Goal: Task Accomplishment & Management: Manage account settings

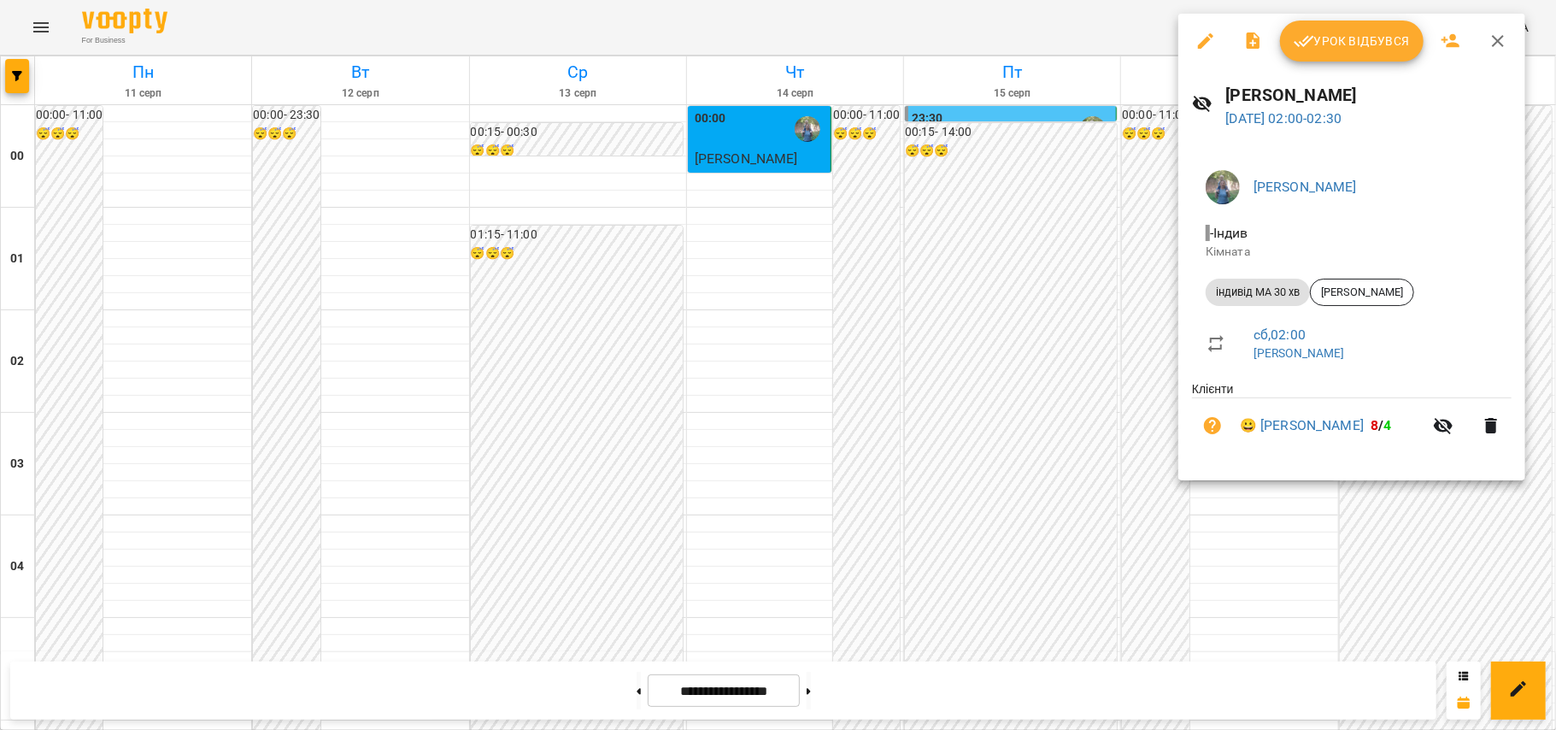
click at [1231, 544] on div at bounding box center [778, 365] width 1556 height 730
click at [1301, 432] on img "Оладько Марія" at bounding box center [1311, 437] width 26 height 26
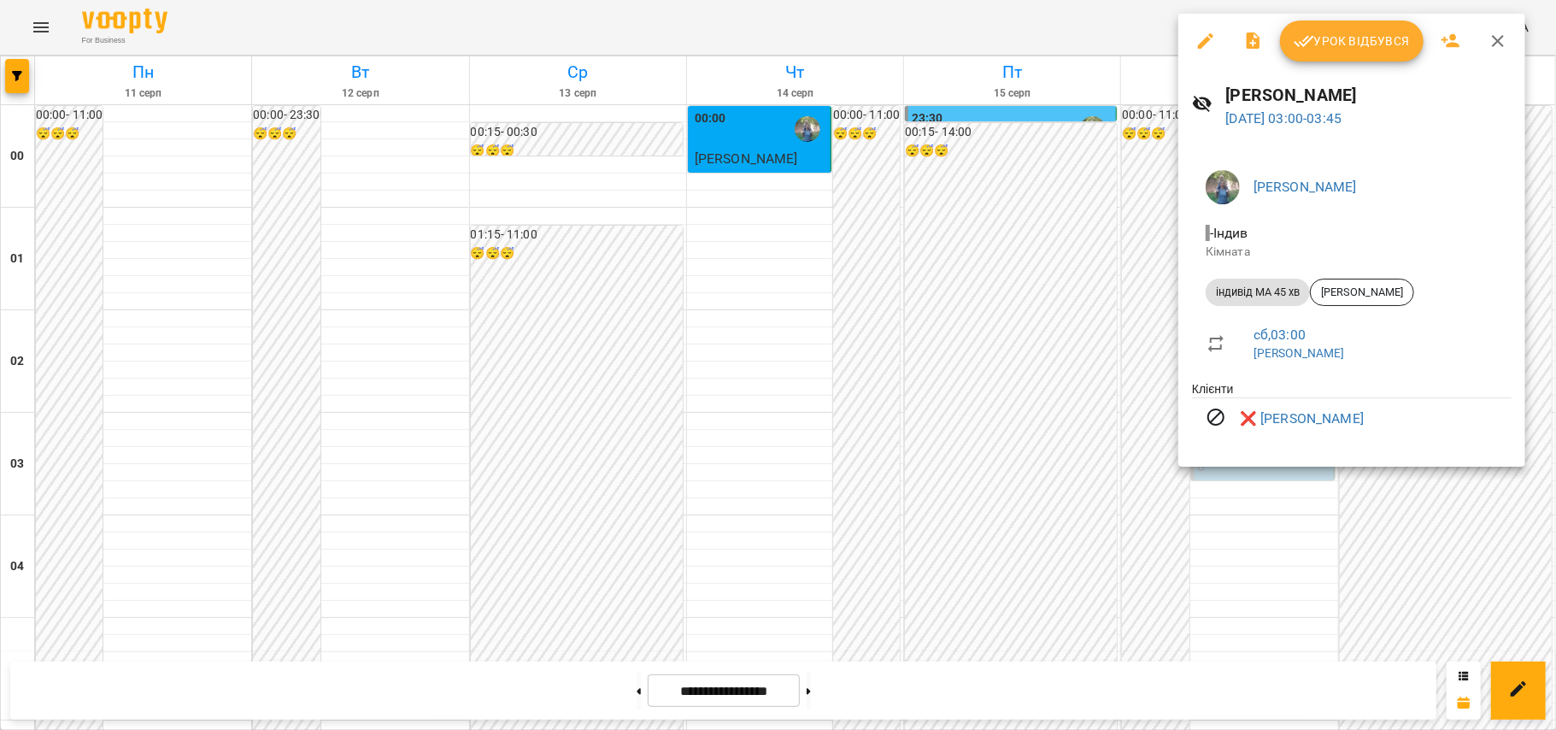
click at [1243, 637] on div at bounding box center [778, 365] width 1556 height 730
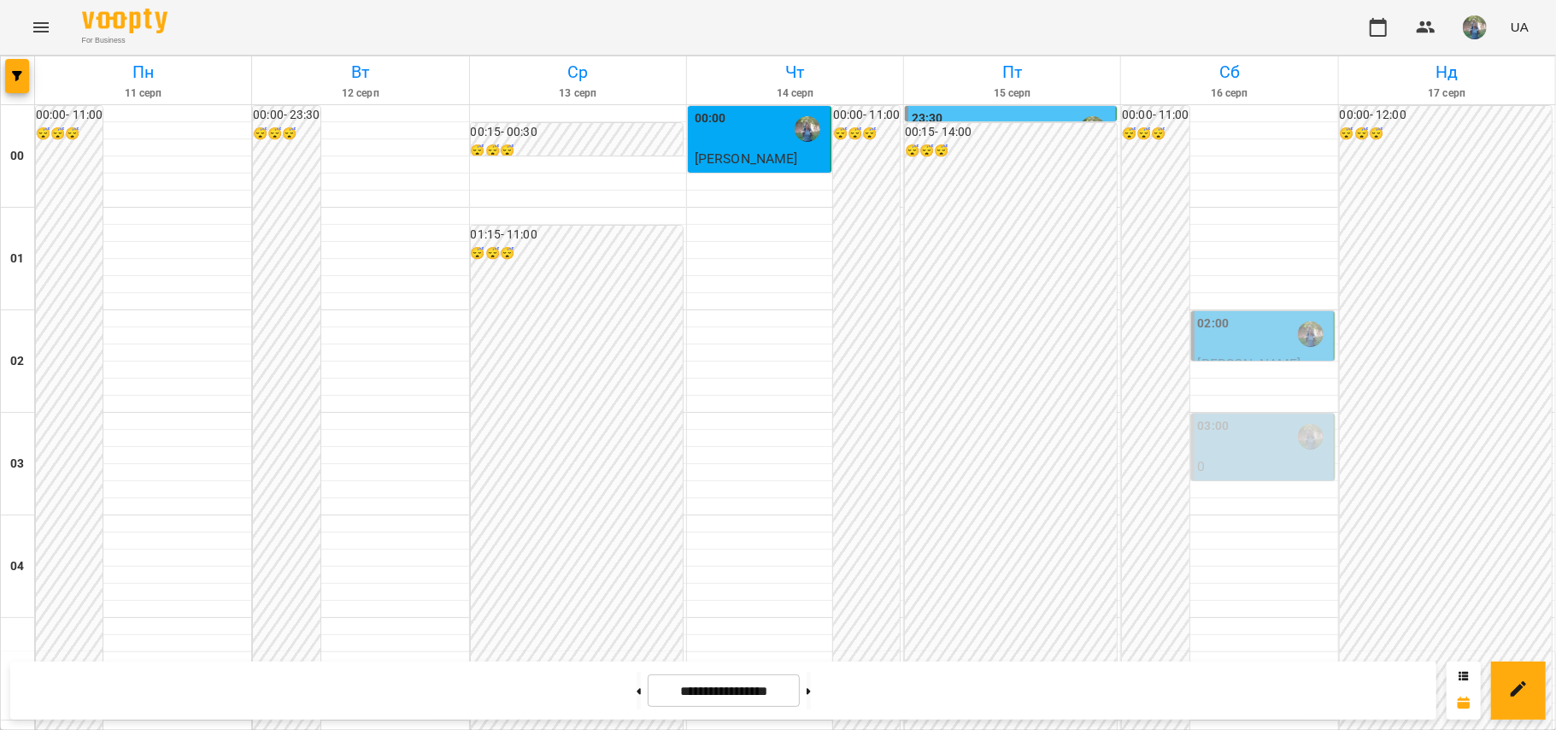
click at [1217, 346] on div "02:00" at bounding box center [1264, 333] width 132 height 39
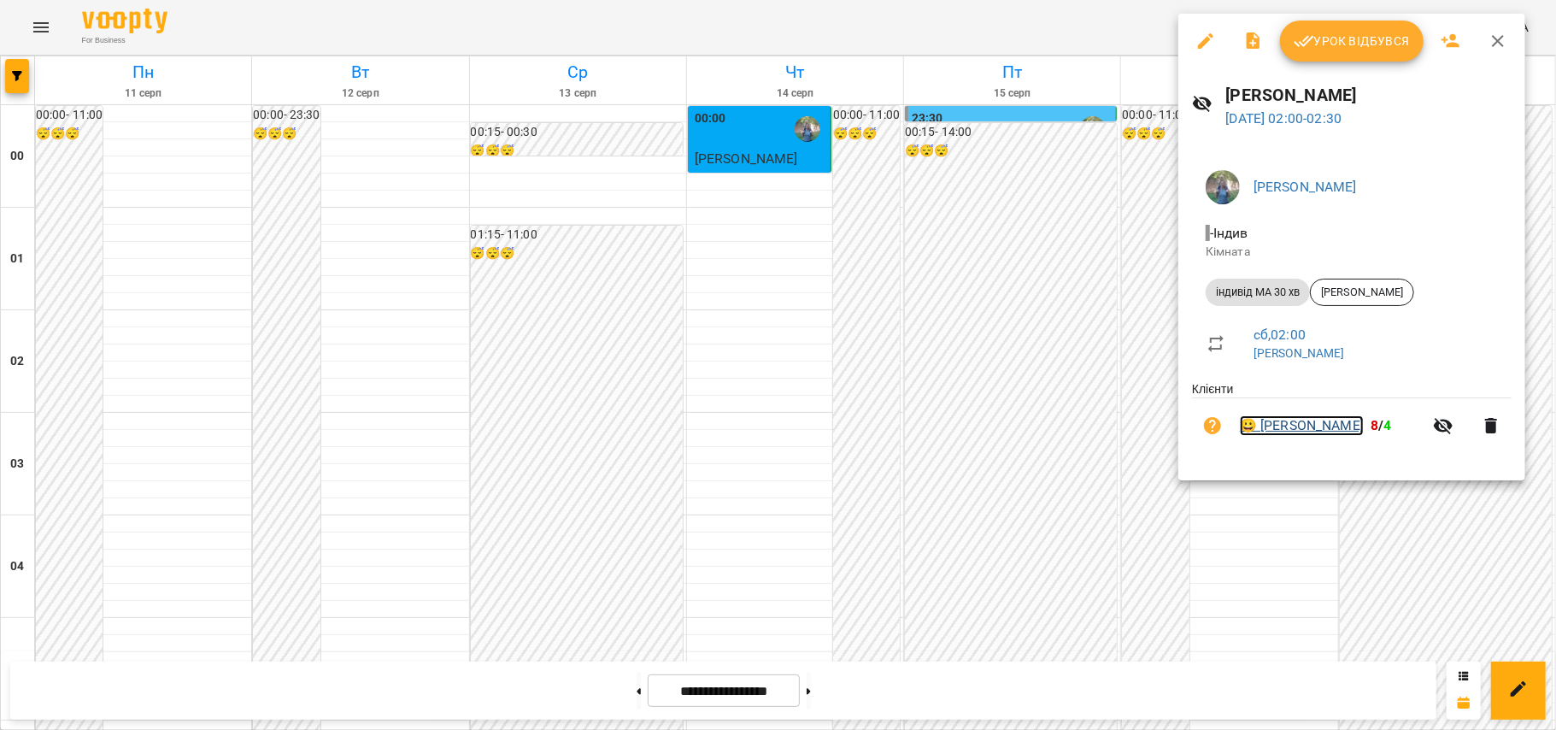
click at [1289, 434] on link "😀 [PERSON_NAME]" at bounding box center [1302, 425] width 124 height 21
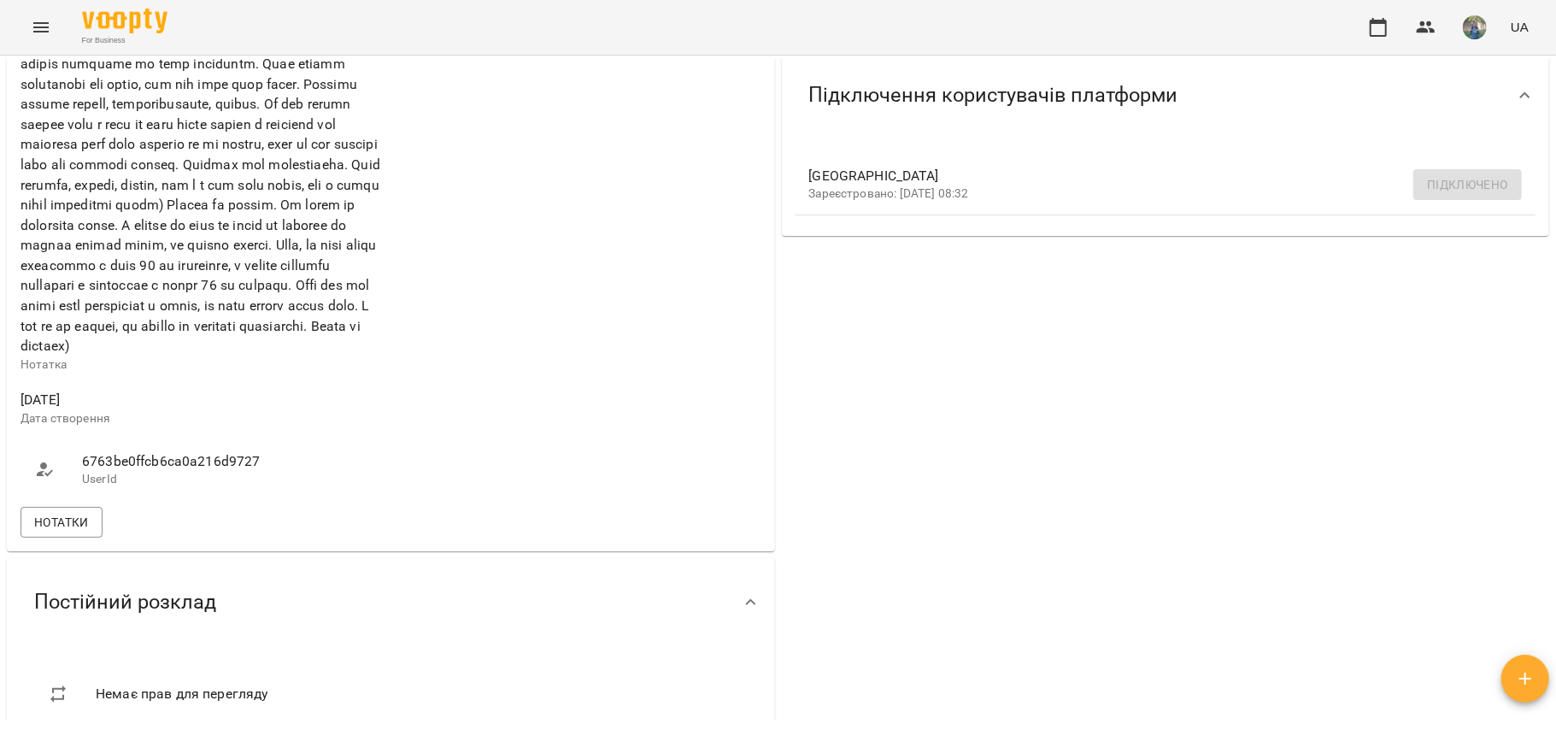
scroll to position [797, 0]
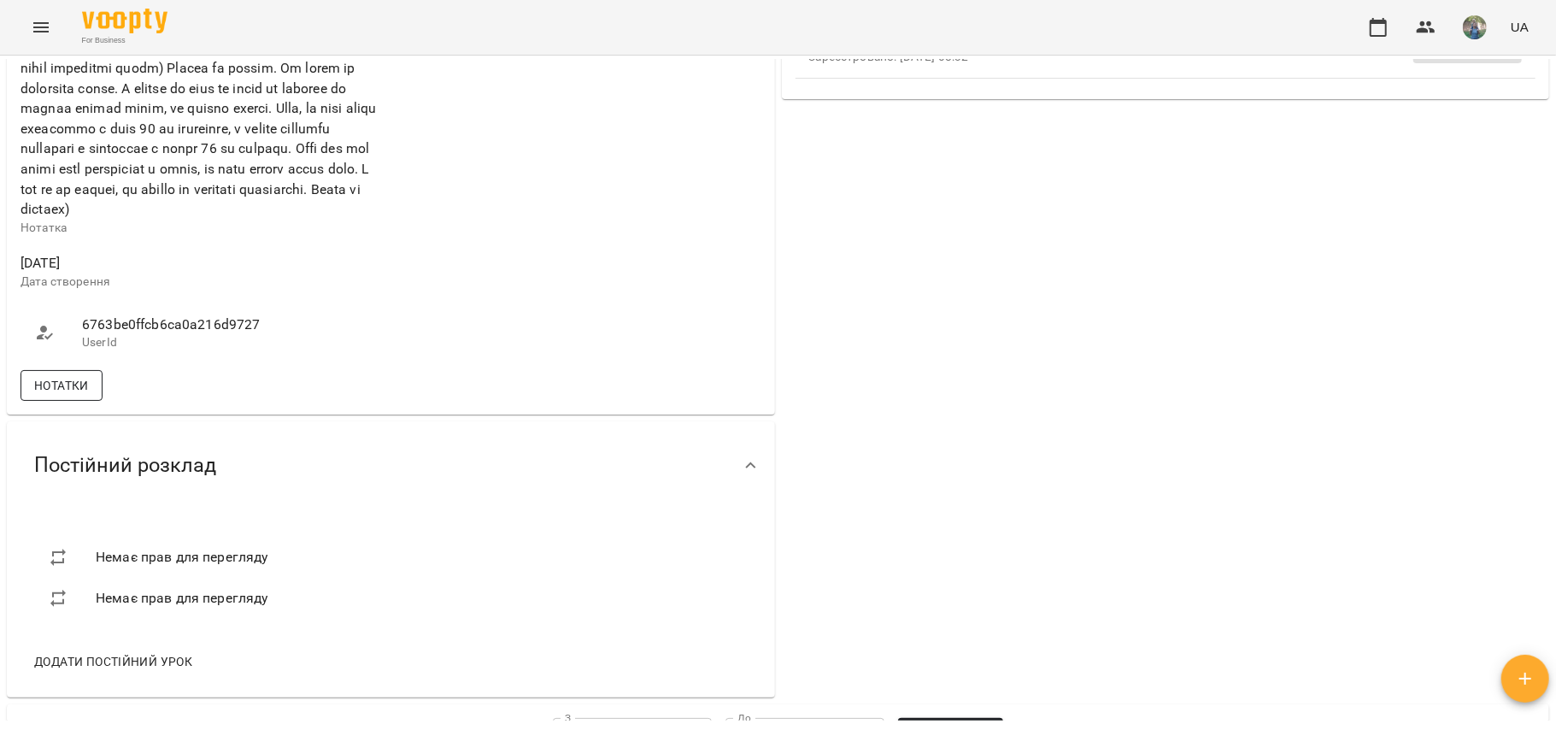
click at [68, 396] on span "Нотатки" at bounding box center [61, 385] width 55 height 21
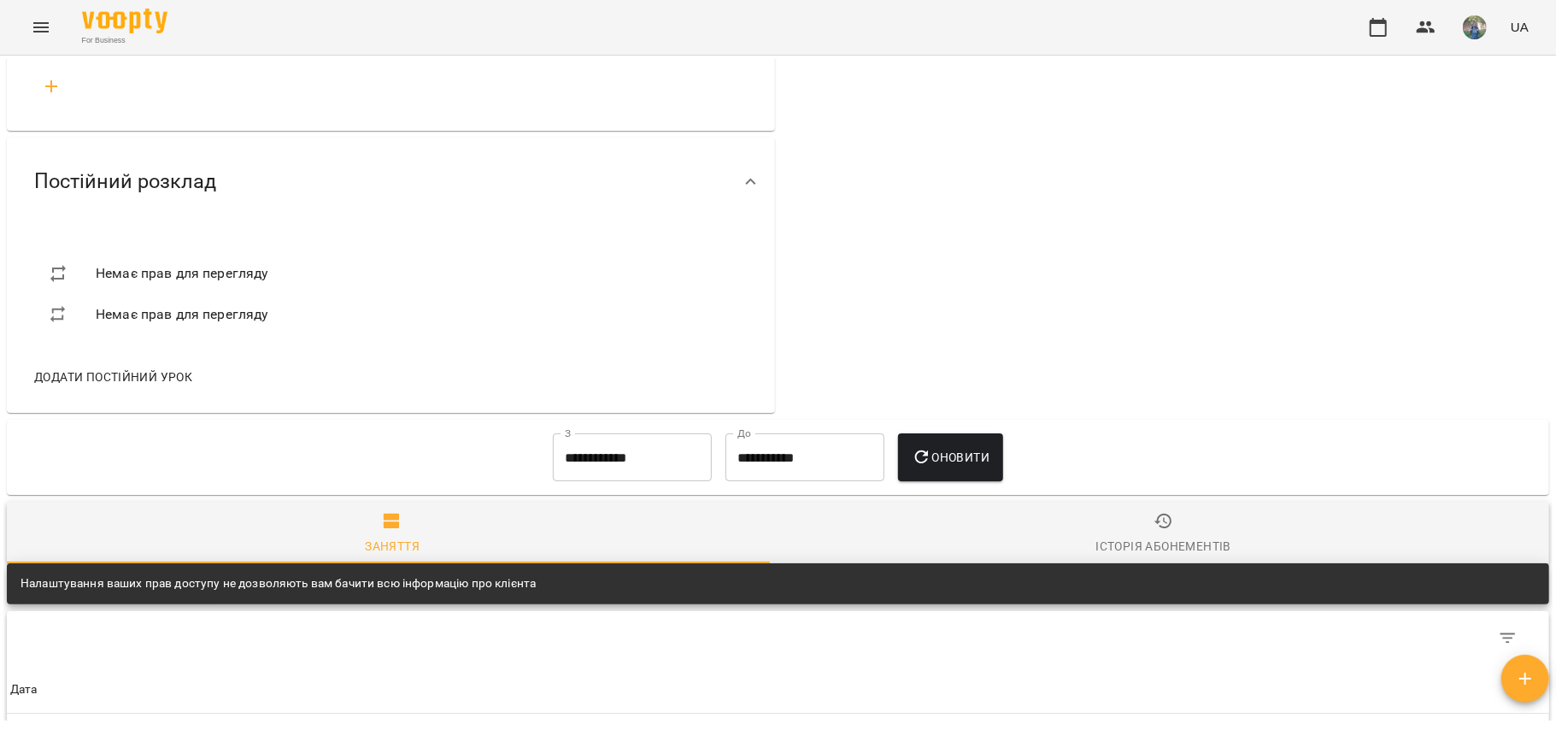
scroll to position [2507, 0]
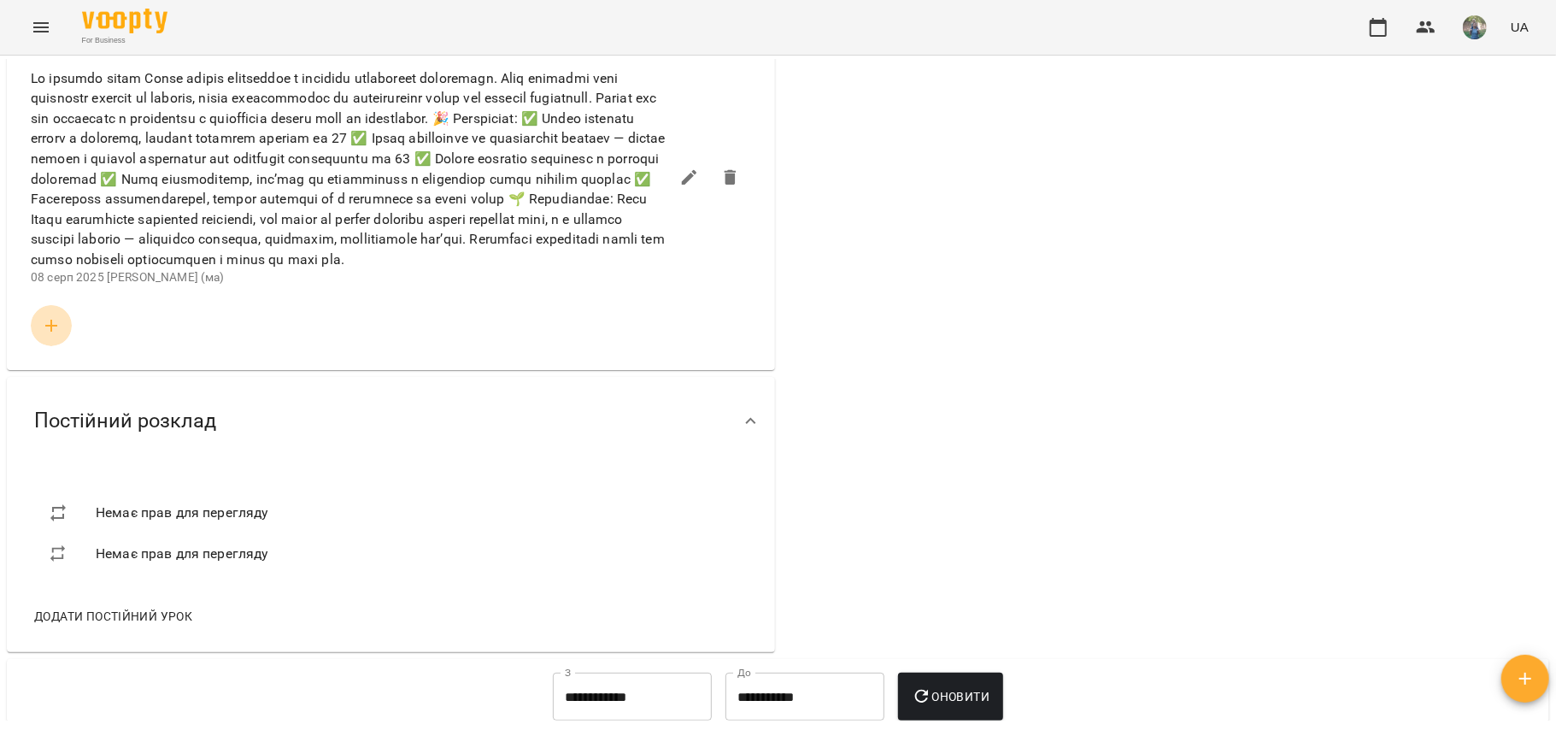
click at [46, 336] on icon "button" at bounding box center [51, 325] width 21 height 21
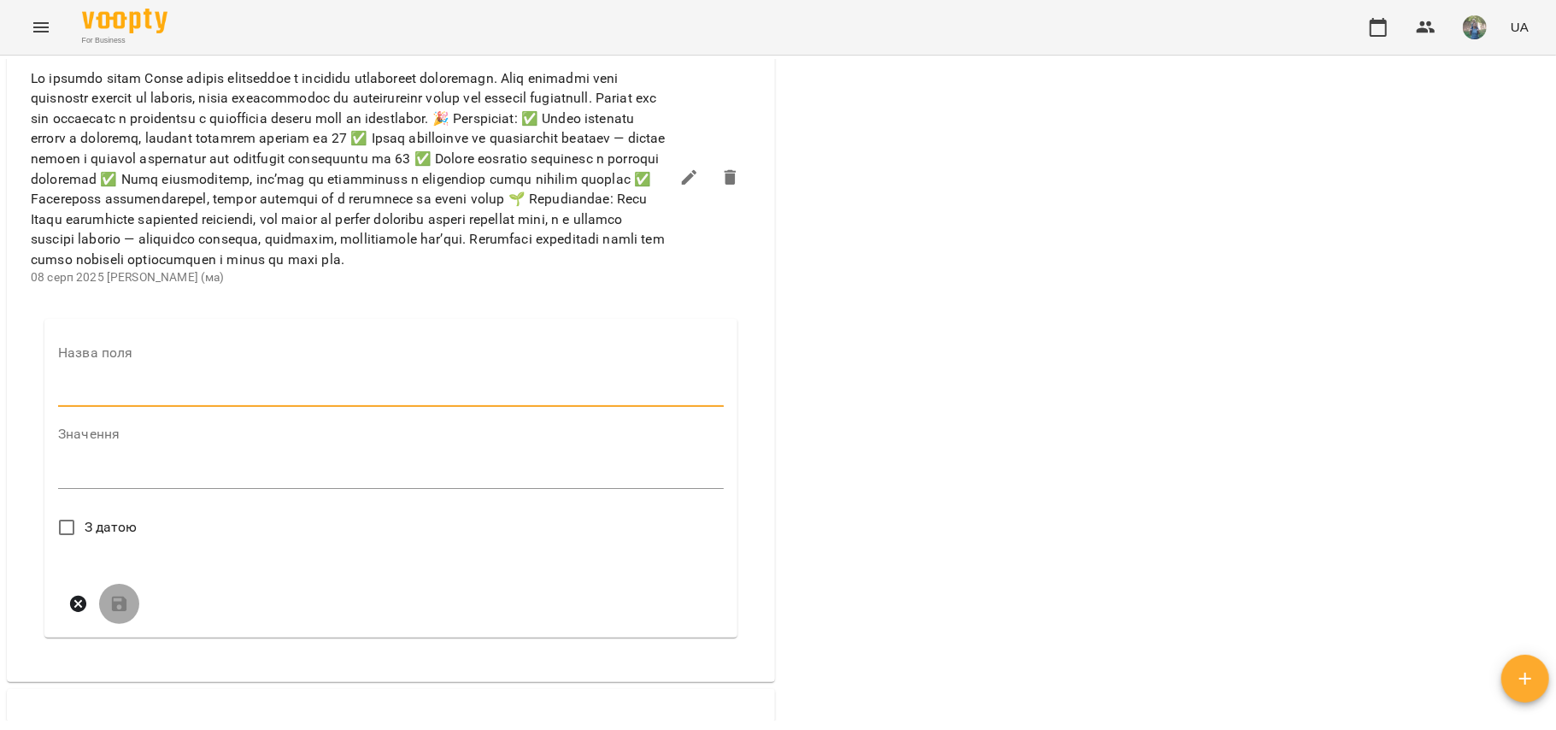
click at [108, 408] on input "text" at bounding box center [391, 393] width 666 height 27
type input "*"
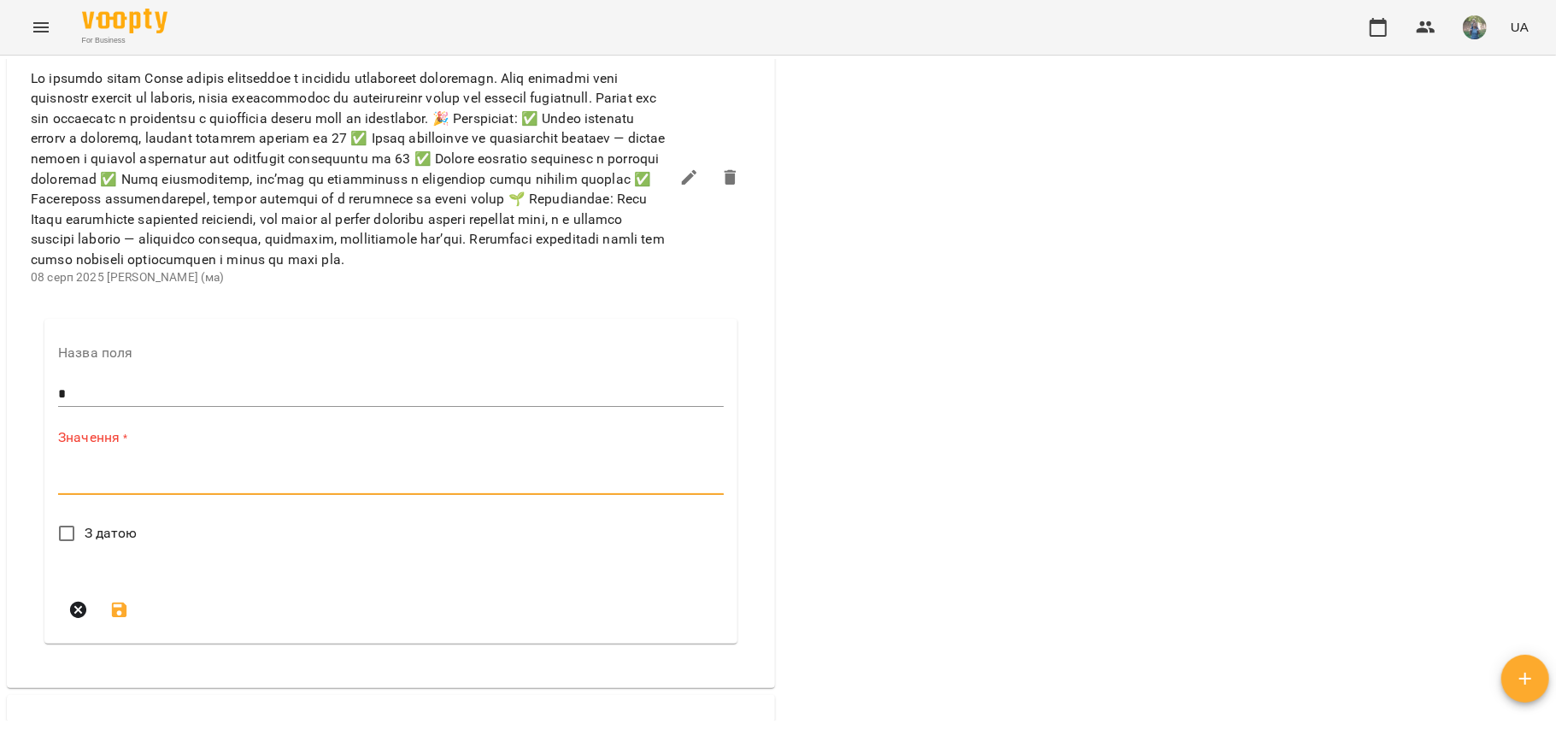
click at [141, 489] on textarea at bounding box center [391, 481] width 666 height 16
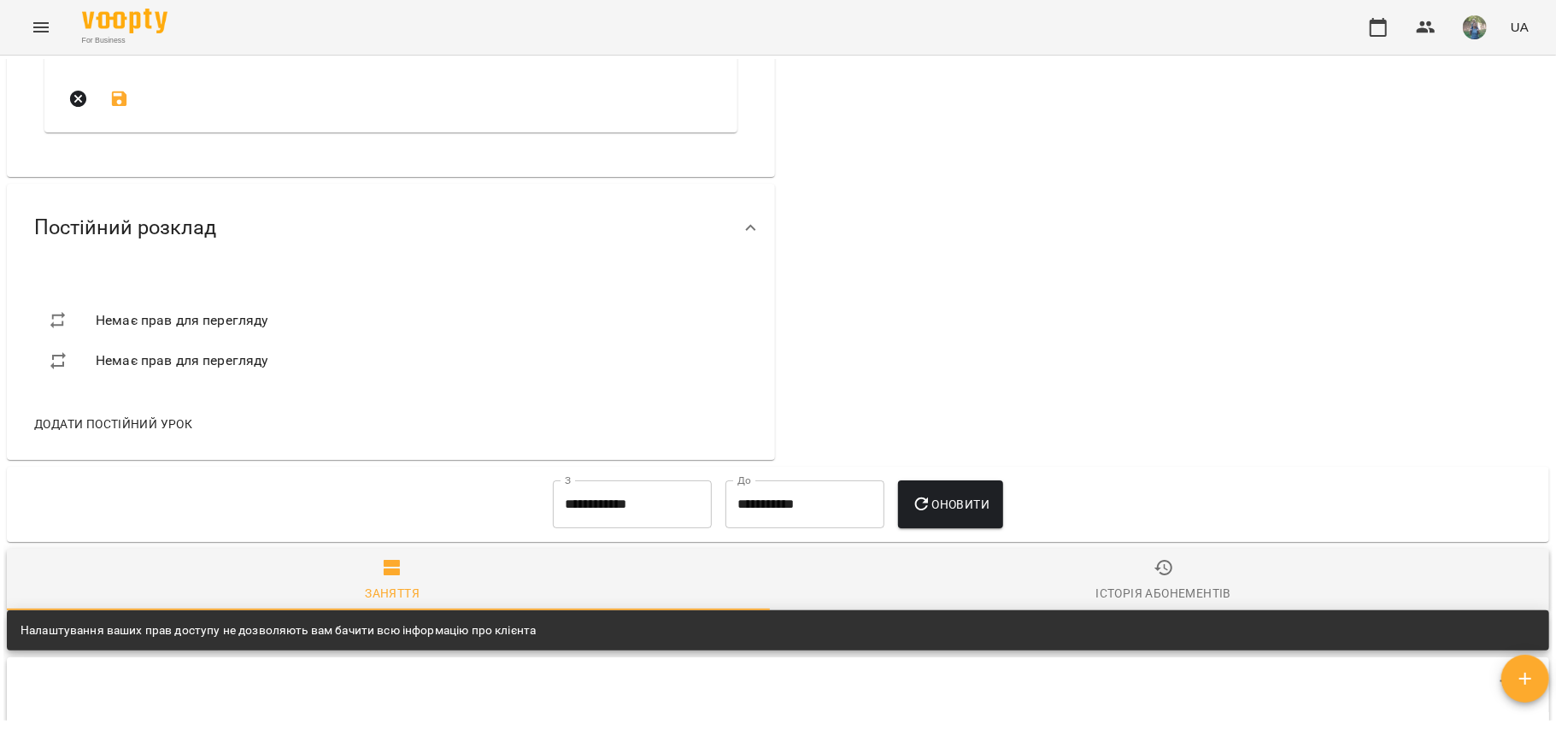
scroll to position [3077, 0]
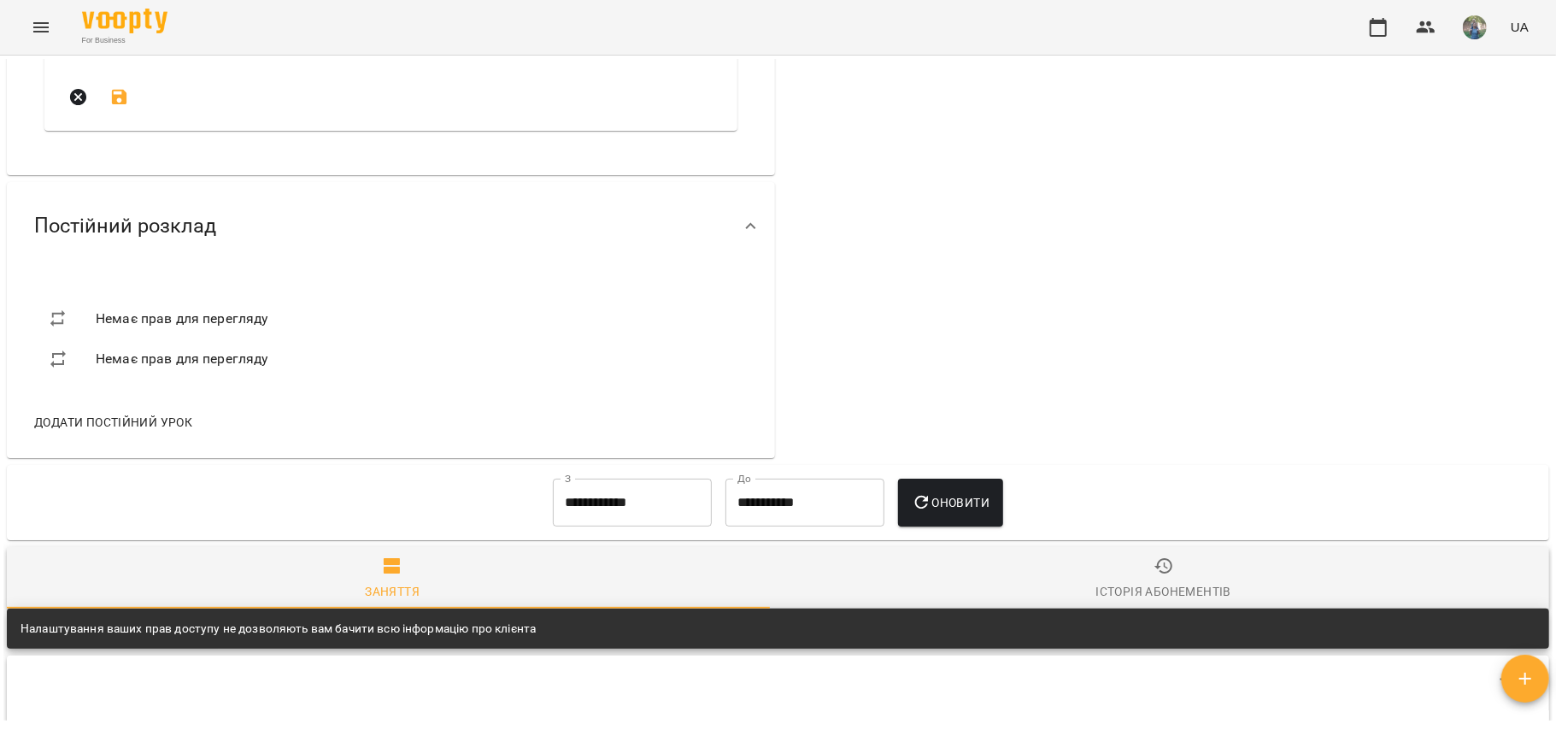
type textarea "**********"
click at [110, 31] on span "З датою" at bounding box center [111, 20] width 53 height 21
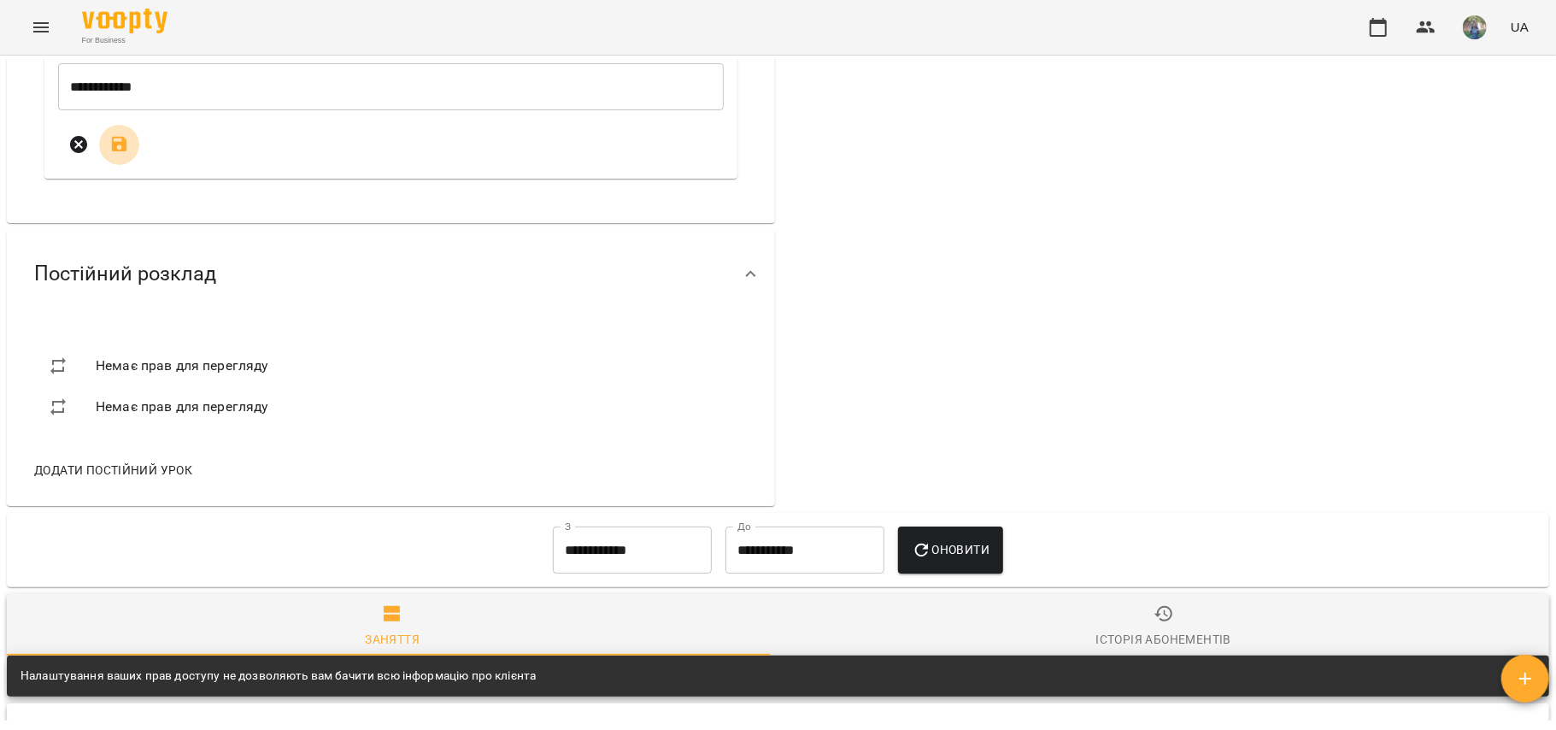
click at [116, 152] on icon "submit" at bounding box center [119, 144] width 15 height 15
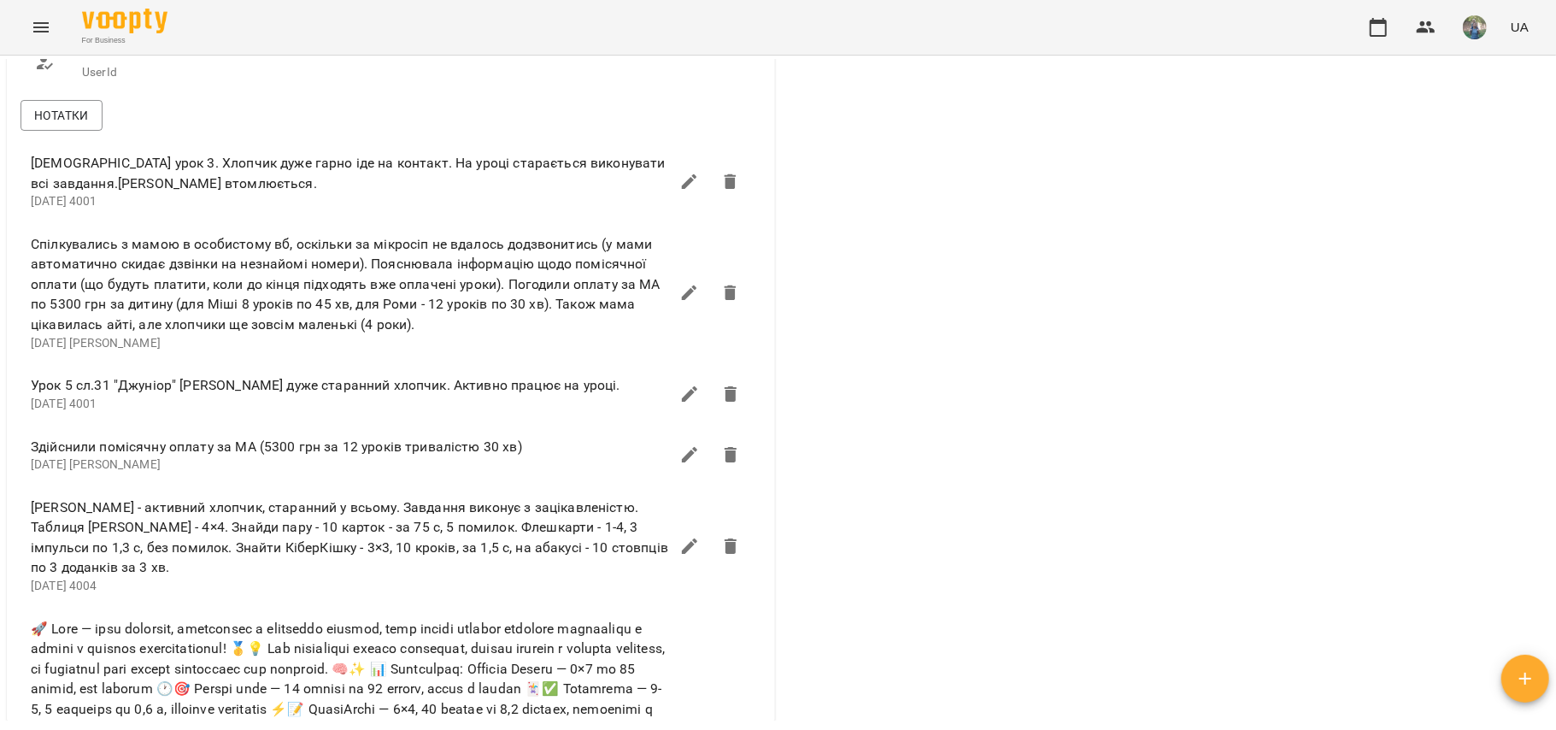
scroll to position [709, 0]
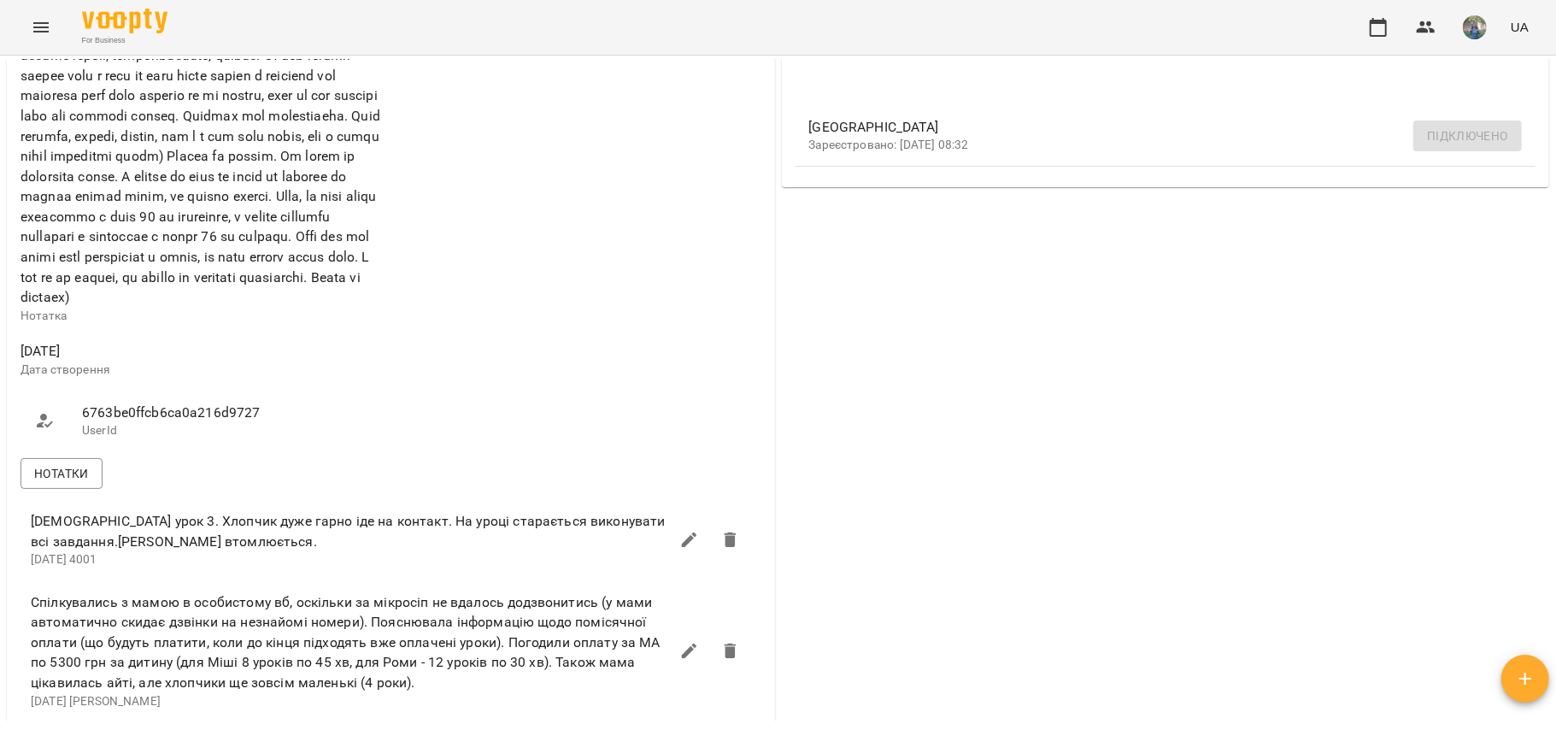
click at [39, 32] on icon "Menu" at bounding box center [41, 27] width 21 height 21
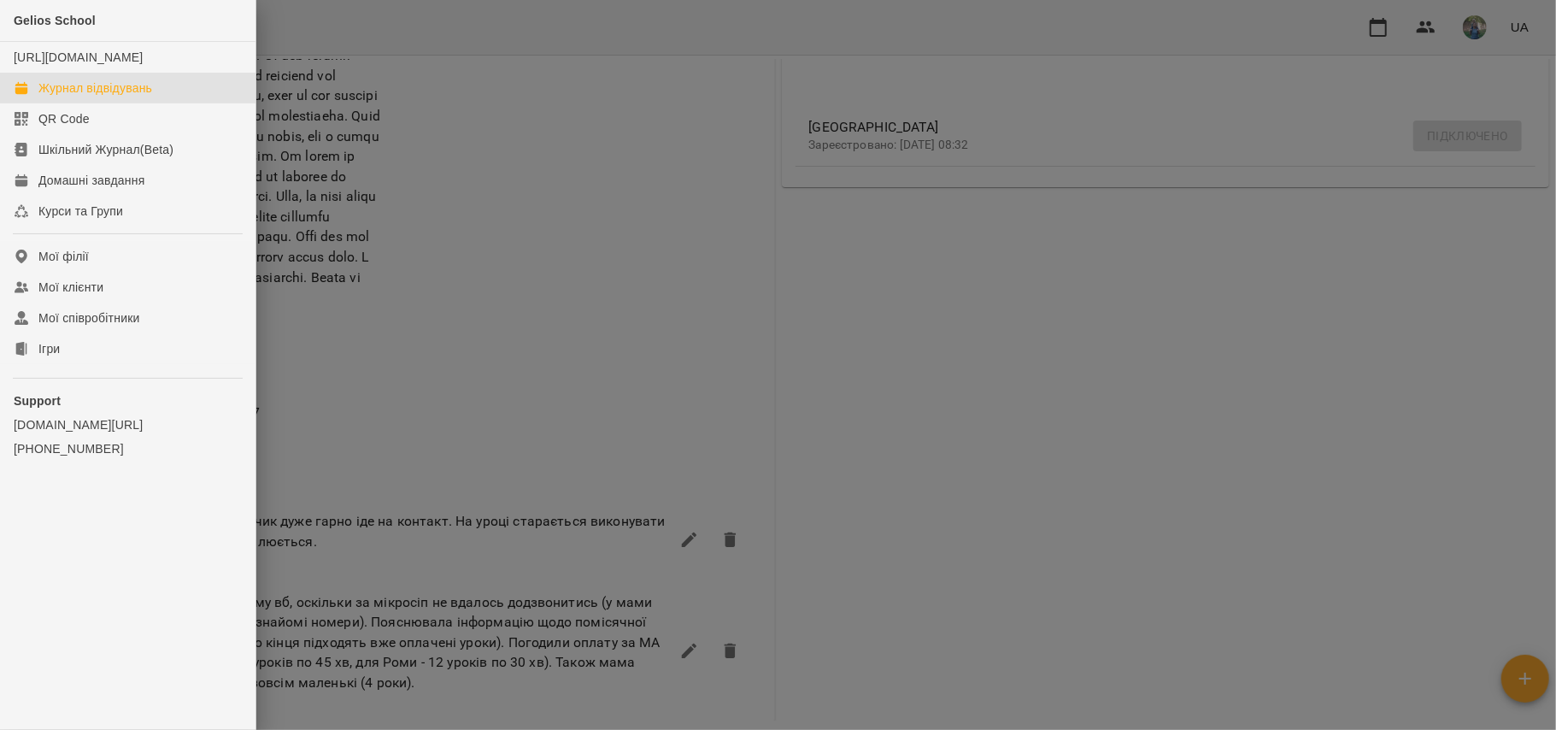
click at [147, 97] on div "Журнал відвідувань" at bounding box center [95, 87] width 114 height 17
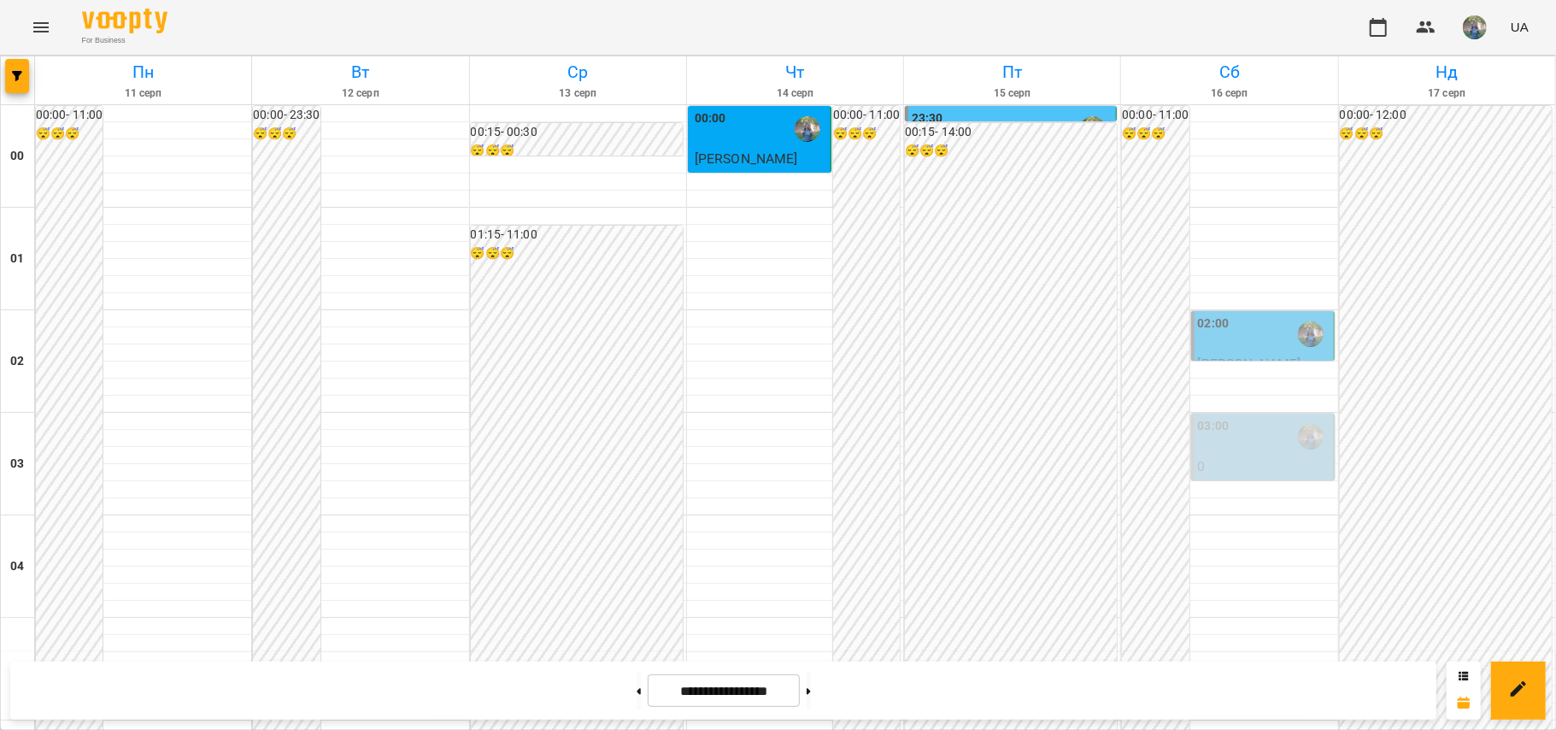
click at [1246, 332] on div "02:00" at bounding box center [1264, 333] width 132 height 39
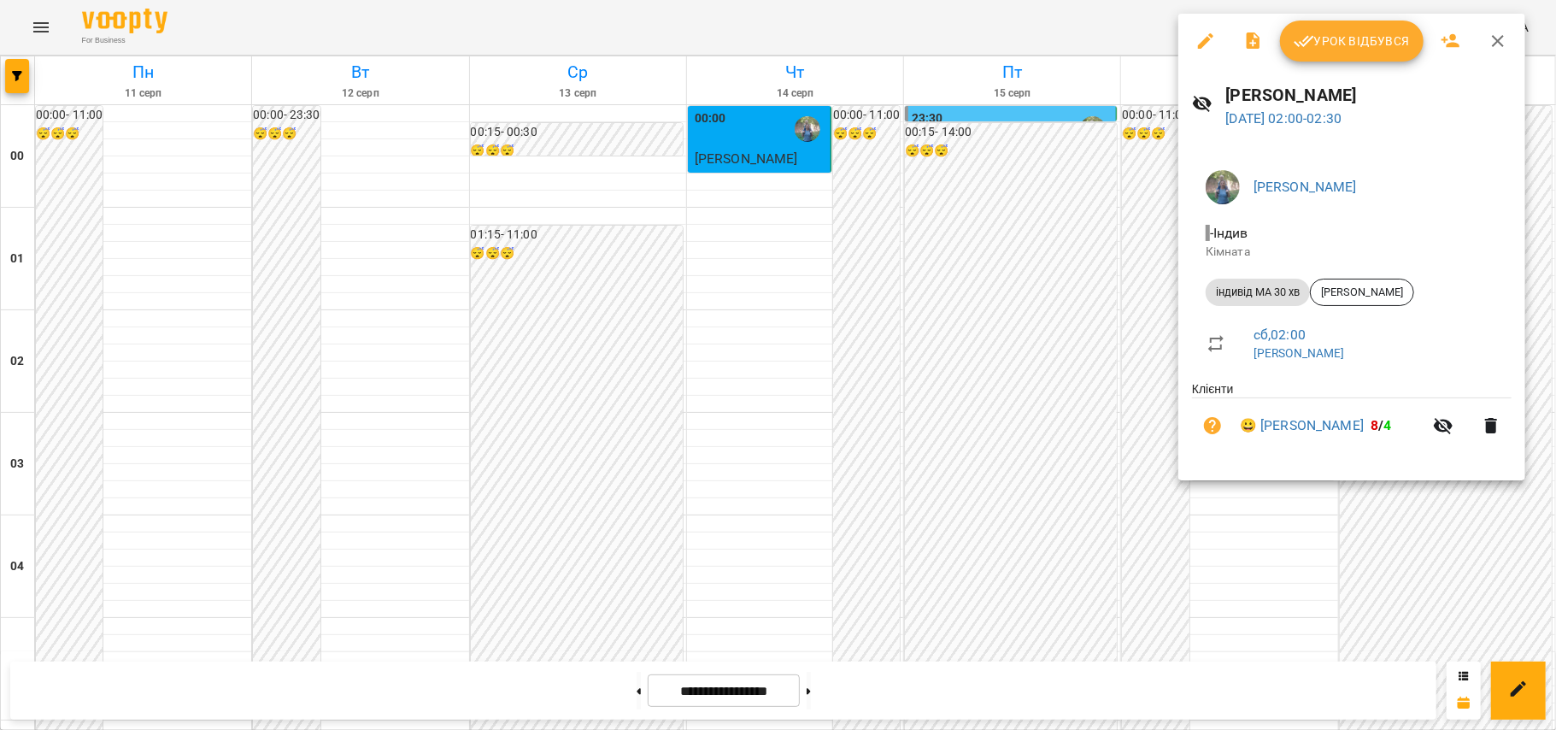
click at [1334, 44] on span "Урок відбувся" at bounding box center [1352, 41] width 116 height 21
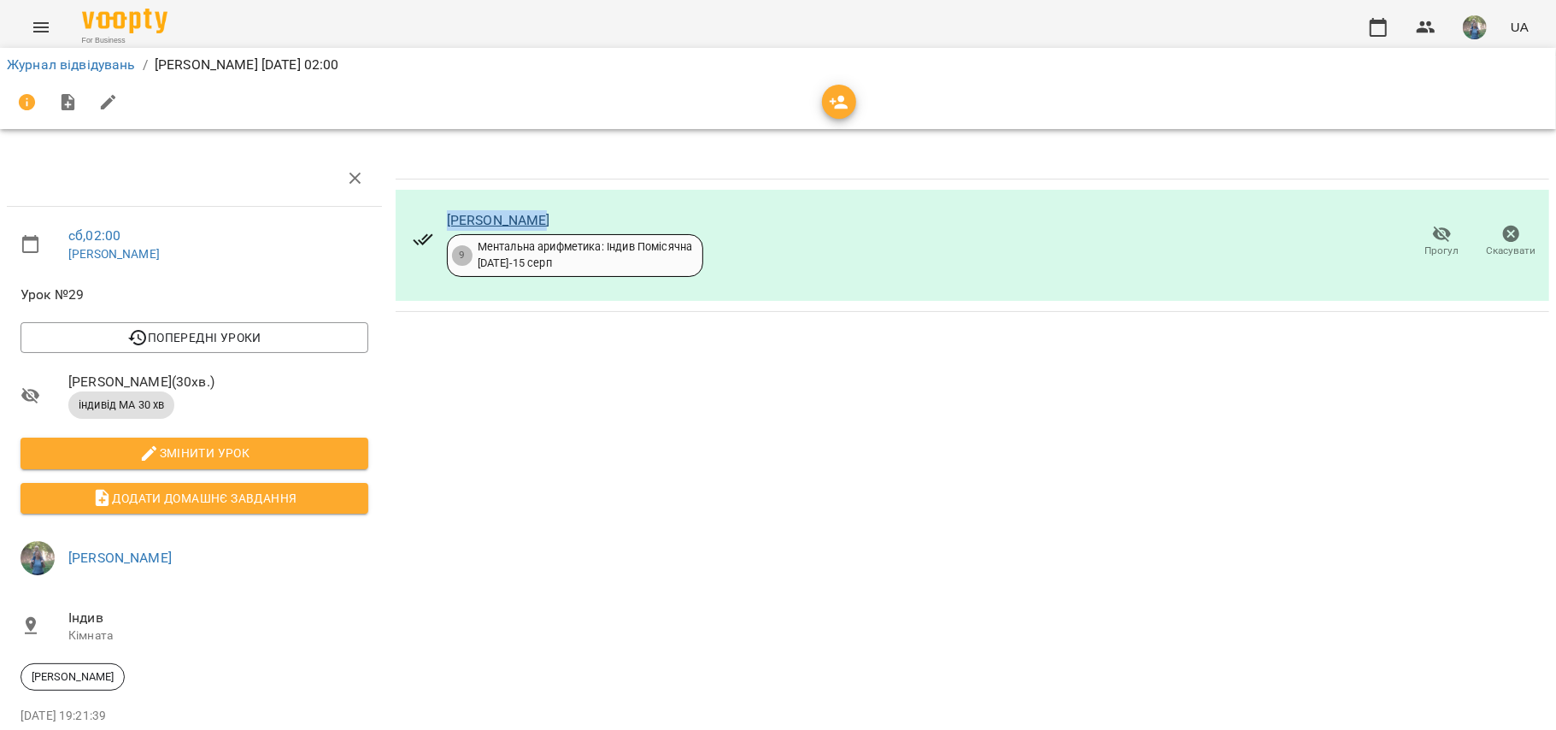
drag, startPoint x: 534, startPoint y: 217, endPoint x: 444, endPoint y: 210, distance: 90.0
click at [447, 210] on div "[PERSON_NAME]" at bounding box center [575, 220] width 256 height 21
copy link "[PERSON_NAME]"
click at [53, 62] on link "Журнал відвідувань" at bounding box center [71, 64] width 129 height 16
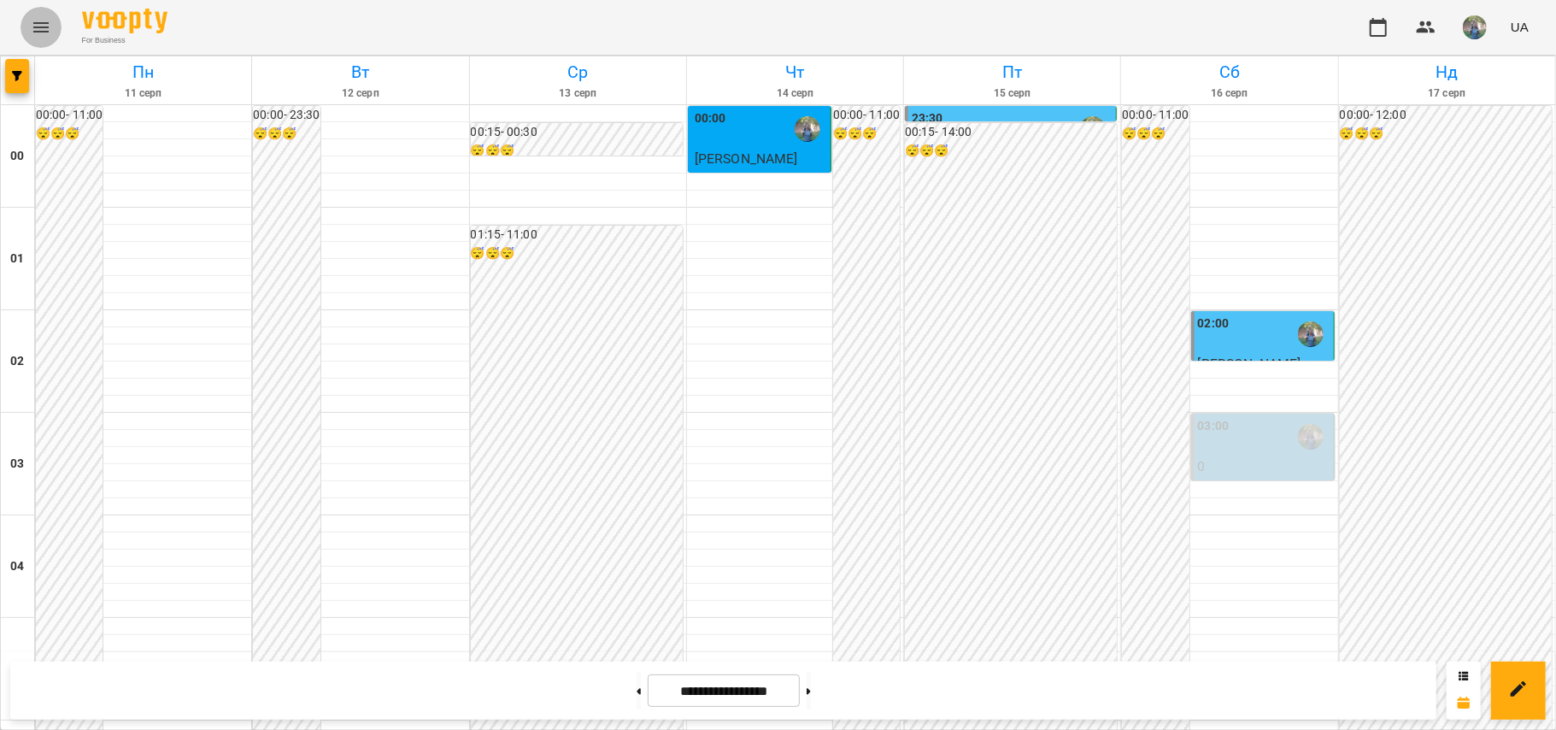
click at [35, 25] on icon "Menu" at bounding box center [41, 27] width 21 height 21
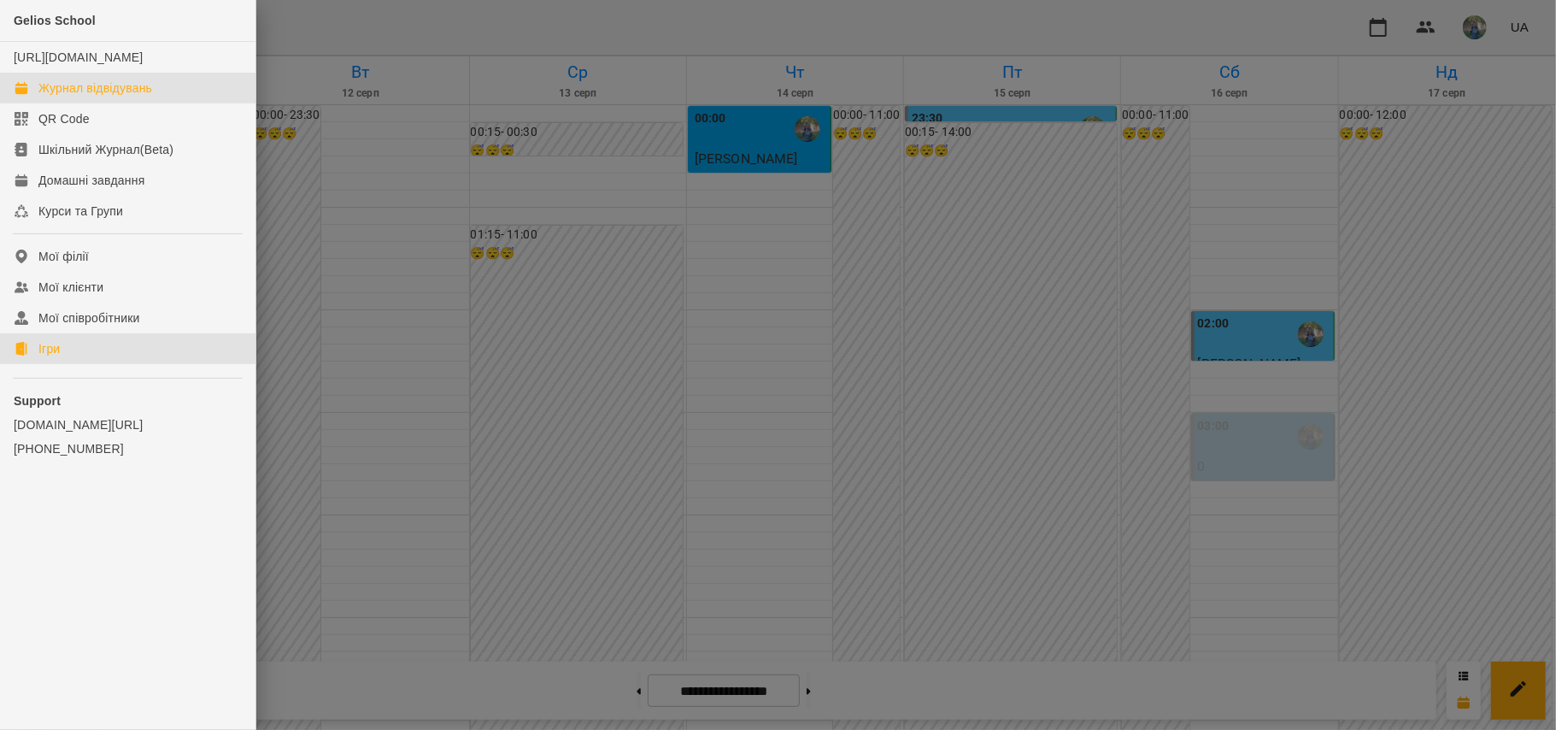
click at [62, 361] on link "Ігри" at bounding box center [128, 348] width 256 height 31
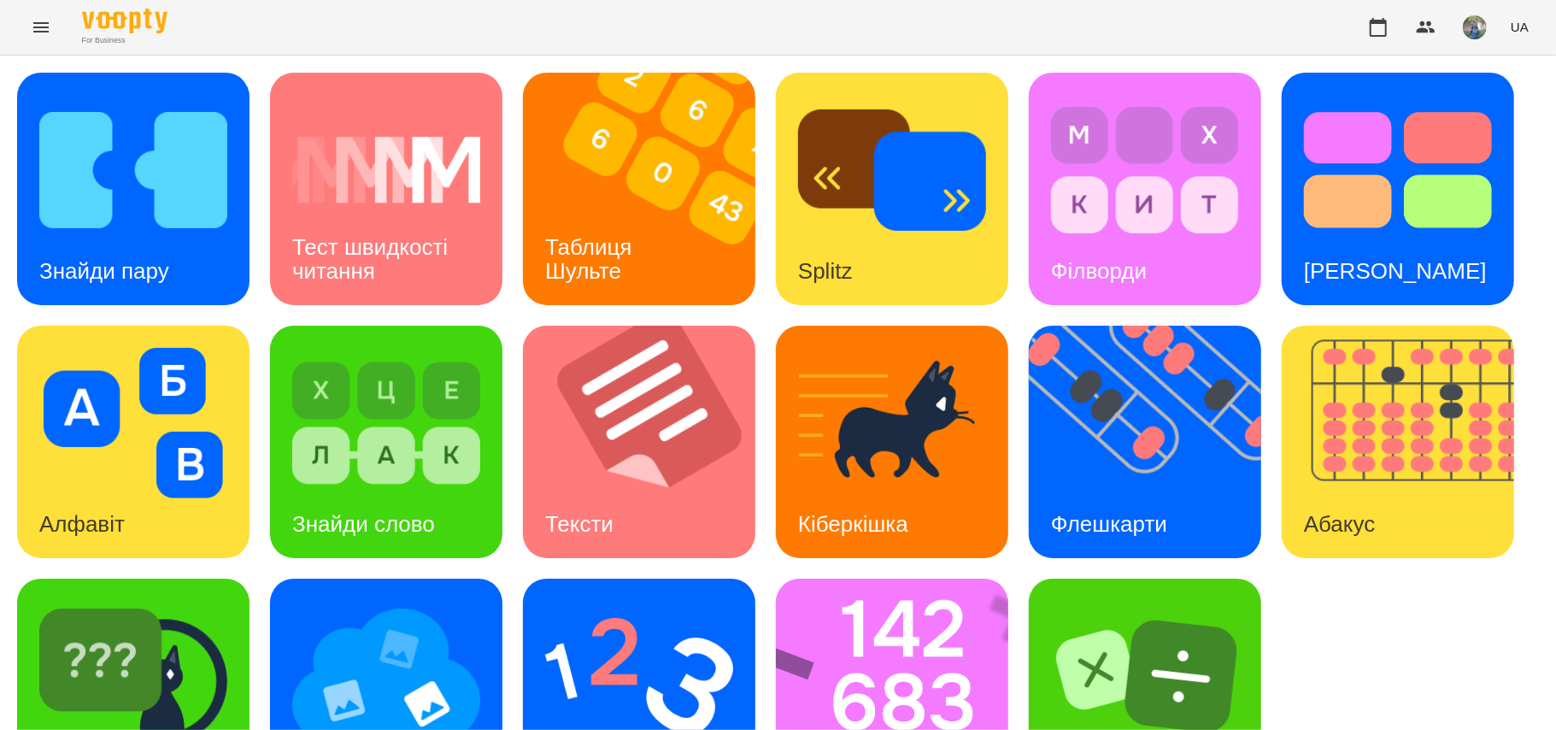
scroll to position [97, 0]
click at [1118, 326] on img at bounding box center [1156, 442] width 254 height 232
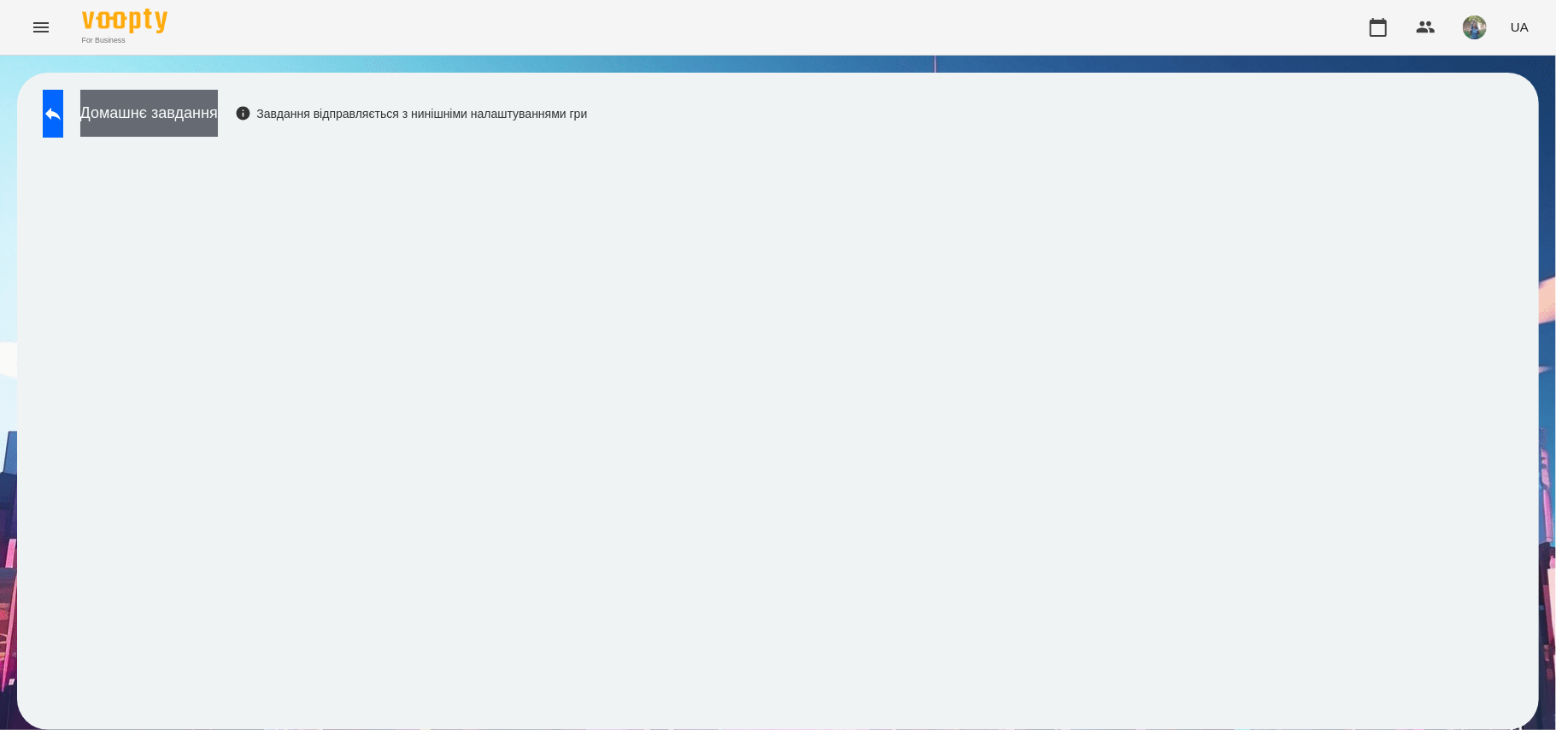
click at [191, 121] on button "Домашнє завдання" at bounding box center [149, 113] width 138 height 47
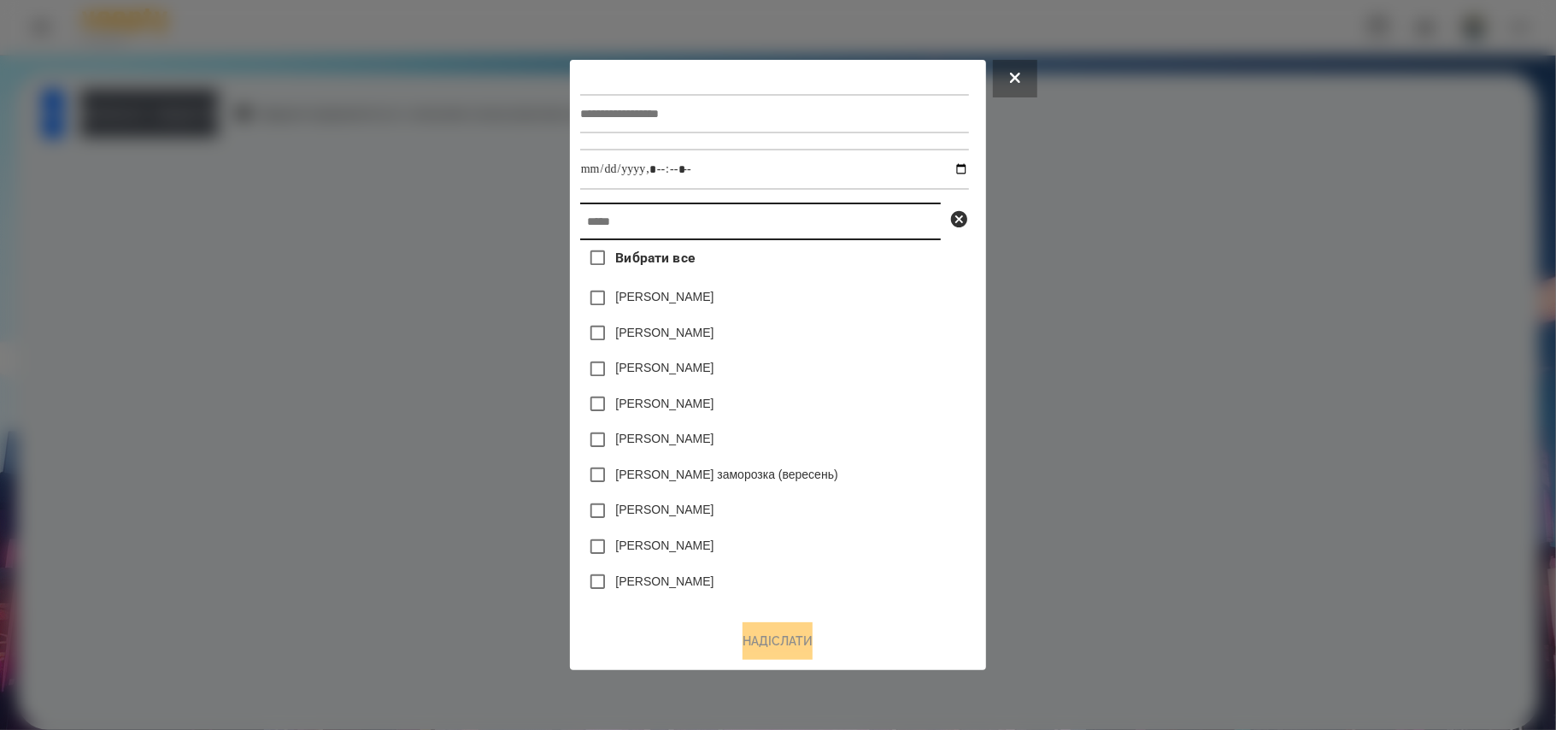
drag, startPoint x: 755, startPoint y: 224, endPoint x: 737, endPoint y: 216, distance: 20.3
click at [740, 215] on input "text" at bounding box center [760, 222] width 361 height 38
paste input "**********"
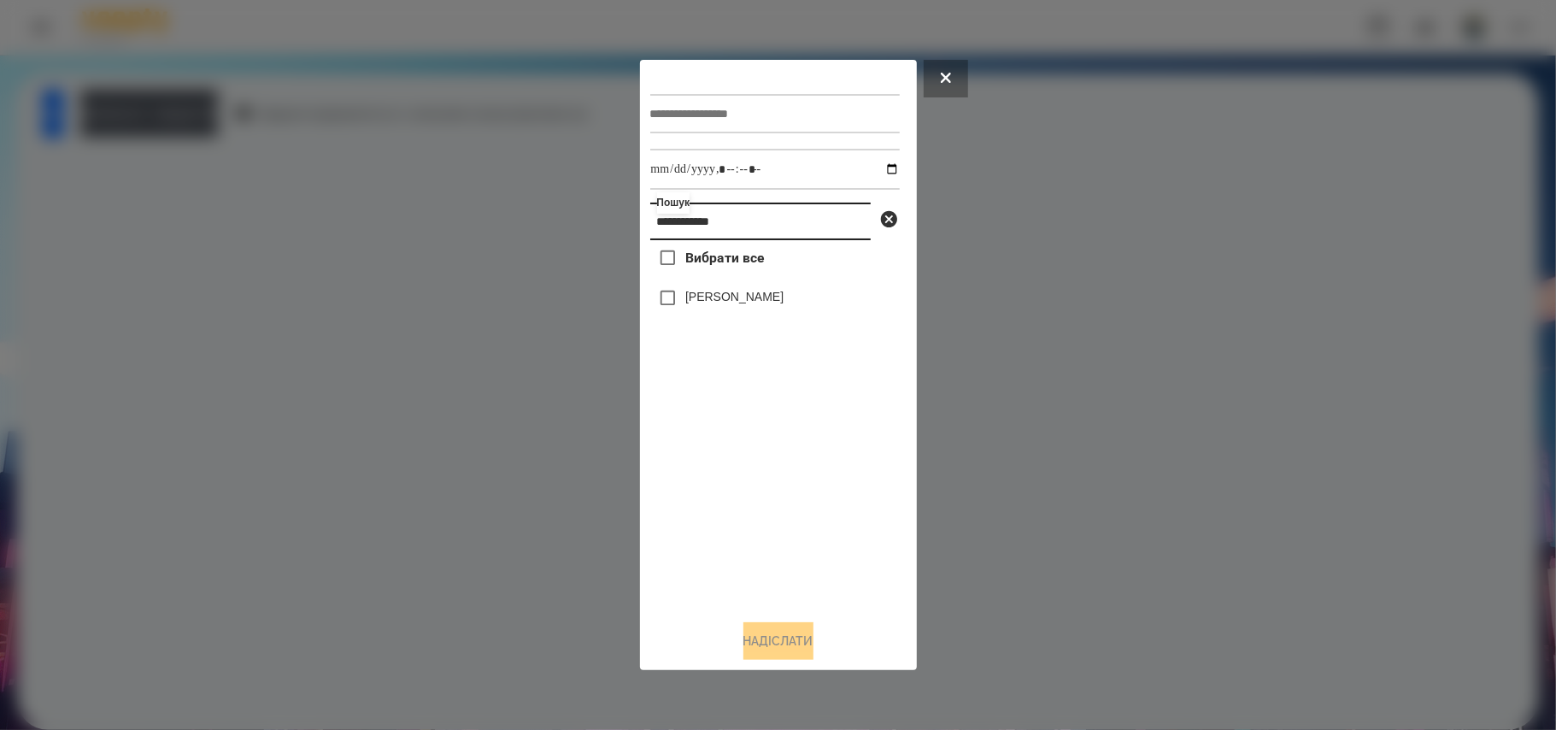
type input "**********"
click at [719, 262] on span "Вибрати все" at bounding box center [724, 258] width 79 height 21
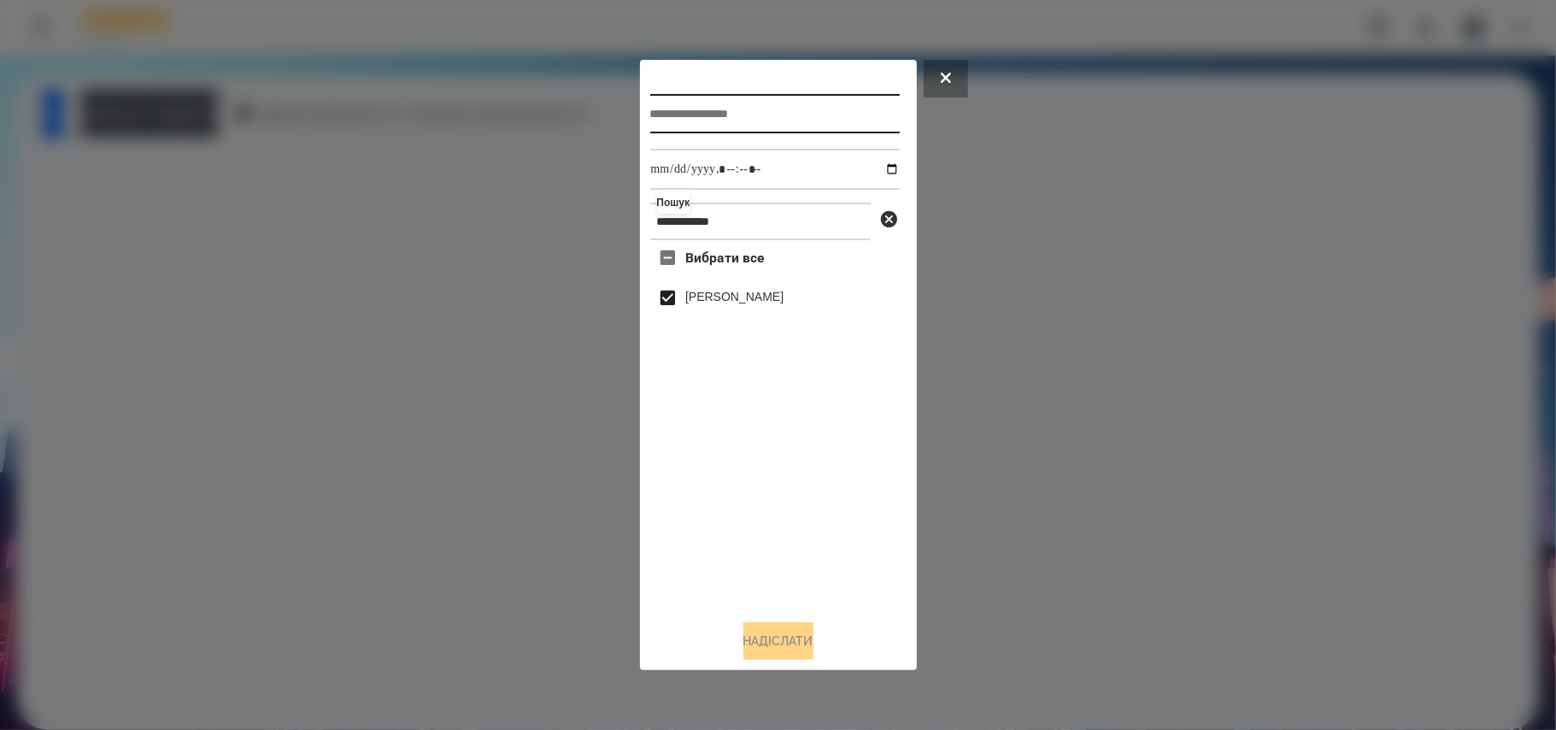
click at [762, 99] on input "text" at bounding box center [775, 113] width 250 height 39
type input "*********"
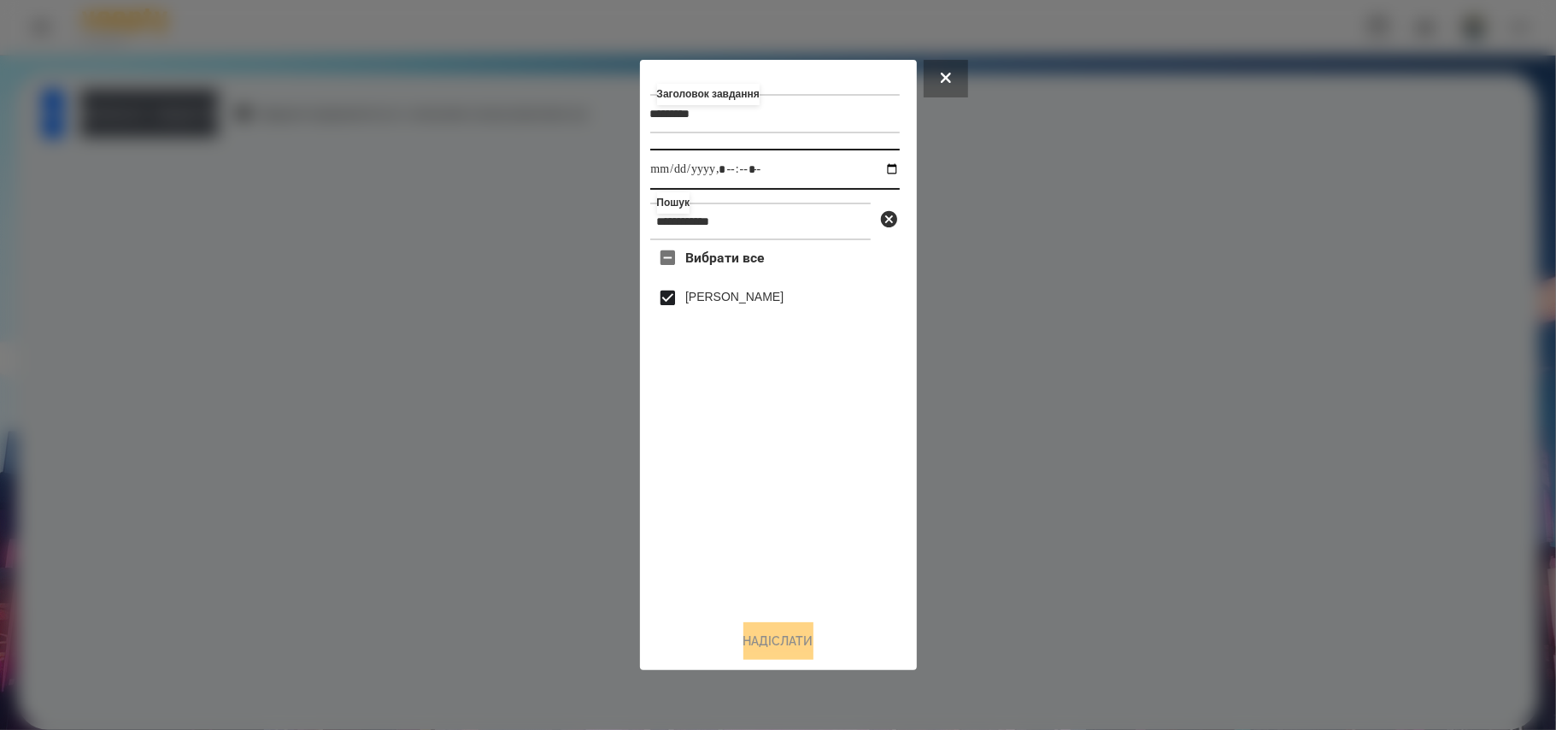
click at [876, 174] on input "datetime-local" at bounding box center [775, 169] width 250 height 41
type input "**********"
click at [797, 641] on button "Надіслати" at bounding box center [779, 641] width 70 height 38
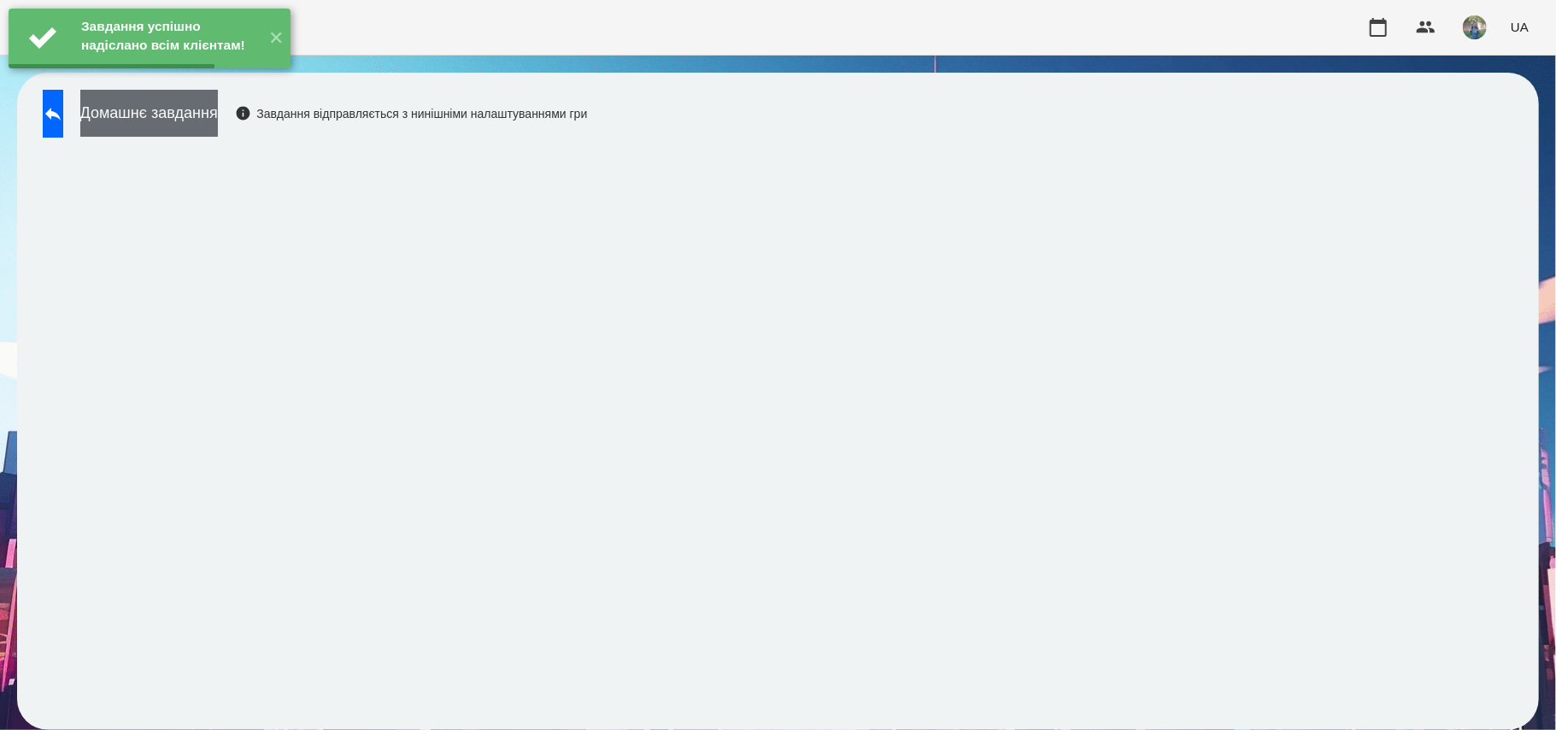
click at [218, 121] on button "Домашнє завдання" at bounding box center [149, 113] width 138 height 47
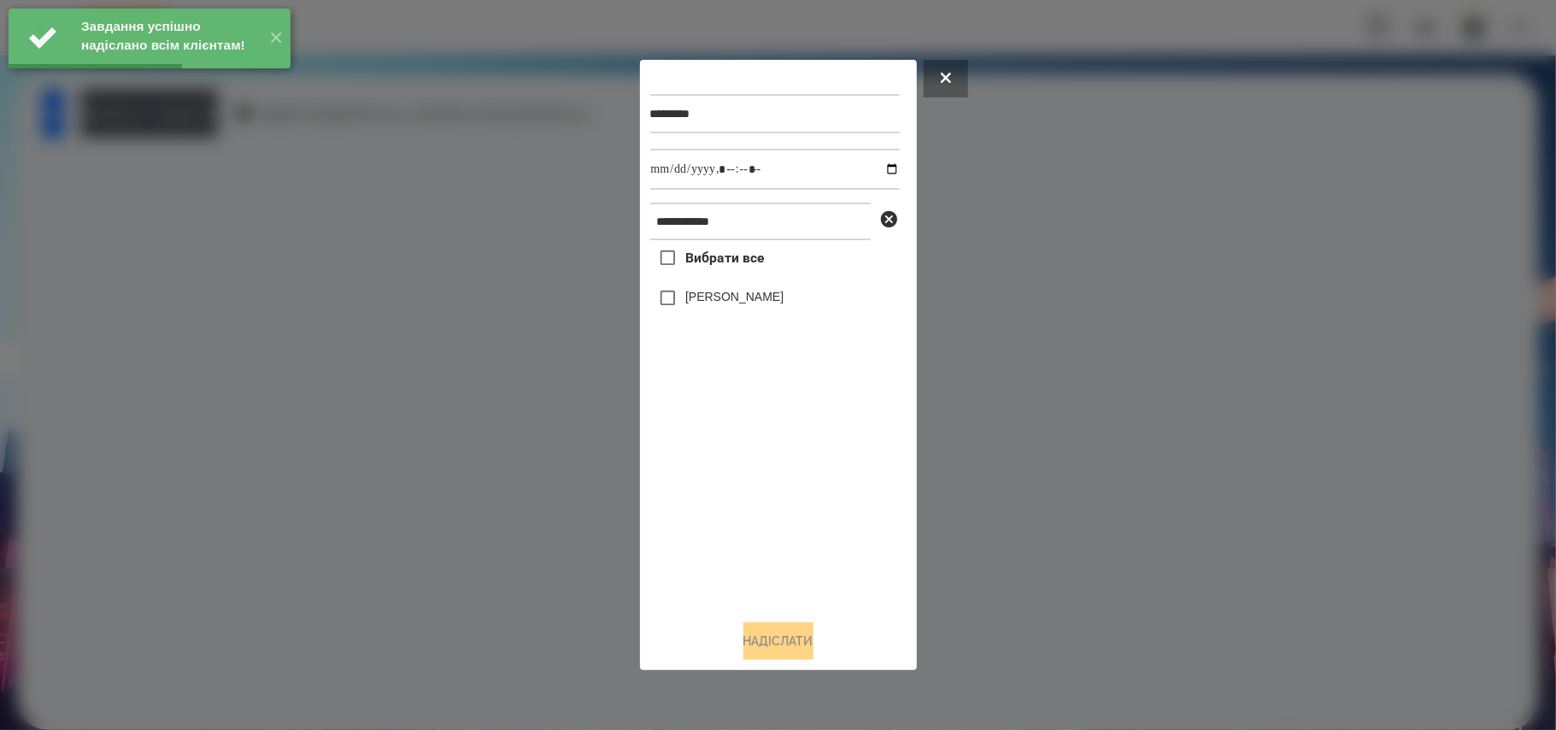
click at [713, 250] on span "Вибрати все" at bounding box center [724, 258] width 79 height 21
click at [880, 175] on input "datetime-local" at bounding box center [775, 169] width 250 height 41
type input "**********"
drag, startPoint x: 797, startPoint y: 644, endPoint x: 831, endPoint y: 626, distance: 38.3
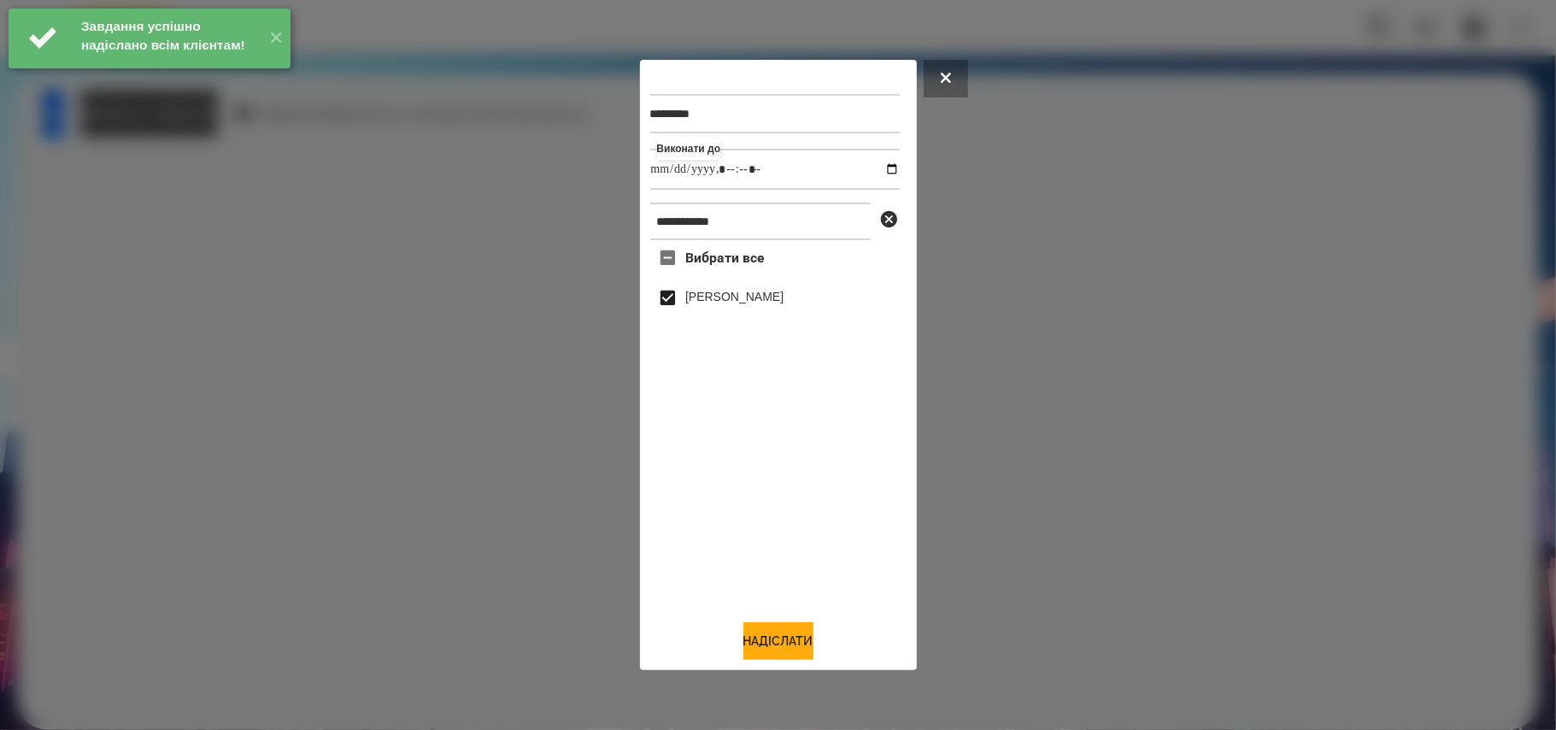
click at [797, 644] on button "Надіслати" at bounding box center [779, 641] width 70 height 38
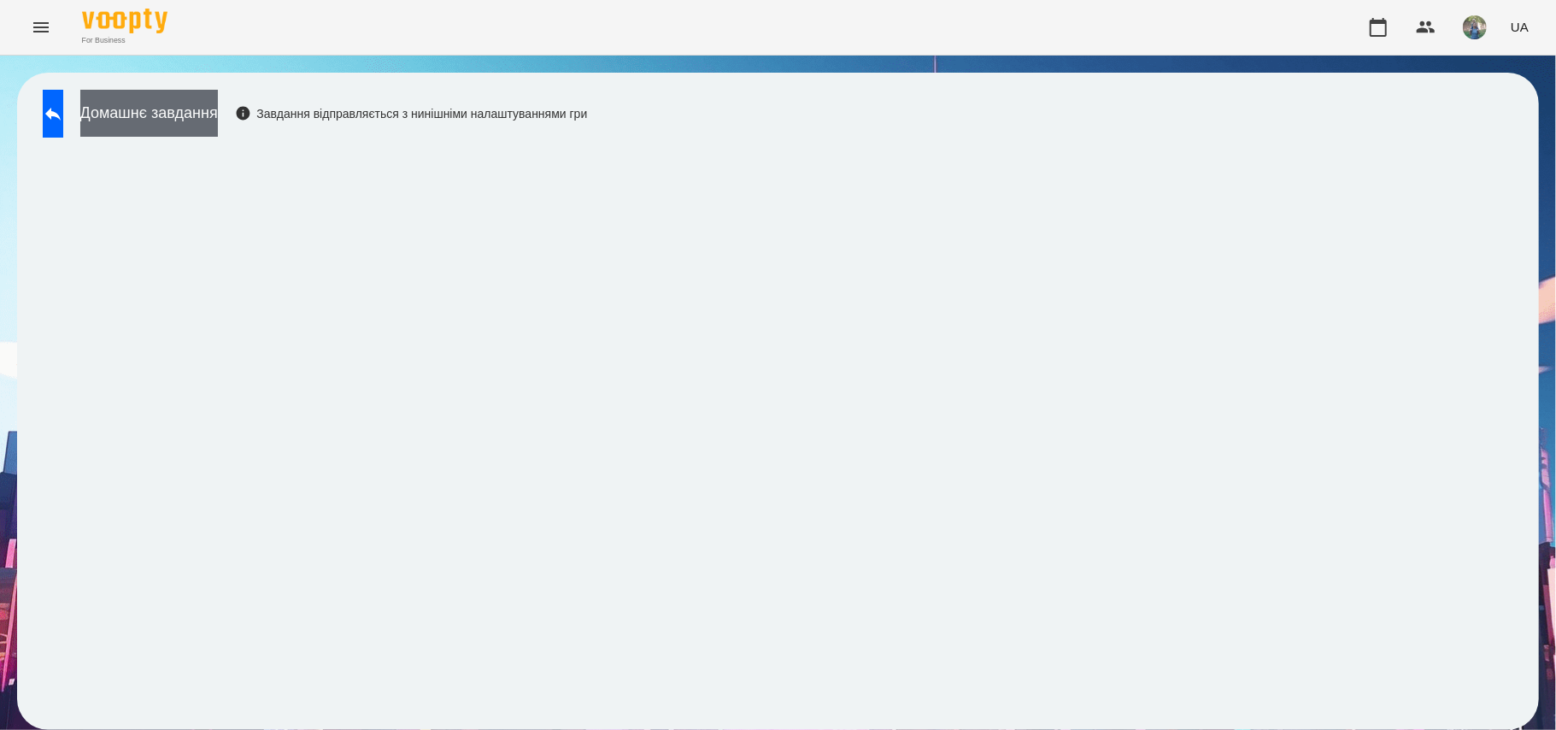
click at [218, 100] on button "Домашнє завдання" at bounding box center [149, 113] width 138 height 47
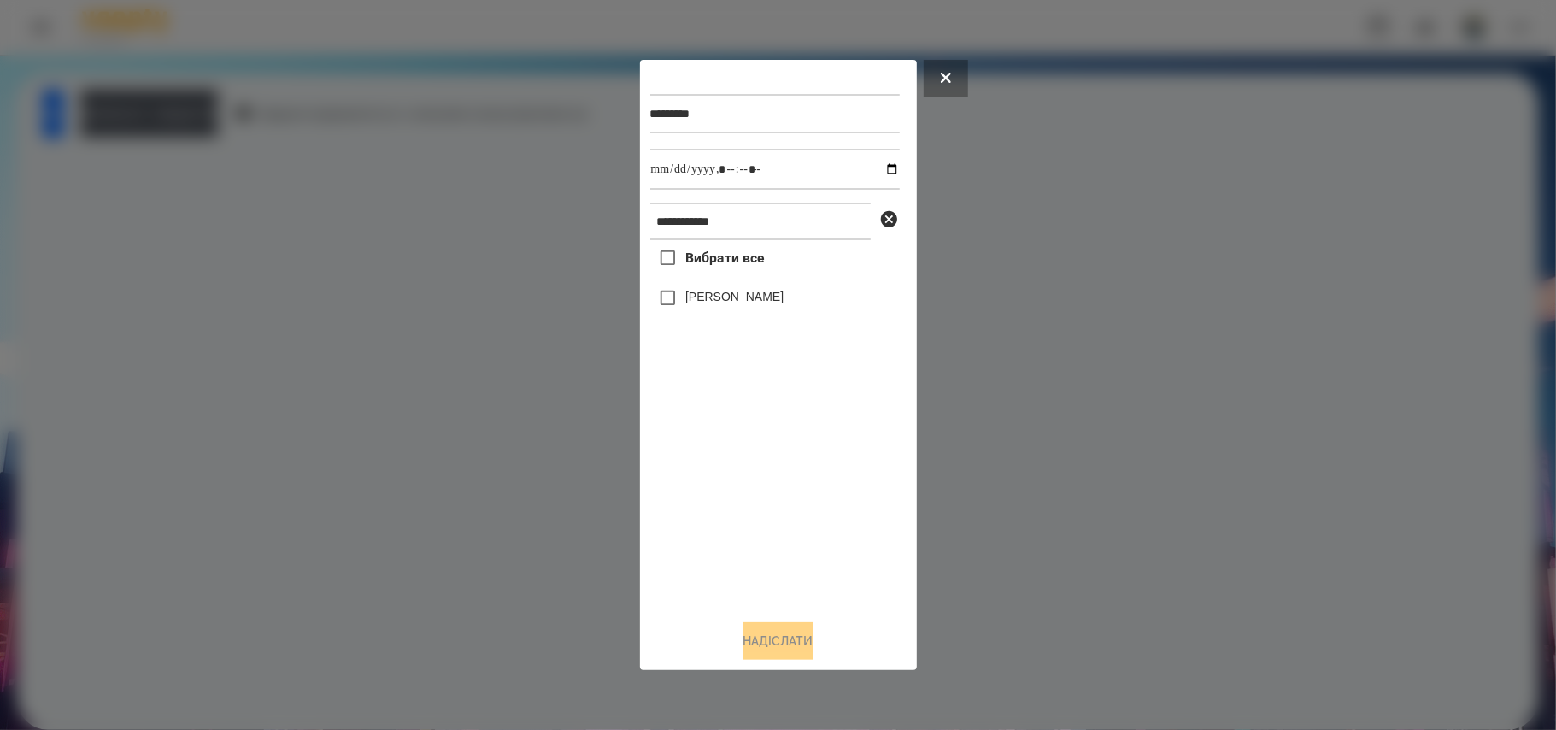
click at [747, 274] on label "Вибрати все" at bounding box center [707, 258] width 115 height 36
click at [742, 265] on span "Вибрати все" at bounding box center [724, 258] width 79 height 21
click at [787, 637] on button "Надіслати" at bounding box center [779, 641] width 70 height 38
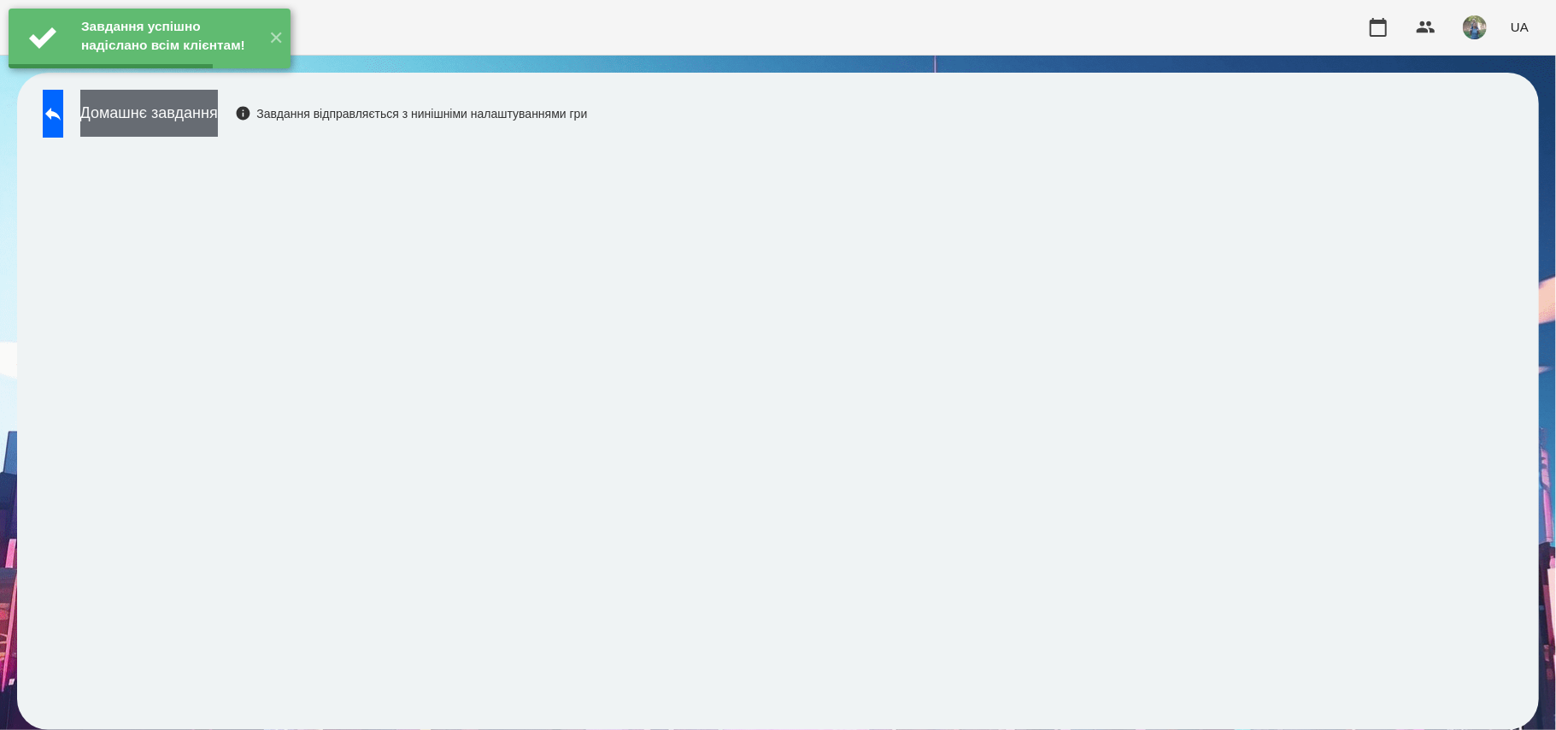
click at [205, 116] on button "Домашнє завдання" at bounding box center [149, 113] width 138 height 47
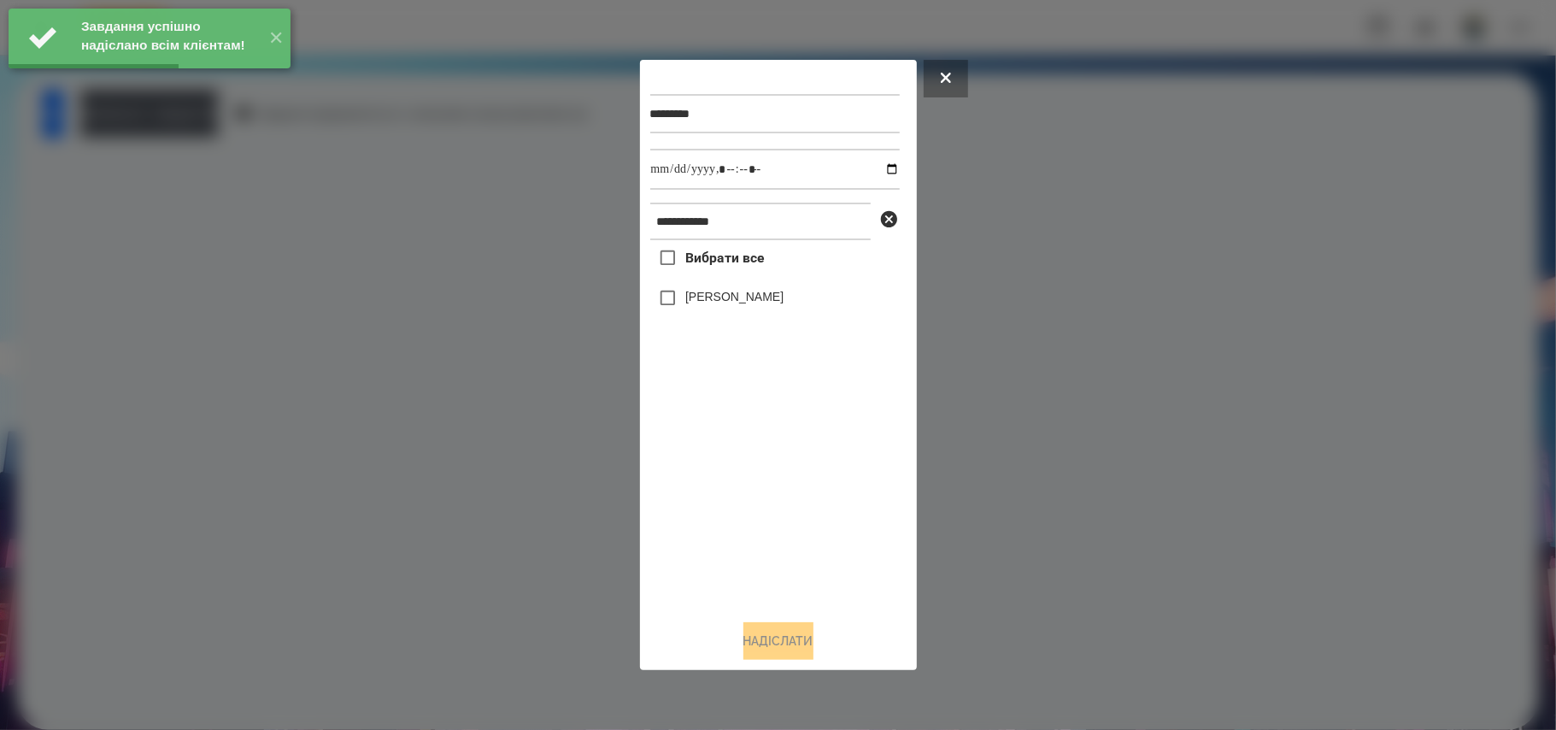
click at [697, 258] on span "Вибрати все" at bounding box center [724, 258] width 79 height 21
click at [882, 172] on input "datetime-local" at bounding box center [775, 169] width 250 height 41
type input "**********"
click at [784, 644] on button "Надіслати" at bounding box center [779, 641] width 70 height 38
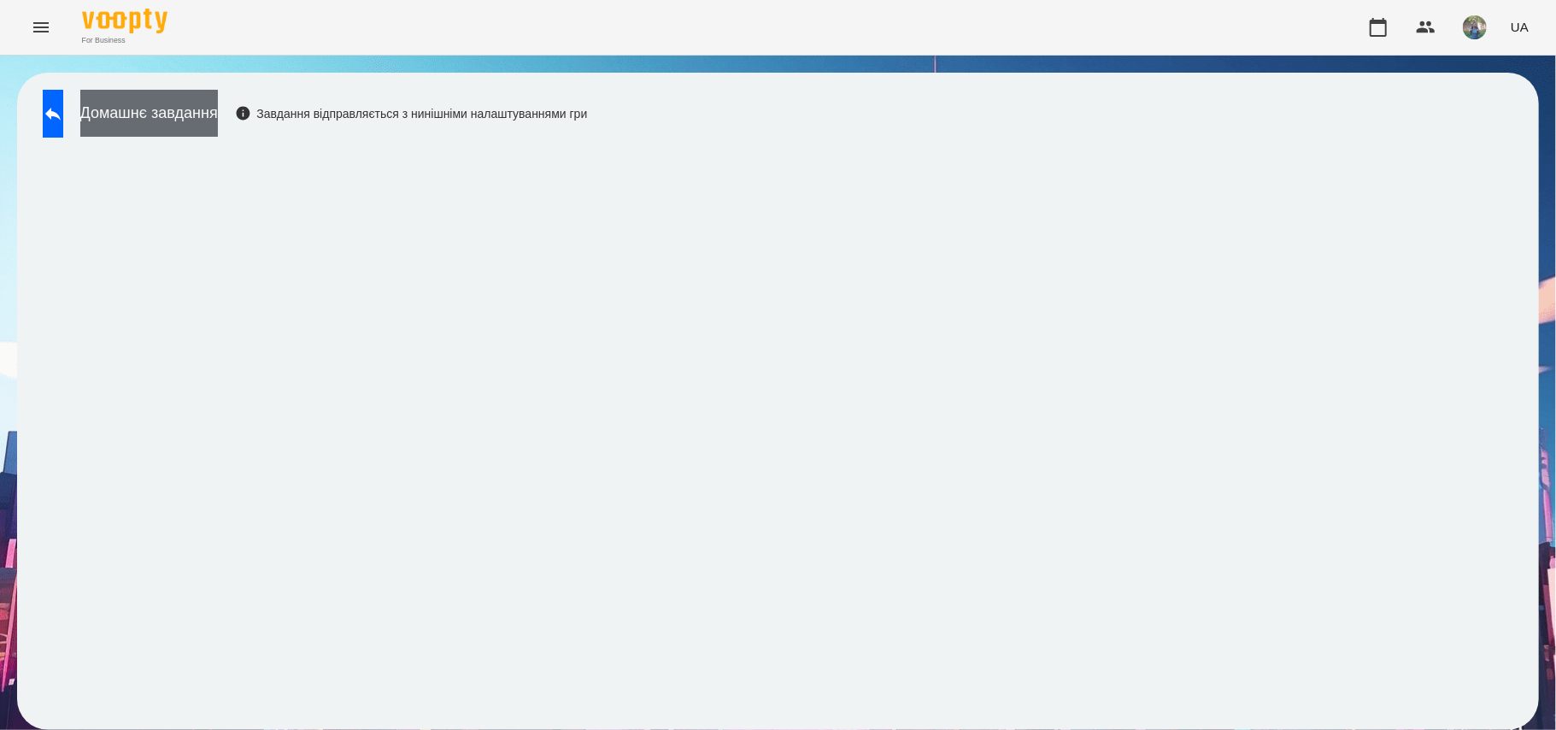
click at [172, 120] on button "Домашнє завдання" at bounding box center [149, 113] width 138 height 47
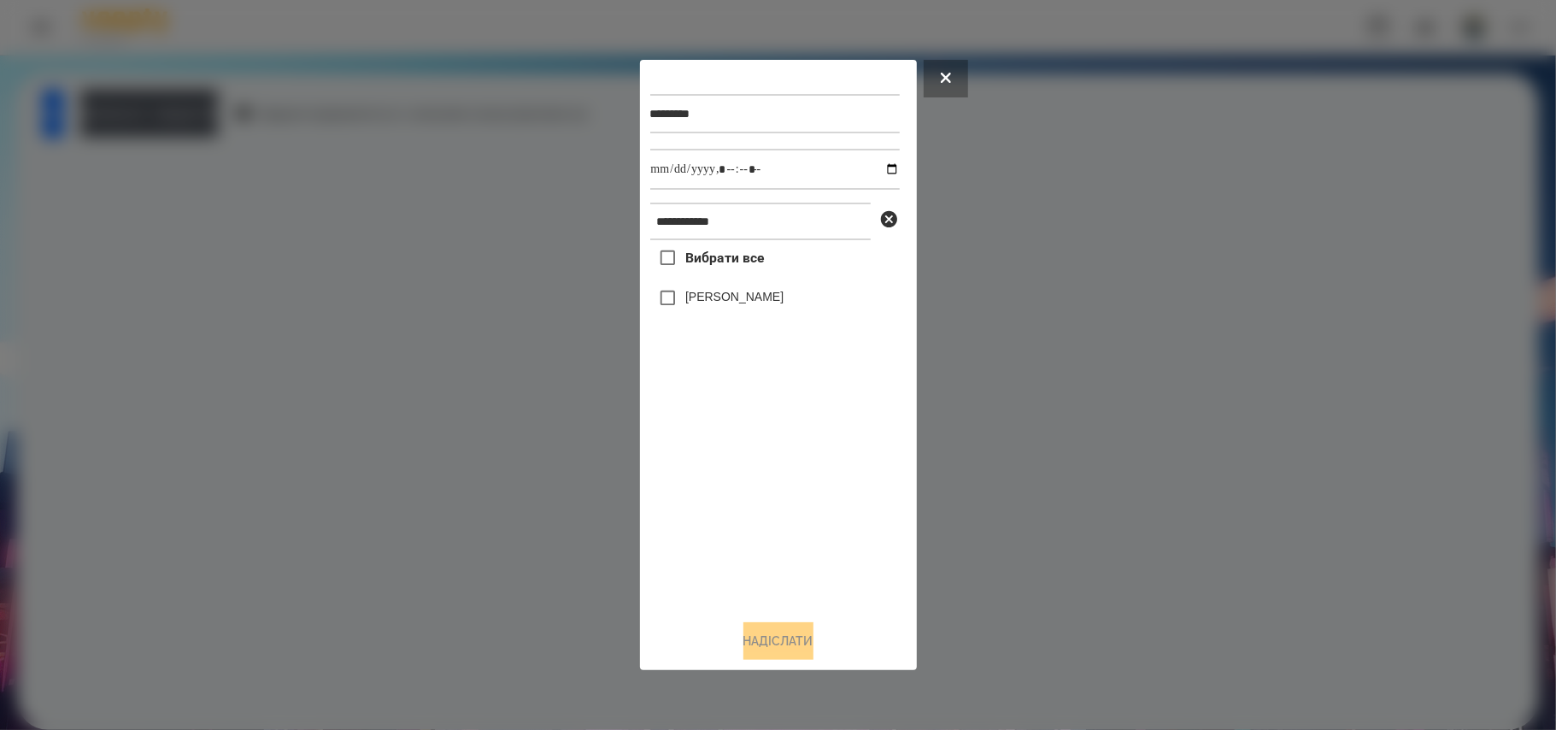
click at [735, 270] on label "Вибрати все" at bounding box center [707, 258] width 115 height 36
click at [749, 650] on button "Надіслати" at bounding box center [779, 641] width 70 height 38
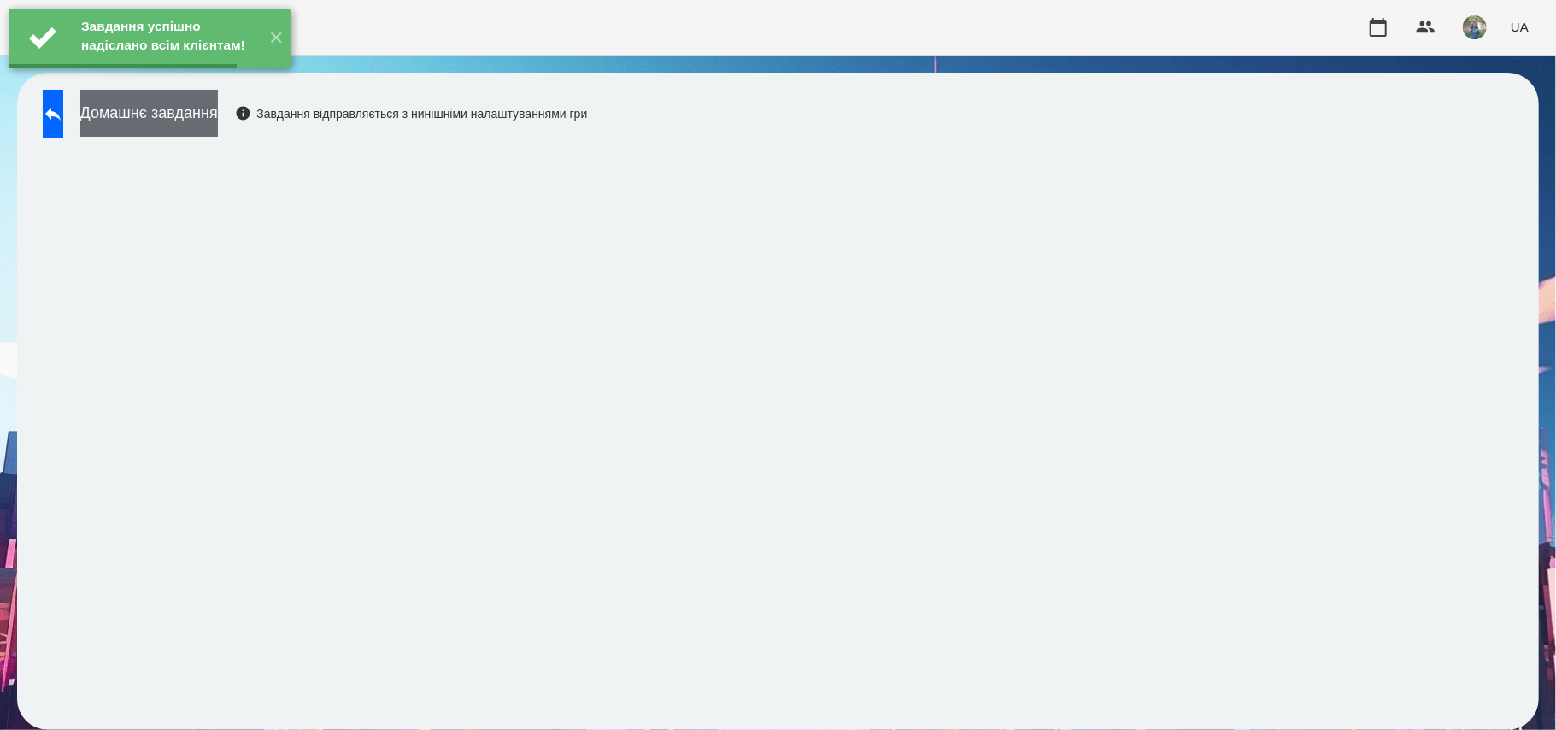
click at [216, 114] on button "Домашнє завдання" at bounding box center [149, 113] width 138 height 47
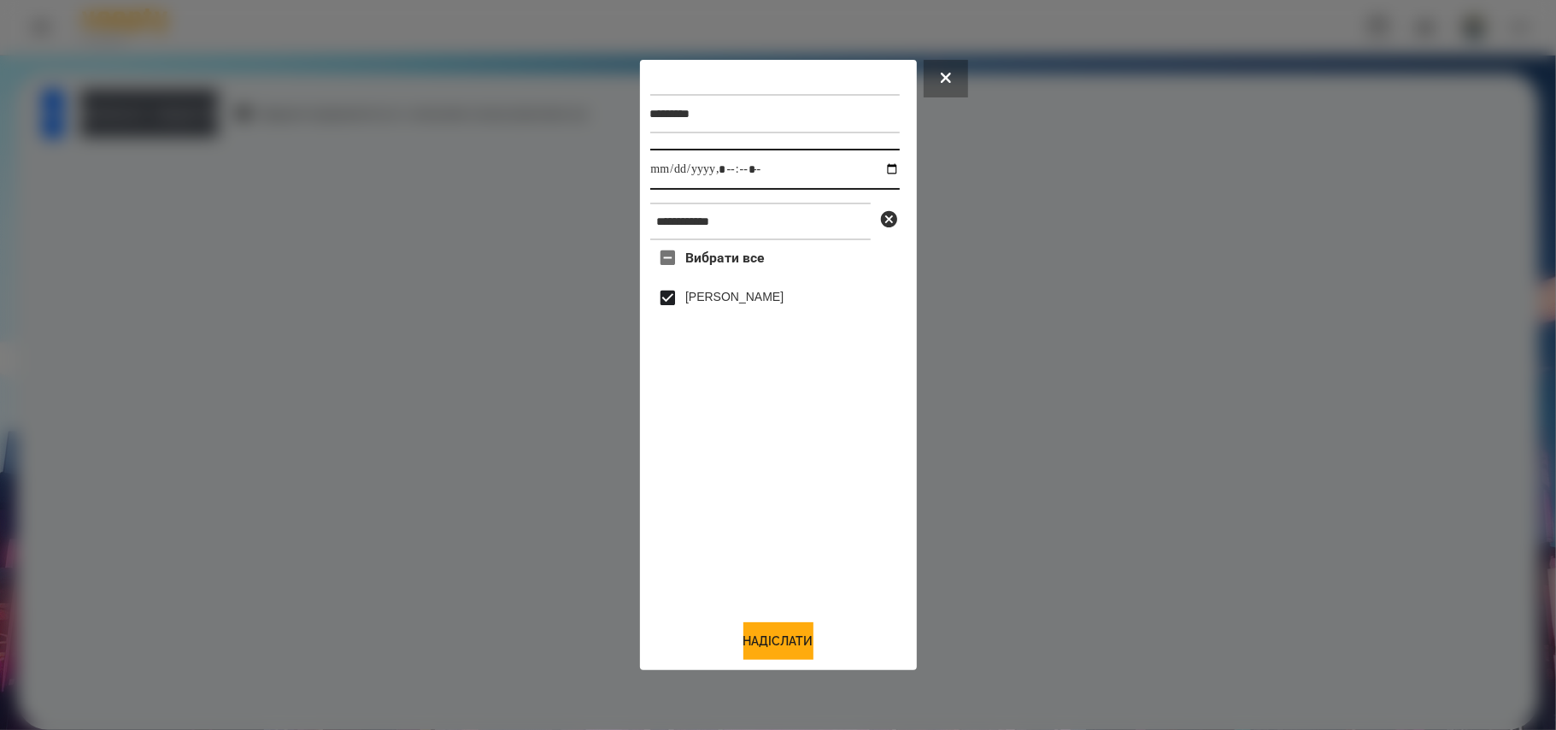
click at [877, 166] on input "datetime-local" at bounding box center [775, 169] width 250 height 41
type input "**********"
click at [746, 639] on button "Надіслати" at bounding box center [779, 641] width 70 height 38
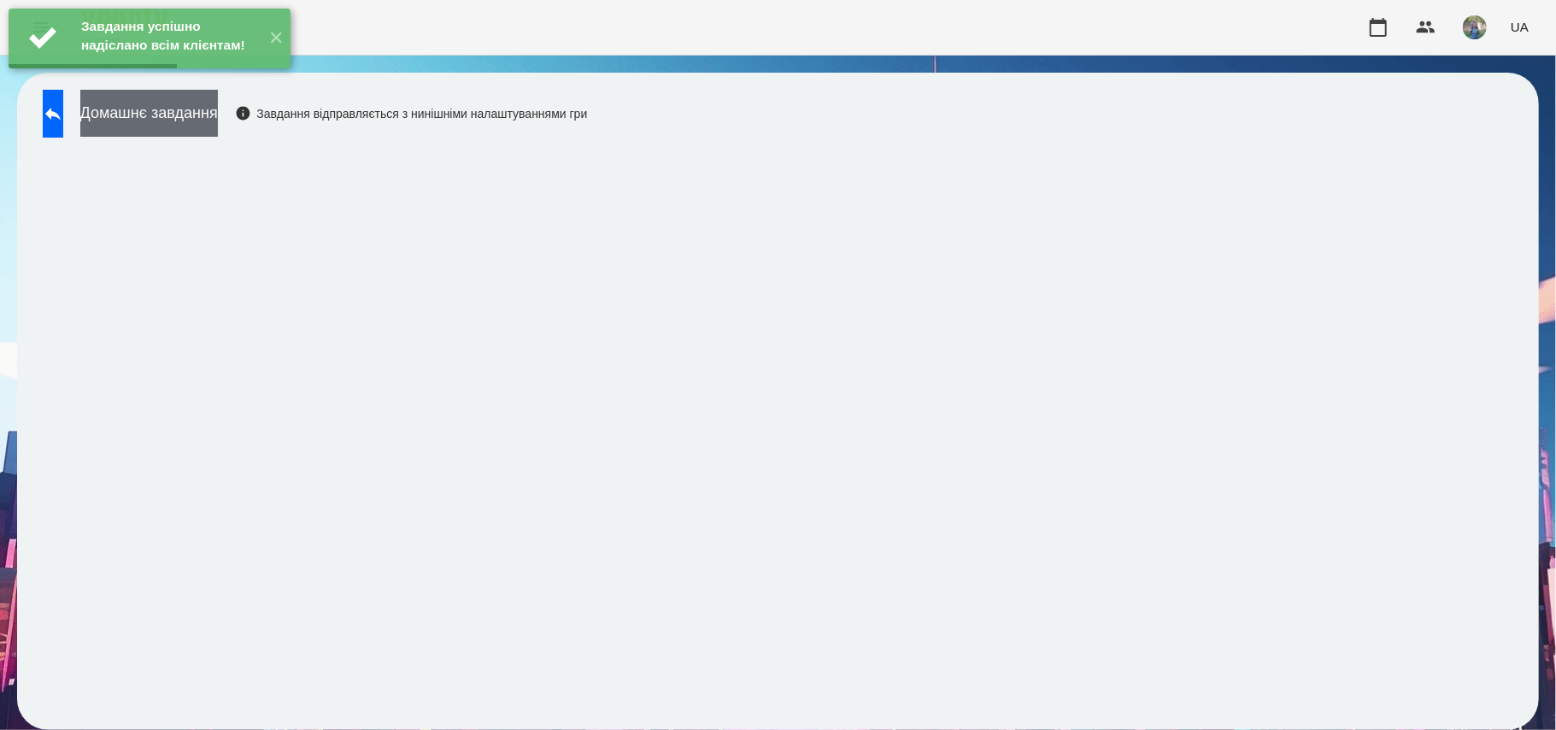
click at [175, 128] on button "Домашнє завдання" at bounding box center [149, 113] width 138 height 47
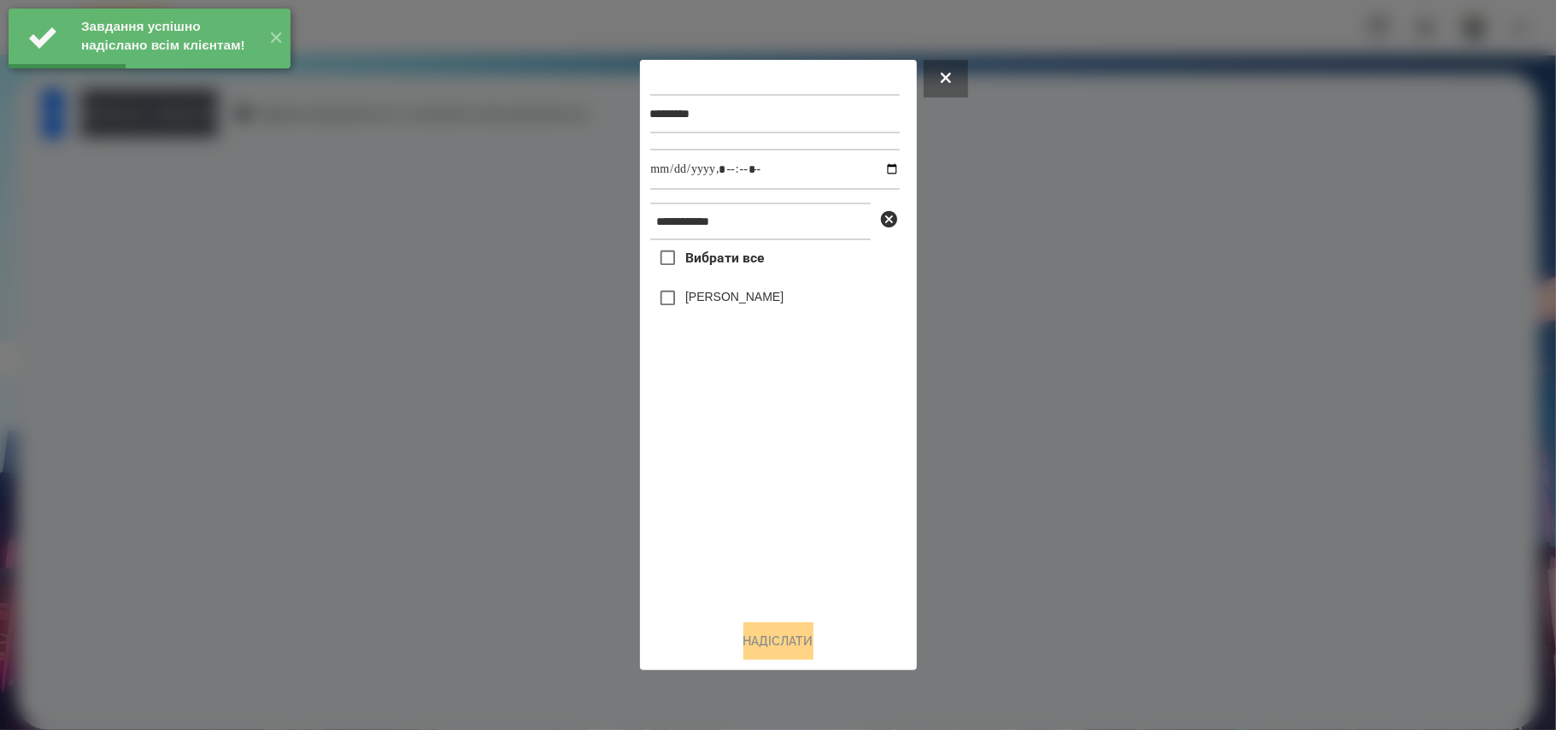
click at [714, 262] on span "Вибрати все" at bounding box center [724, 258] width 79 height 21
click at [879, 169] on input "datetime-local" at bounding box center [775, 169] width 250 height 41
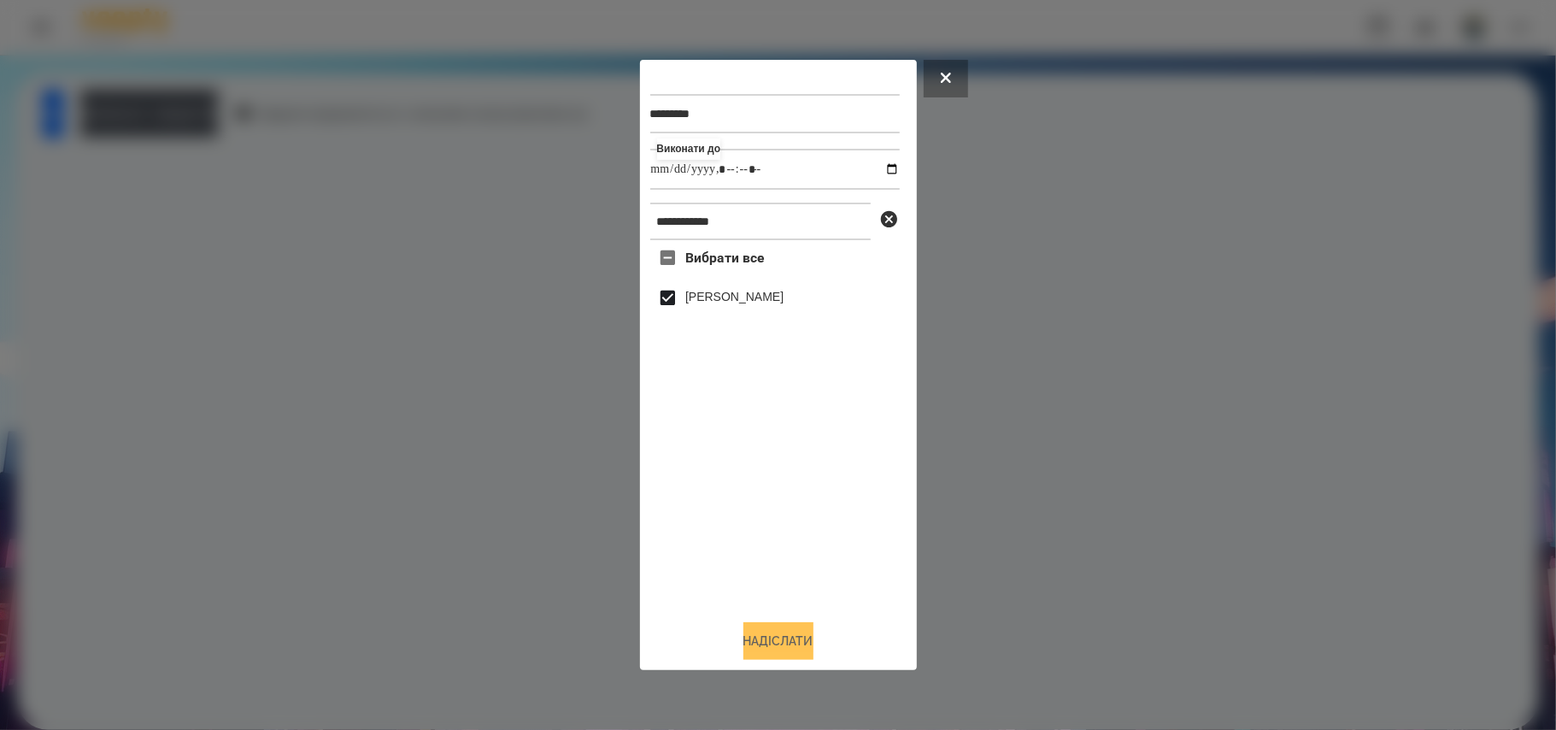
type input "**********"
click at [767, 639] on button "Надіслати" at bounding box center [779, 641] width 70 height 38
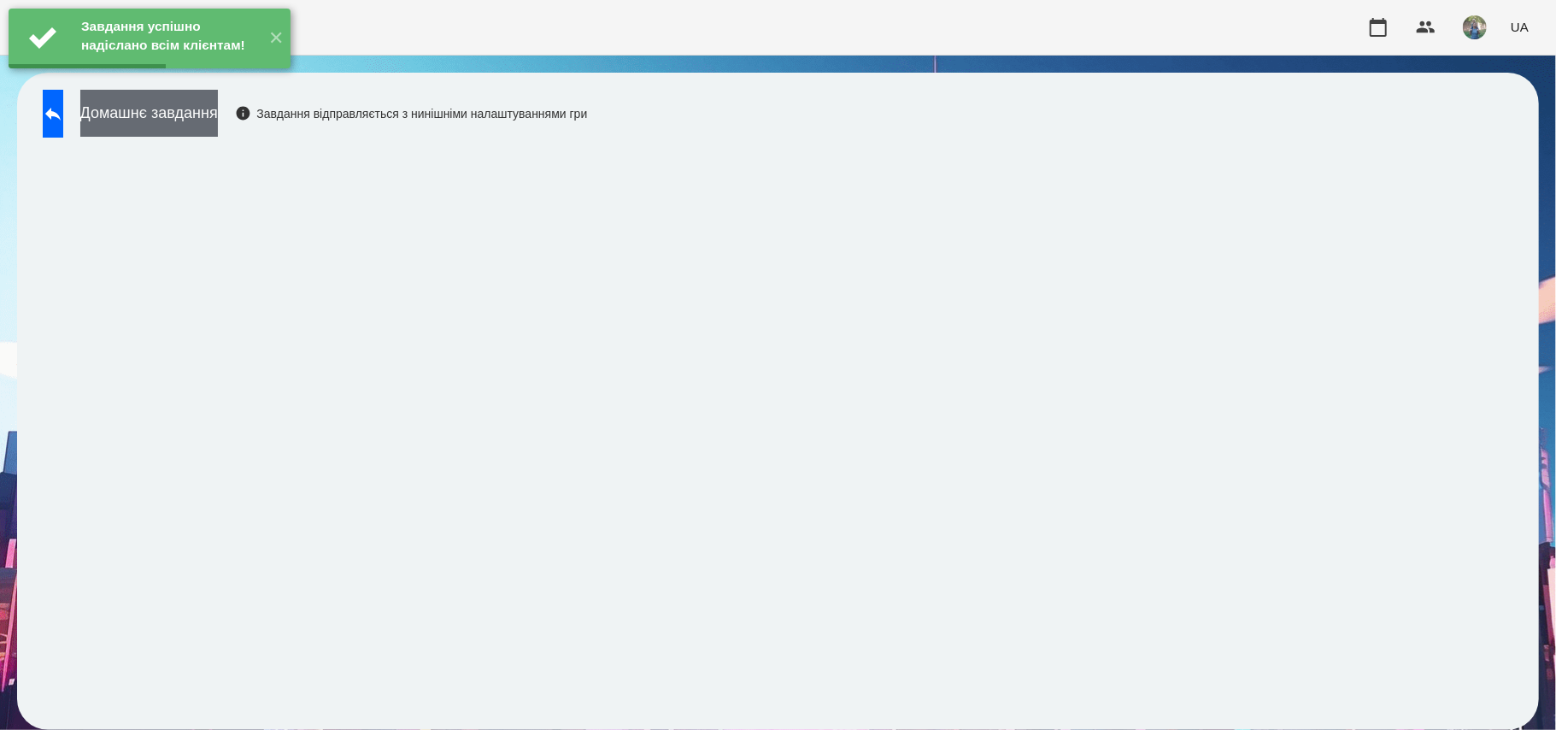
click at [207, 125] on button "Домашнє завдання" at bounding box center [149, 113] width 138 height 47
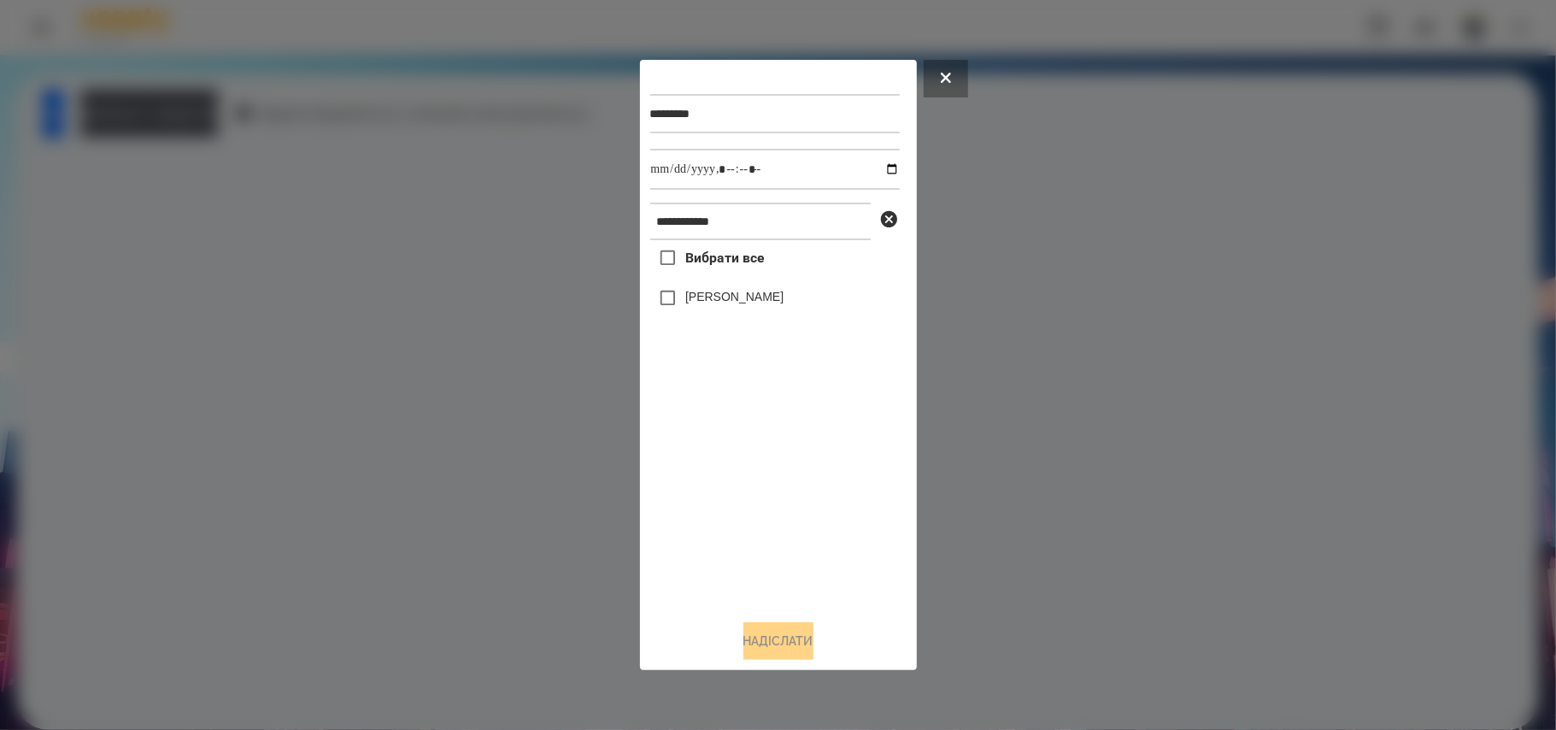
click at [699, 264] on span "Вибрати все" at bounding box center [724, 258] width 79 height 21
click at [875, 166] on input "datetime-local" at bounding box center [775, 169] width 250 height 41
type input "**********"
click at [812, 638] on button "Надіслати" at bounding box center [779, 641] width 70 height 38
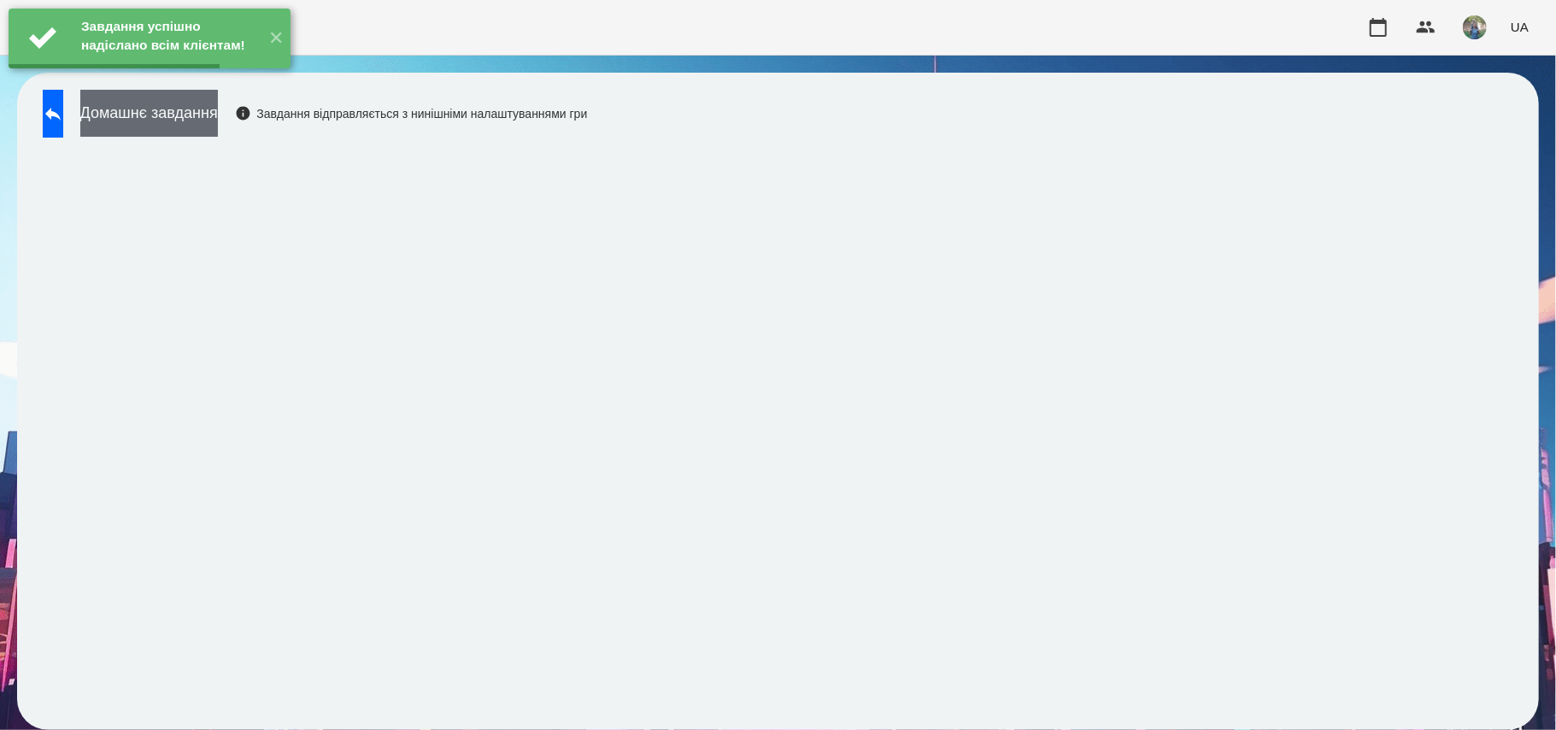
click at [218, 126] on button "Домашнє завдання" at bounding box center [149, 113] width 138 height 47
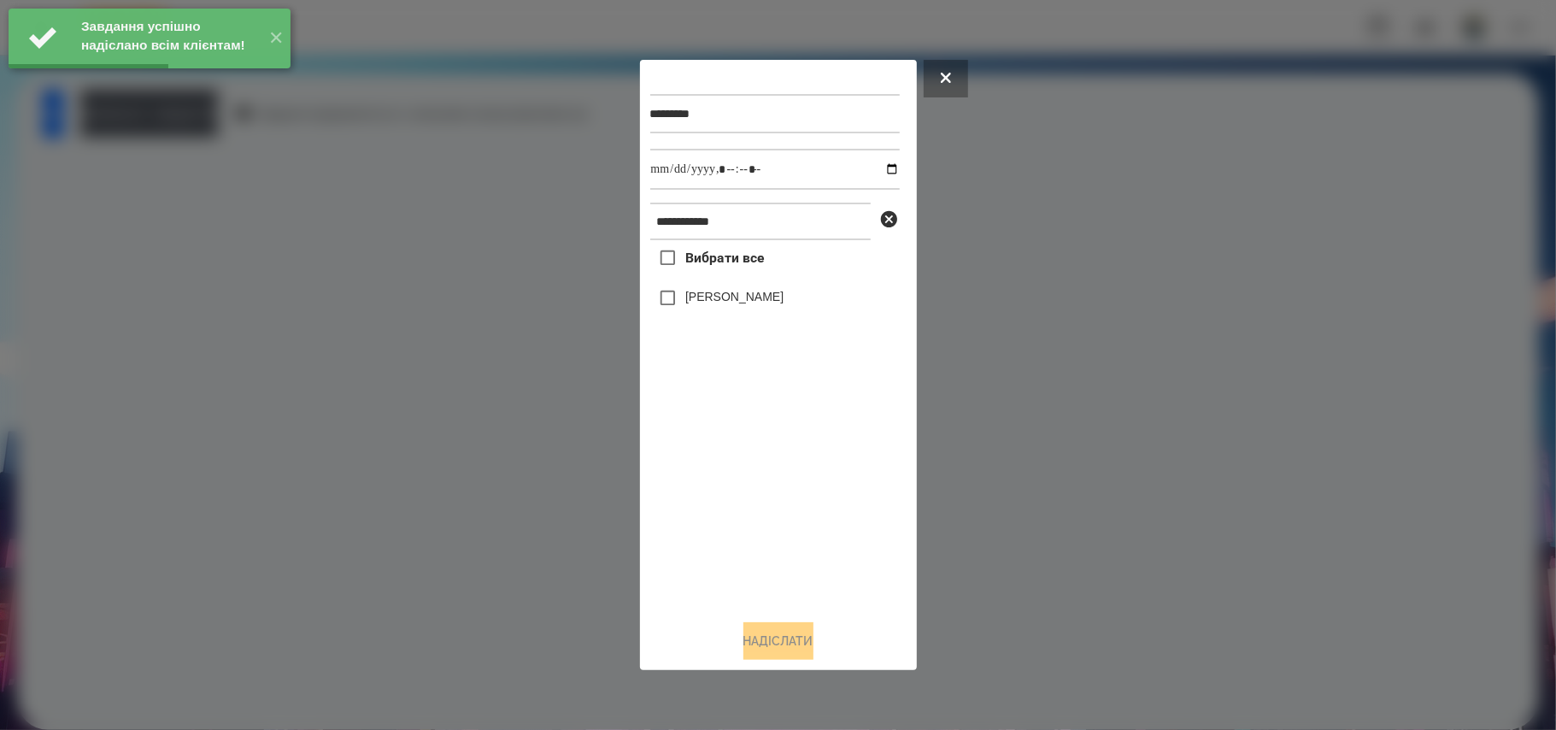
click at [726, 257] on span "Вибрати все" at bounding box center [724, 258] width 79 height 21
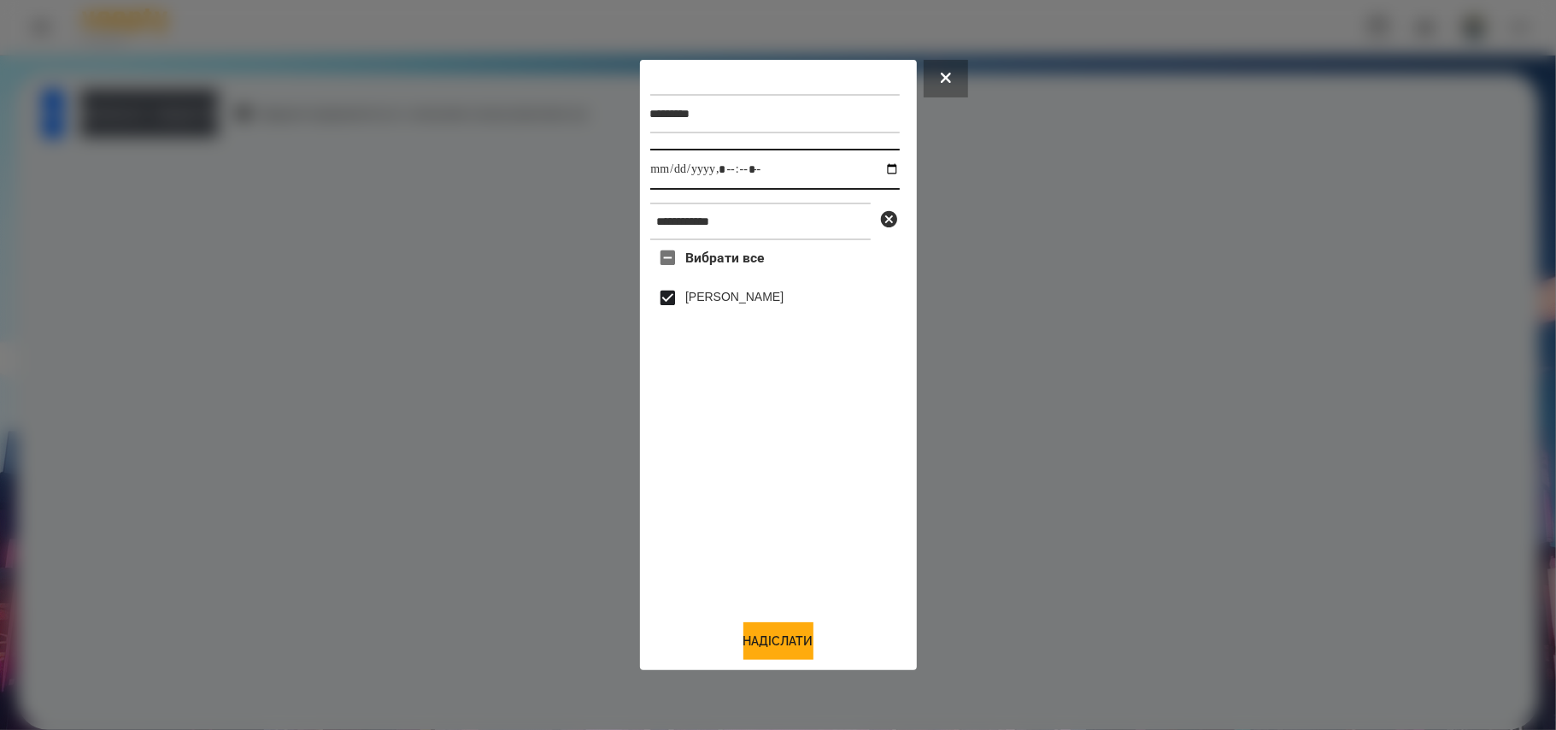
click at [877, 173] on input "datetime-local" at bounding box center [775, 169] width 250 height 41
type input "**********"
click at [774, 644] on button "Надіслати" at bounding box center [779, 641] width 70 height 38
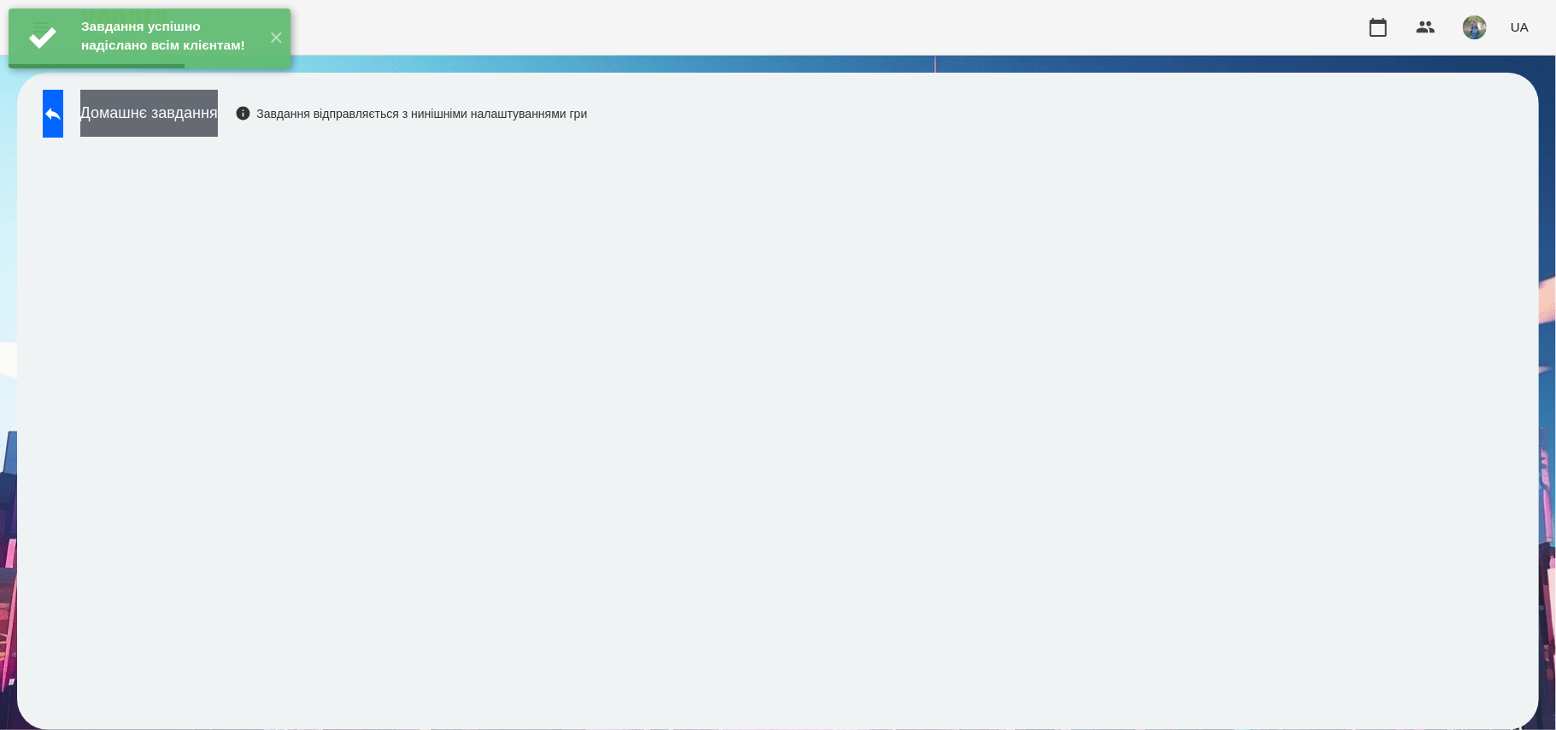
click at [218, 113] on button "Домашнє завдання" at bounding box center [149, 113] width 138 height 47
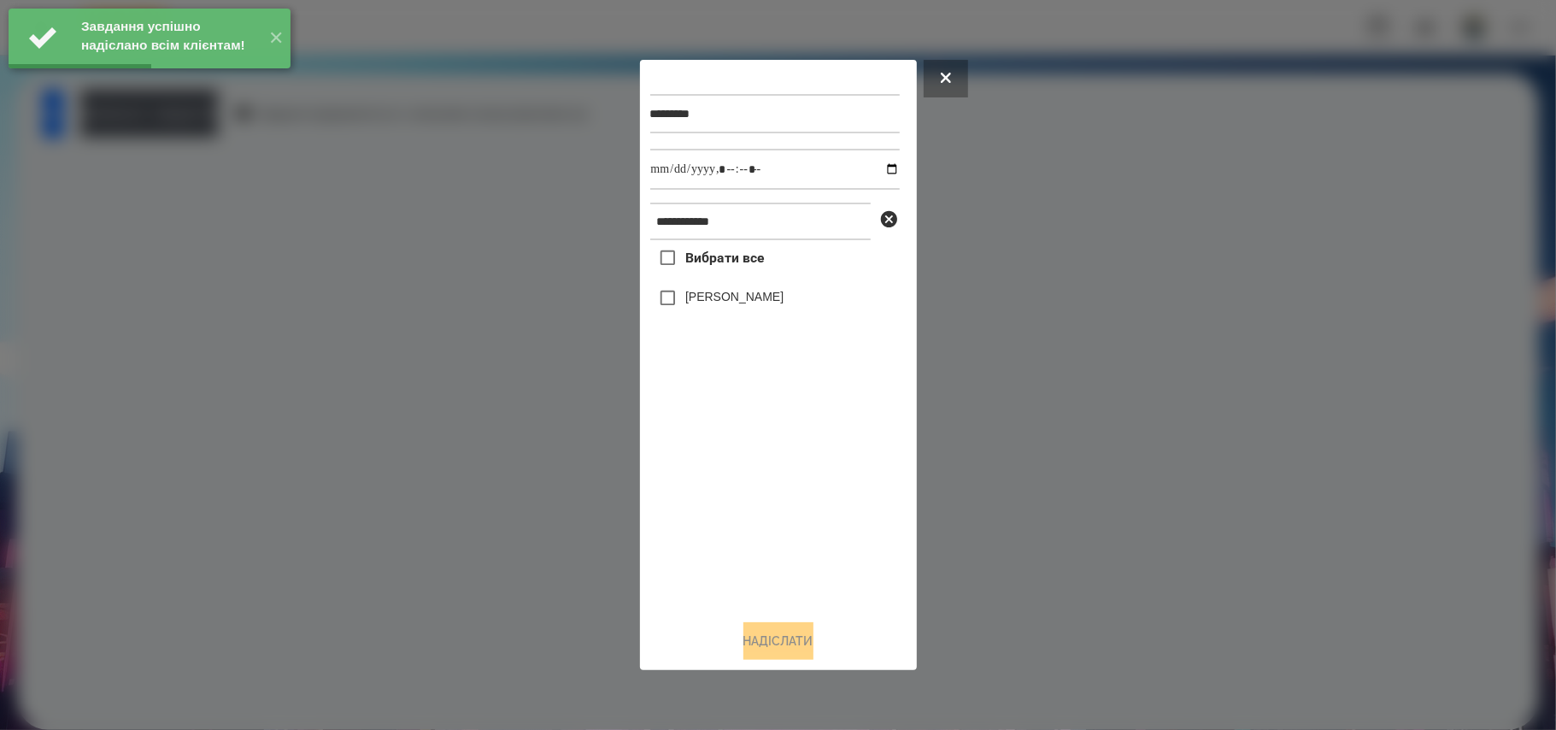
click at [728, 260] on span "Вибрати все" at bounding box center [724, 258] width 79 height 21
click at [879, 173] on input "datetime-local" at bounding box center [775, 169] width 250 height 41
type input "**********"
click at [769, 640] on button "Надіслати" at bounding box center [779, 641] width 70 height 38
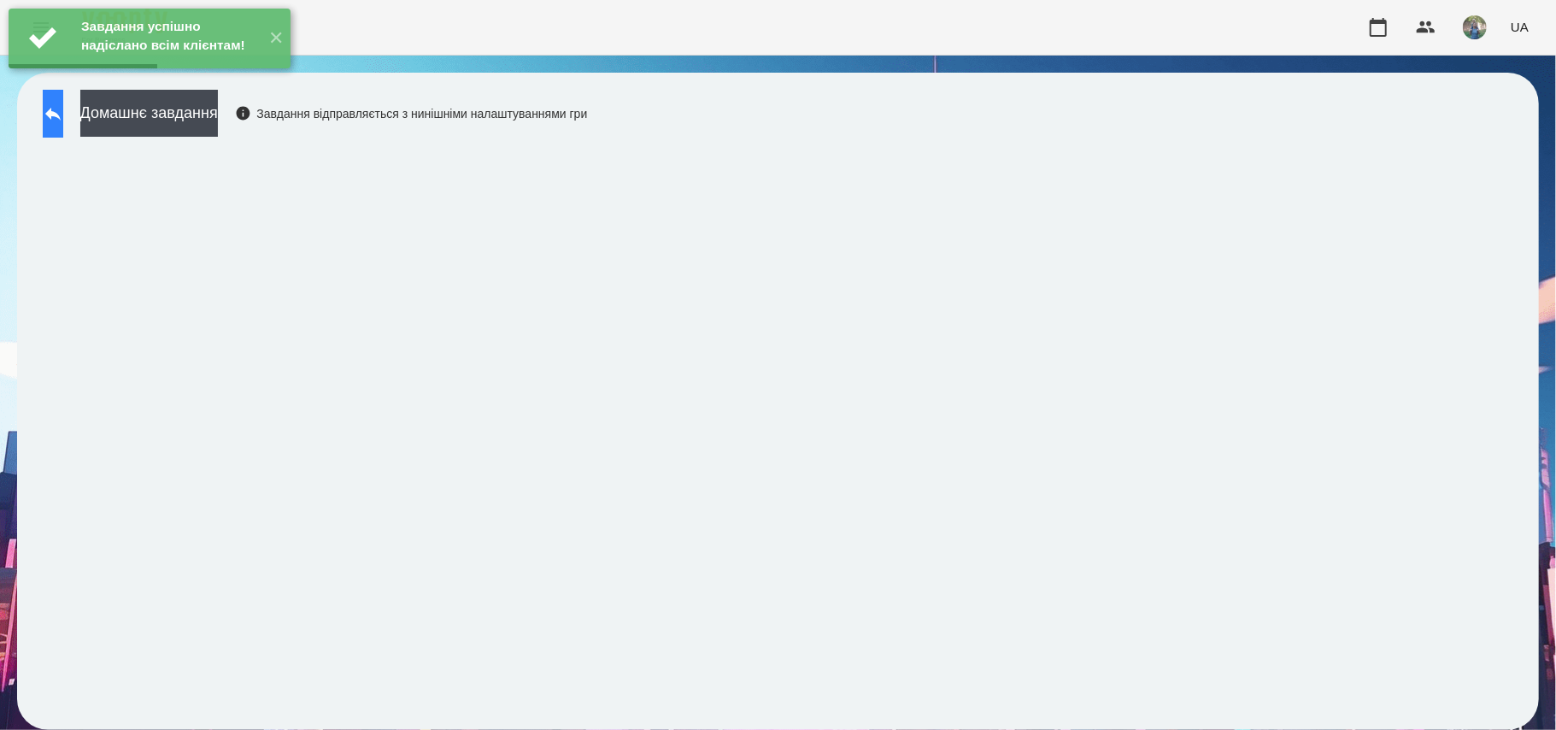
click at [63, 115] on icon at bounding box center [53, 113] width 21 height 21
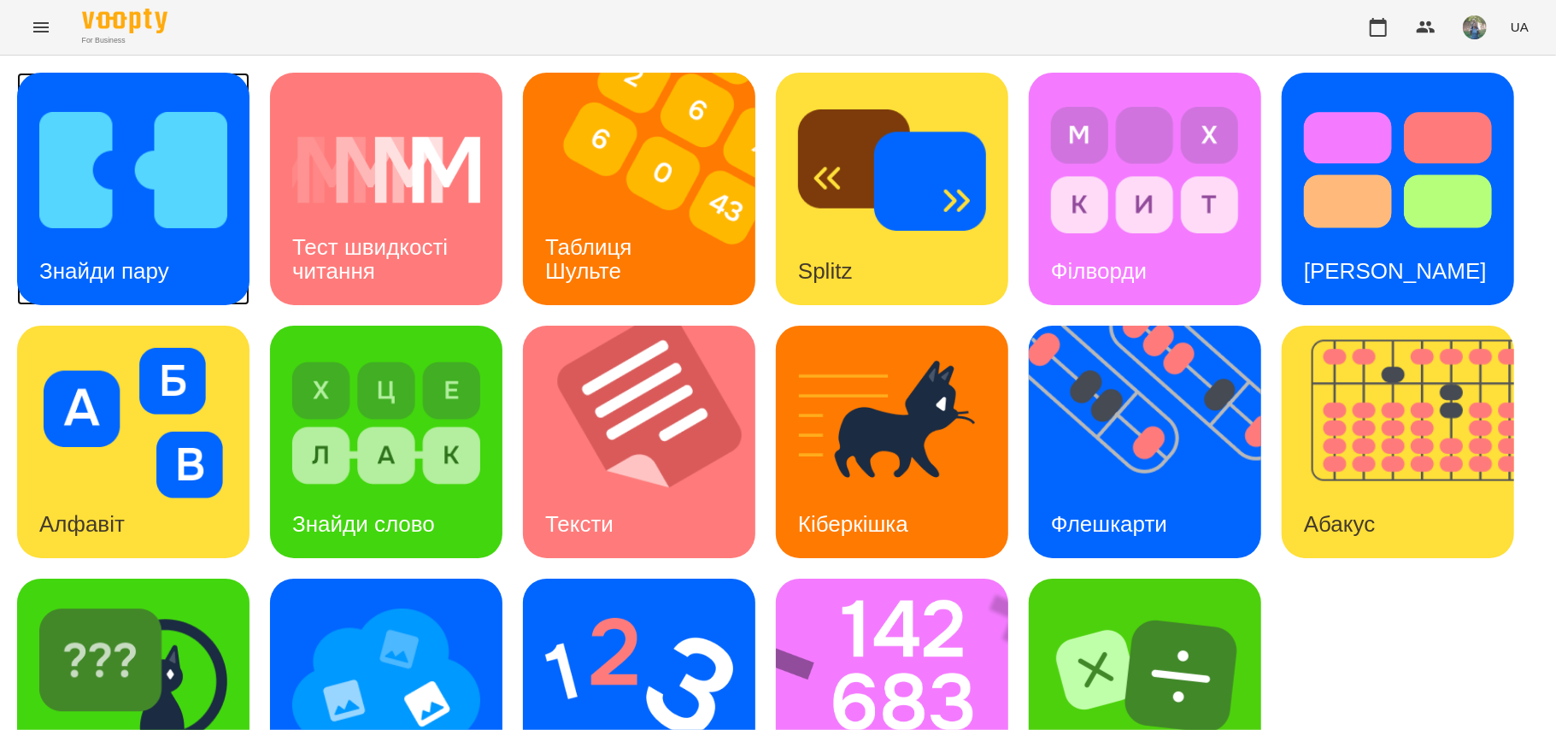
click at [83, 181] on img at bounding box center [133, 170] width 188 height 150
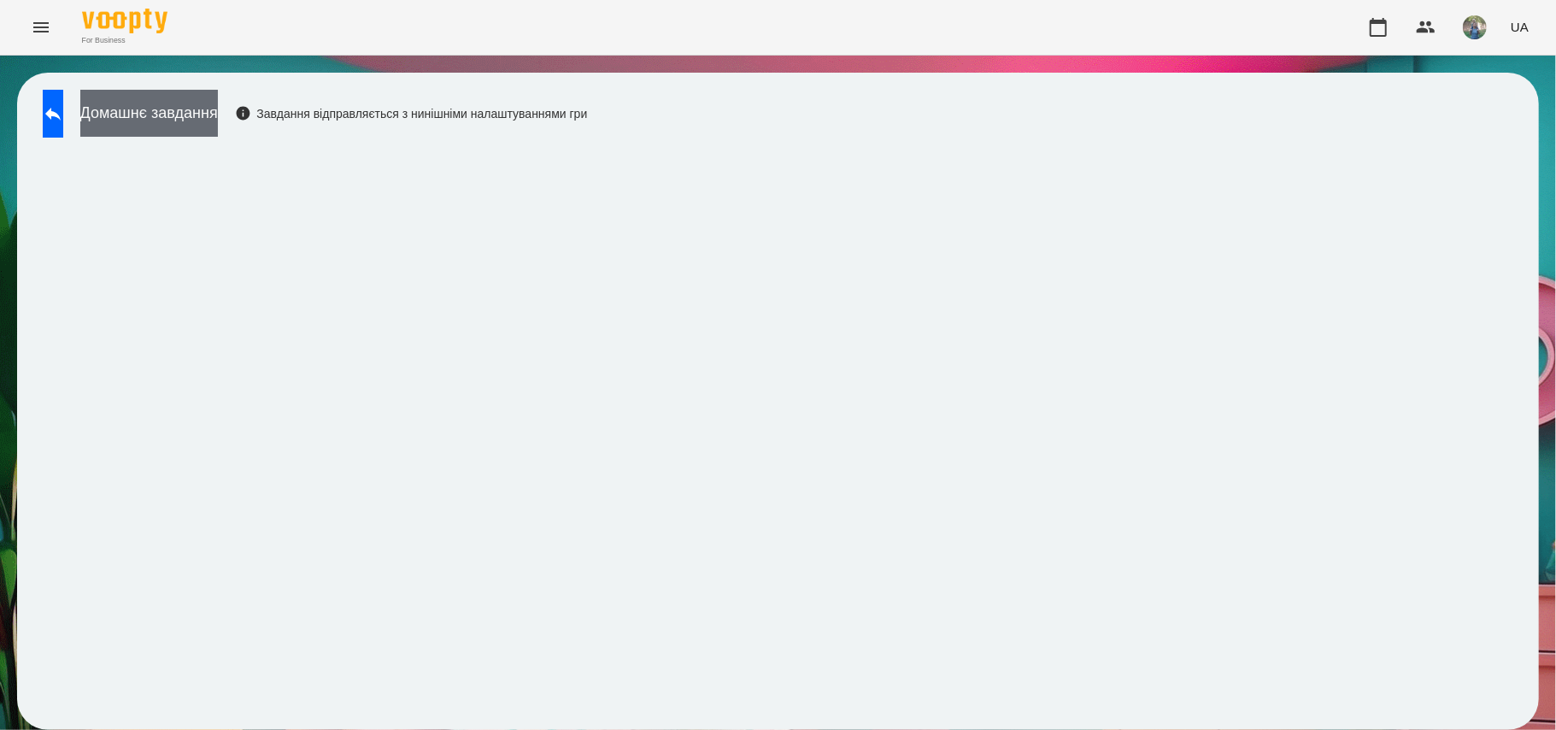
click at [218, 125] on button "Домашнє завдання" at bounding box center [149, 113] width 138 height 47
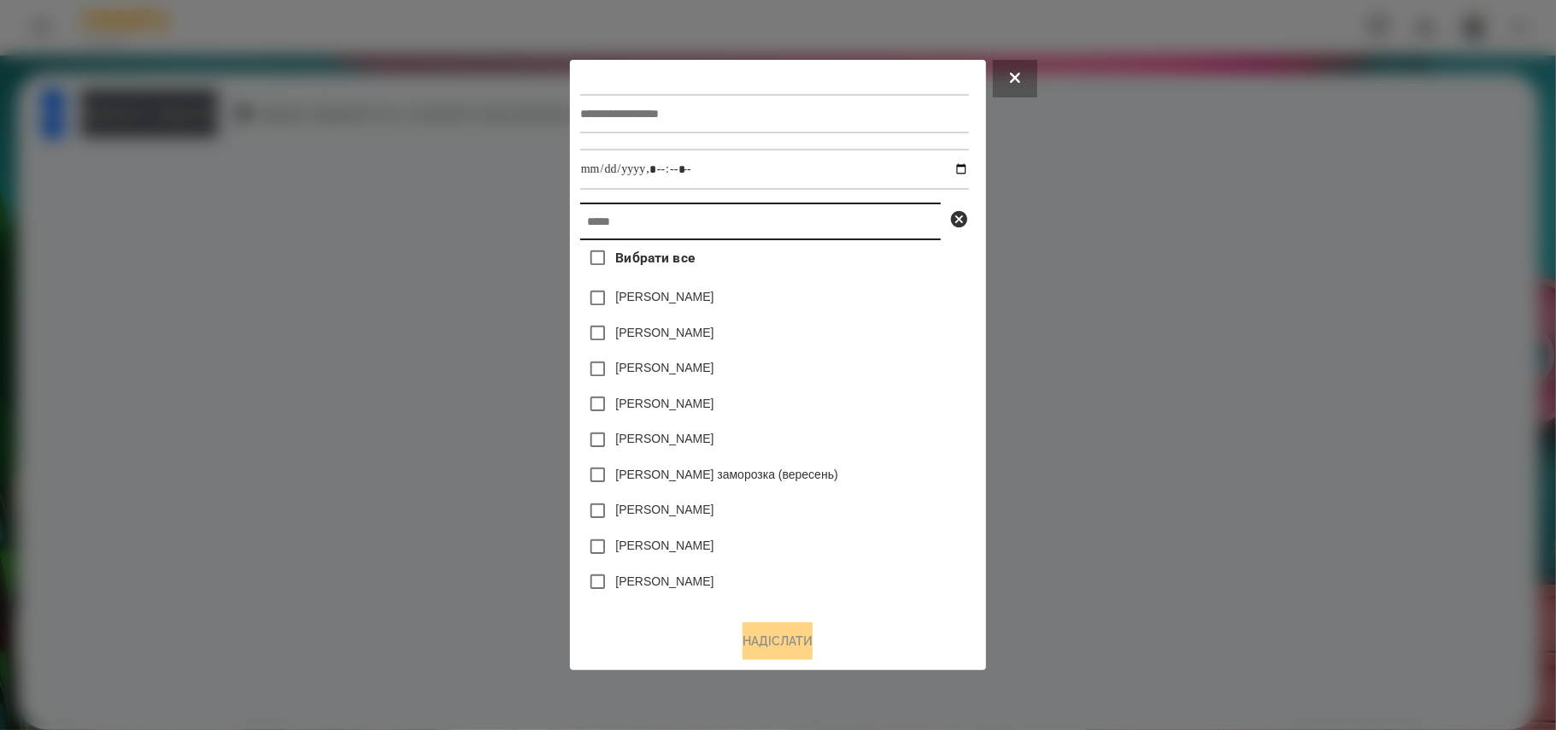
click at [728, 234] on input "text" at bounding box center [760, 222] width 361 height 38
paste input "**********"
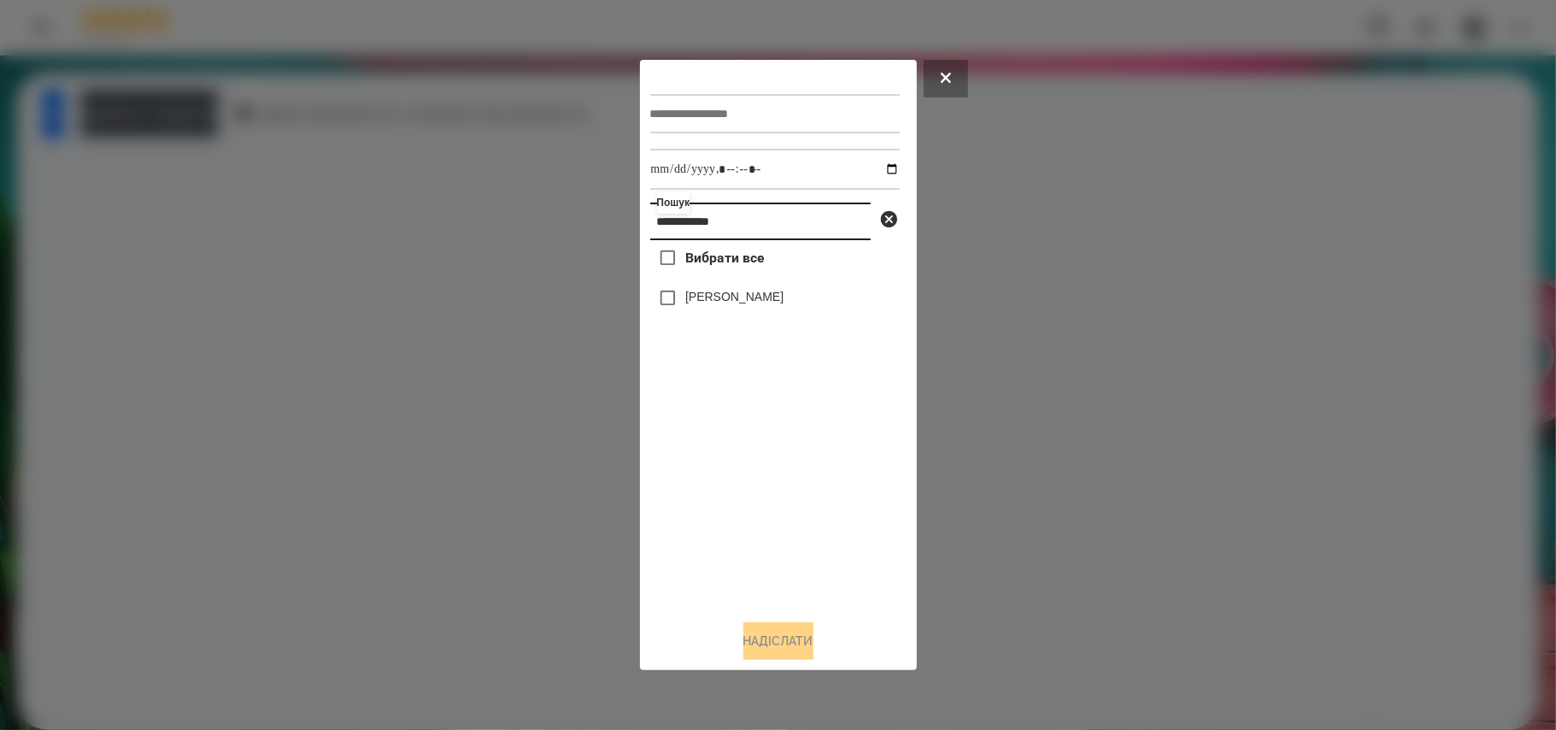
type input "**********"
click at [732, 107] on input "text" at bounding box center [775, 113] width 250 height 39
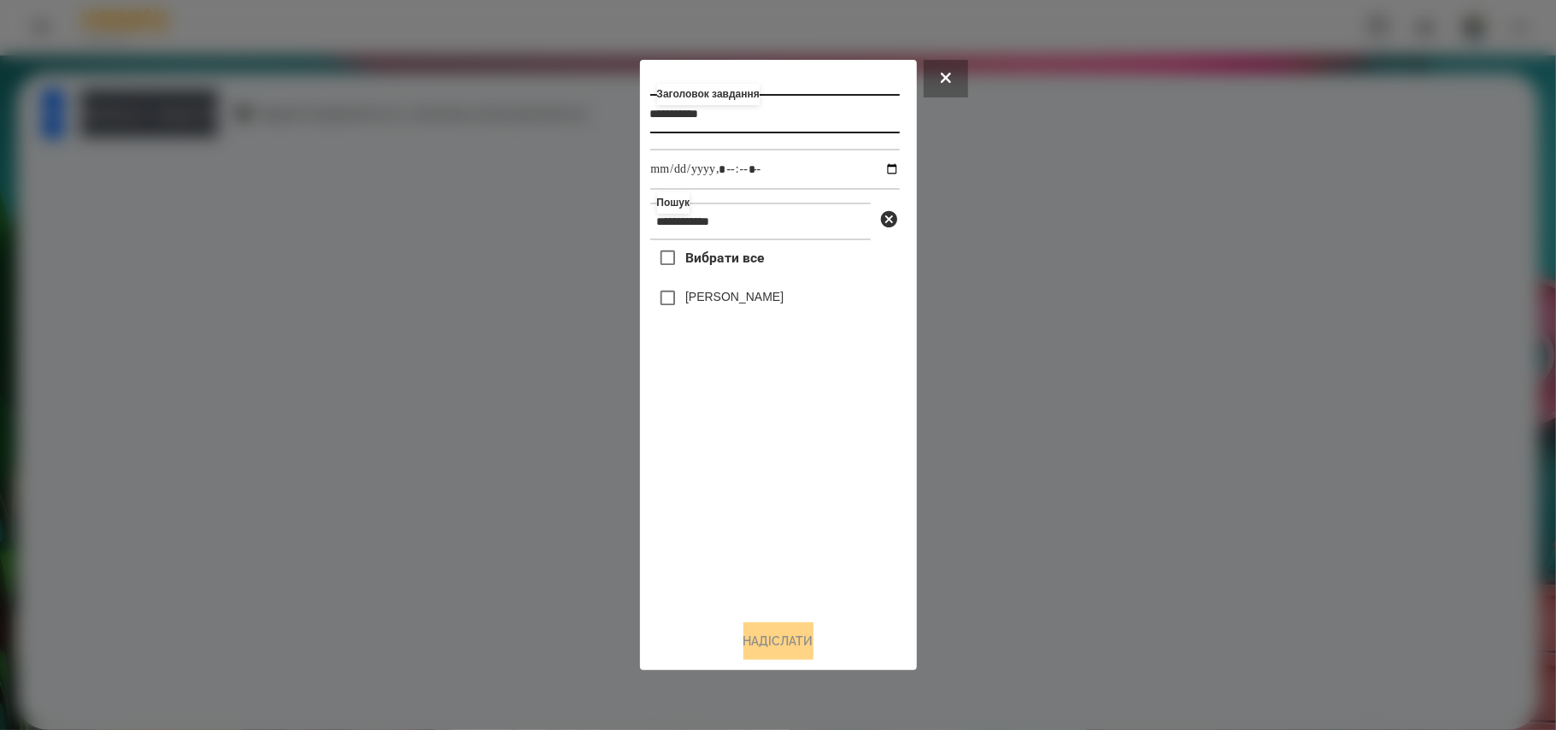
type input "**********"
click at [880, 166] on input "datetime-local" at bounding box center [775, 169] width 250 height 41
type input "**********"
drag, startPoint x: 742, startPoint y: 500, endPoint x: 761, endPoint y: 458, distance: 45.9
click at [740, 499] on div "Вибрати все [PERSON_NAME]" at bounding box center [775, 422] width 250 height 365
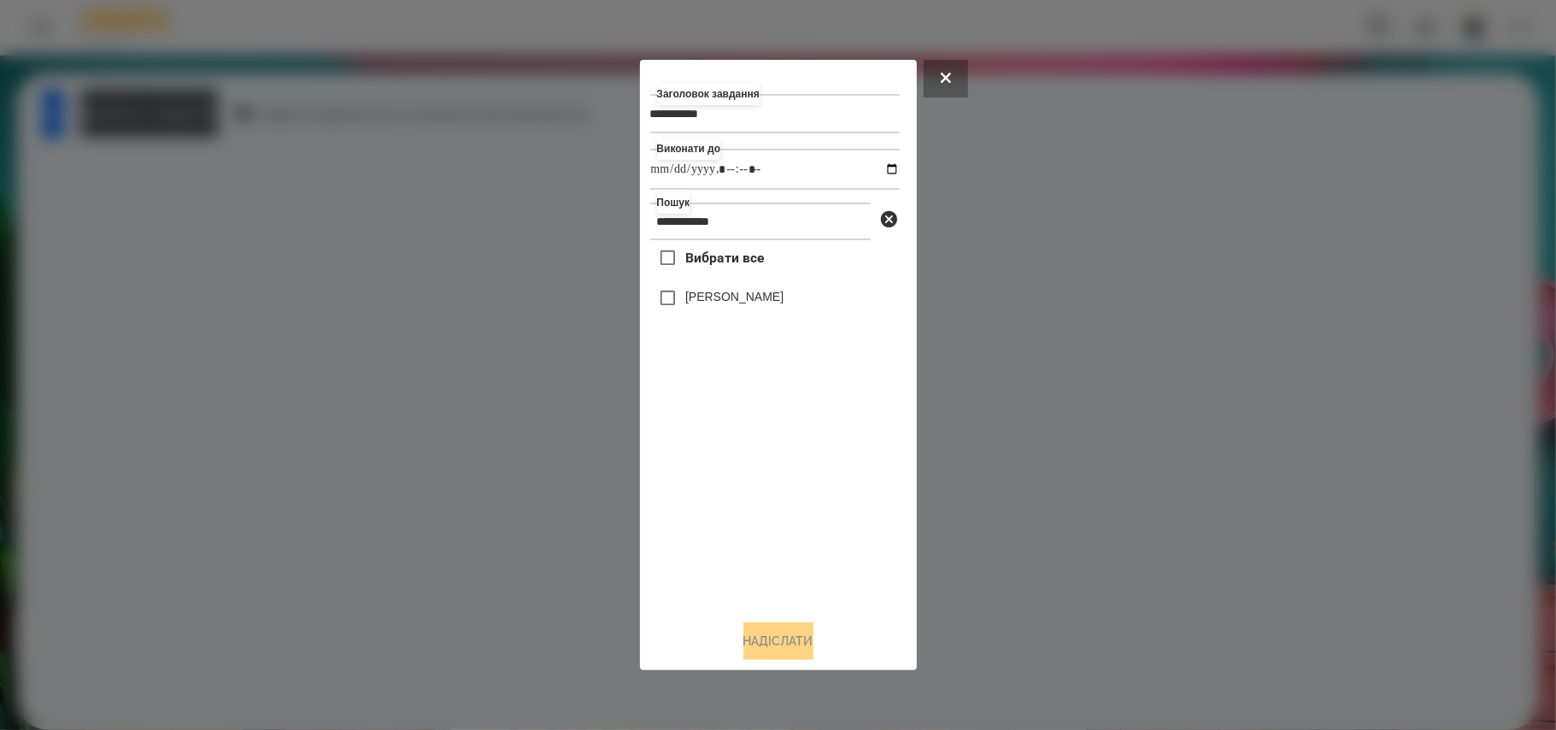
click at [728, 255] on span "Вибрати все" at bounding box center [724, 258] width 79 height 21
drag, startPoint x: 771, startPoint y: 630, endPoint x: 619, endPoint y: 141, distance: 512.0
click at [773, 629] on button "Надіслати" at bounding box center [779, 641] width 70 height 38
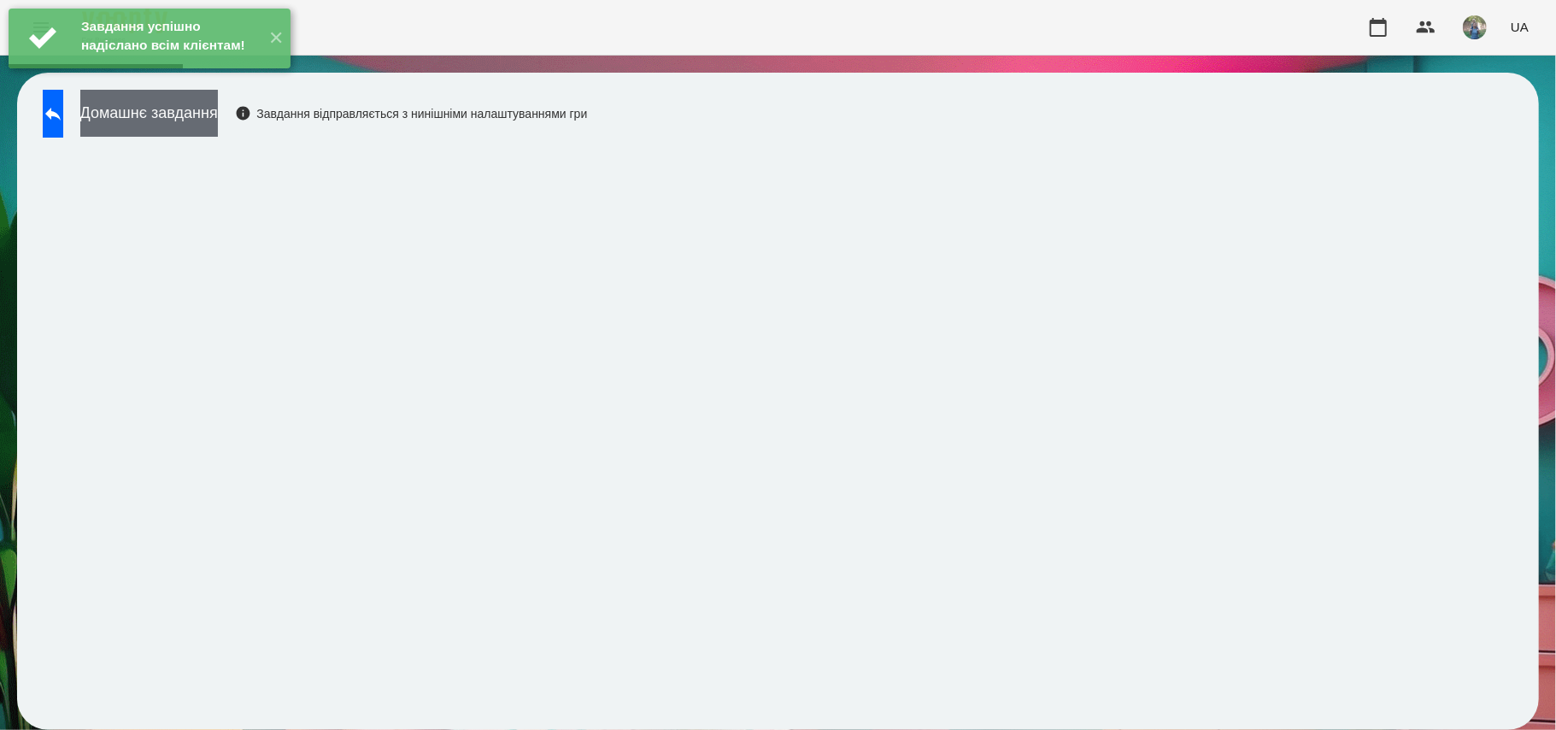
click at [218, 117] on button "Домашнє завдання" at bounding box center [149, 113] width 138 height 47
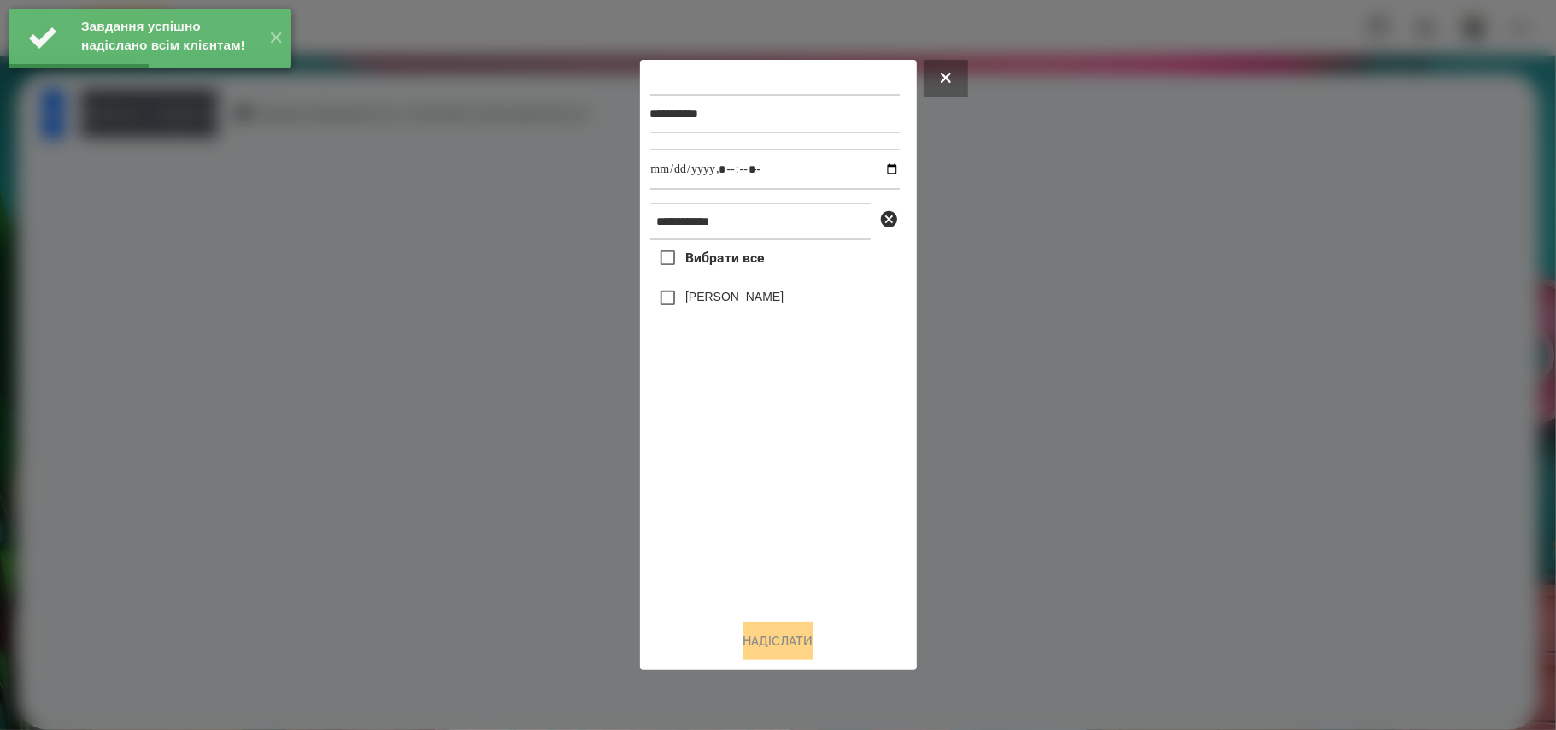
click at [721, 243] on label "Вибрати все" at bounding box center [707, 258] width 115 height 36
click at [884, 169] on input "datetime-local" at bounding box center [775, 169] width 250 height 41
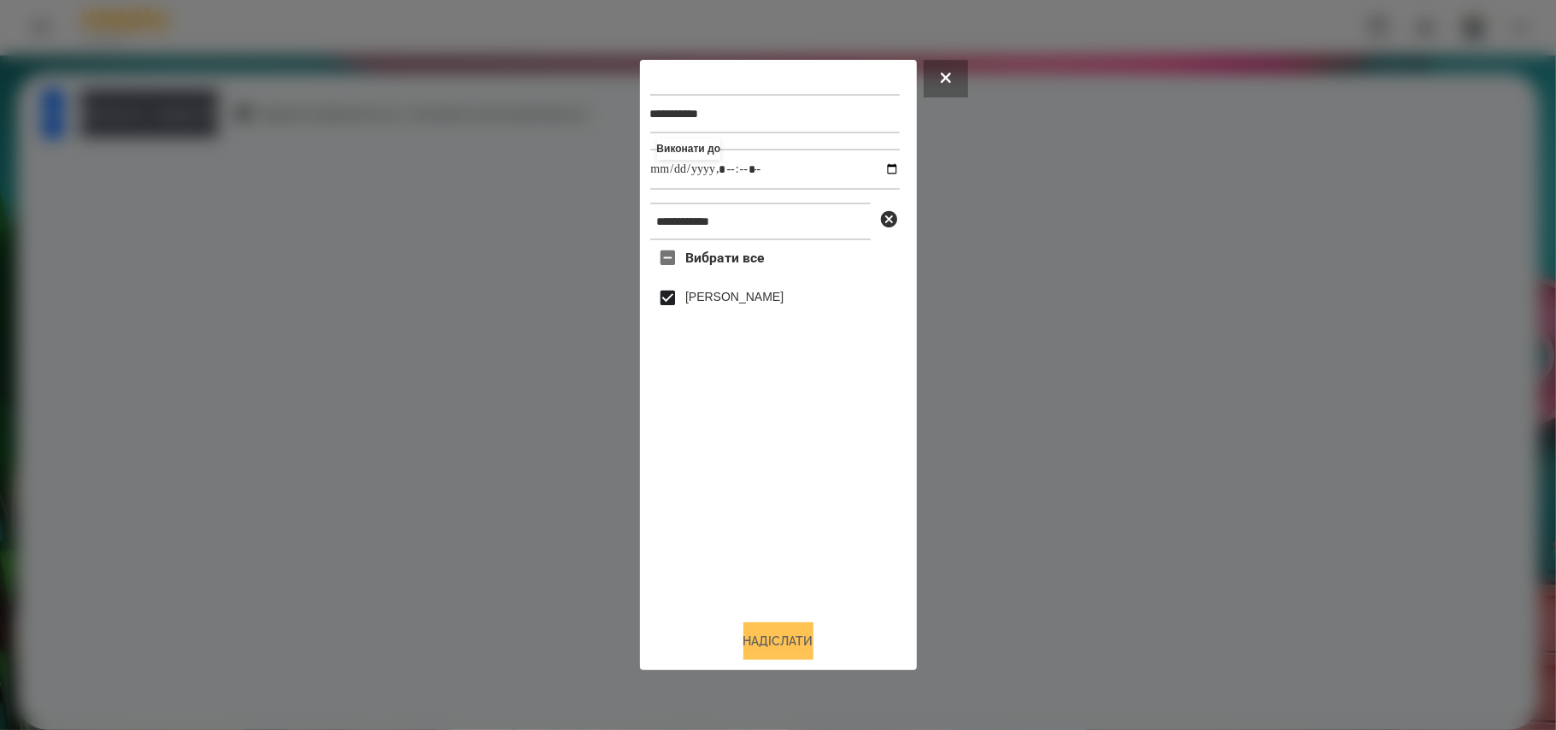
type input "**********"
click at [781, 631] on button "Надіслати" at bounding box center [779, 641] width 70 height 38
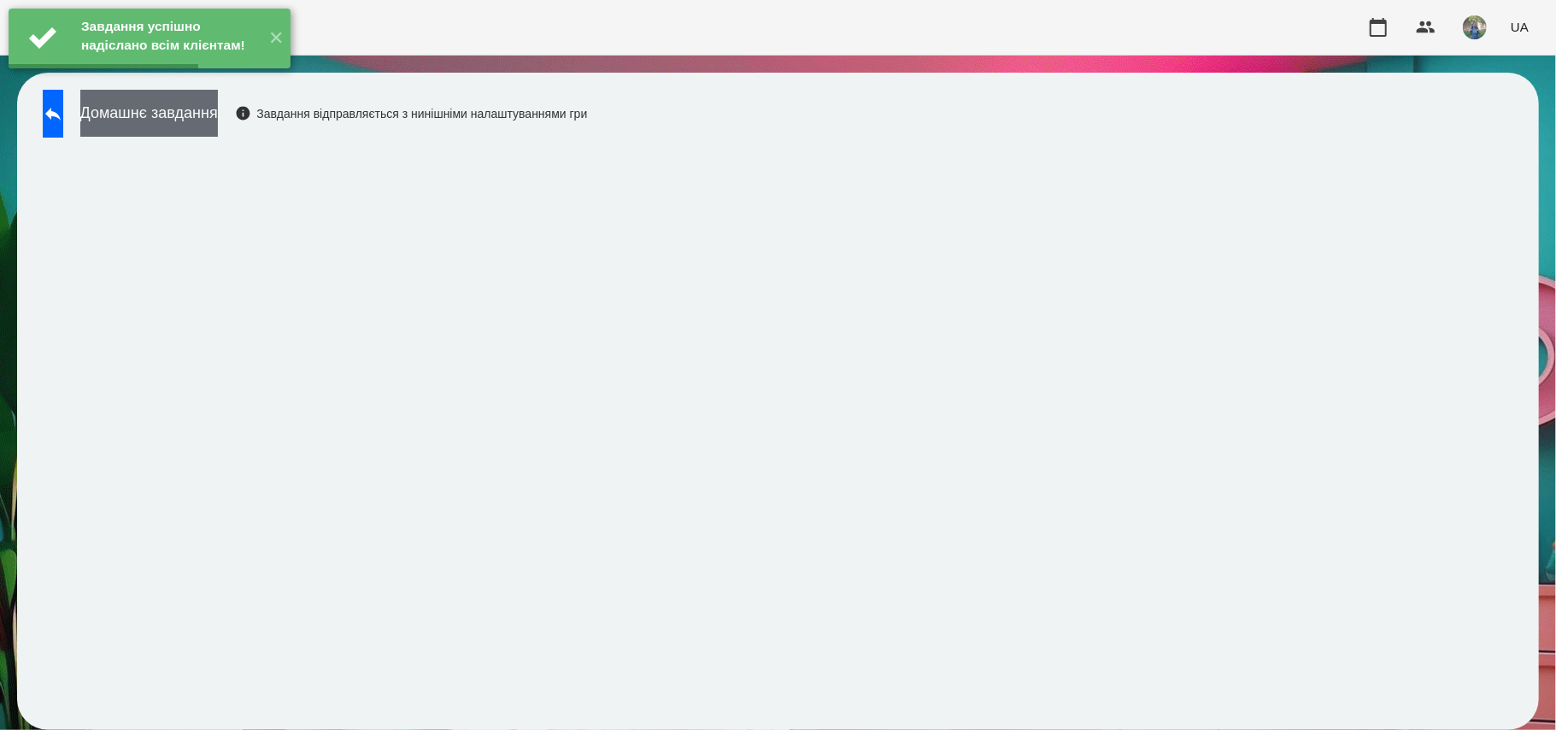
click at [218, 110] on button "Домашнє завдання" at bounding box center [149, 113] width 138 height 47
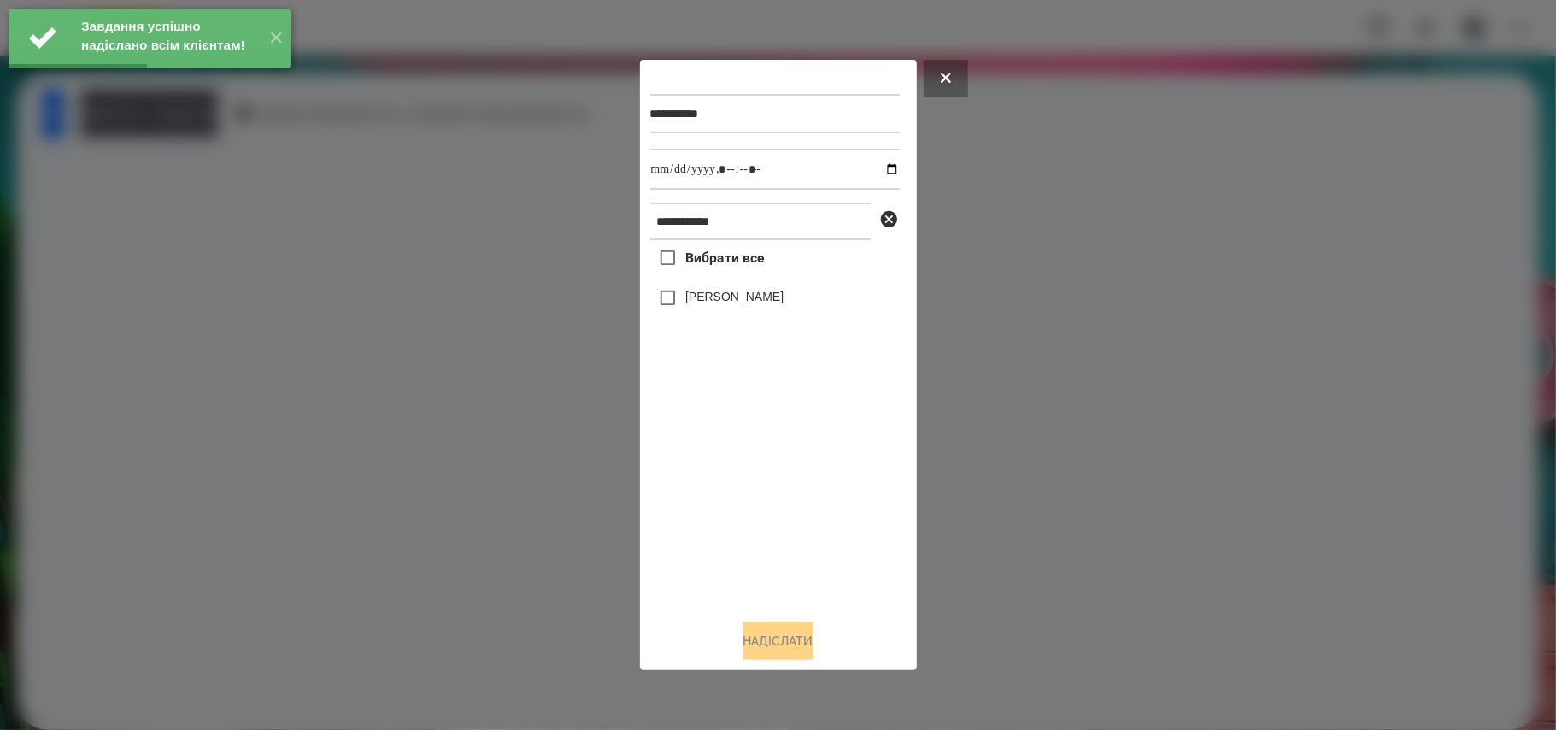
click at [729, 267] on span "Вибрати все" at bounding box center [724, 258] width 79 height 21
click at [877, 164] on input "datetime-local" at bounding box center [775, 169] width 250 height 41
type input "**********"
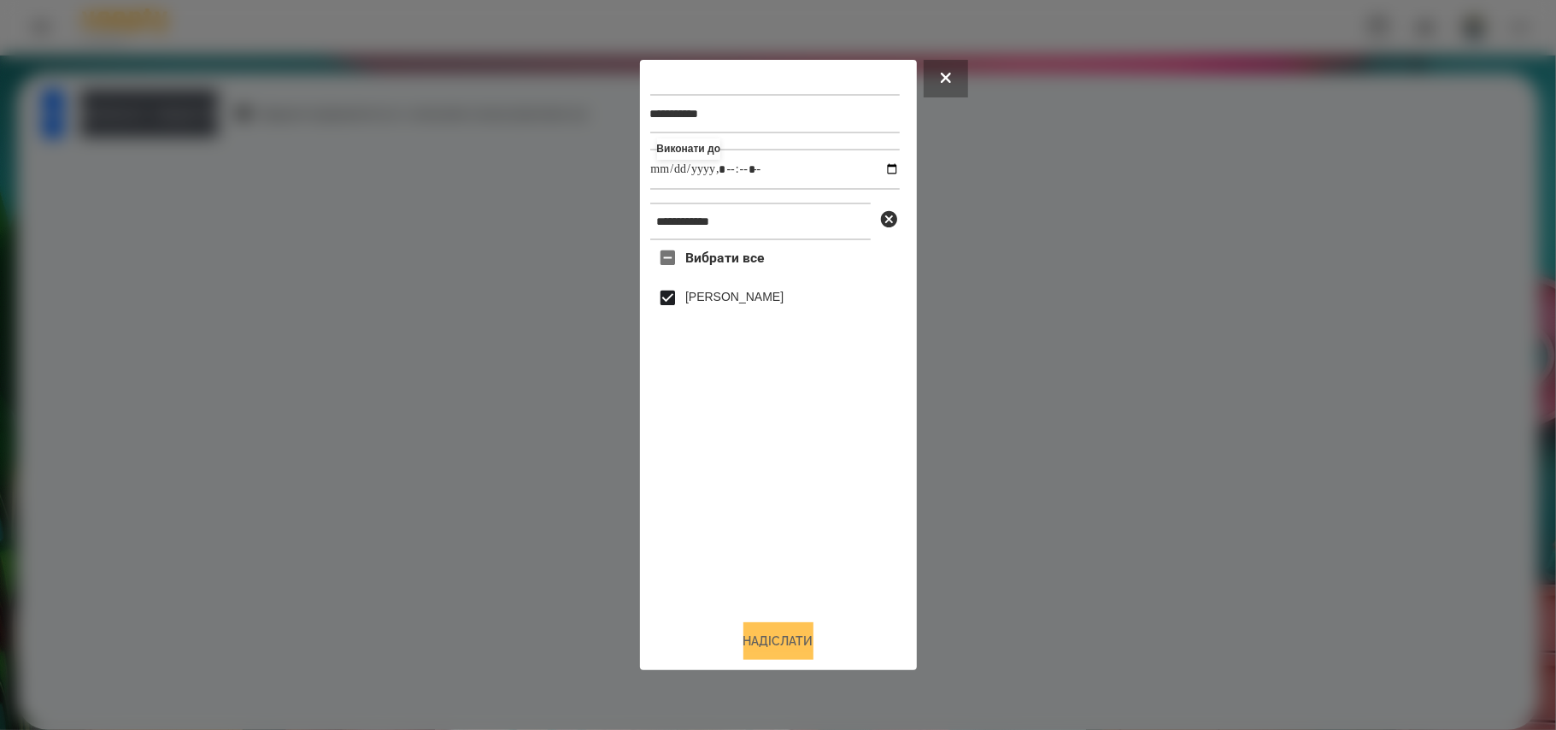
click at [767, 644] on button "Надіслати" at bounding box center [779, 641] width 70 height 38
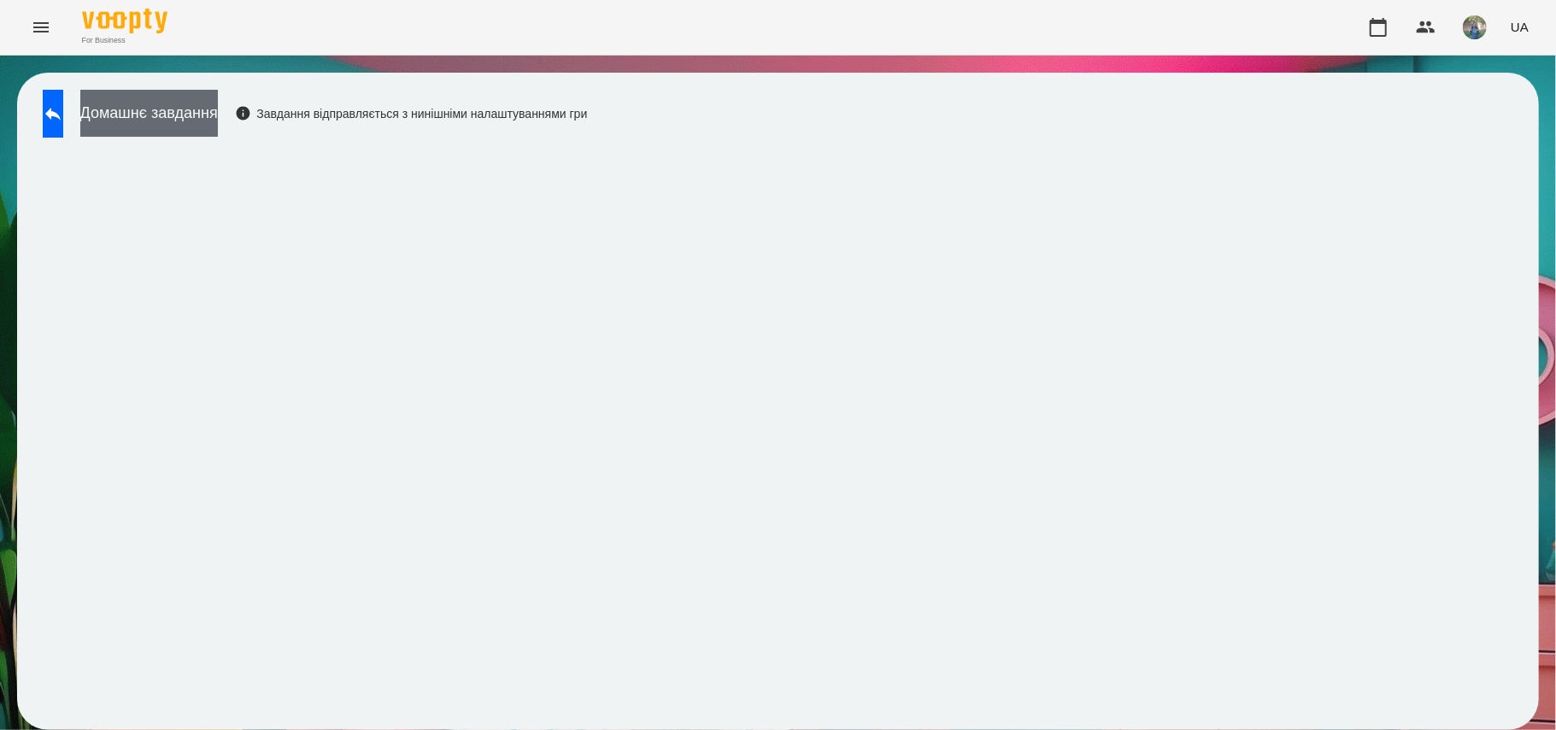
click at [217, 114] on button "Домашнє завдання" at bounding box center [149, 113] width 138 height 47
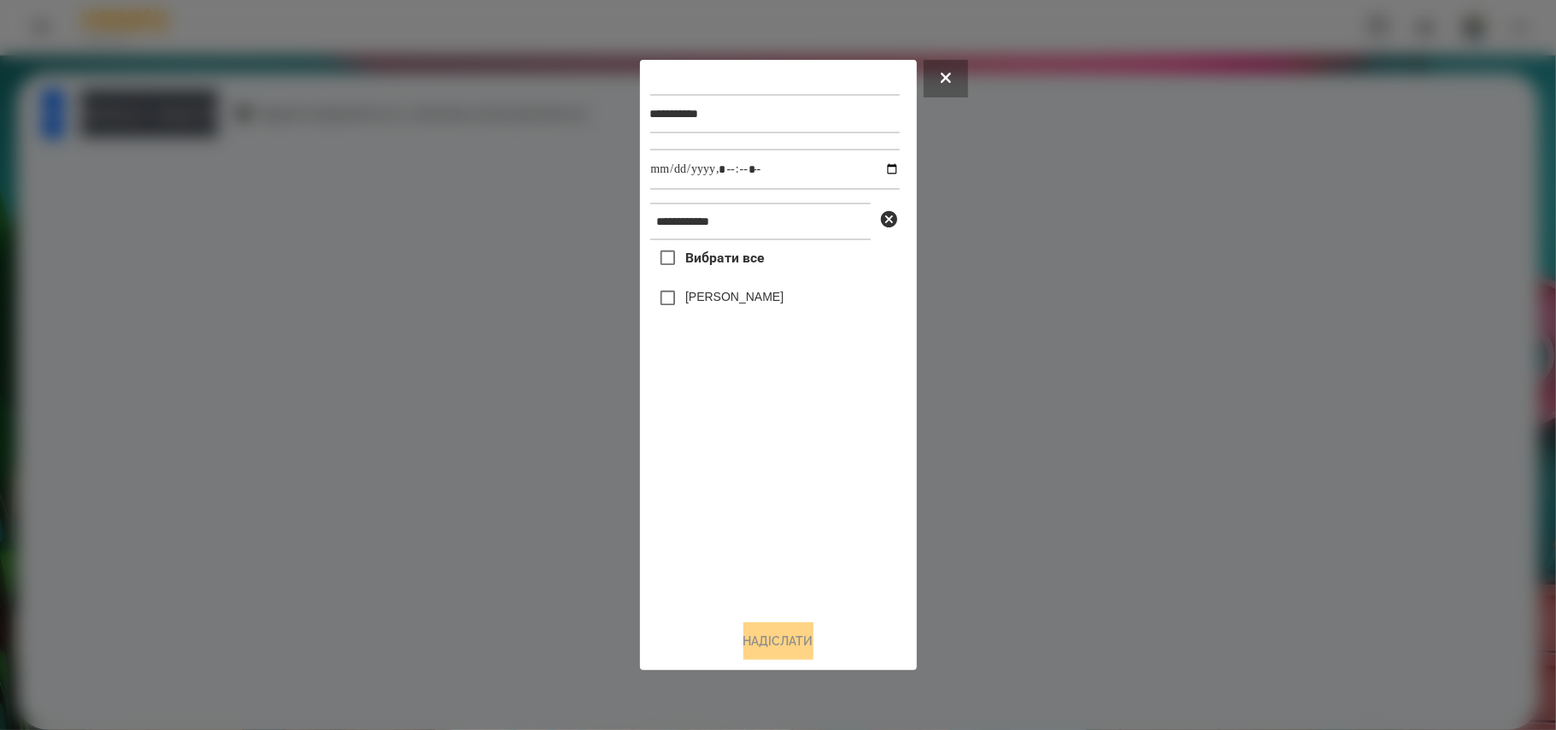
click at [696, 273] on label "Вибрати все" at bounding box center [707, 258] width 115 height 36
click at [787, 644] on button "Надіслати" at bounding box center [779, 641] width 70 height 38
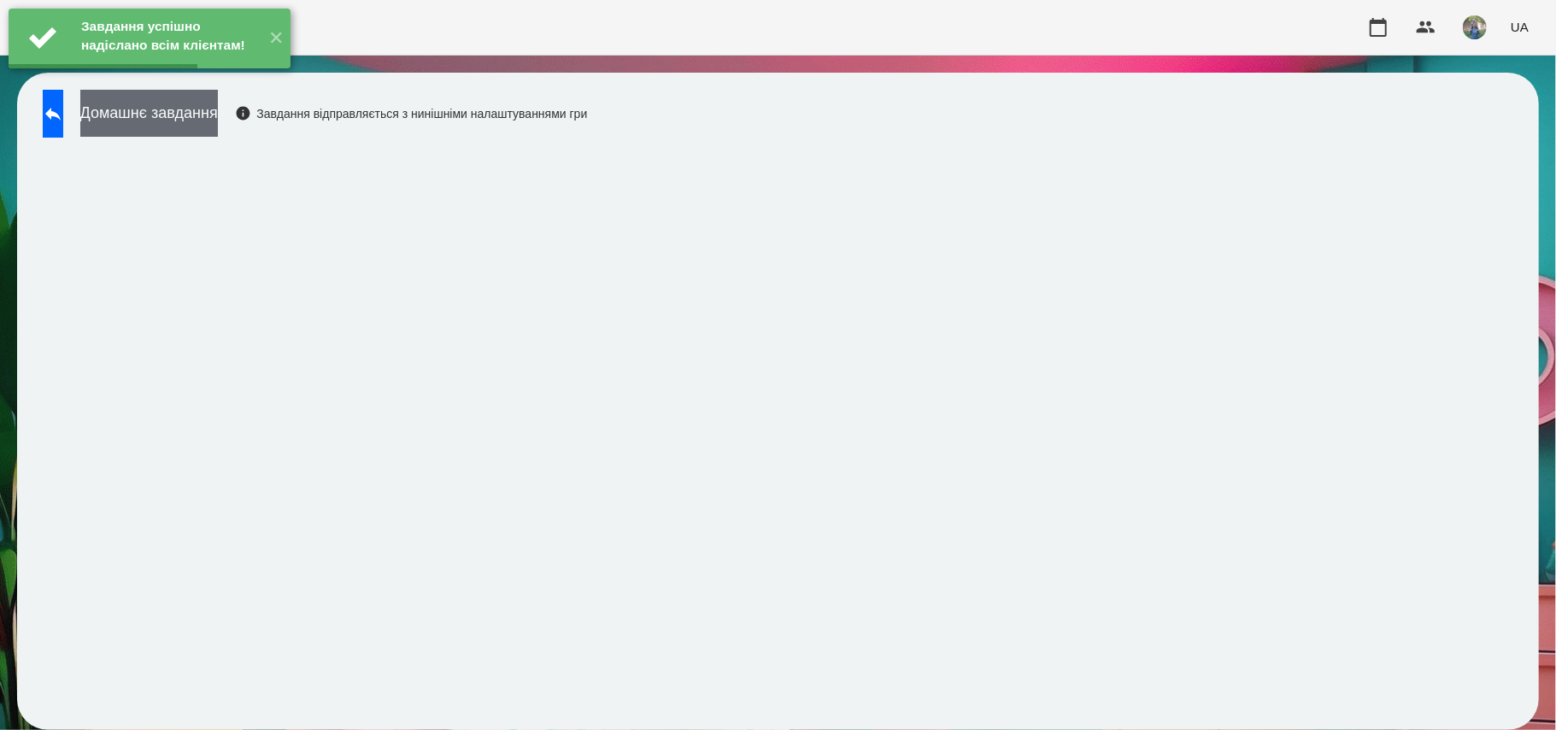
click at [209, 111] on button "Домашнє завдання" at bounding box center [149, 113] width 138 height 47
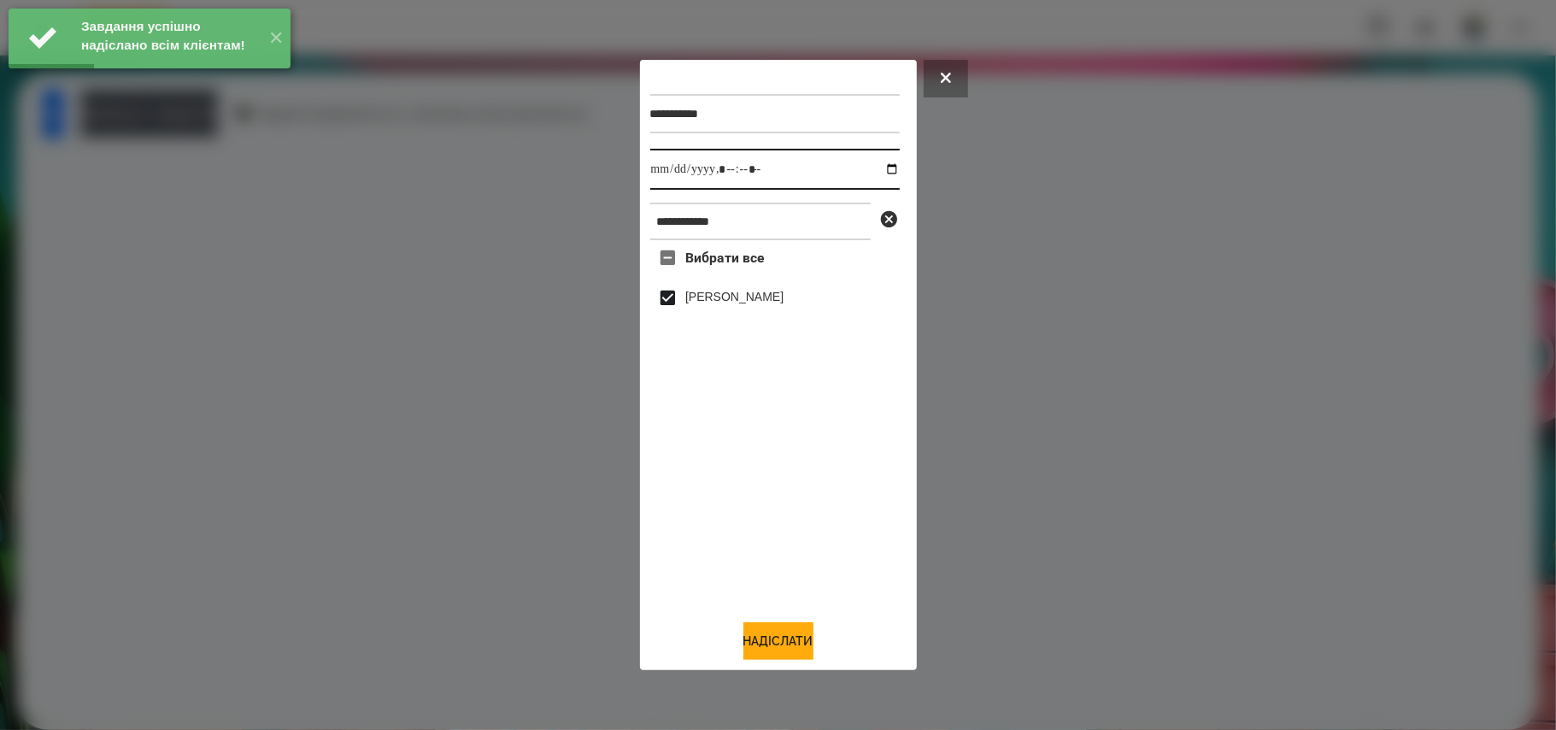
click at [872, 168] on input "datetime-local" at bounding box center [775, 169] width 250 height 41
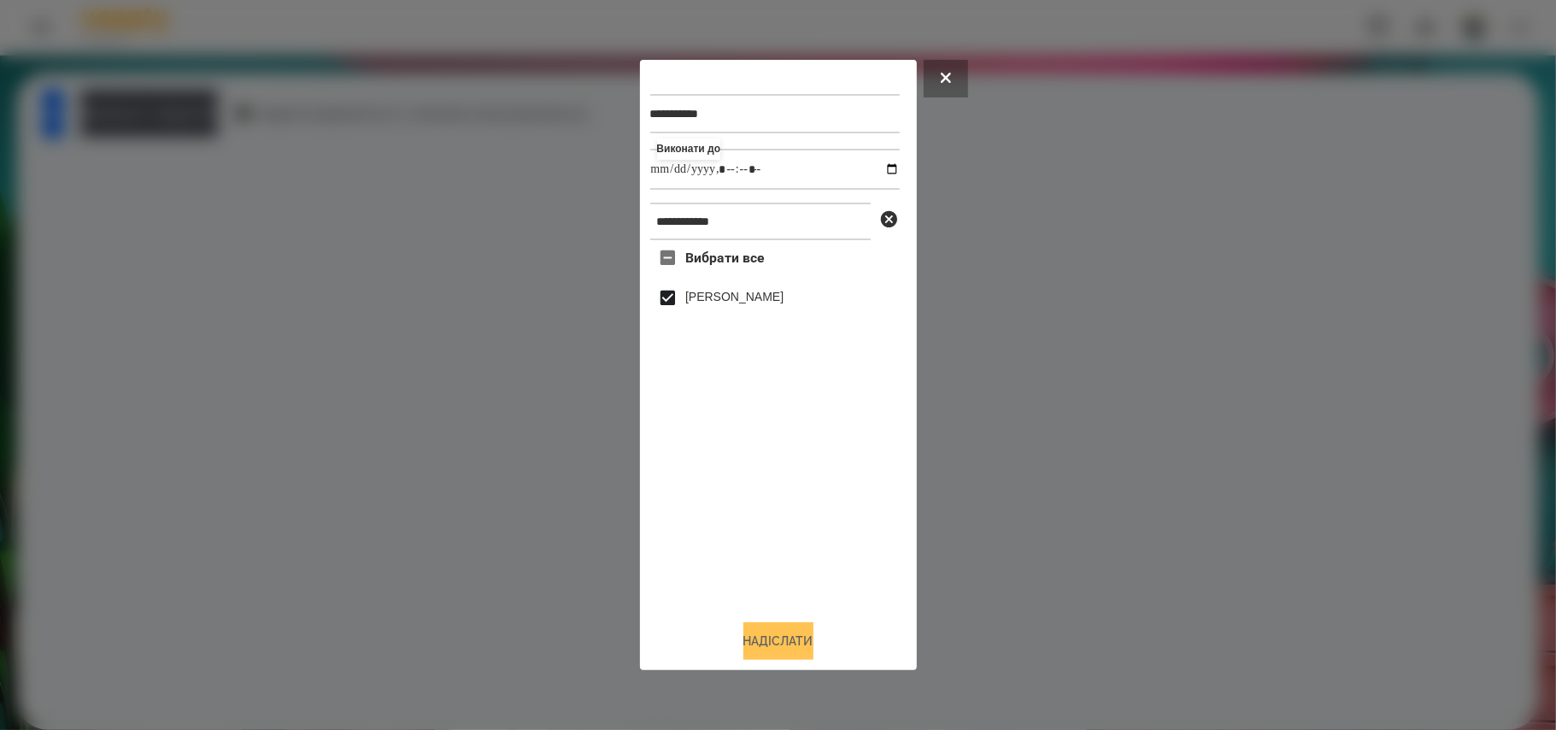
type input "**********"
click at [756, 638] on button "Надіслати" at bounding box center [779, 641] width 70 height 38
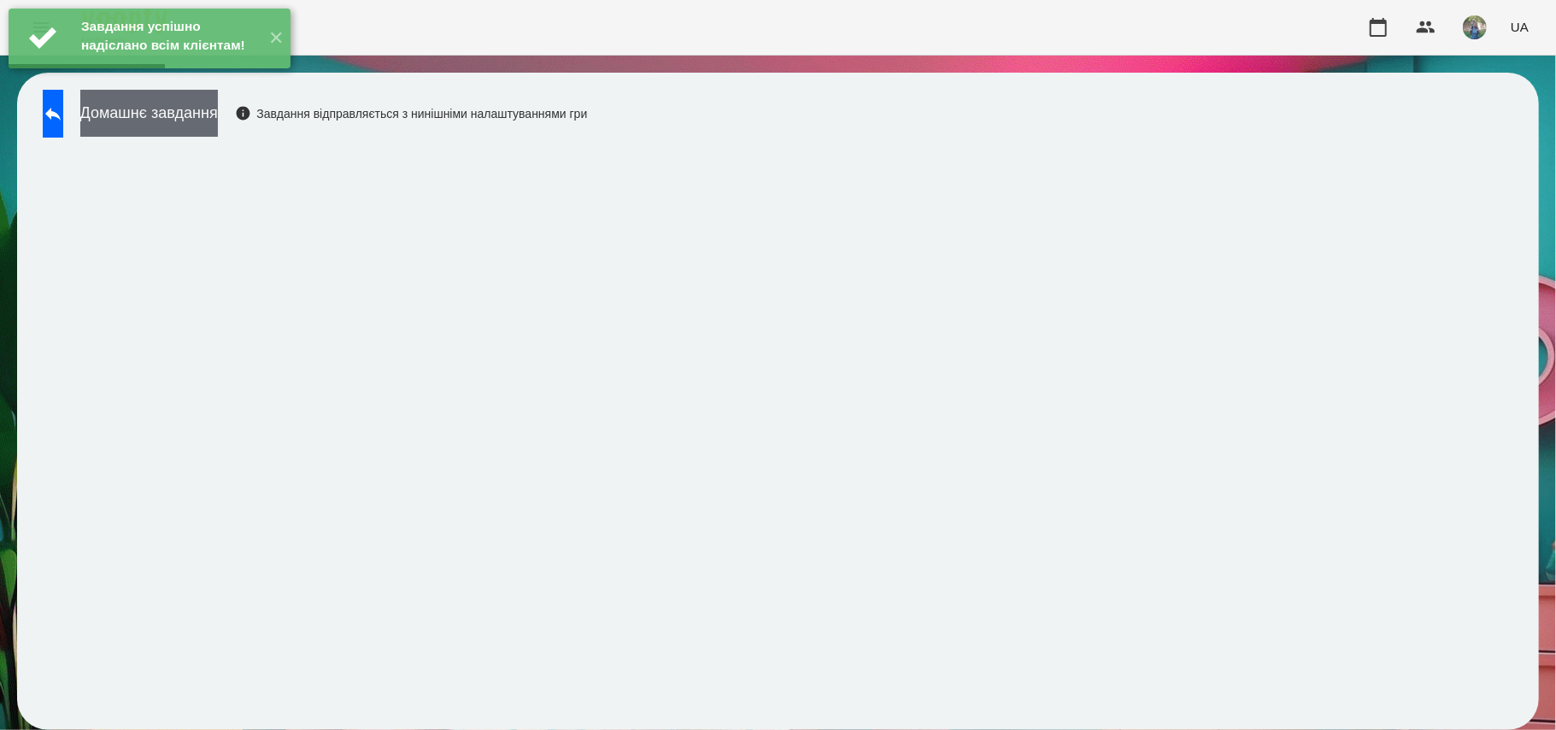
click at [218, 123] on button "Домашнє завдання" at bounding box center [149, 113] width 138 height 47
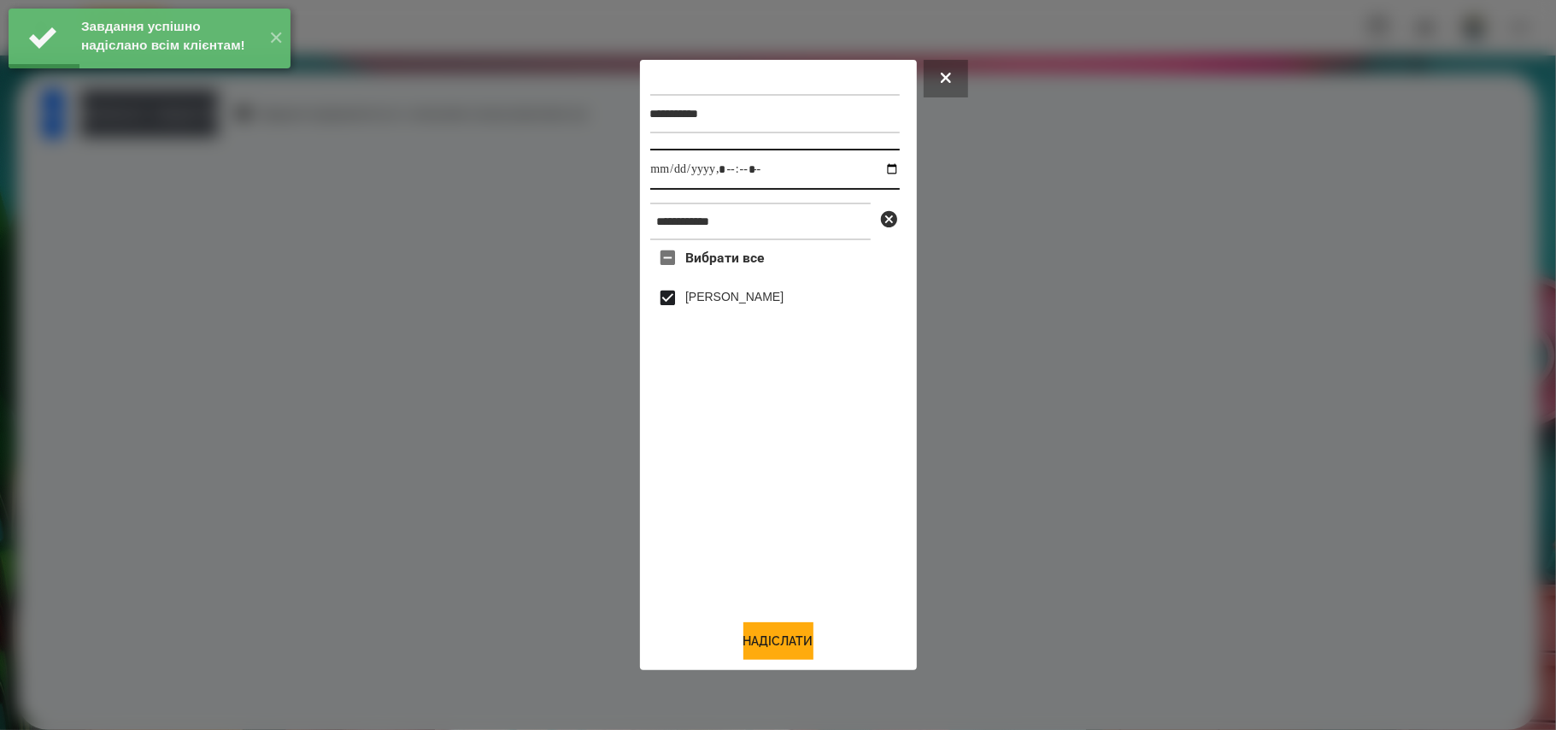
click at [879, 169] on input "datetime-local" at bounding box center [775, 169] width 250 height 41
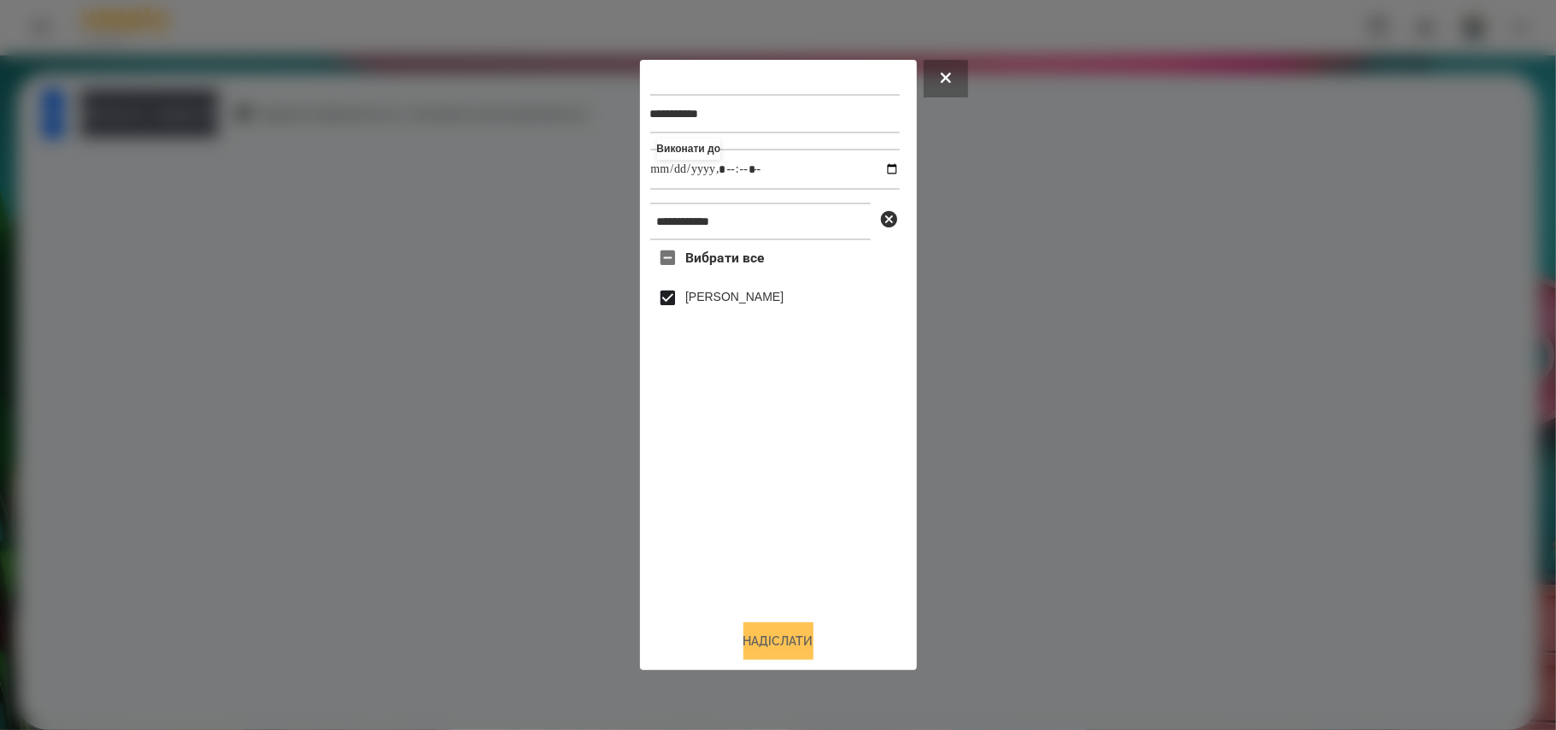
type input "**********"
click at [783, 631] on button "Надіслати" at bounding box center [779, 641] width 70 height 38
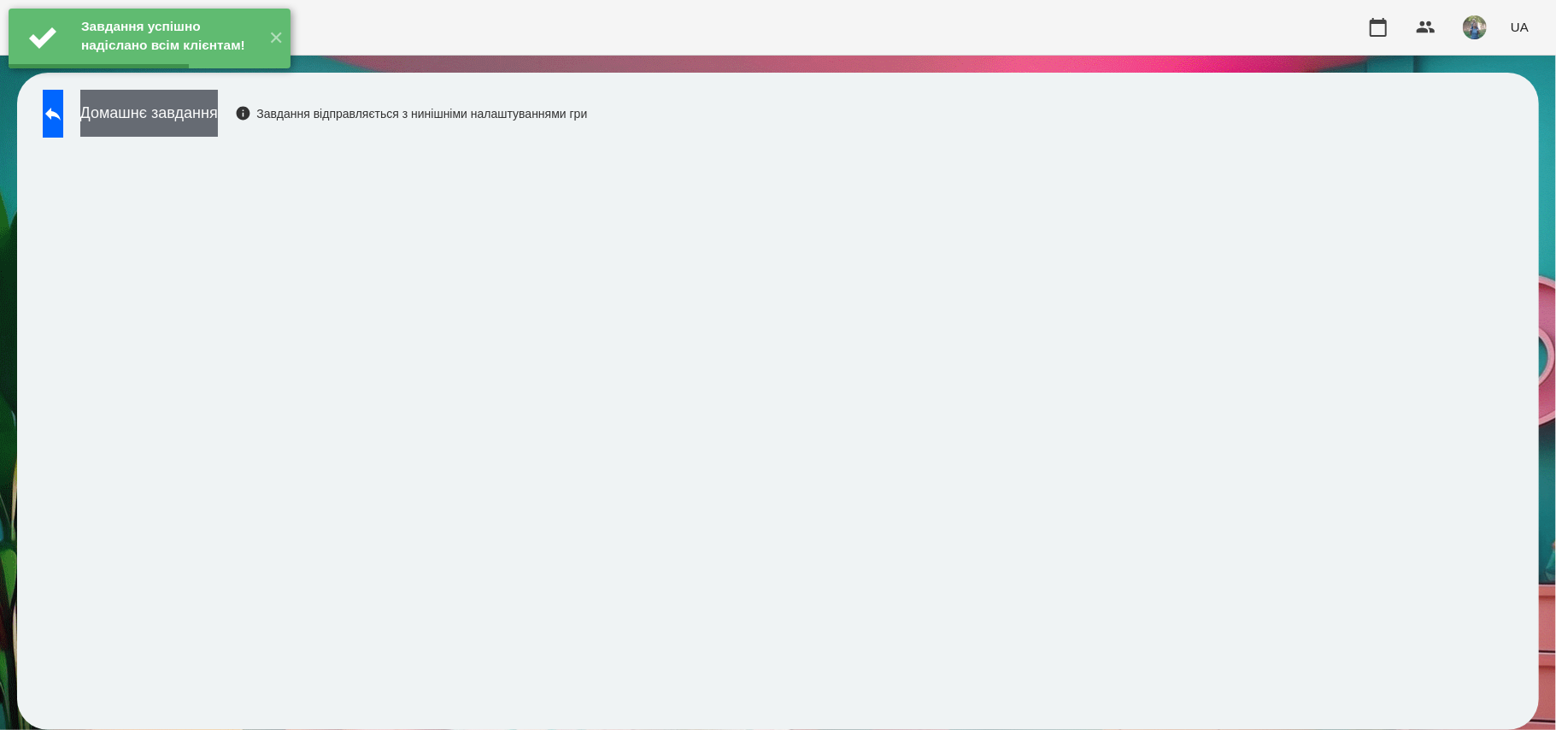
click at [218, 125] on button "Домашнє завдання" at bounding box center [149, 113] width 138 height 47
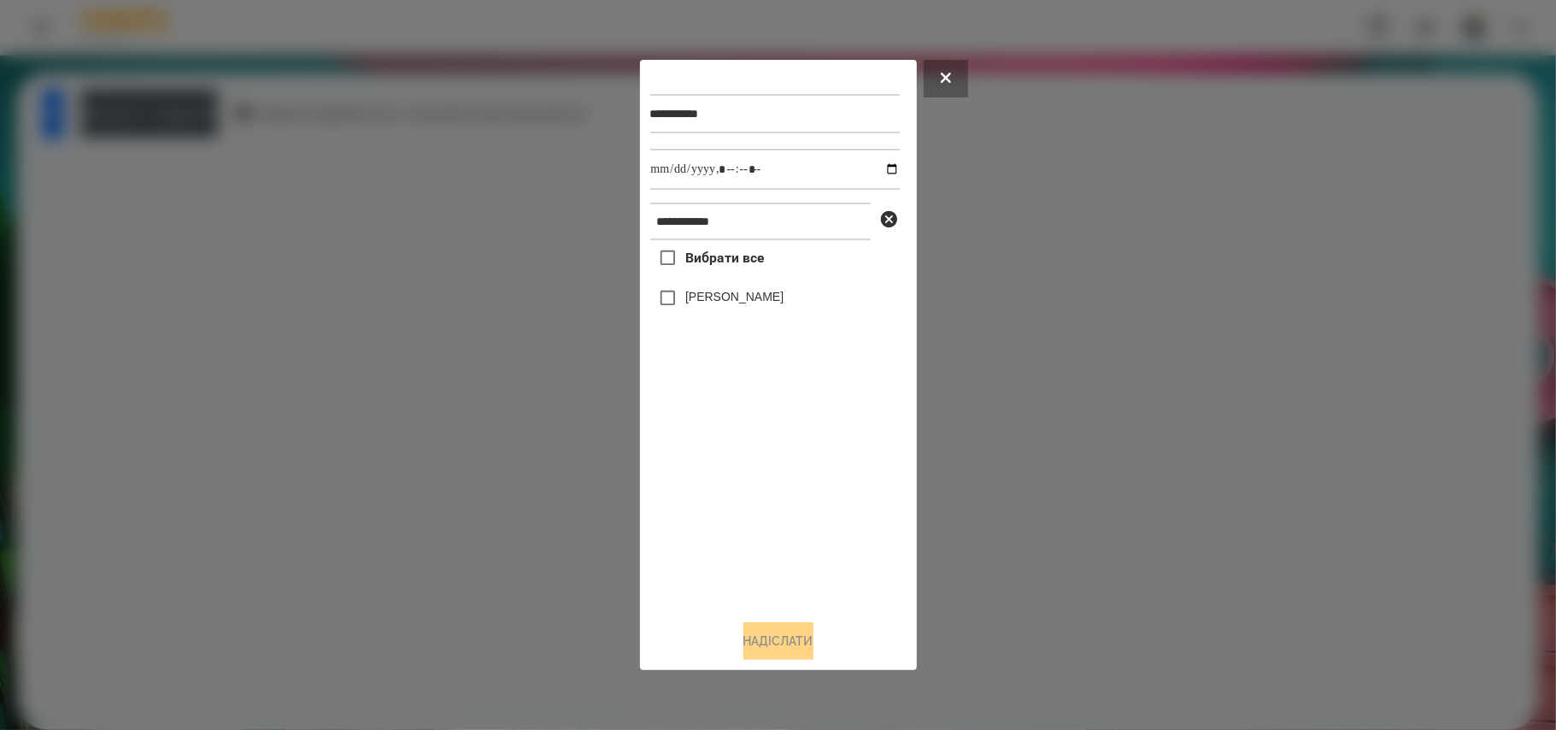
click at [709, 262] on span "Вибрати все" at bounding box center [724, 258] width 79 height 21
click at [882, 171] on input "datetime-local" at bounding box center [775, 169] width 250 height 41
type input "**********"
click at [773, 631] on button "Надіслати" at bounding box center [779, 641] width 70 height 38
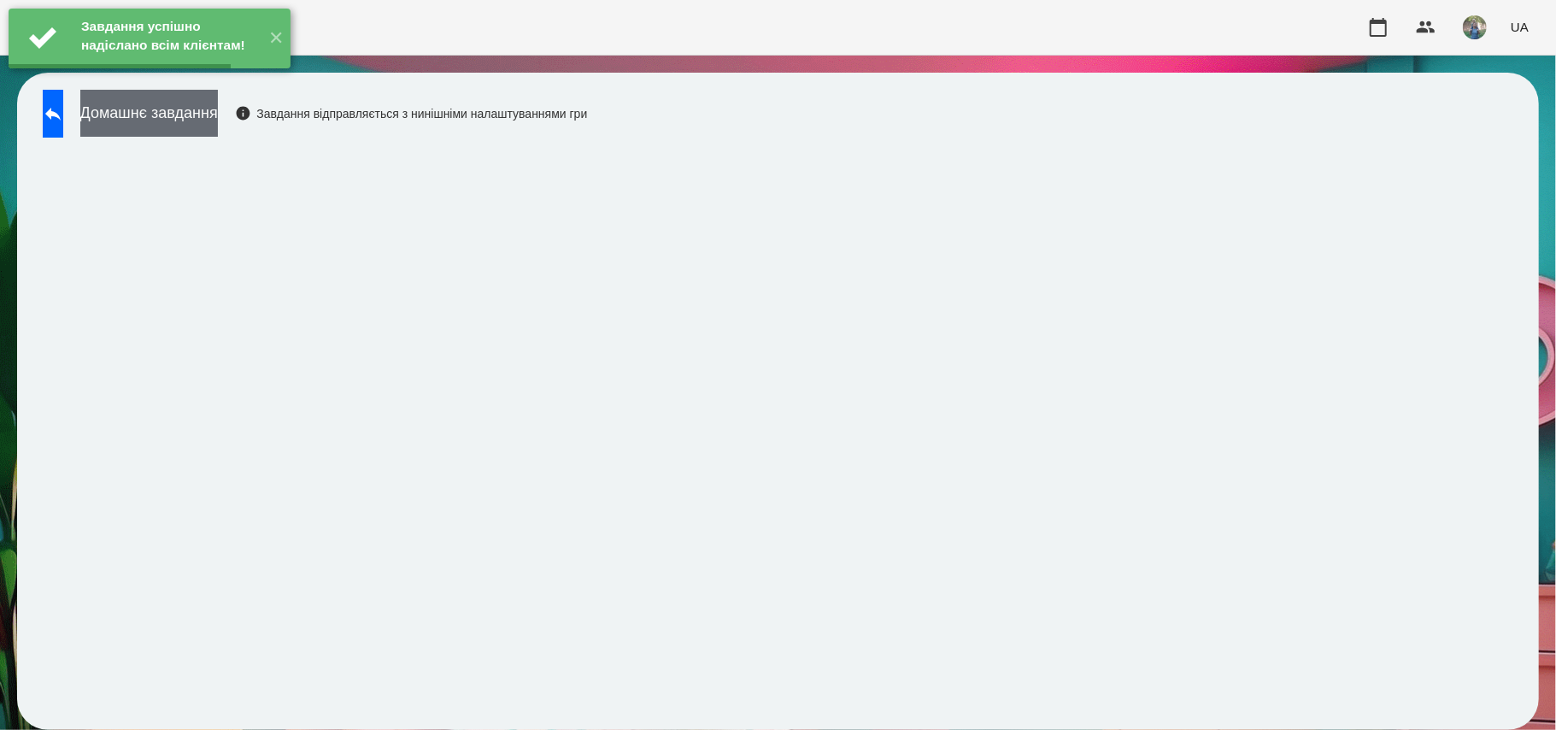
click at [218, 117] on button "Домашнє завдання" at bounding box center [149, 113] width 138 height 47
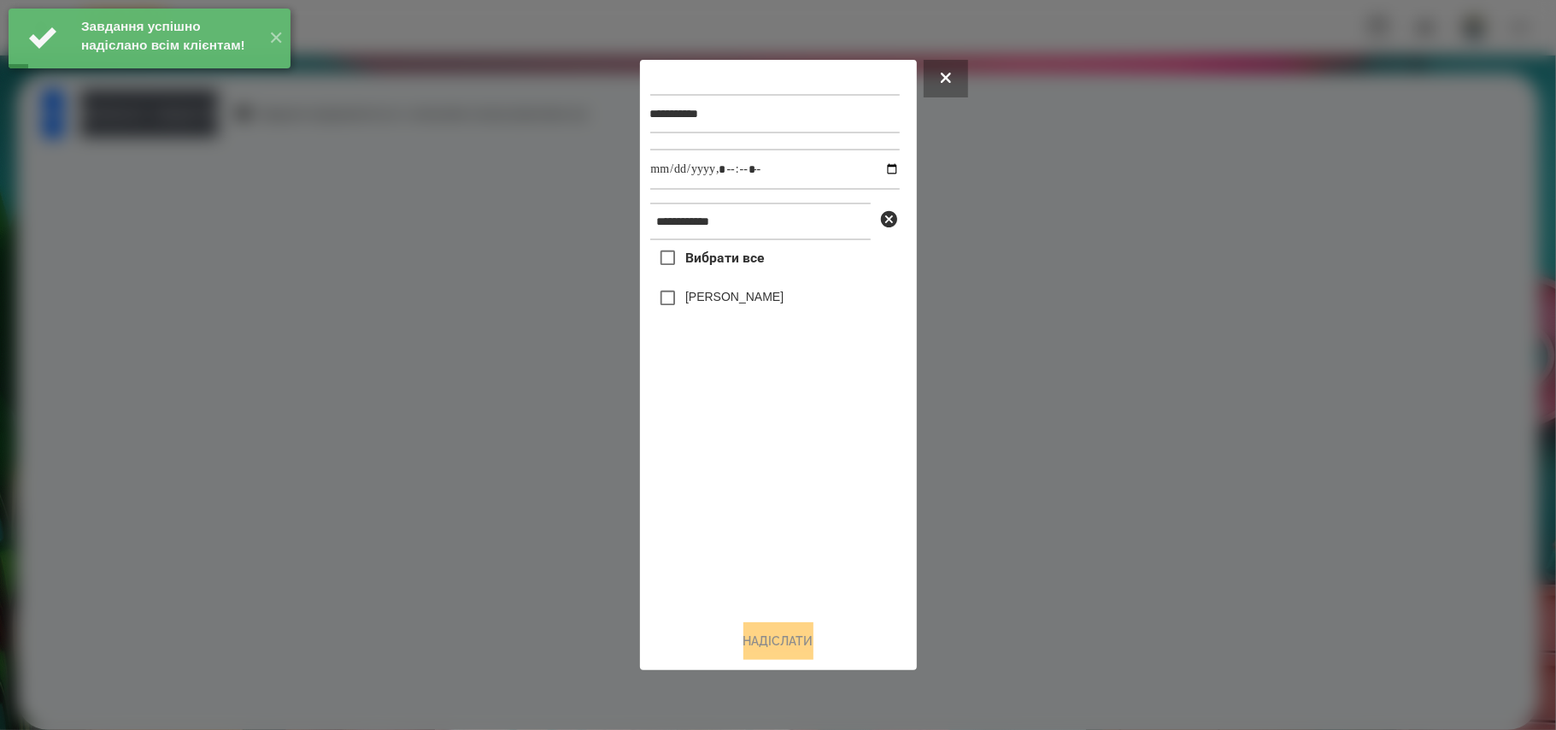
click at [725, 271] on label "Вибрати все" at bounding box center [707, 258] width 115 height 36
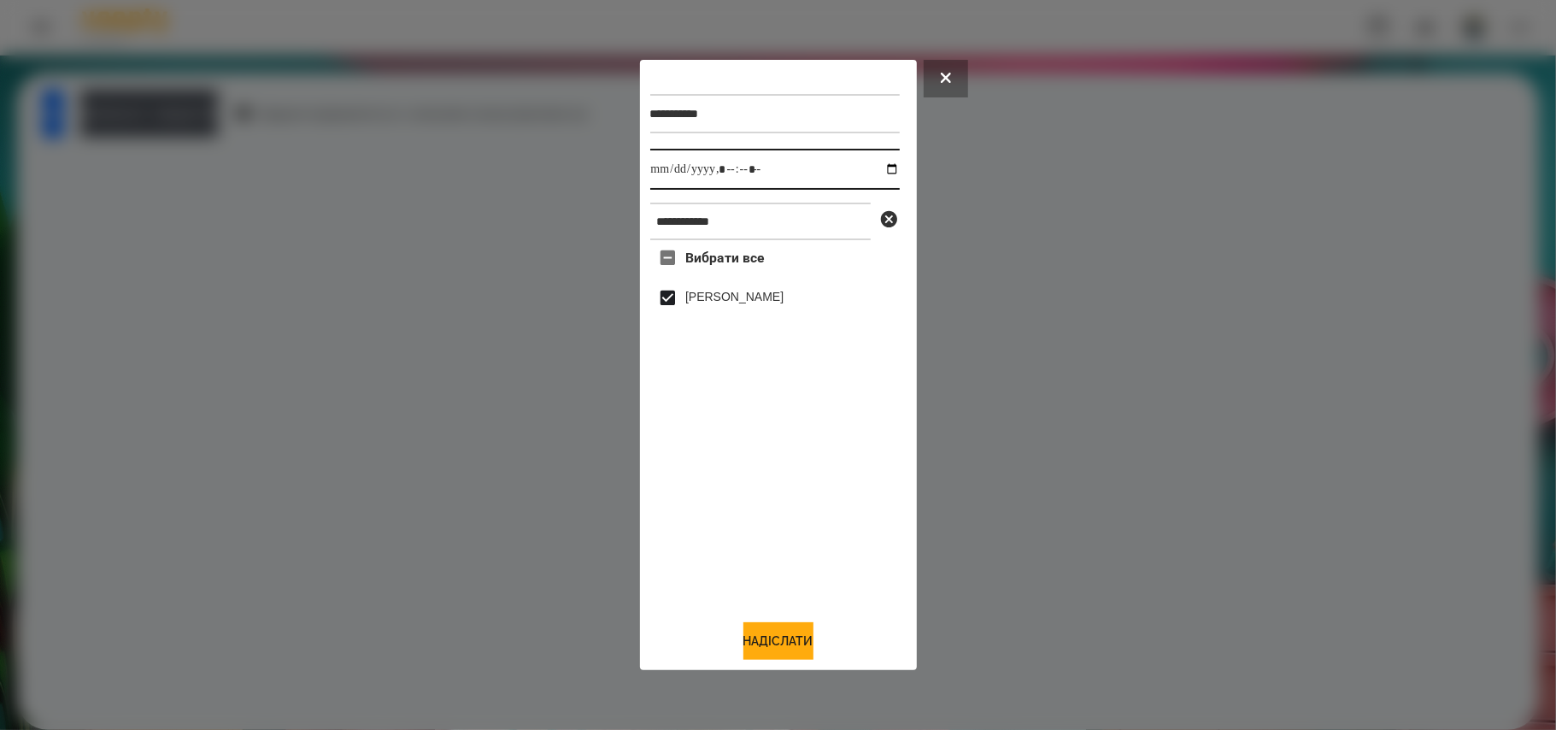
click at [884, 165] on input "datetime-local" at bounding box center [775, 169] width 250 height 41
type input "**********"
click at [761, 644] on button "Надіслати" at bounding box center [779, 641] width 70 height 38
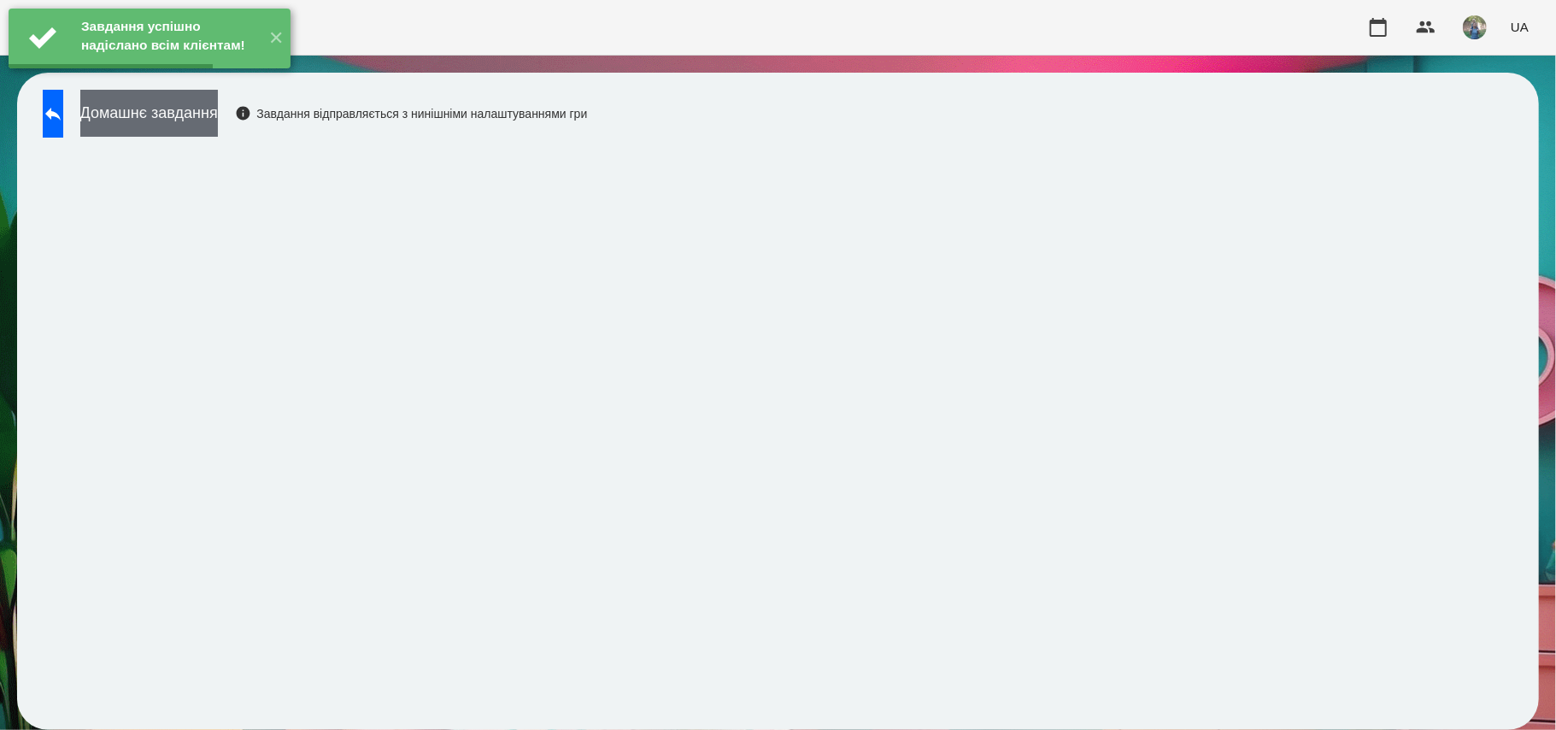
click at [218, 123] on button "Домашнє завдання" at bounding box center [149, 113] width 138 height 47
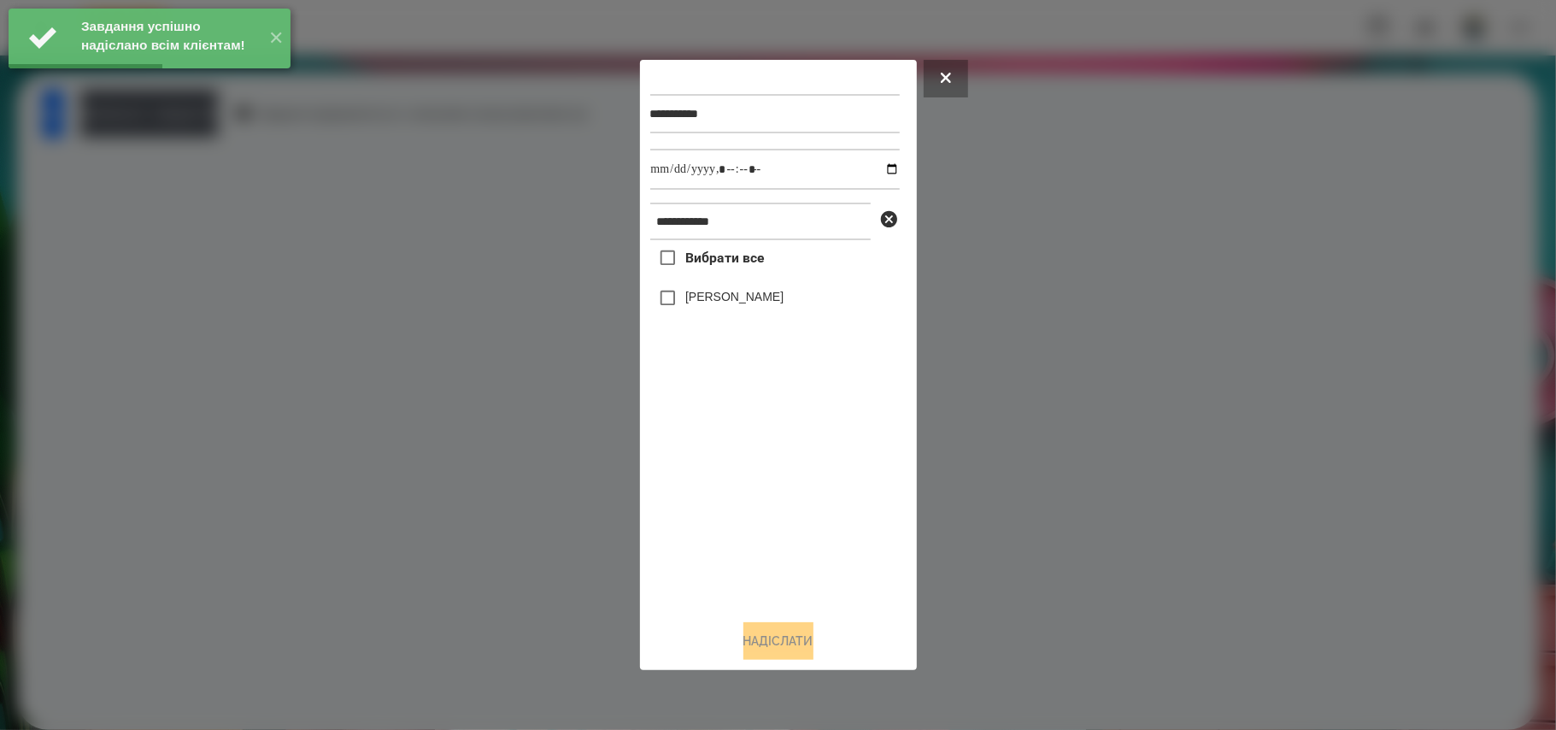
click at [709, 267] on span "Вибрати все" at bounding box center [724, 258] width 79 height 21
click at [884, 162] on input "datetime-local" at bounding box center [775, 169] width 250 height 41
type input "**********"
click at [764, 644] on button "Надіслати" at bounding box center [779, 641] width 70 height 38
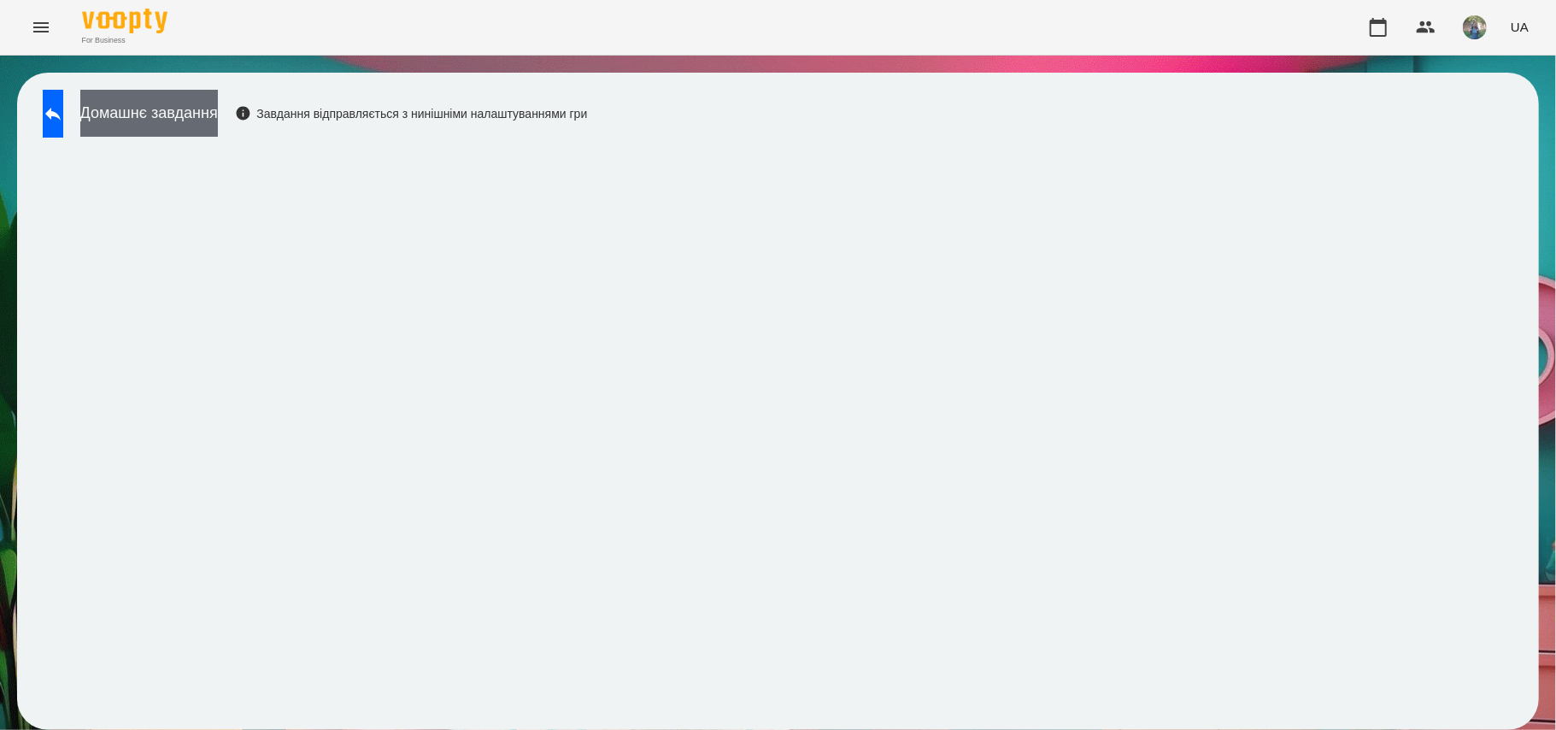
click at [218, 107] on button "Домашнє завдання" at bounding box center [149, 113] width 138 height 47
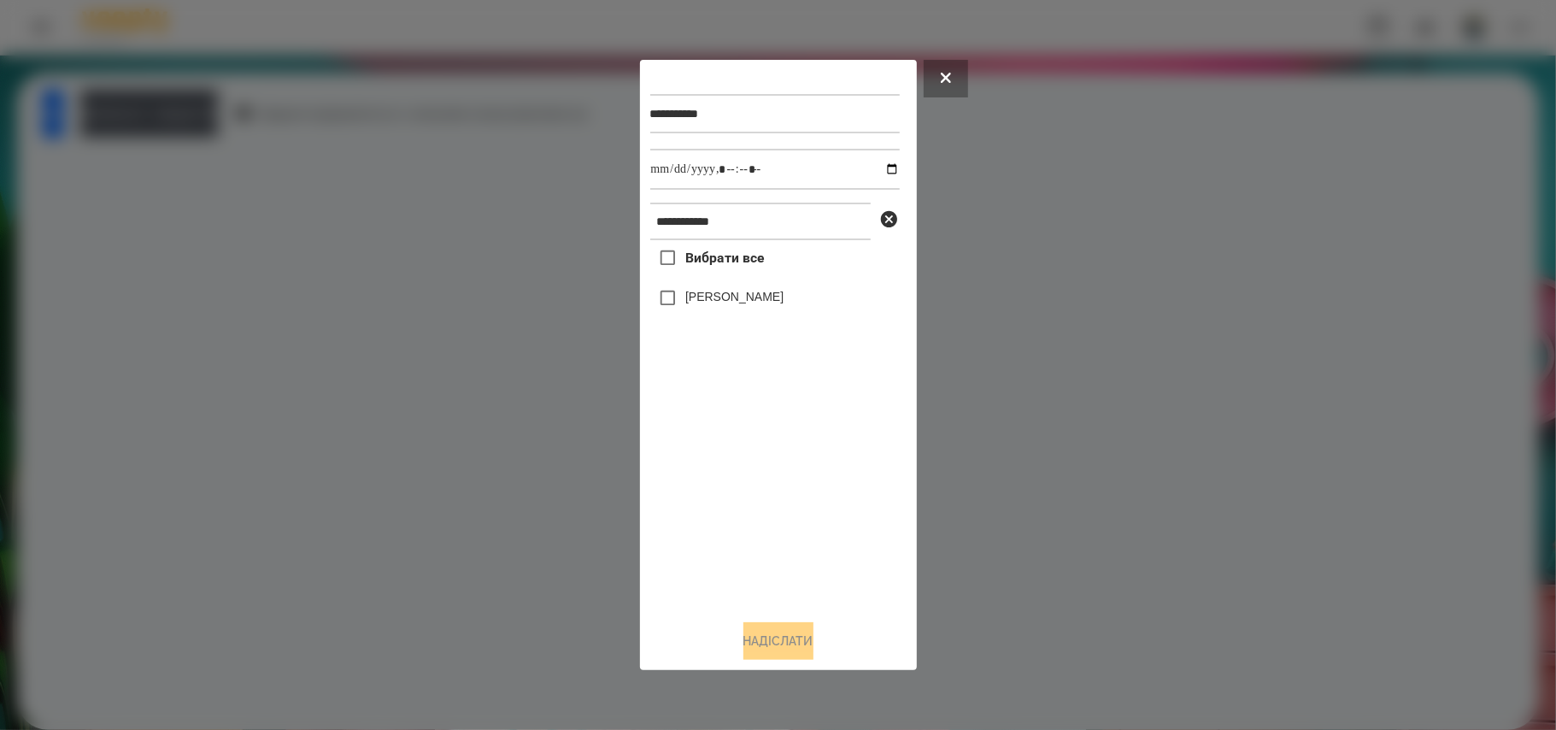
click at [714, 281] on div "[PERSON_NAME]" at bounding box center [775, 298] width 250 height 36
click at [708, 268] on span "Вибрати все" at bounding box center [724, 258] width 79 height 21
click at [773, 639] on button "Надіслати" at bounding box center [779, 641] width 70 height 38
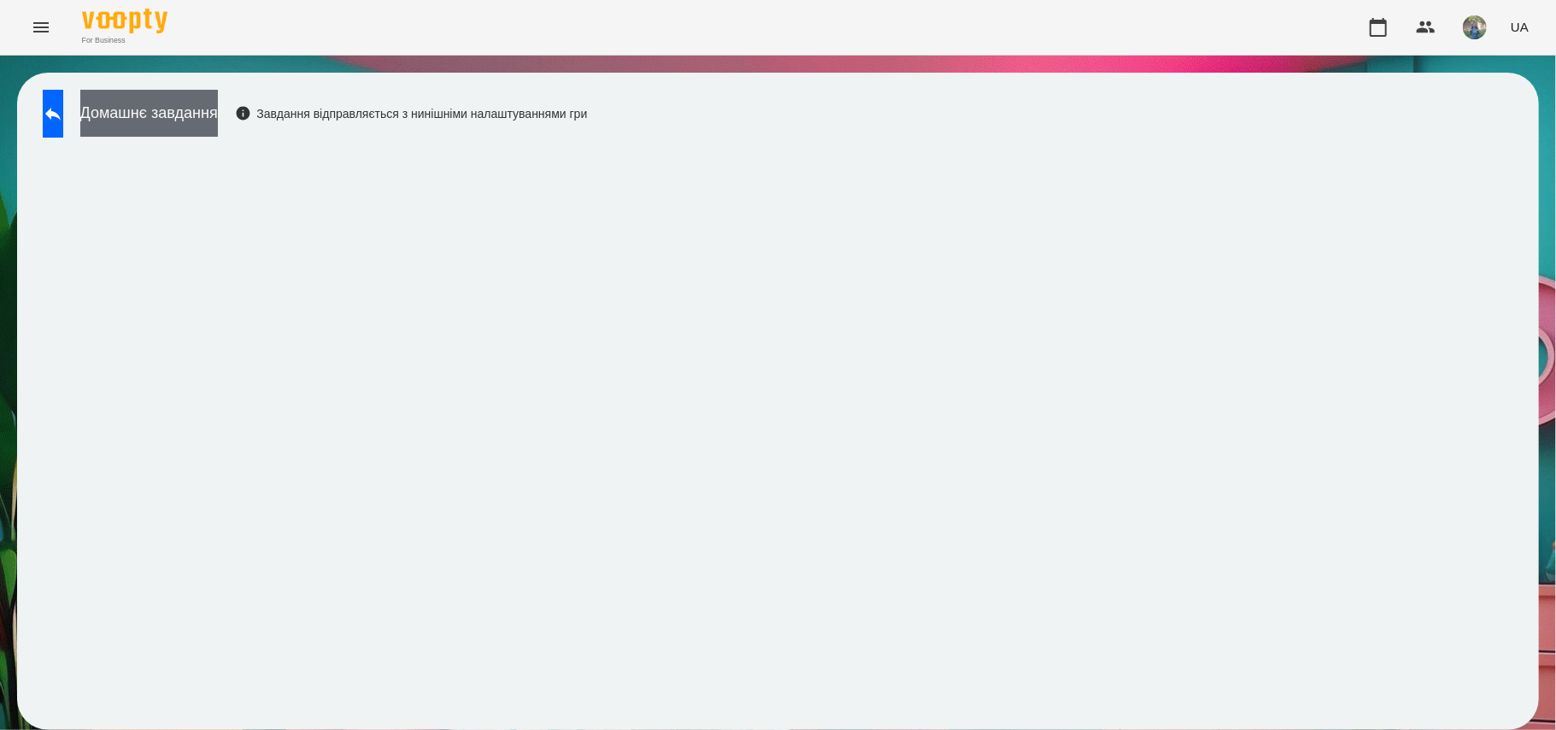
click at [218, 126] on button "Домашнє завдання" at bounding box center [149, 113] width 138 height 47
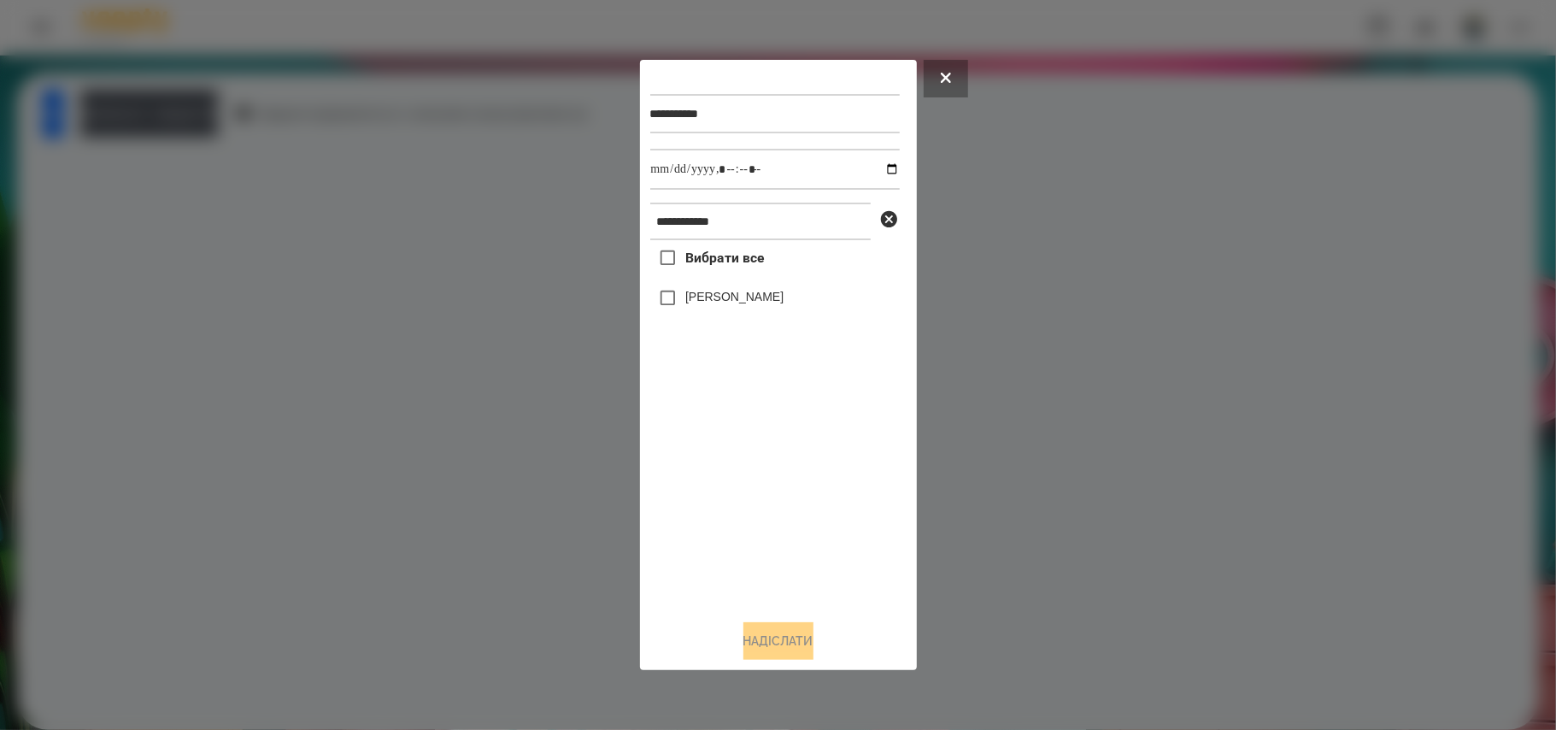
click at [726, 275] on label "Вибрати все" at bounding box center [707, 258] width 115 height 36
click at [757, 638] on button "Надіслати" at bounding box center [779, 641] width 70 height 38
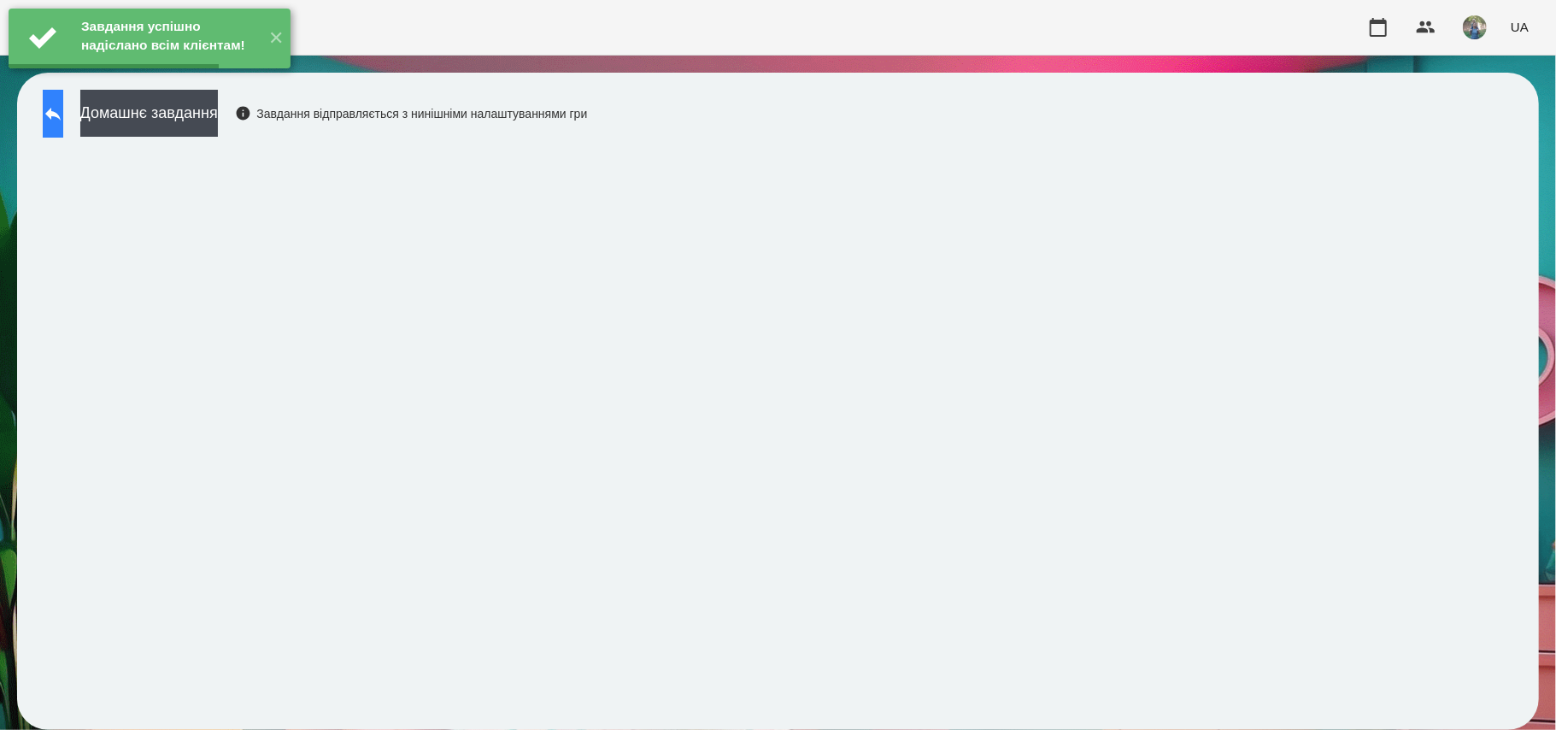
click at [63, 130] on button at bounding box center [53, 114] width 21 height 48
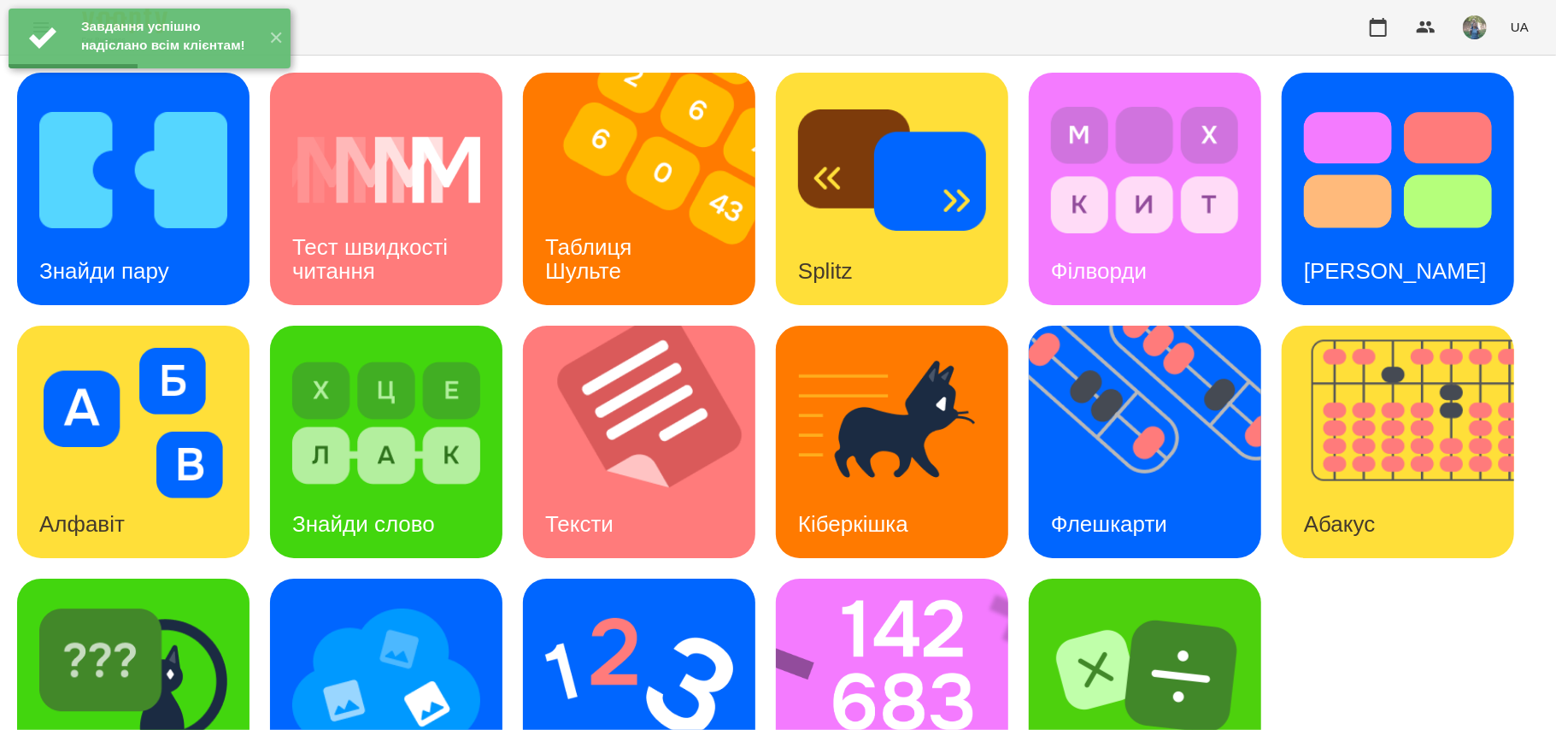
scroll to position [97, 0]
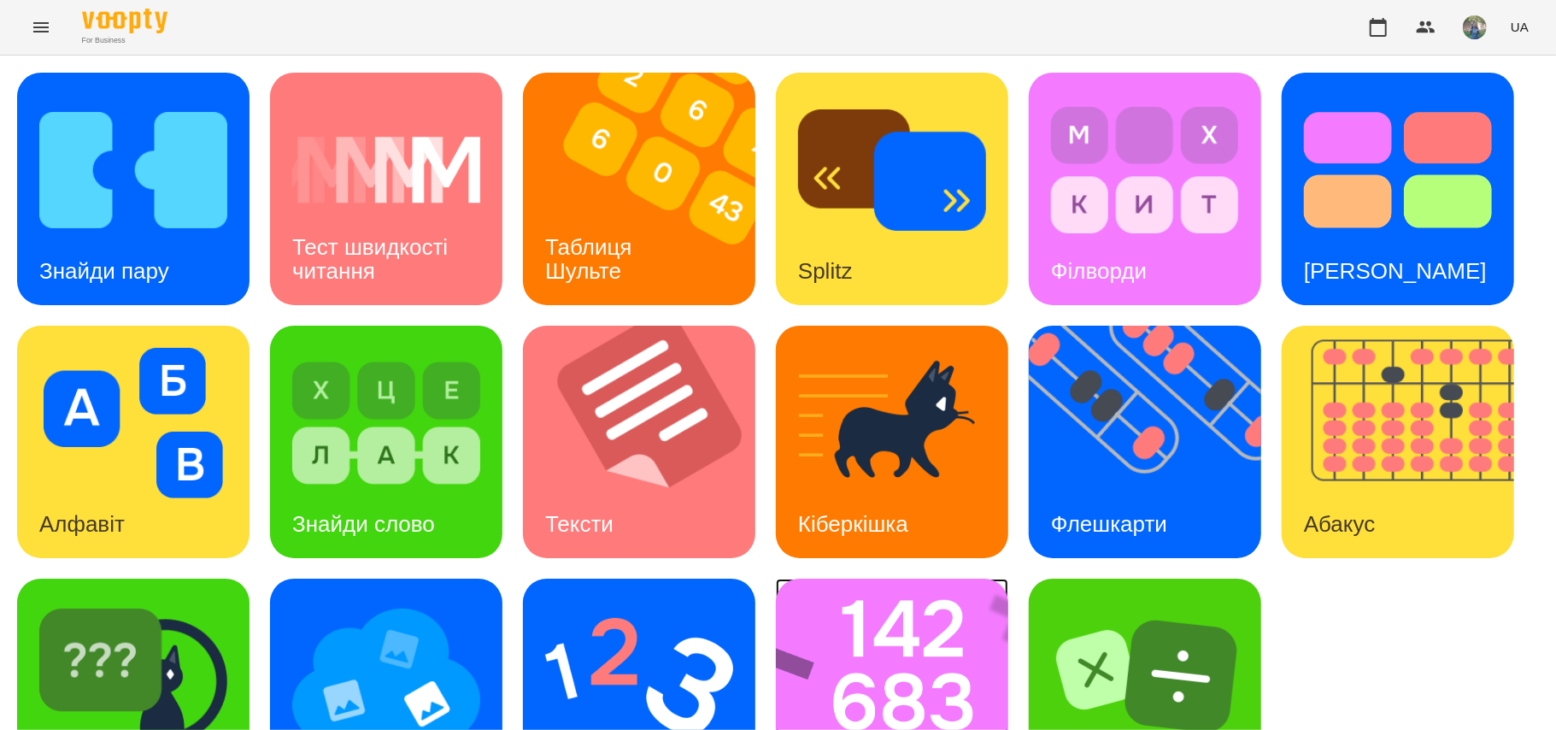
click at [849, 592] on img at bounding box center [903, 695] width 255 height 232
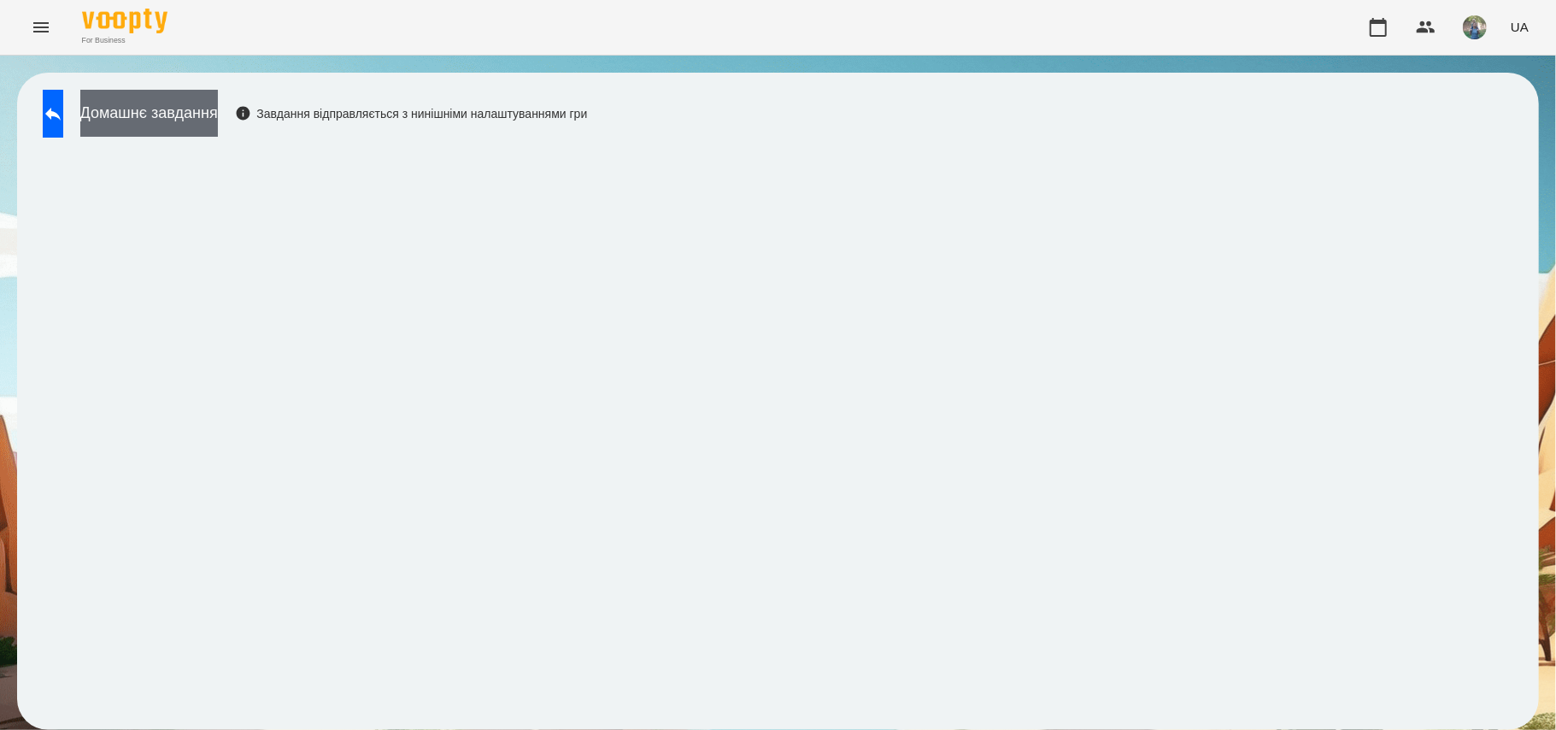
click at [218, 118] on button "Домашнє завдання" at bounding box center [149, 113] width 138 height 47
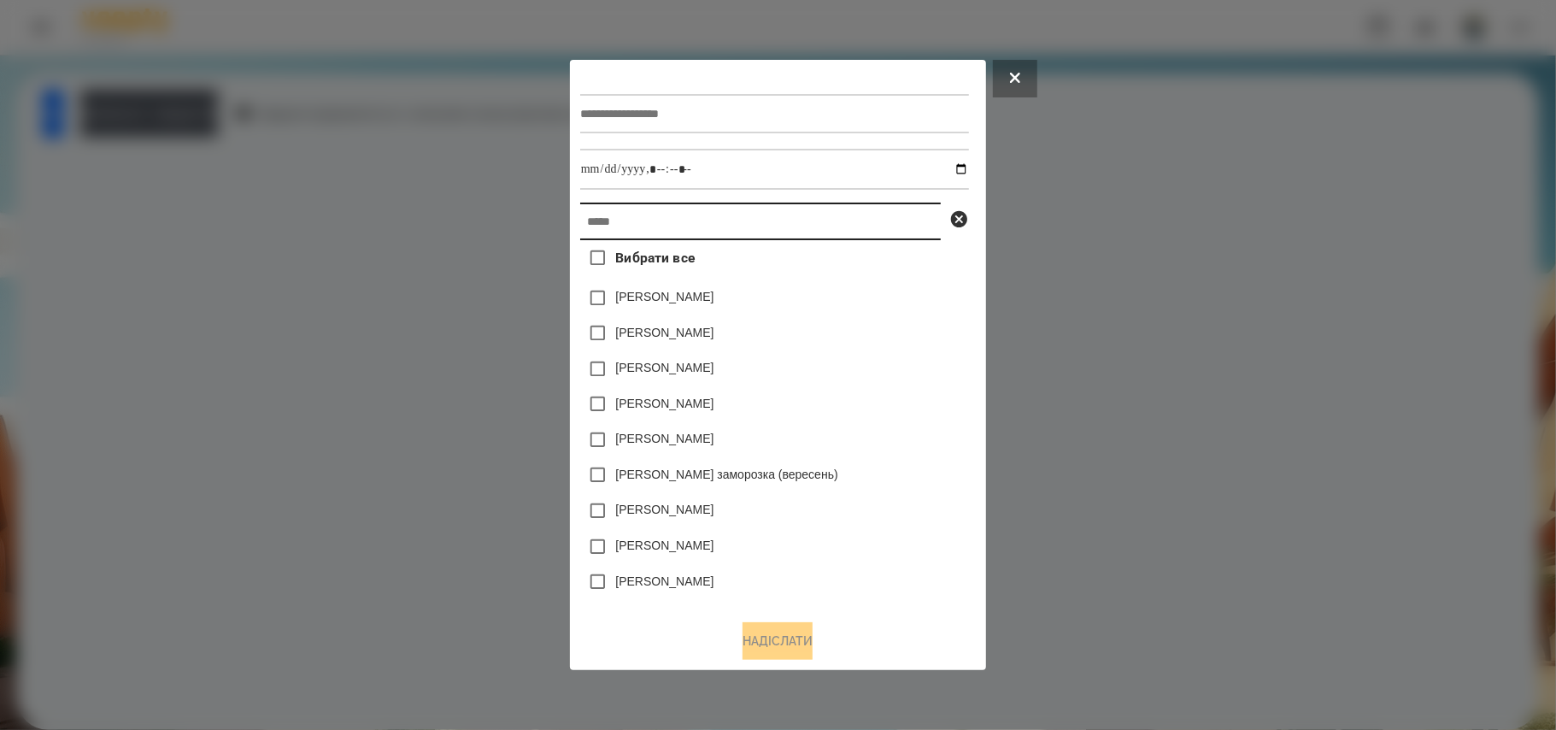
click at [672, 214] on input "text" at bounding box center [760, 222] width 361 height 38
paste input "**********"
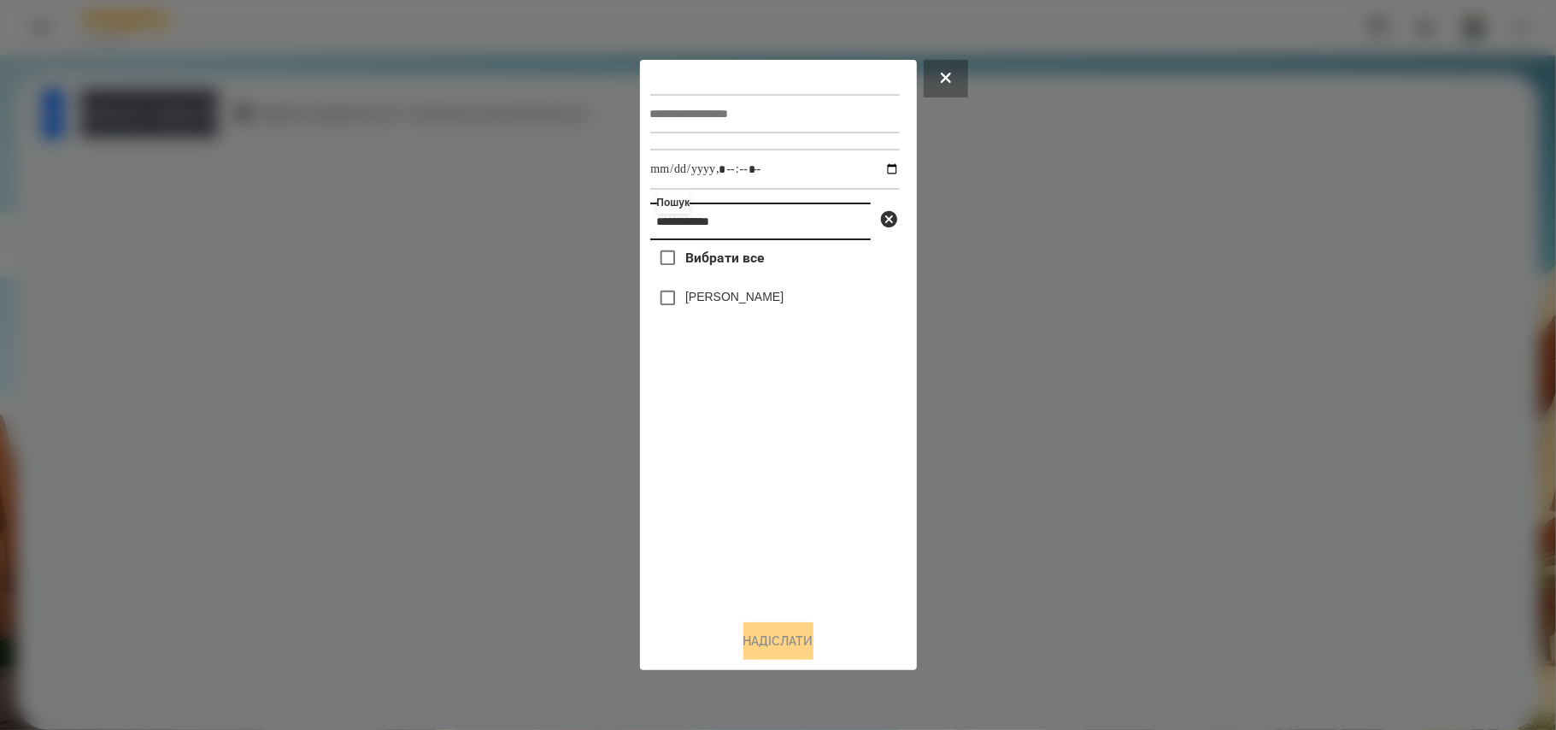
type input "**********"
click at [685, 261] on span "Вибрати все" at bounding box center [724, 258] width 79 height 21
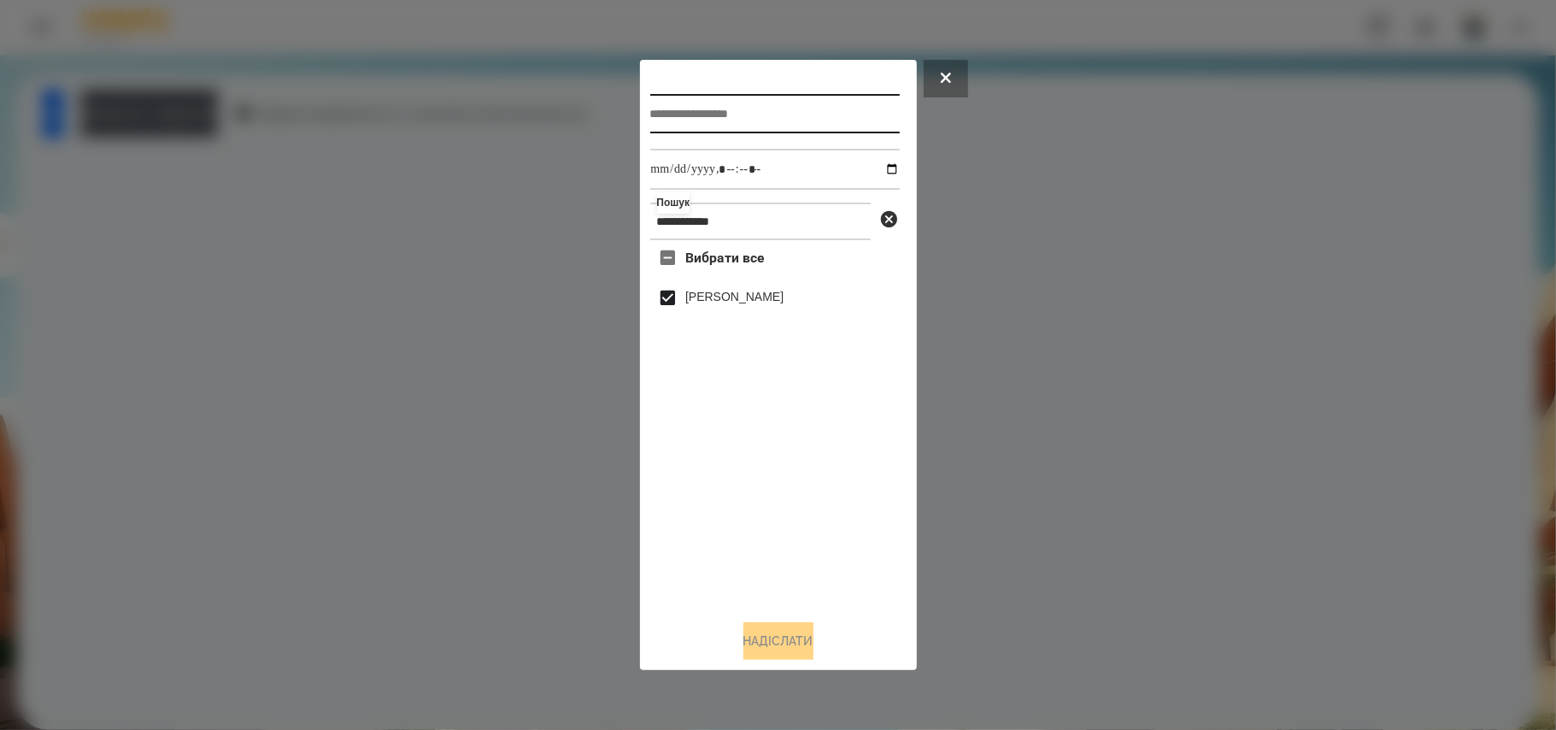
click at [773, 118] on input "text" at bounding box center [775, 113] width 250 height 39
click at [692, 110] on input "******" at bounding box center [775, 113] width 250 height 39
type input "*******"
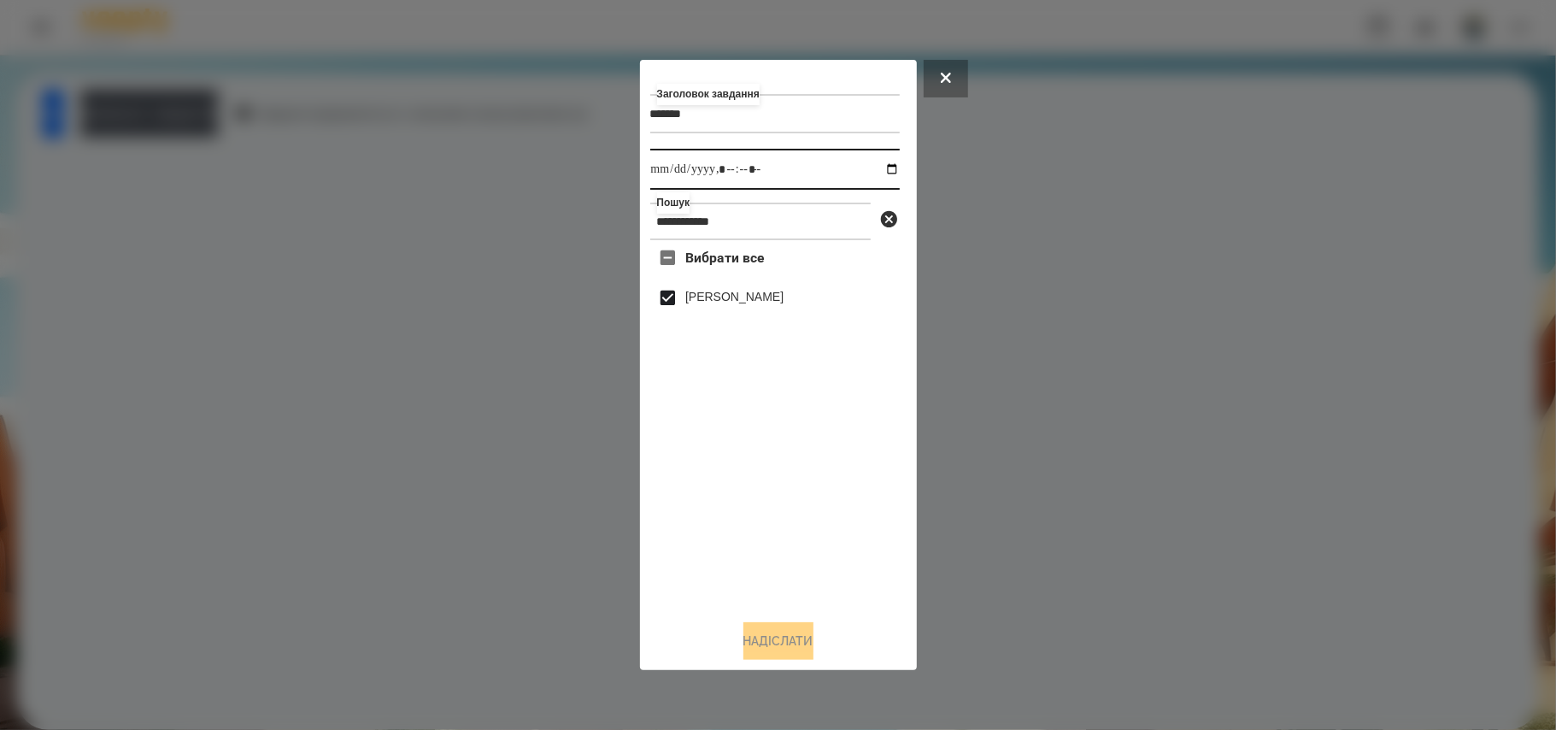
click at [883, 164] on input "datetime-local" at bounding box center [775, 169] width 250 height 41
type input "**********"
click at [770, 647] on button "Надіслати" at bounding box center [779, 641] width 70 height 38
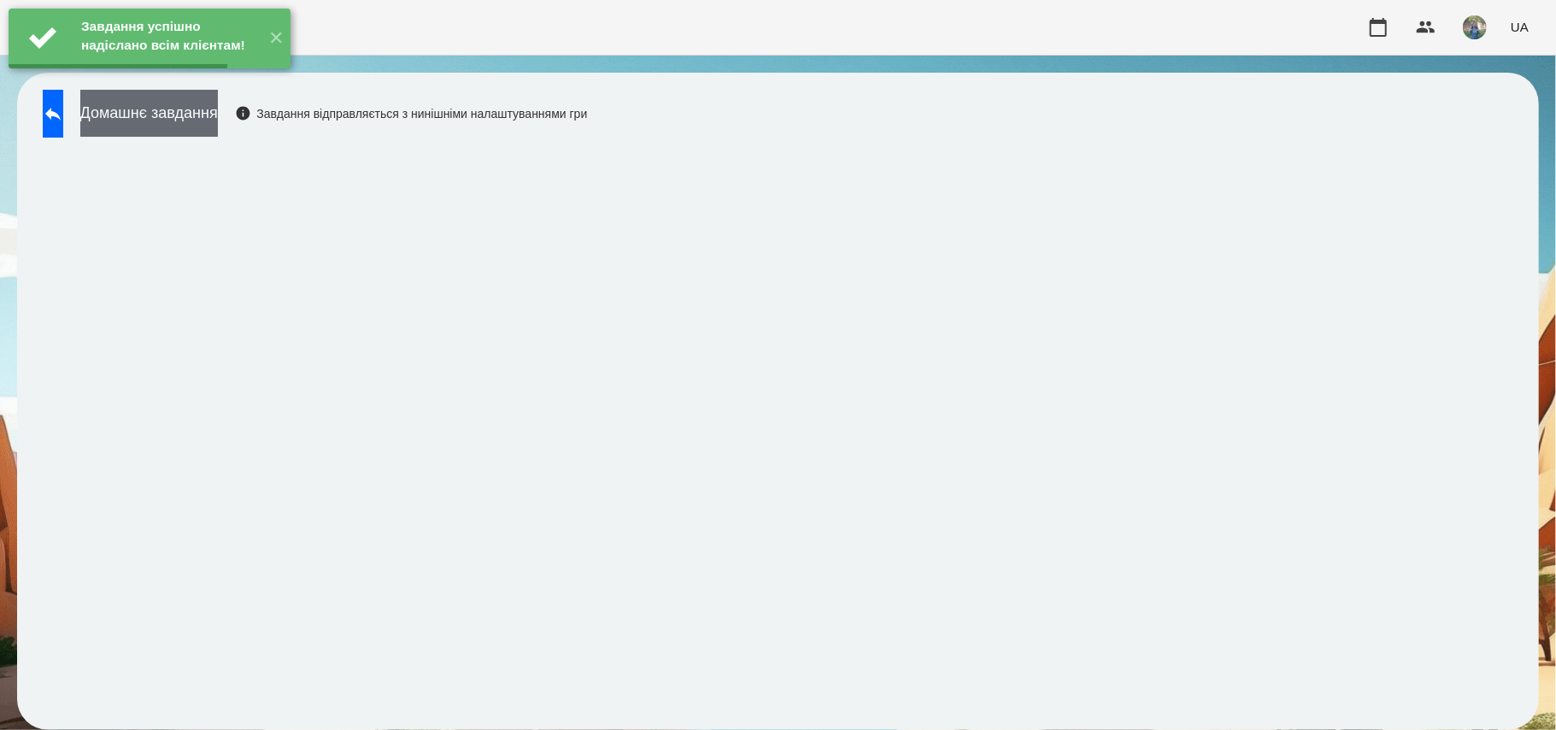
click at [218, 123] on button "Домашнє завдання" at bounding box center [149, 113] width 138 height 47
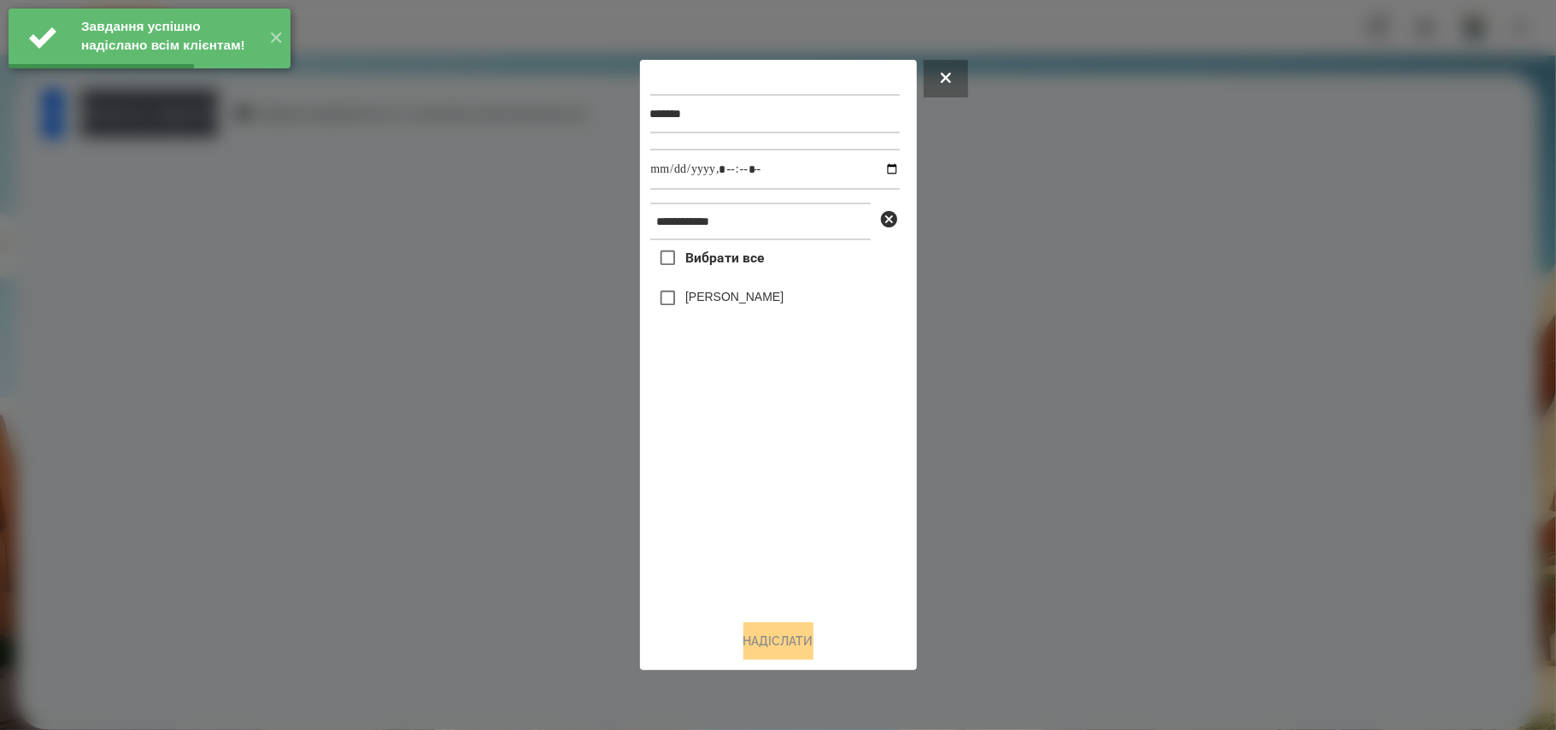
click at [773, 264] on div "Вибрати все [PERSON_NAME]" at bounding box center [775, 422] width 250 height 365
click at [730, 262] on span "Вибрати все" at bounding box center [724, 258] width 79 height 21
click at [882, 162] on input "datetime-local" at bounding box center [775, 169] width 250 height 41
click at [883, 165] on input "datetime-local" at bounding box center [775, 169] width 250 height 41
type input "**********"
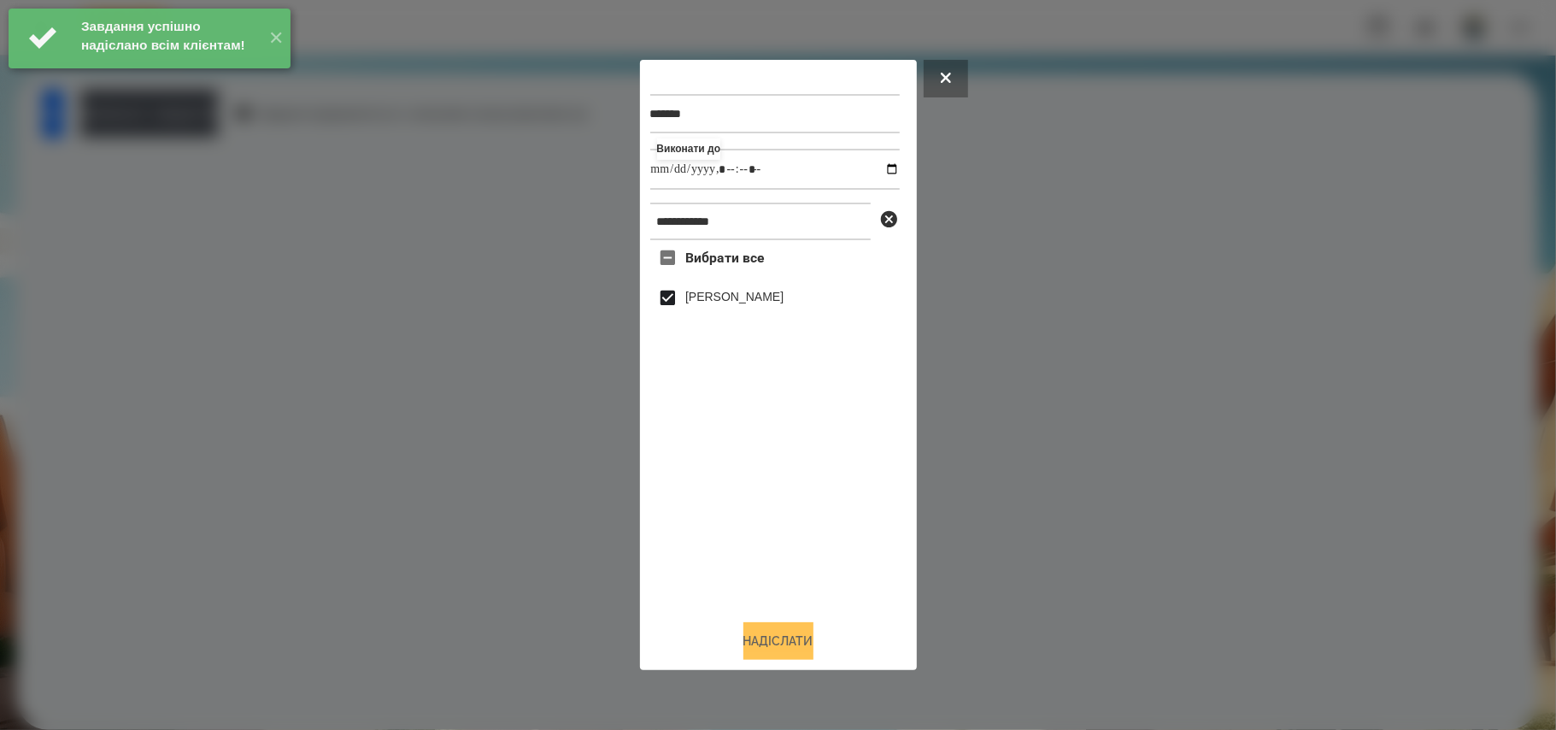
click at [804, 626] on button "Надіслати" at bounding box center [779, 641] width 70 height 38
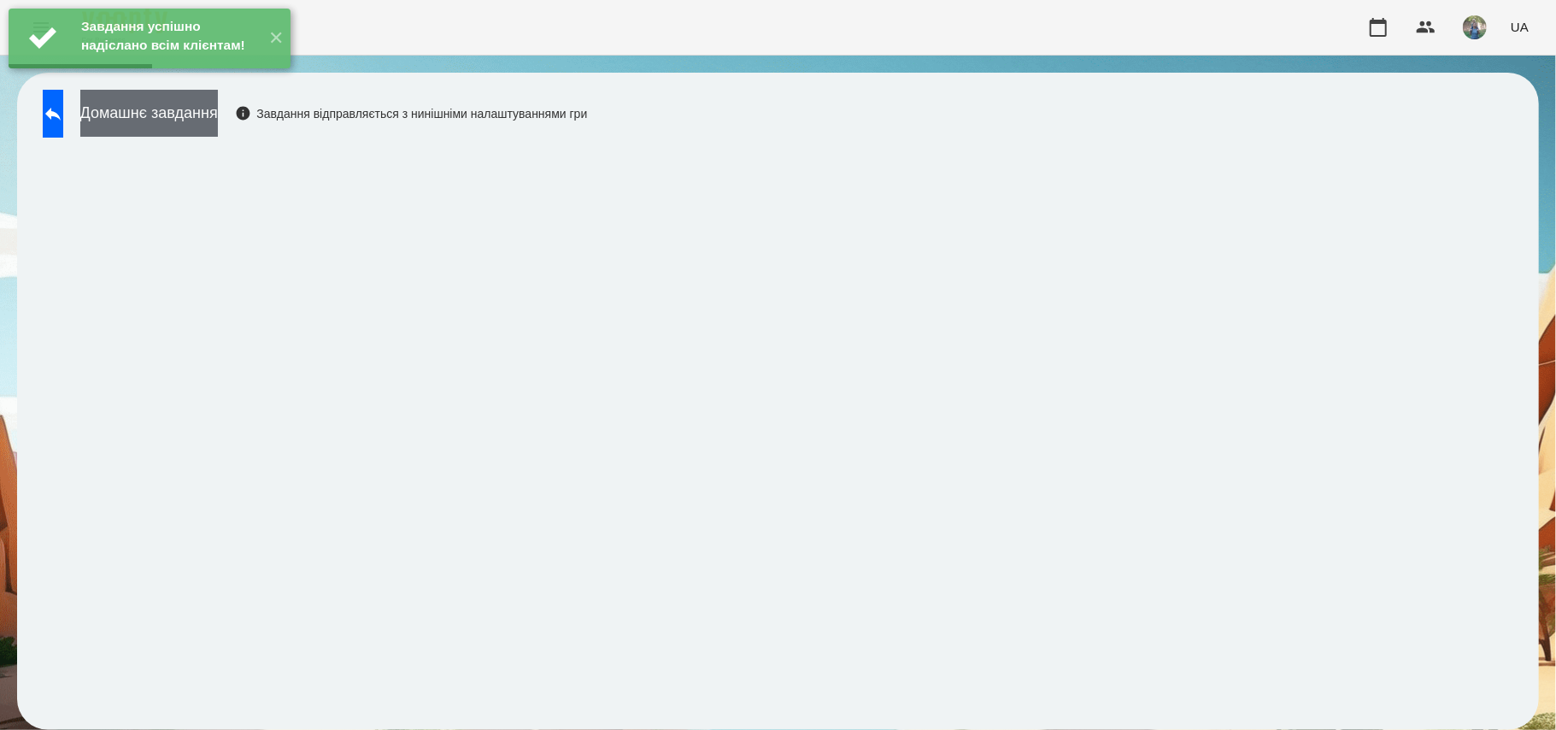
click at [217, 117] on button "Домашнє завдання" at bounding box center [149, 113] width 138 height 47
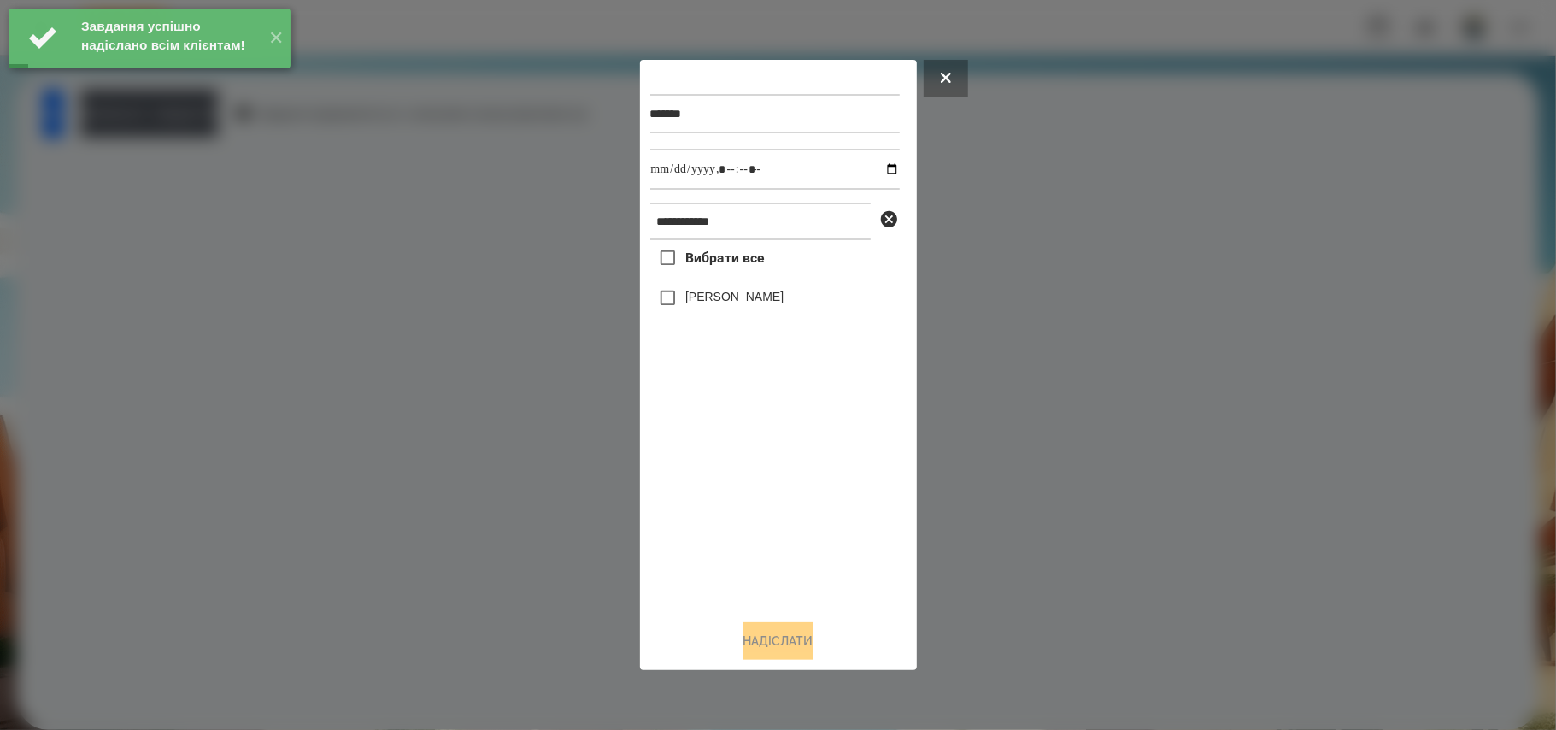
click at [708, 270] on label "Вибрати все" at bounding box center [707, 258] width 115 height 36
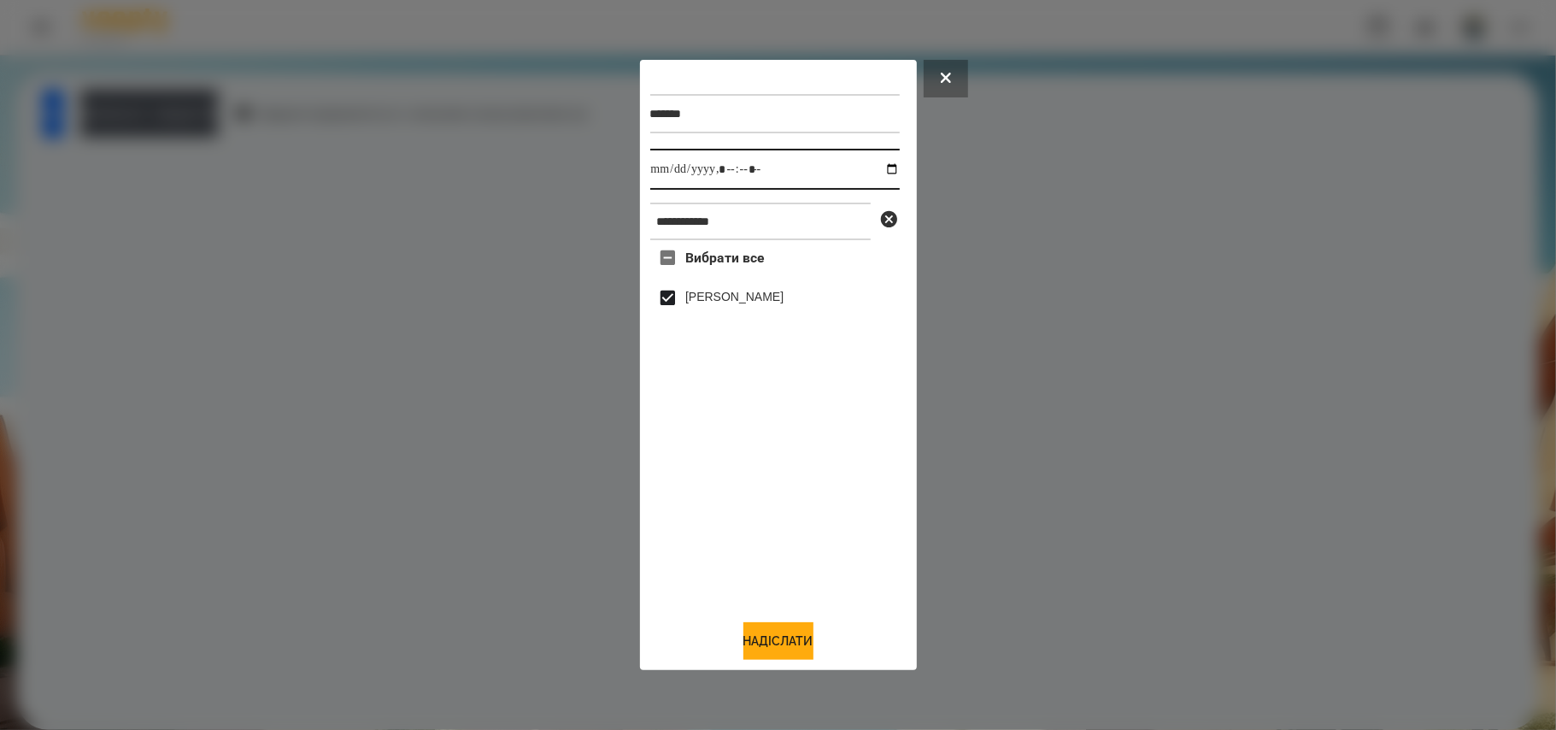
click at [873, 164] on input "datetime-local" at bounding box center [775, 169] width 250 height 41
type input "**********"
click at [779, 641] on button "Надіслати" at bounding box center [779, 641] width 70 height 38
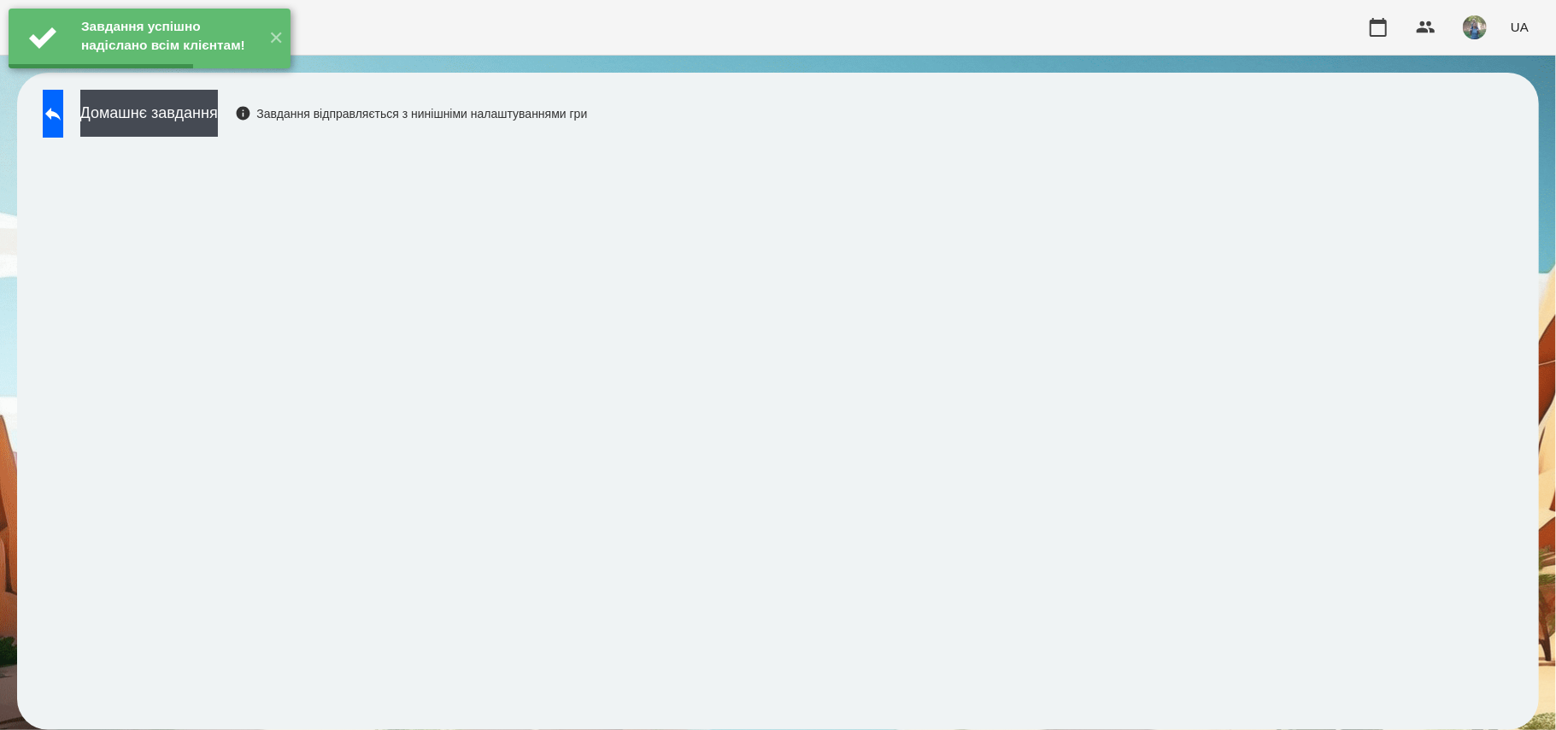
click at [196, 77] on div "Завдання успішно надіслано всім клієнтам! ✕" at bounding box center [149, 38] width 299 height 77
click at [189, 107] on button "Домашнє завдання" at bounding box center [149, 113] width 138 height 47
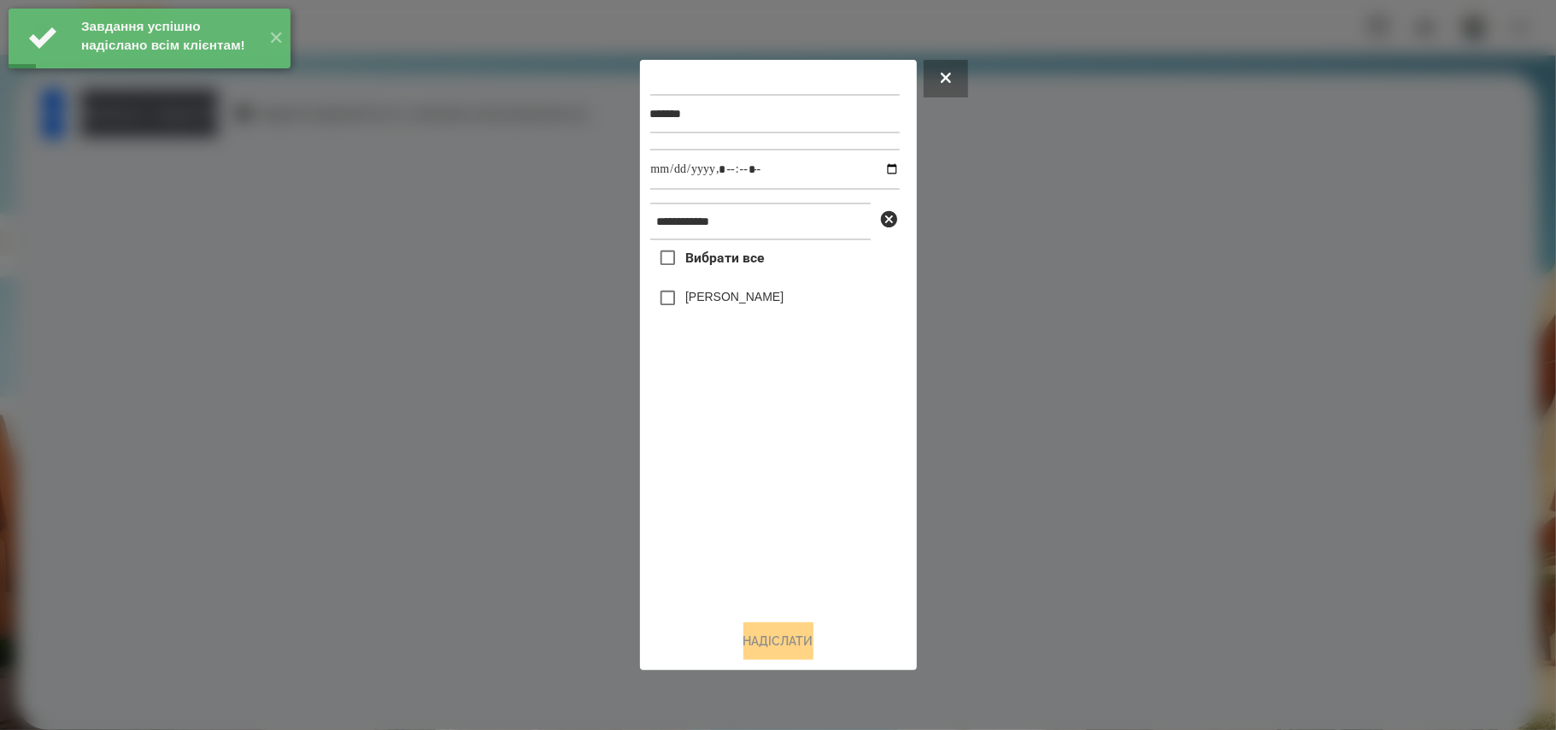
click at [718, 260] on span "Вибрати все" at bounding box center [724, 258] width 79 height 21
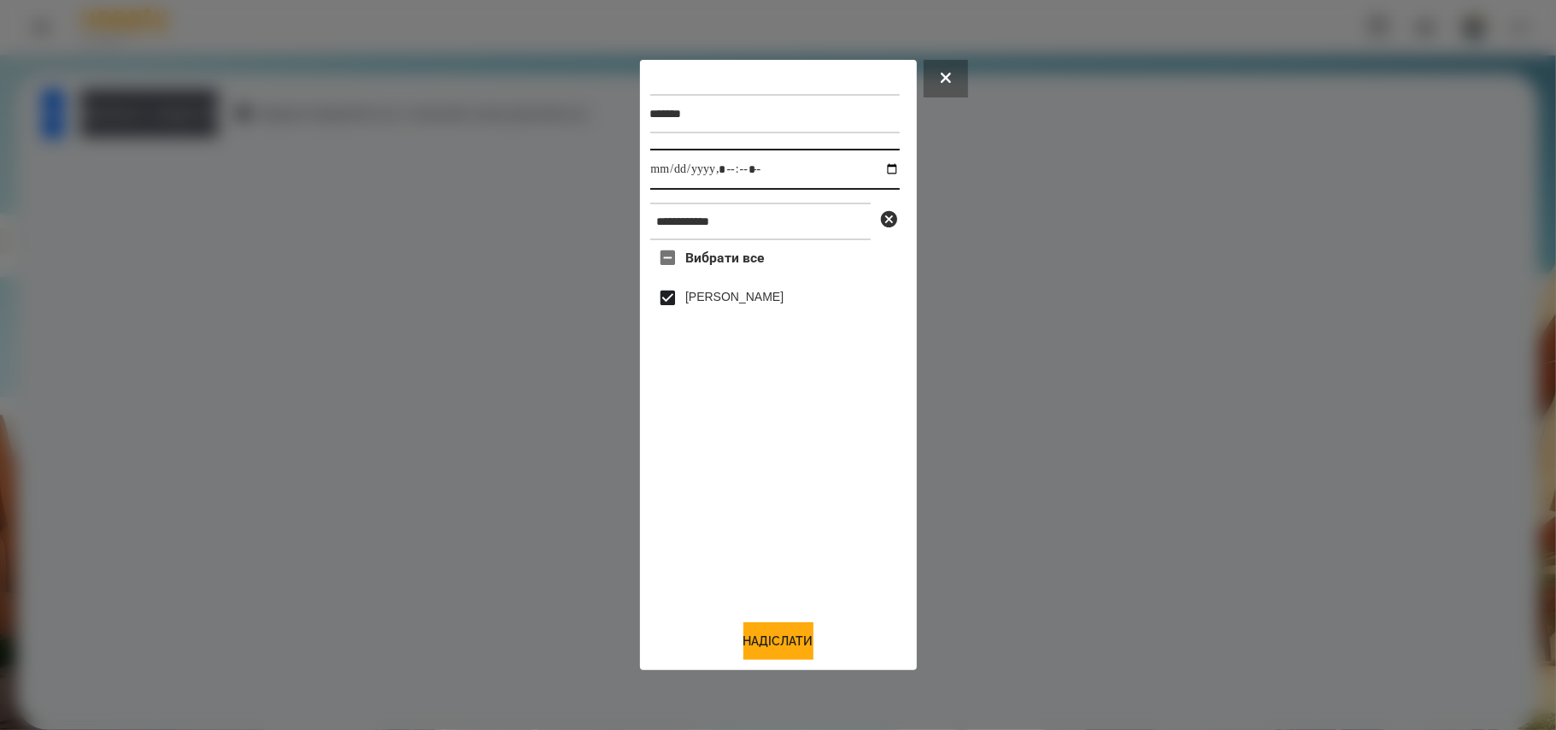
click at [882, 175] on input "datetime-local" at bounding box center [775, 169] width 250 height 41
type input "**********"
click at [760, 638] on button "Надіслати" at bounding box center [779, 641] width 70 height 38
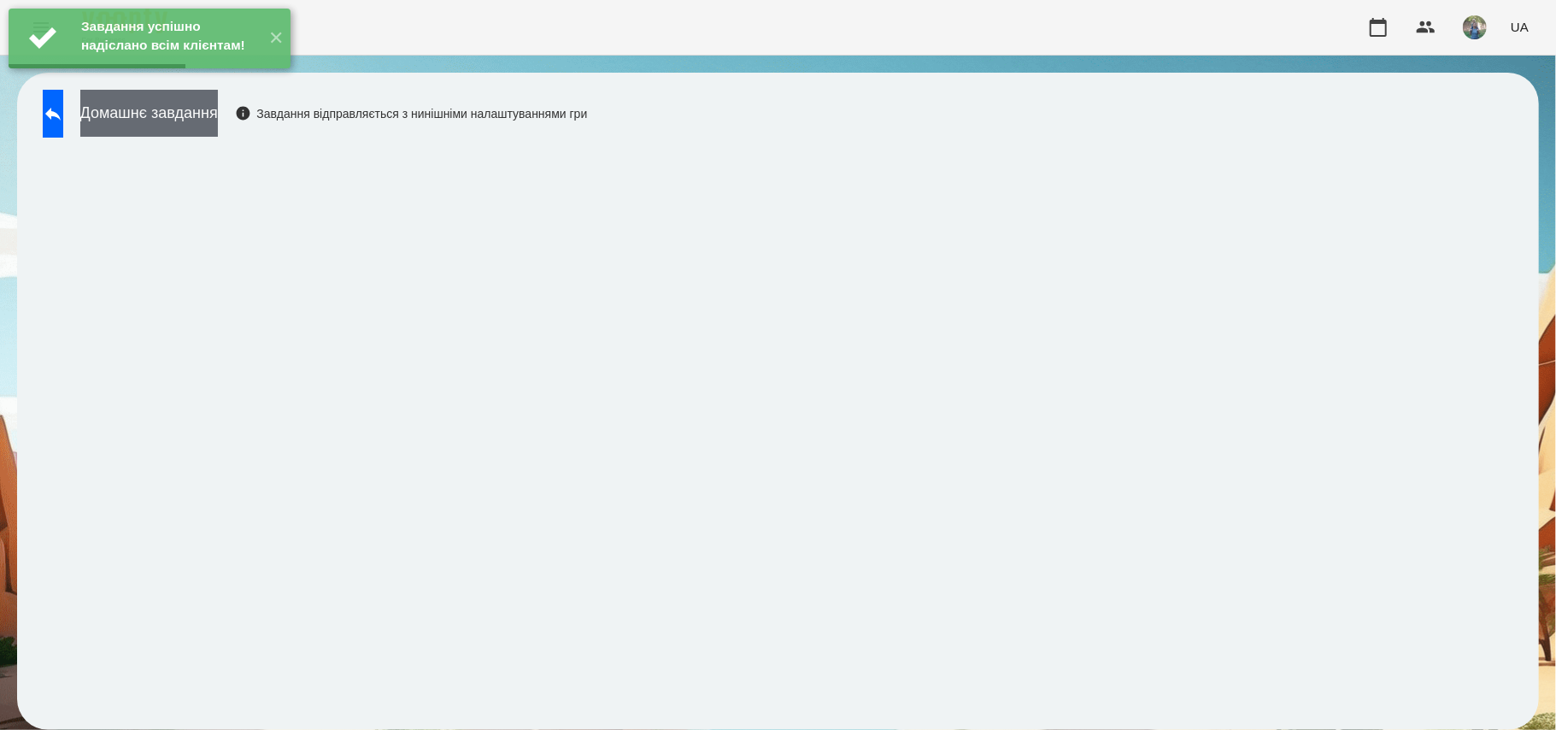
click at [218, 108] on button "Домашнє завдання" at bounding box center [149, 113] width 138 height 47
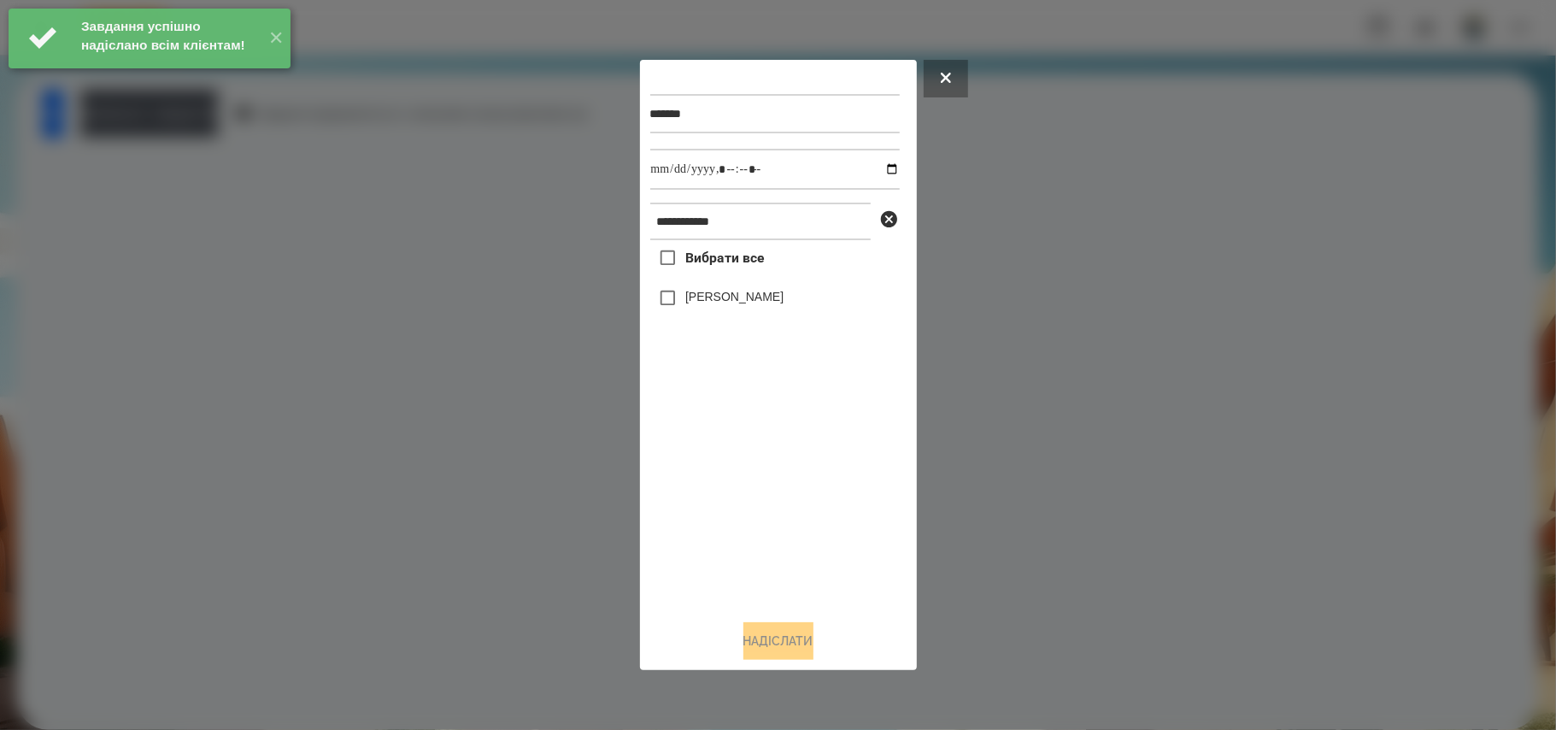
click at [697, 258] on span "Вибрати все" at bounding box center [724, 258] width 79 height 21
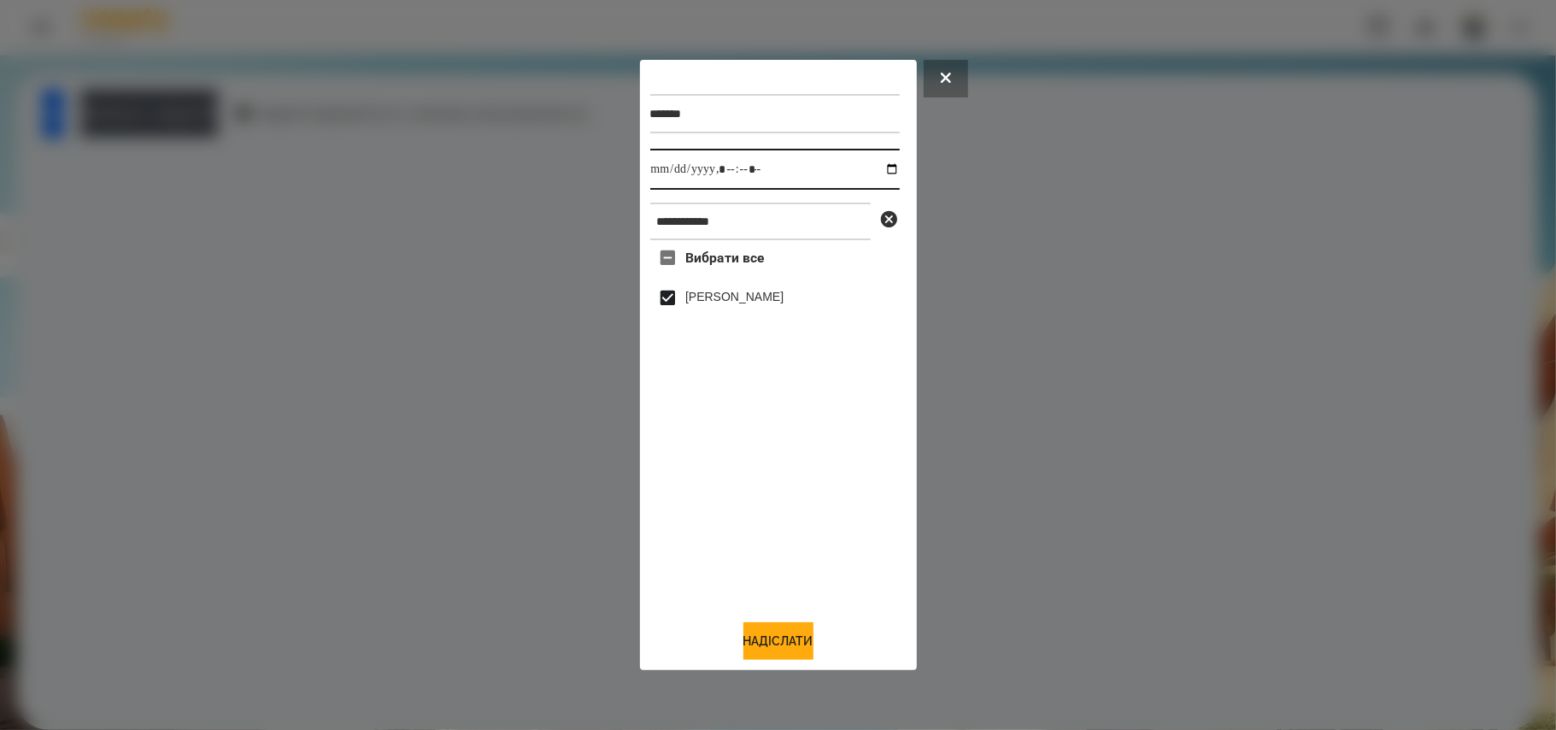
click at [885, 168] on input "datetime-local" at bounding box center [775, 169] width 250 height 41
type input "**********"
click at [779, 646] on button "Надіслати" at bounding box center [779, 641] width 70 height 38
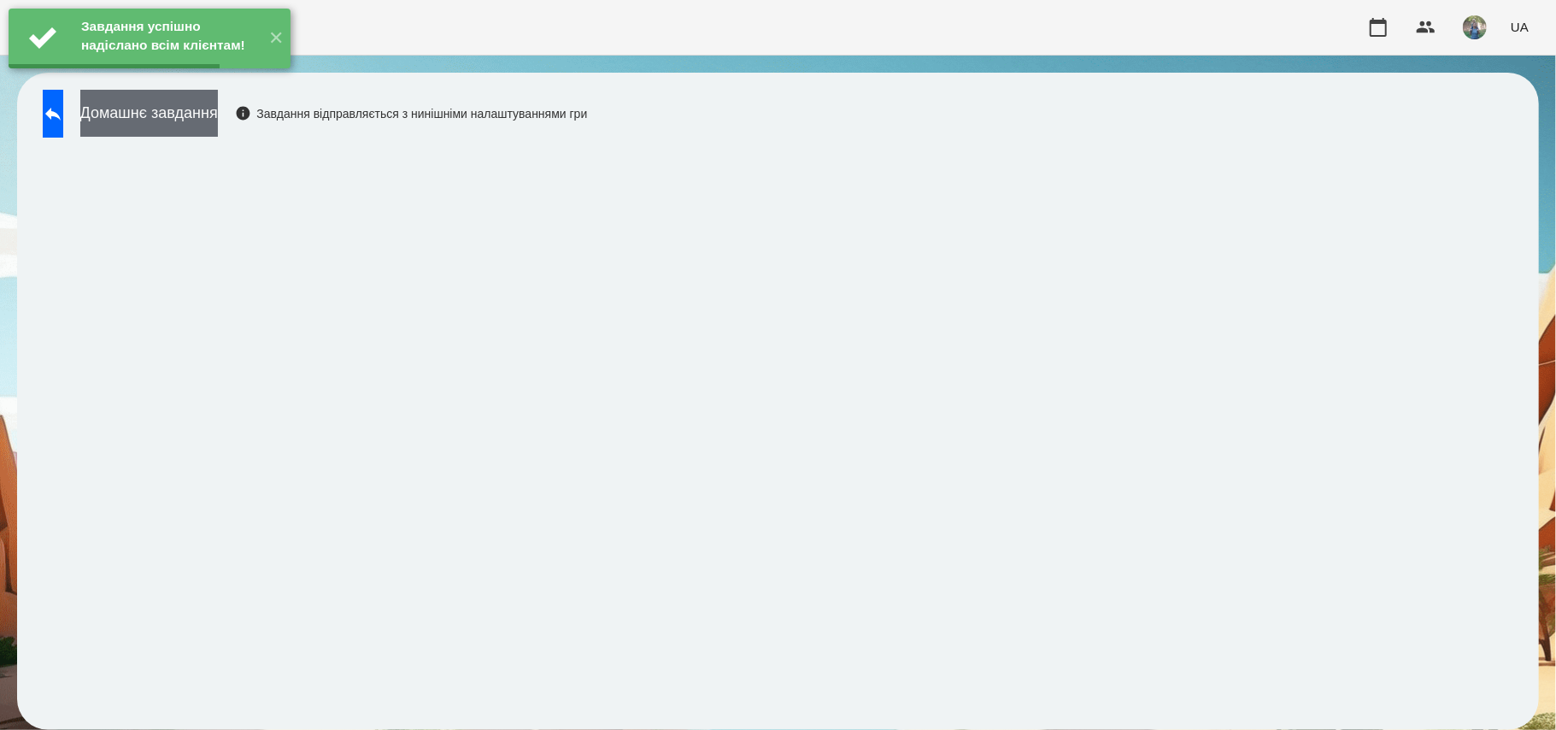
click at [210, 104] on button "Домашнє завдання" at bounding box center [149, 113] width 138 height 47
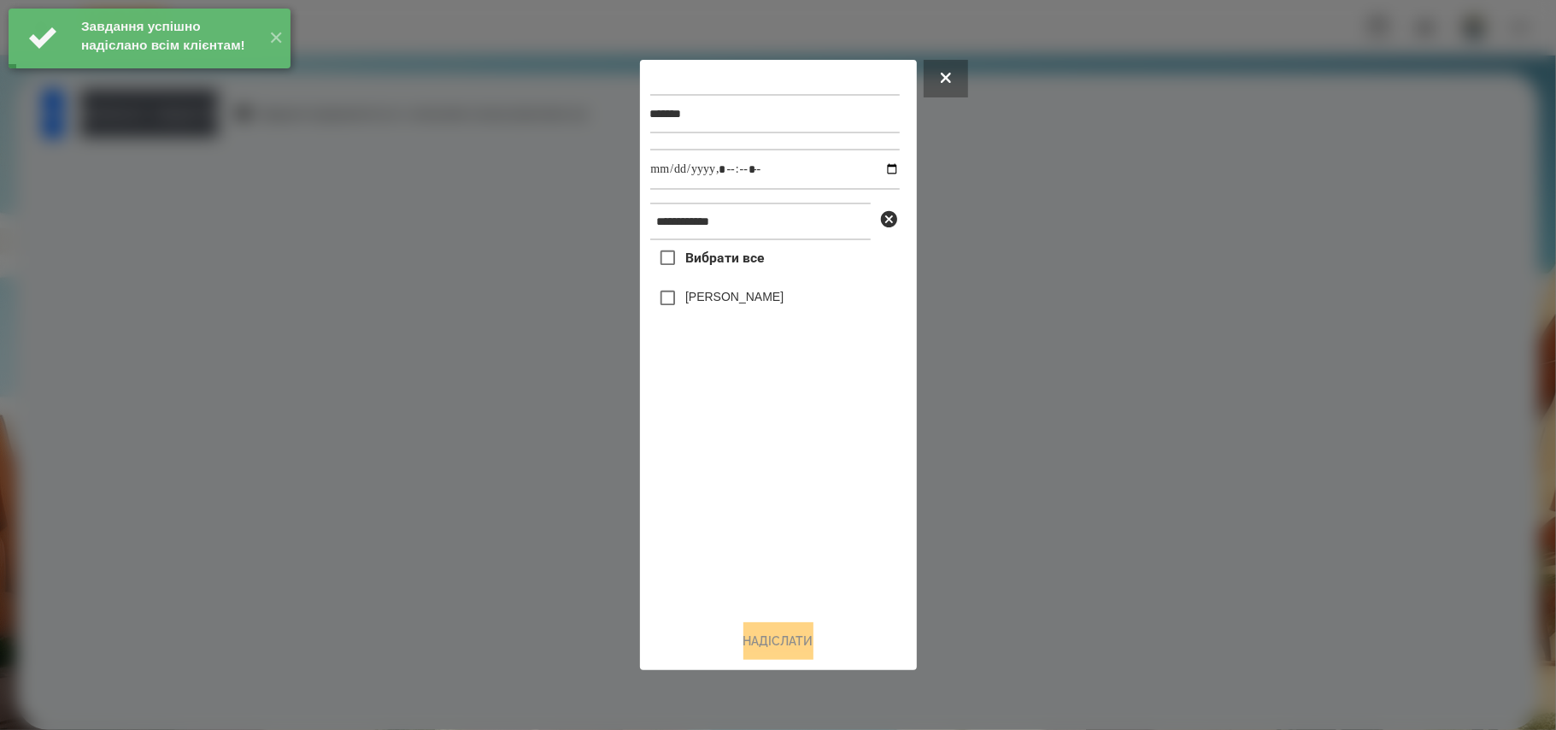
click at [712, 257] on span "Вибрати все" at bounding box center [724, 258] width 79 height 21
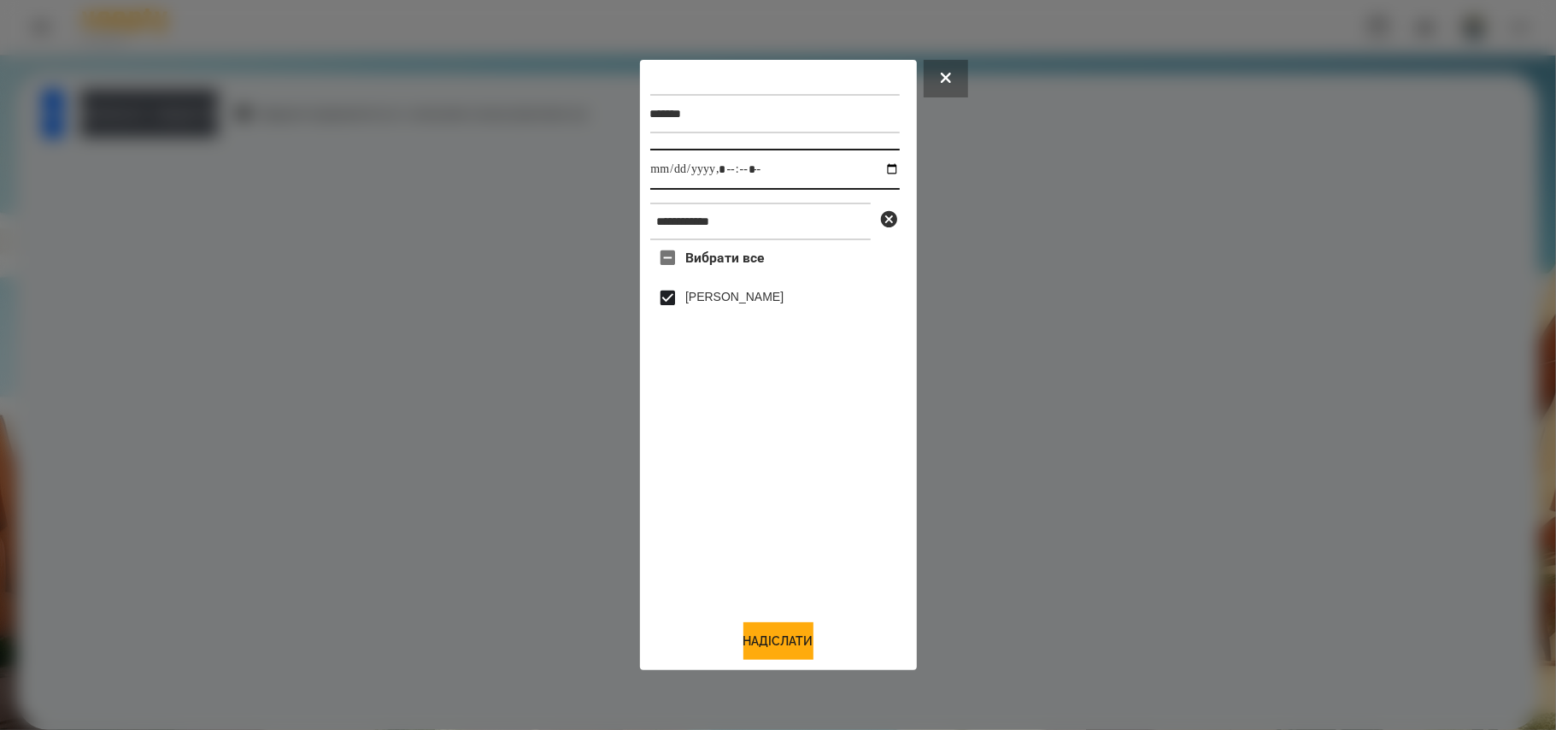
click at [872, 168] on input "datetime-local" at bounding box center [775, 169] width 250 height 41
type input "**********"
click at [759, 650] on button "Надіслати" at bounding box center [779, 641] width 70 height 38
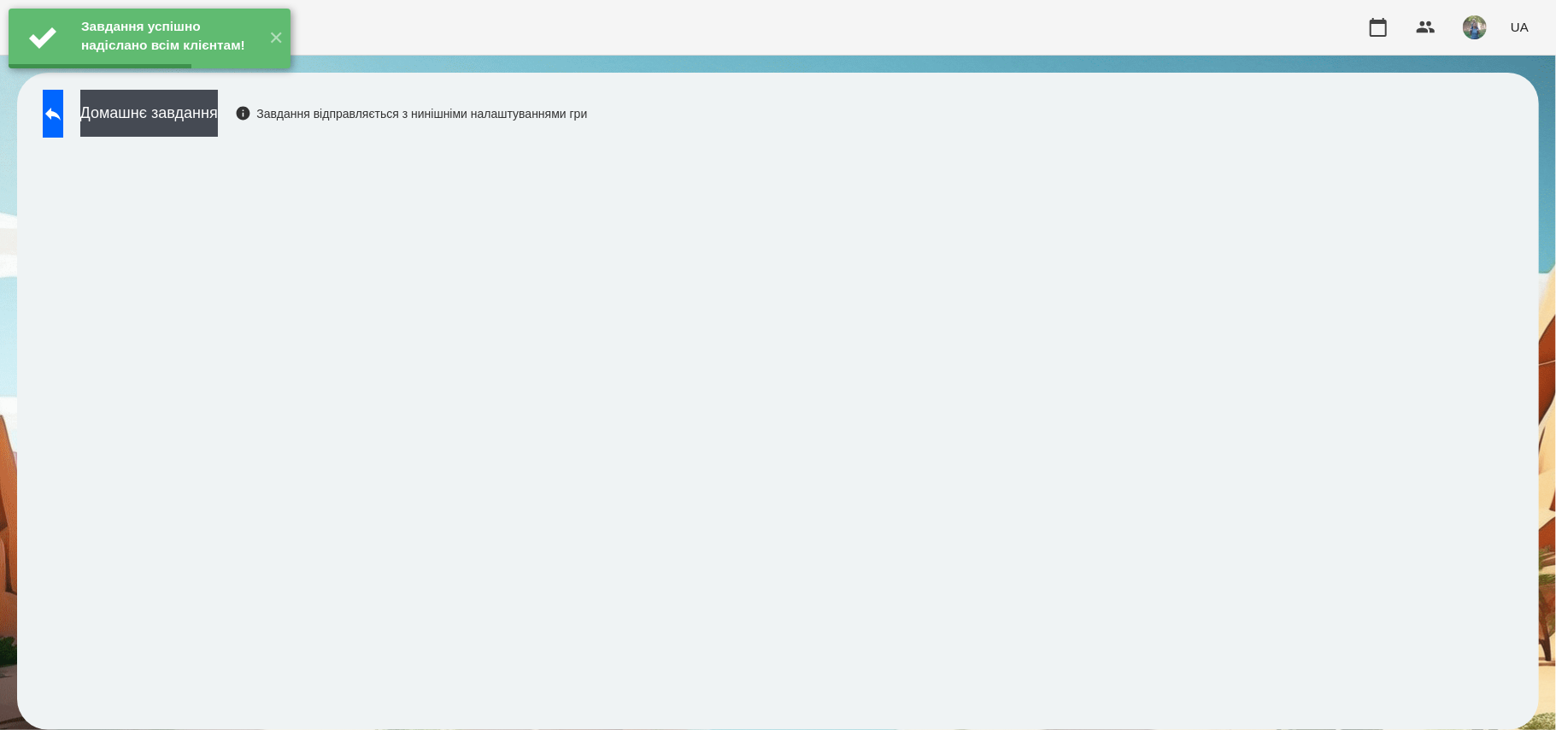
click at [206, 140] on div "Домашнє завдання Завдання відправляється з нинішніми налаштуваннями гри" at bounding box center [310, 118] width 553 height 56
click at [206, 124] on button "Домашнє завдання" at bounding box center [149, 113] width 138 height 47
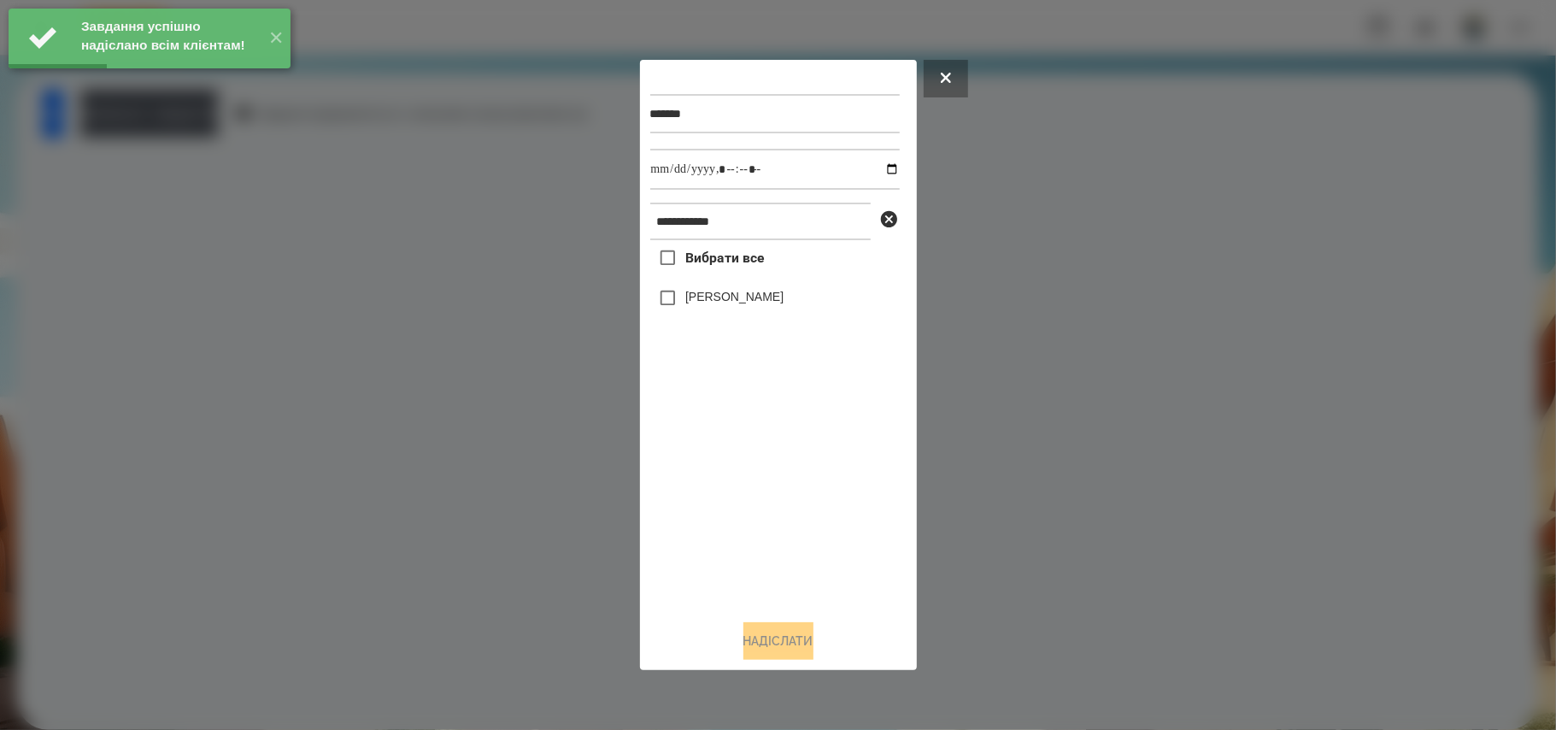
click at [697, 258] on span "Вибрати все" at bounding box center [724, 258] width 79 height 21
click at [880, 165] on input "datetime-local" at bounding box center [775, 169] width 250 height 41
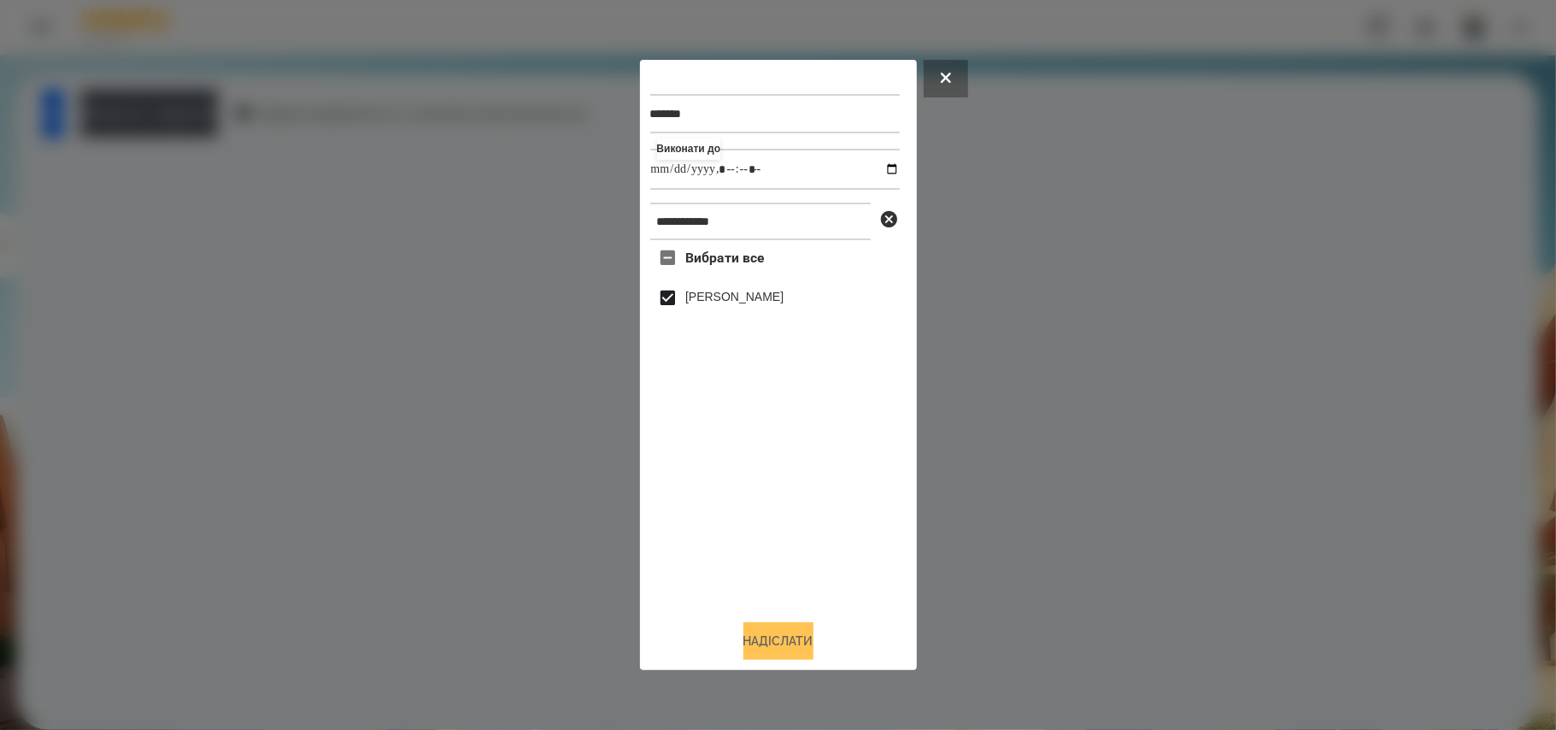
type input "**********"
click at [791, 654] on button "Надіслати" at bounding box center [779, 641] width 70 height 38
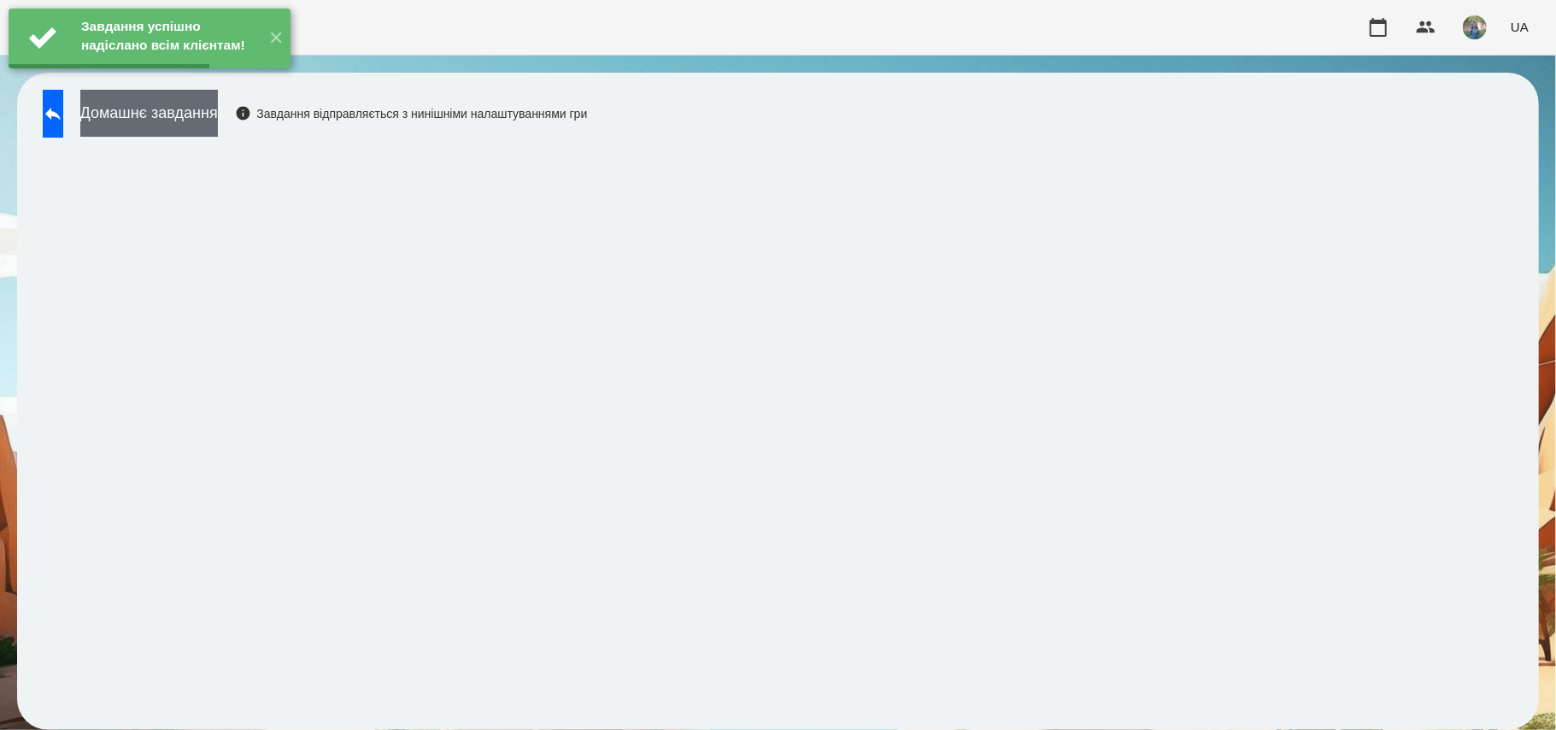
click at [218, 114] on button "Домашнє завдання" at bounding box center [149, 113] width 138 height 47
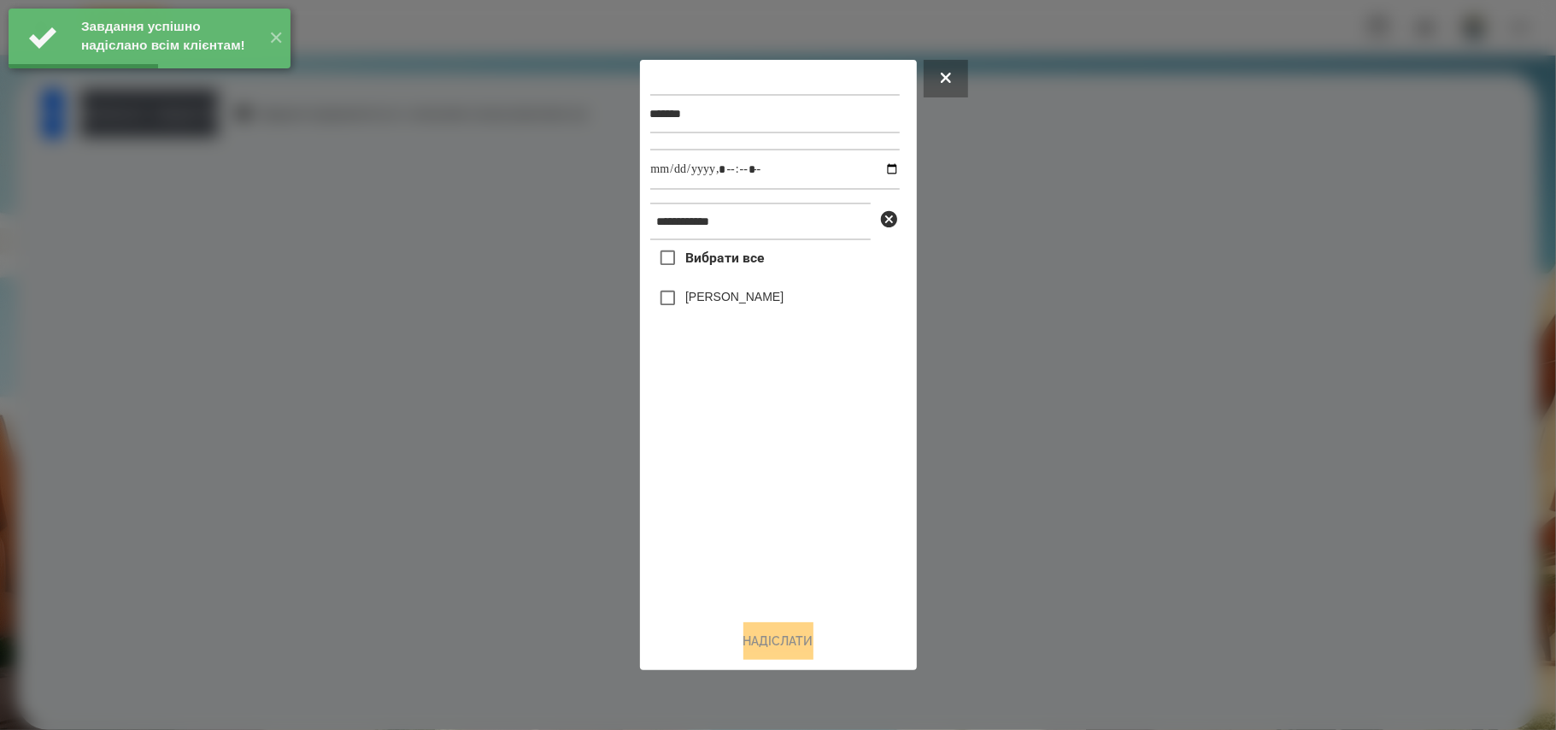
click at [716, 272] on label "Вибрати все" at bounding box center [707, 258] width 115 height 36
click at [879, 165] on input "datetime-local" at bounding box center [775, 169] width 250 height 41
type input "**********"
click at [773, 631] on button "Надіслати" at bounding box center [779, 641] width 70 height 38
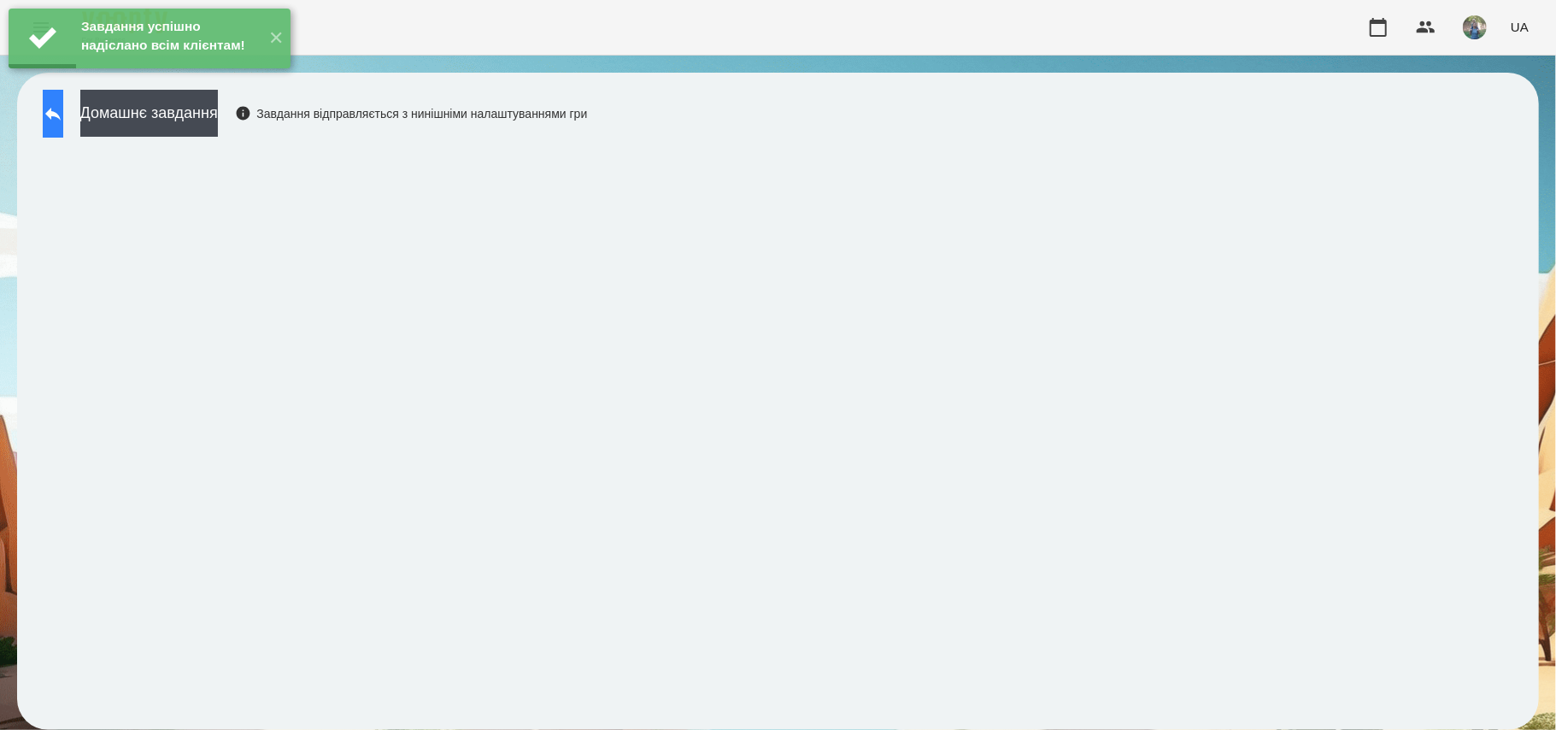
click at [63, 128] on button at bounding box center [53, 114] width 21 height 48
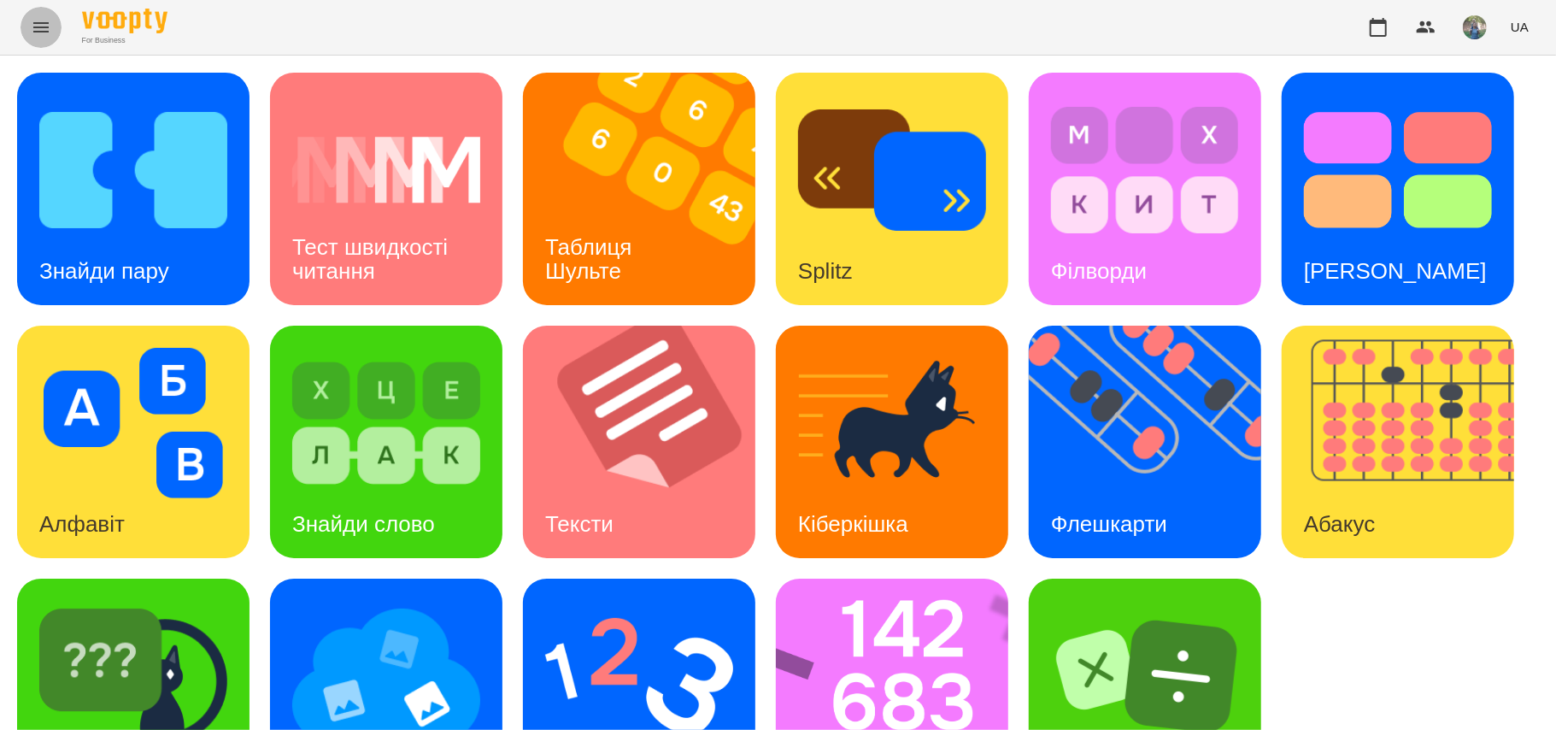
click at [48, 15] on button "Menu" at bounding box center [41, 27] width 41 height 41
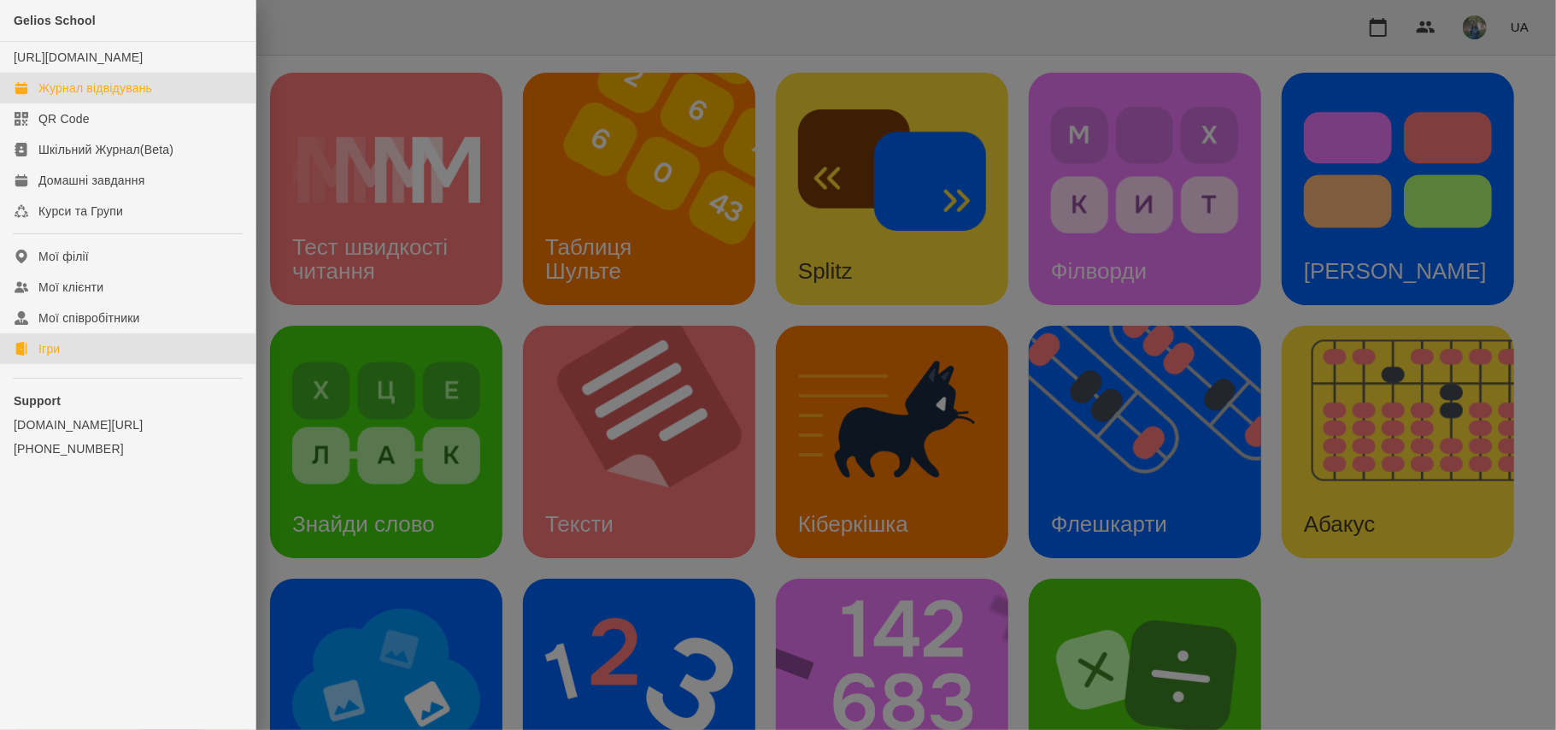
click at [111, 93] on link "Журнал відвідувань" at bounding box center [128, 88] width 256 height 31
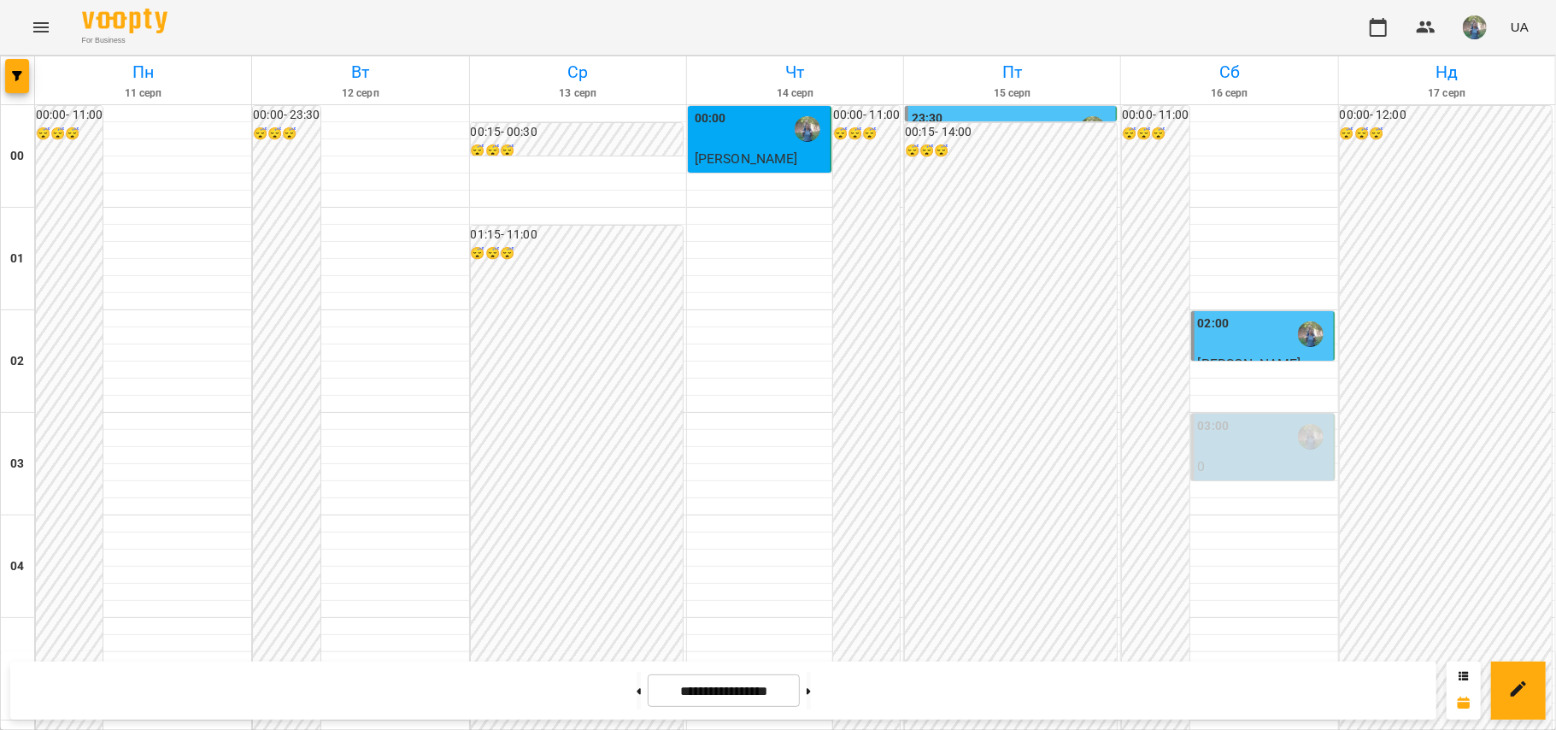
scroll to position [1222, 0]
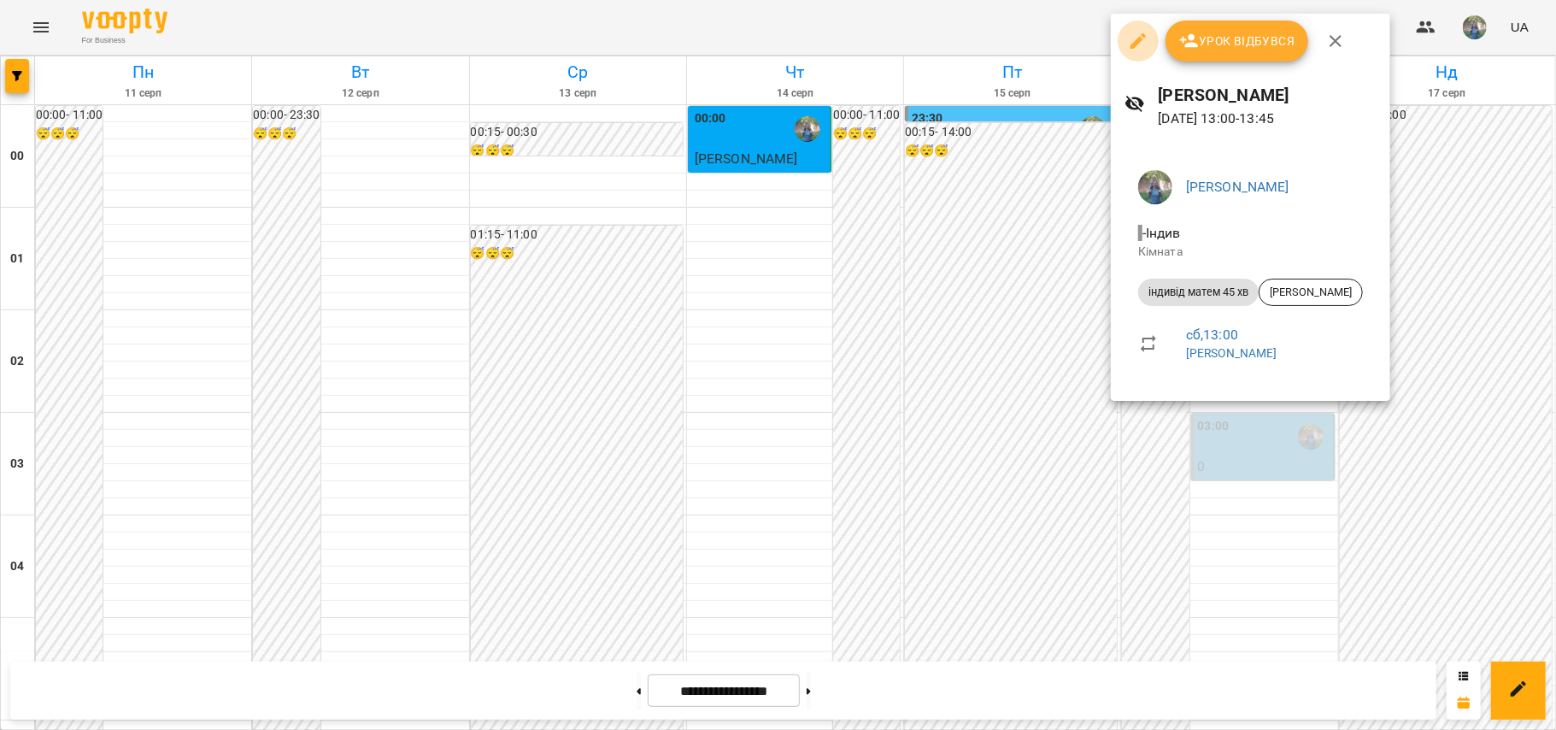
click at [1135, 43] on icon "button" at bounding box center [1138, 40] width 15 height 15
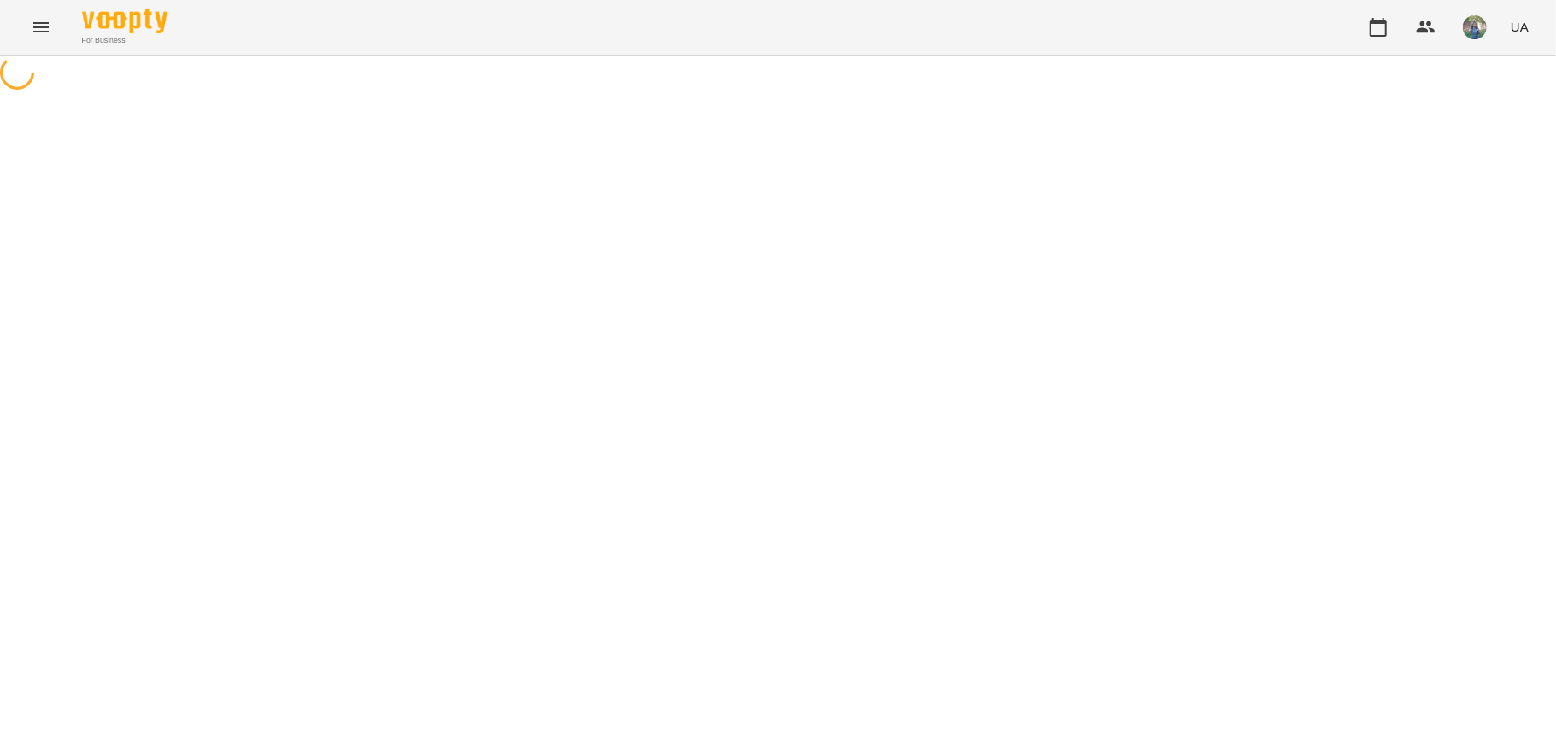
select select "**********"
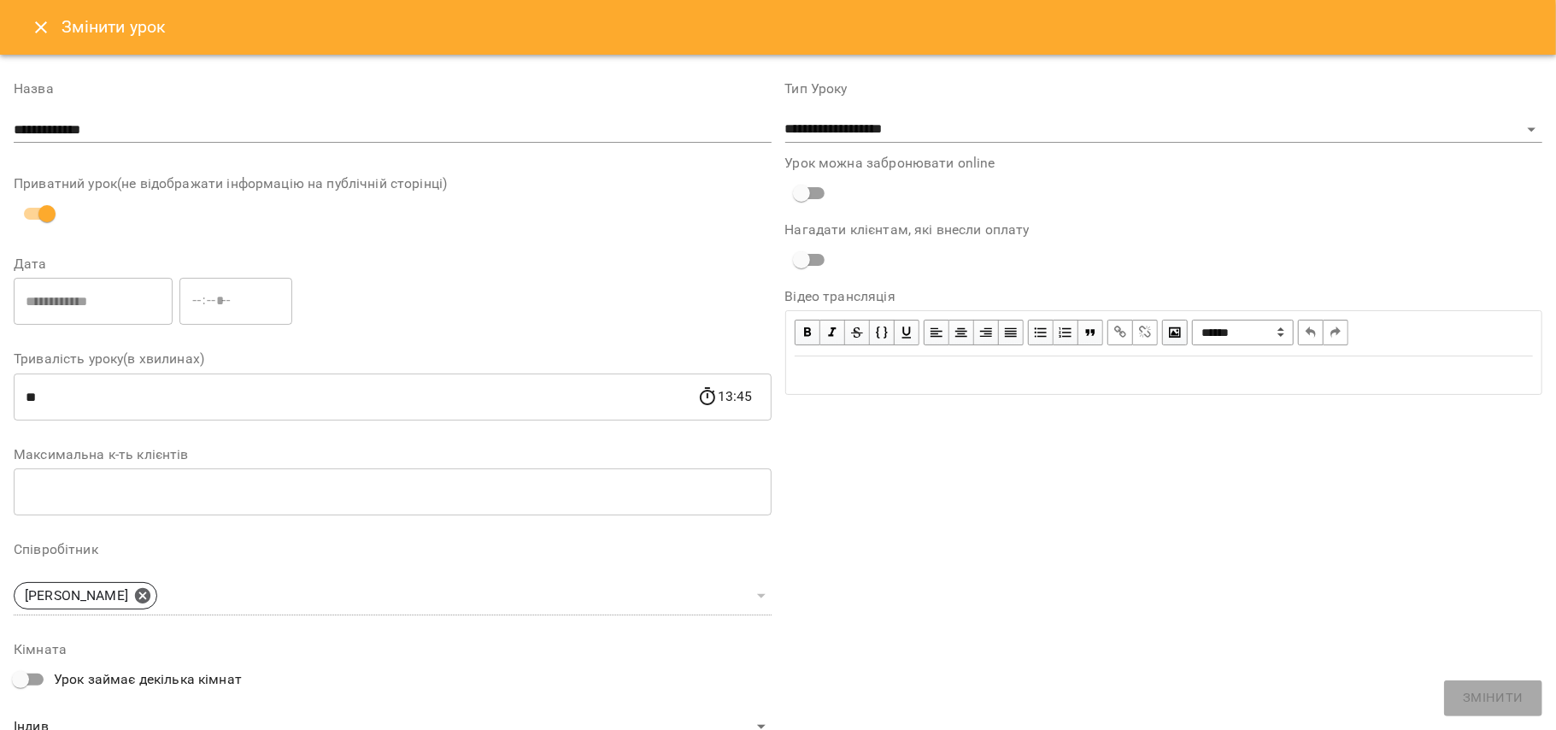
click at [39, 28] on icon "Close" at bounding box center [41, 27] width 12 height 12
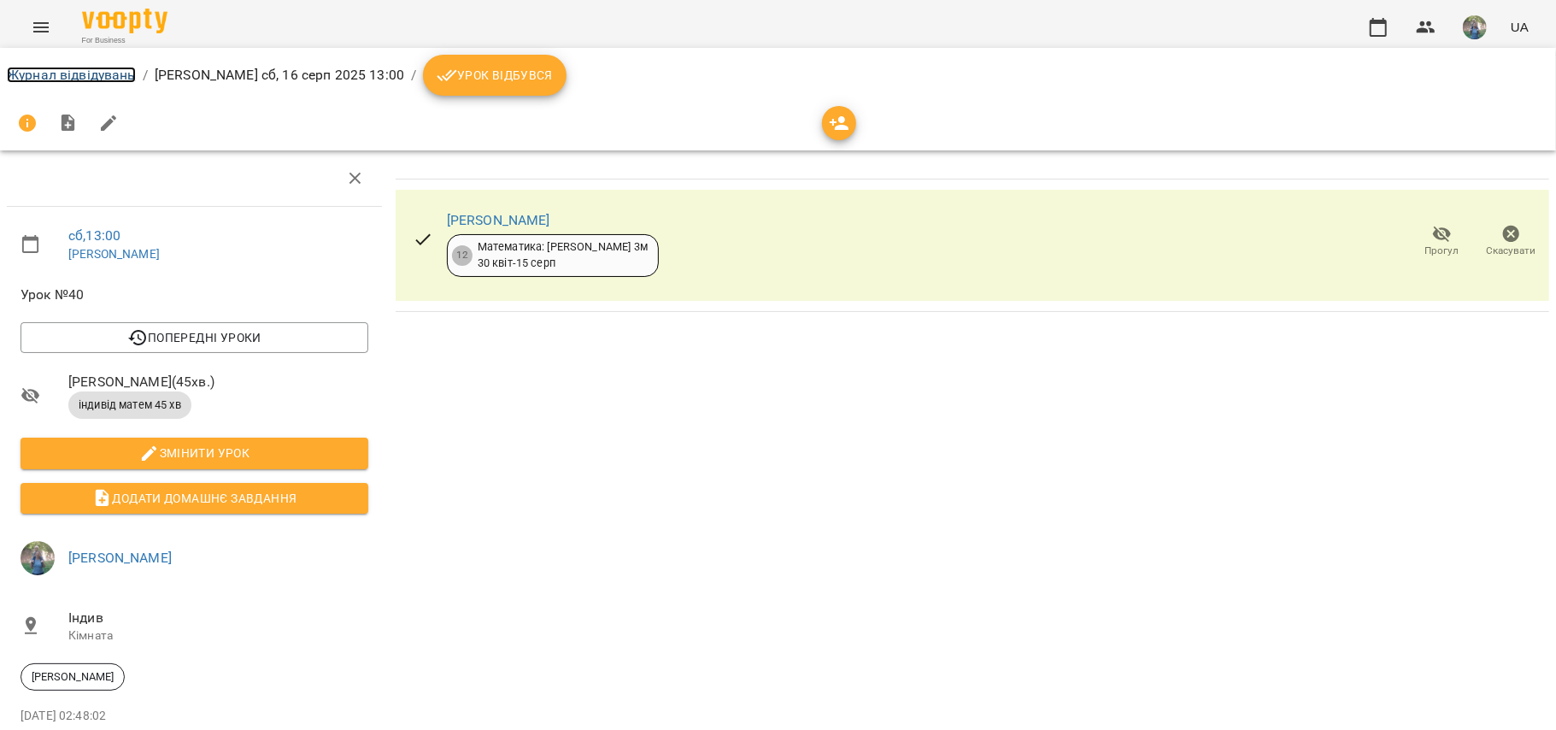
click at [80, 73] on link "Журнал відвідувань" at bounding box center [71, 75] width 129 height 16
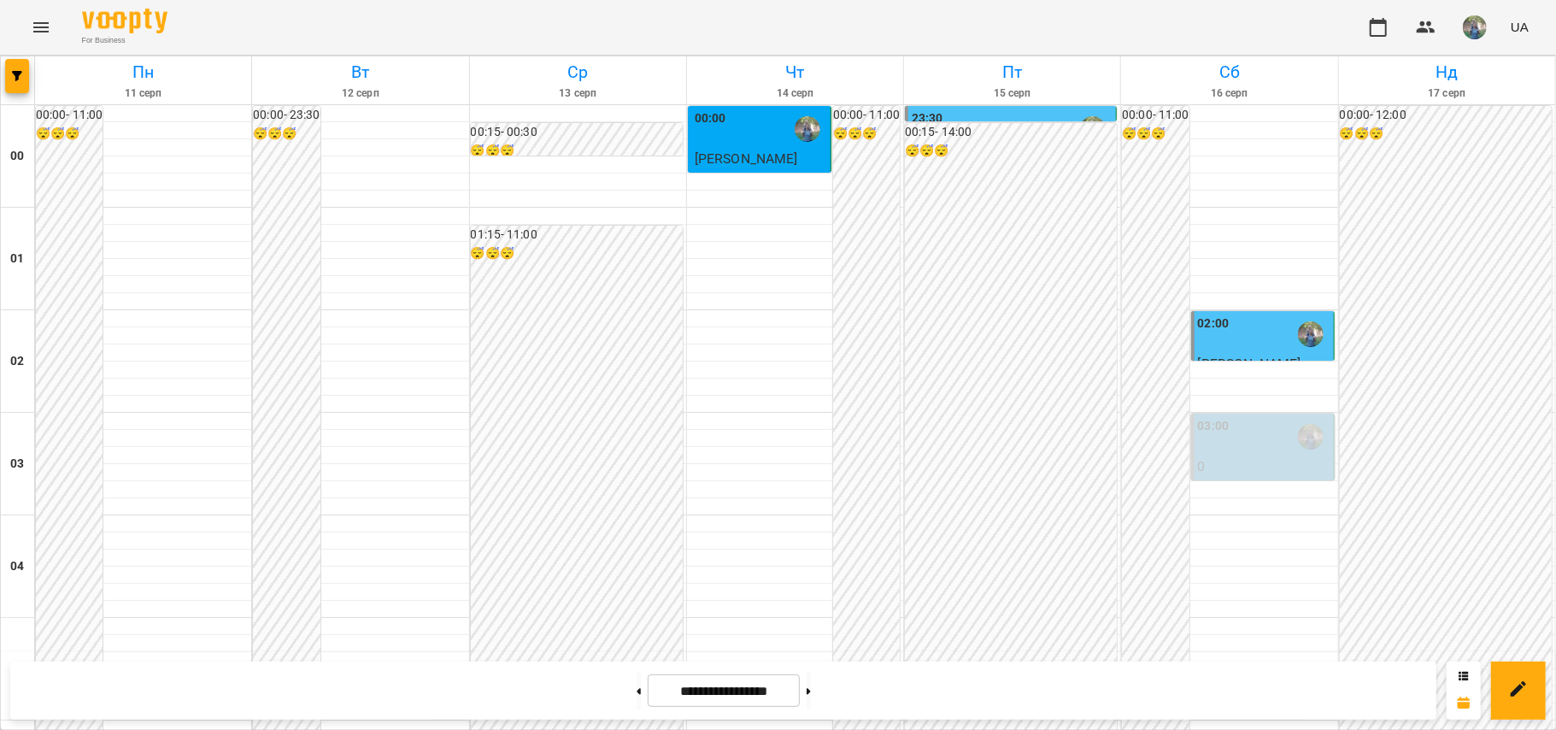
scroll to position [1026, 0]
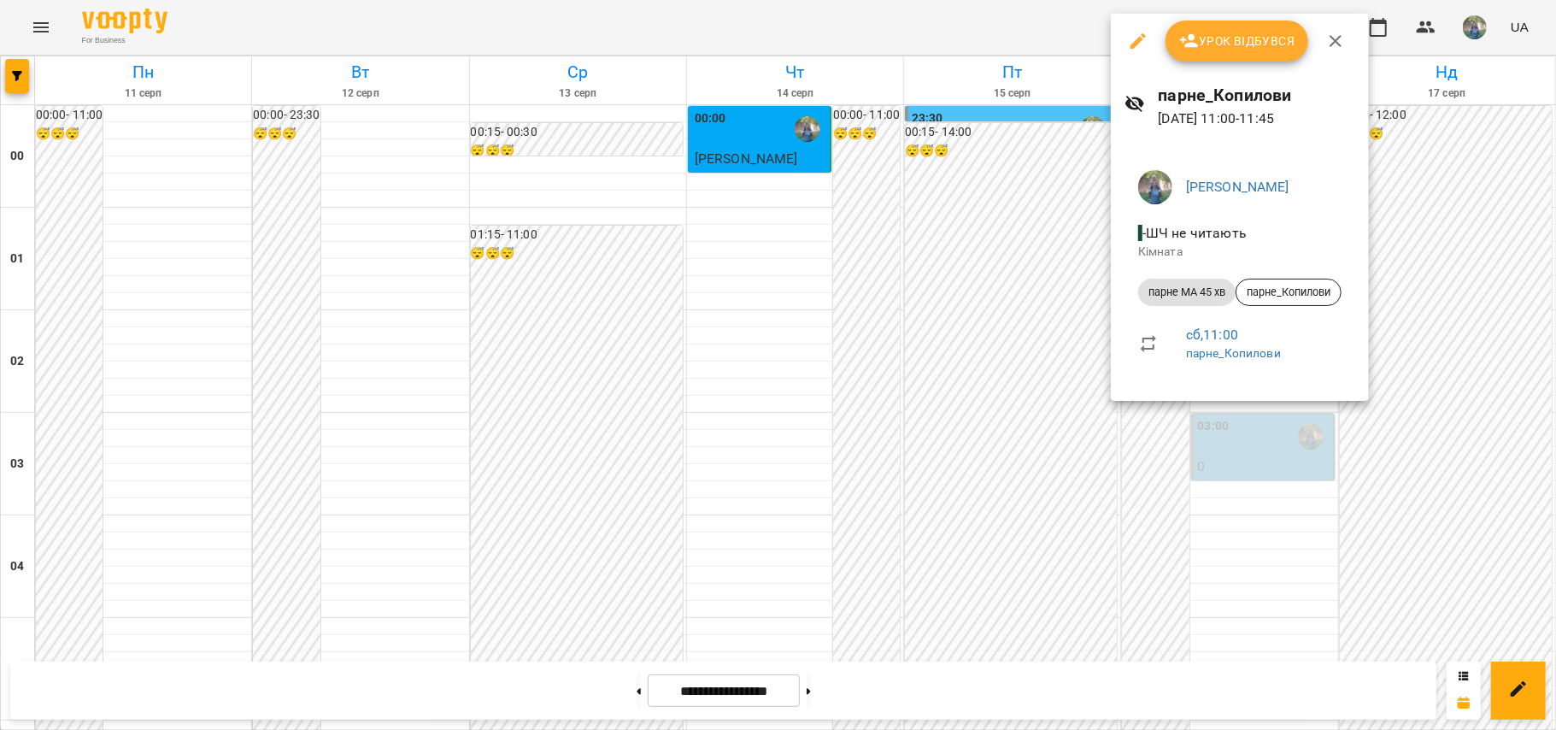
click at [1129, 42] on icon "button" at bounding box center [1138, 41] width 21 height 21
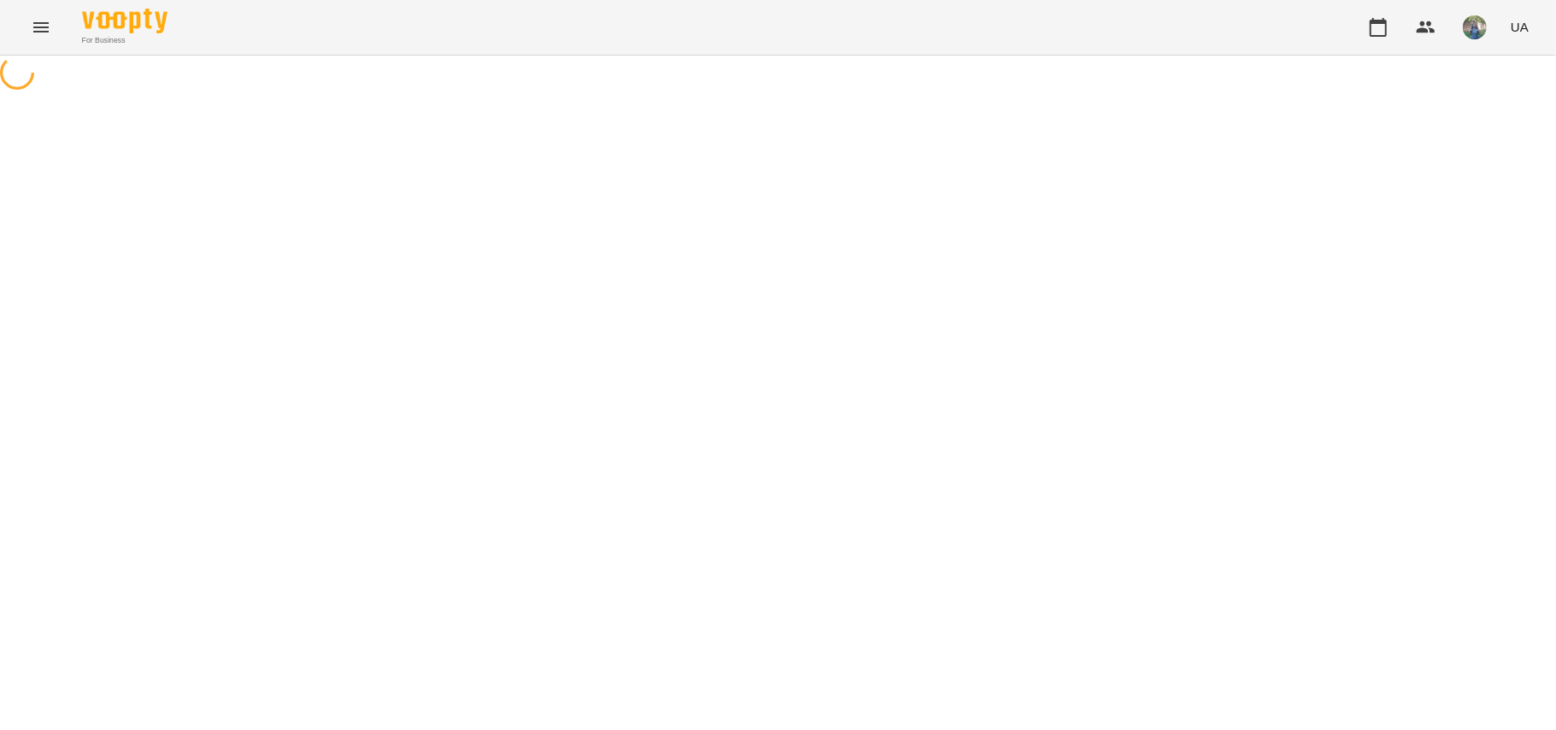
select select "**********"
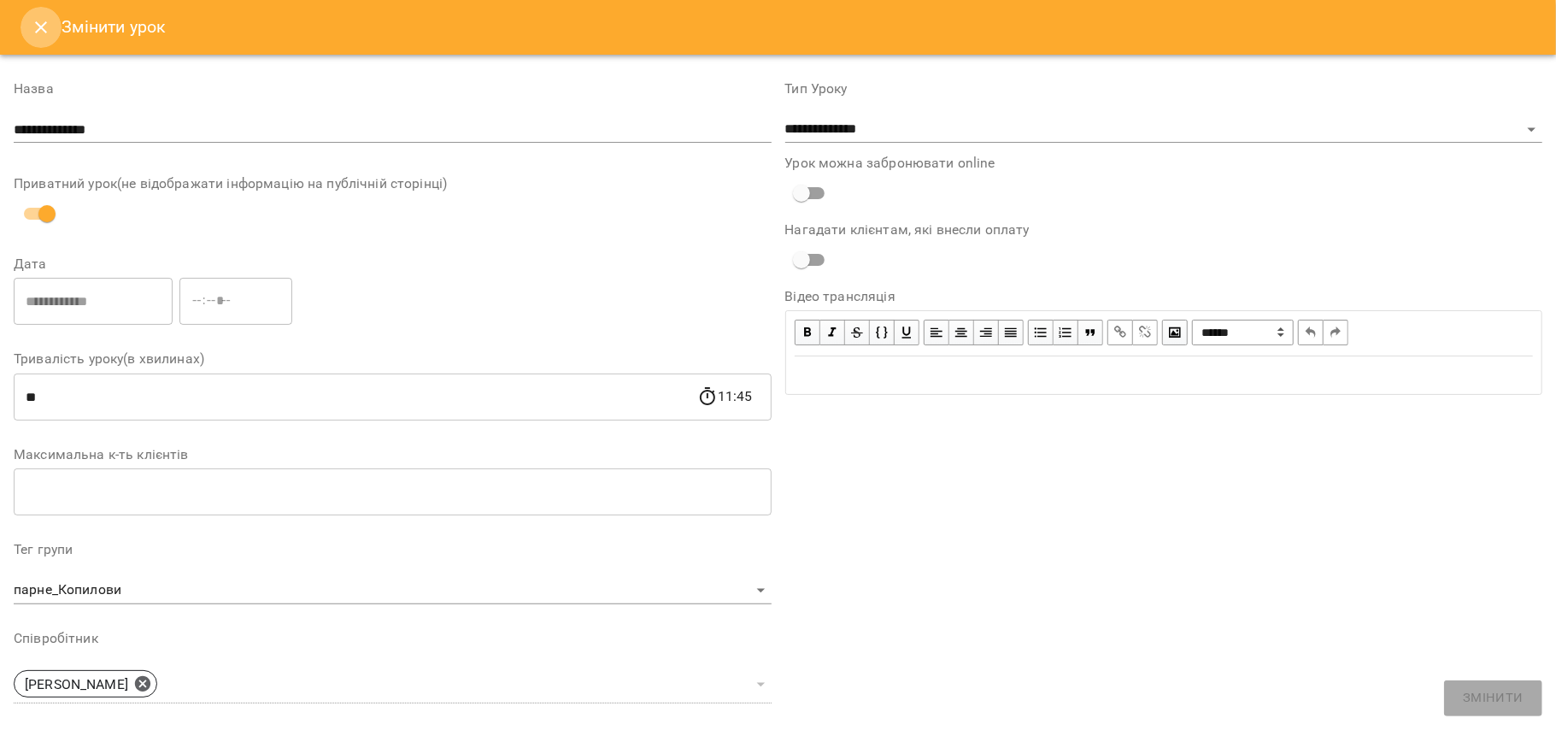
click at [41, 35] on icon "Close" at bounding box center [41, 27] width 21 height 21
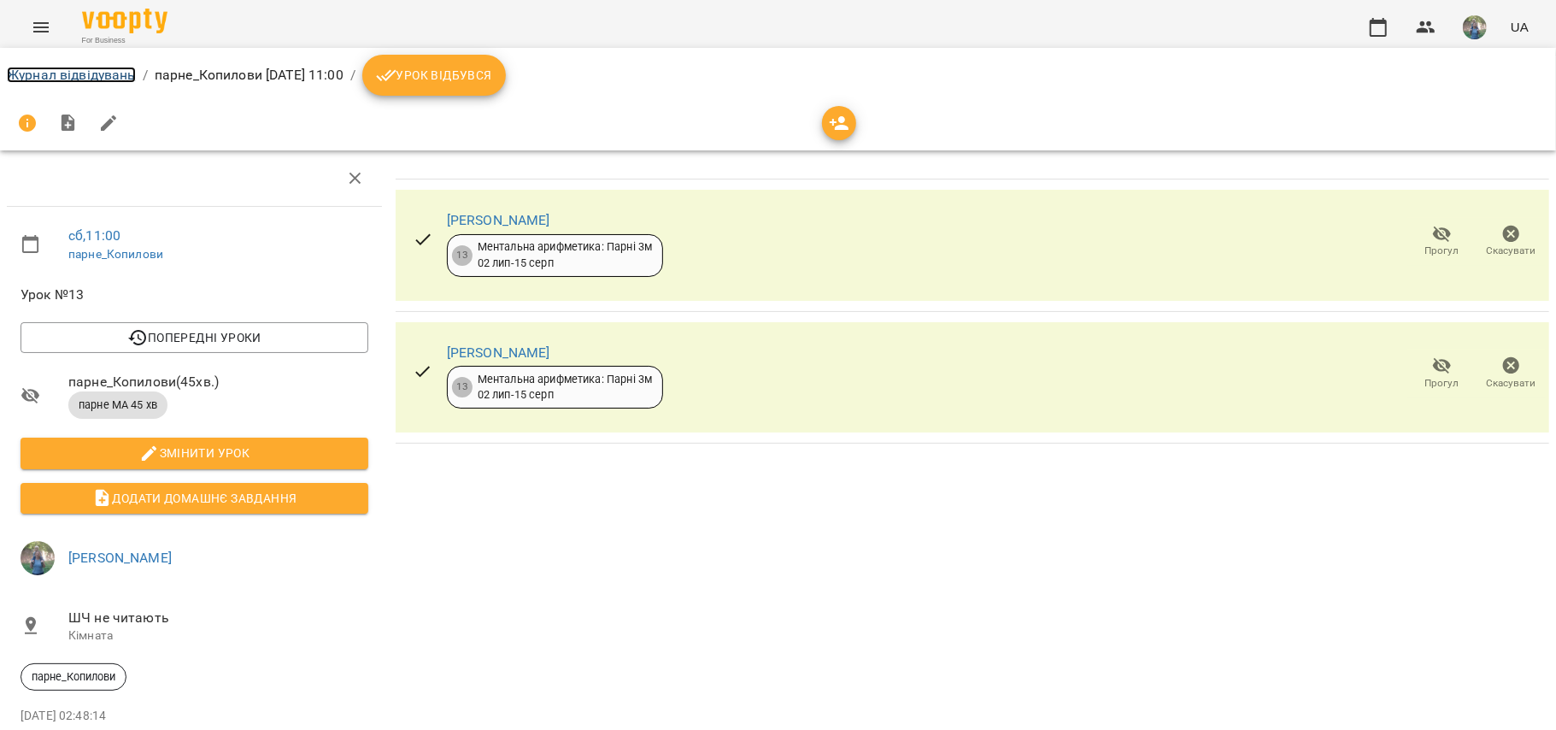
click at [45, 75] on link "Журнал відвідувань" at bounding box center [71, 75] width 129 height 16
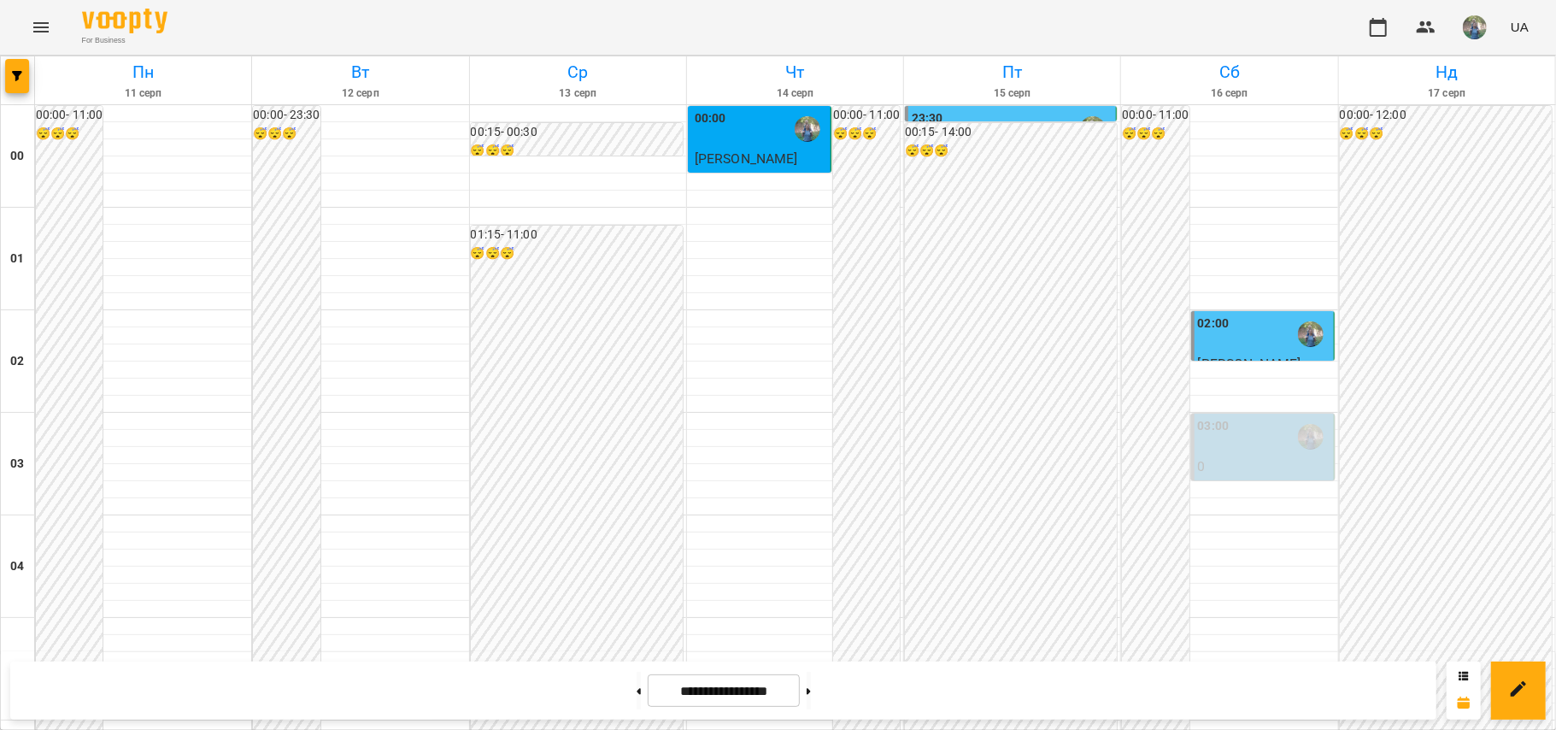
scroll to position [1595, 0]
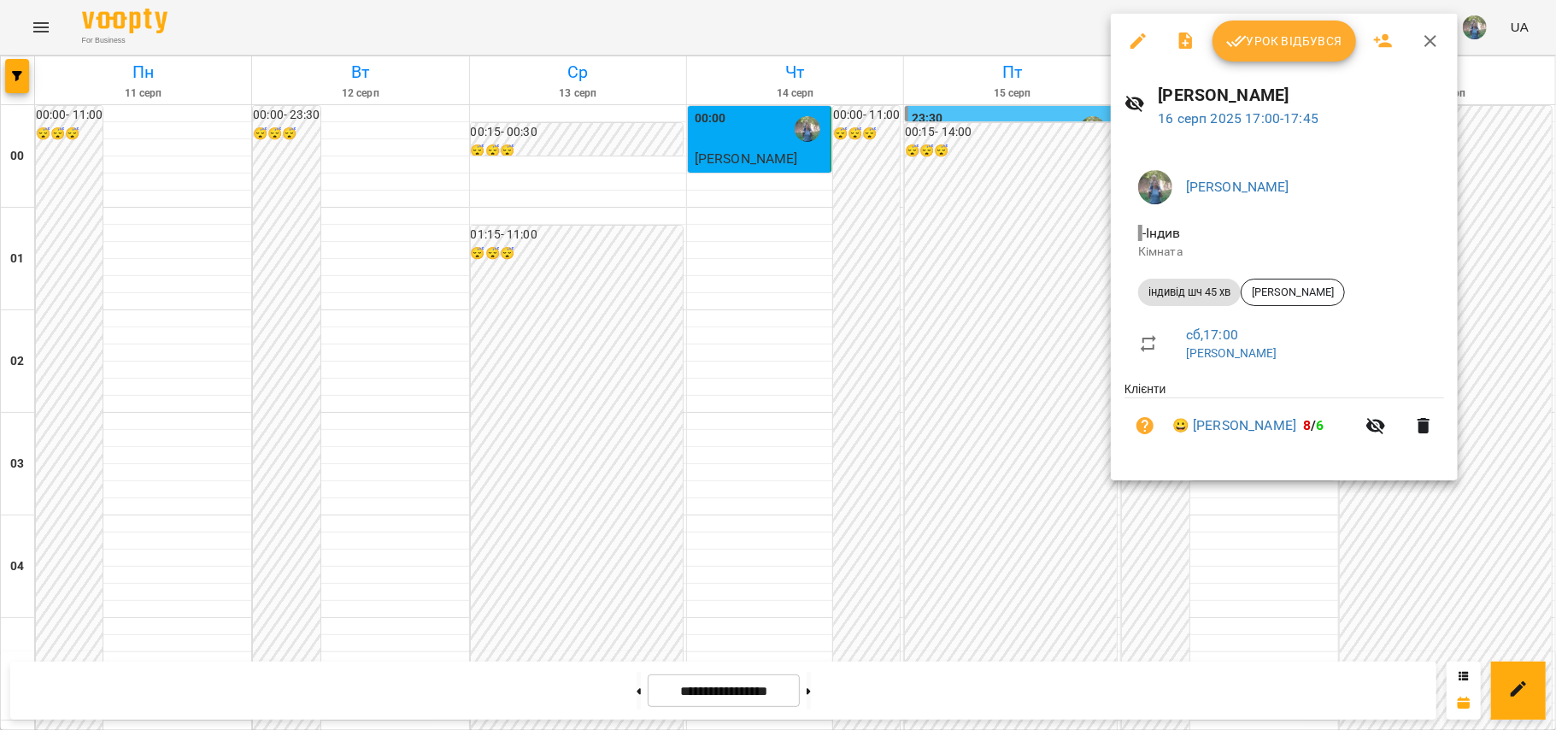
click at [1043, 384] on div at bounding box center [778, 365] width 1556 height 730
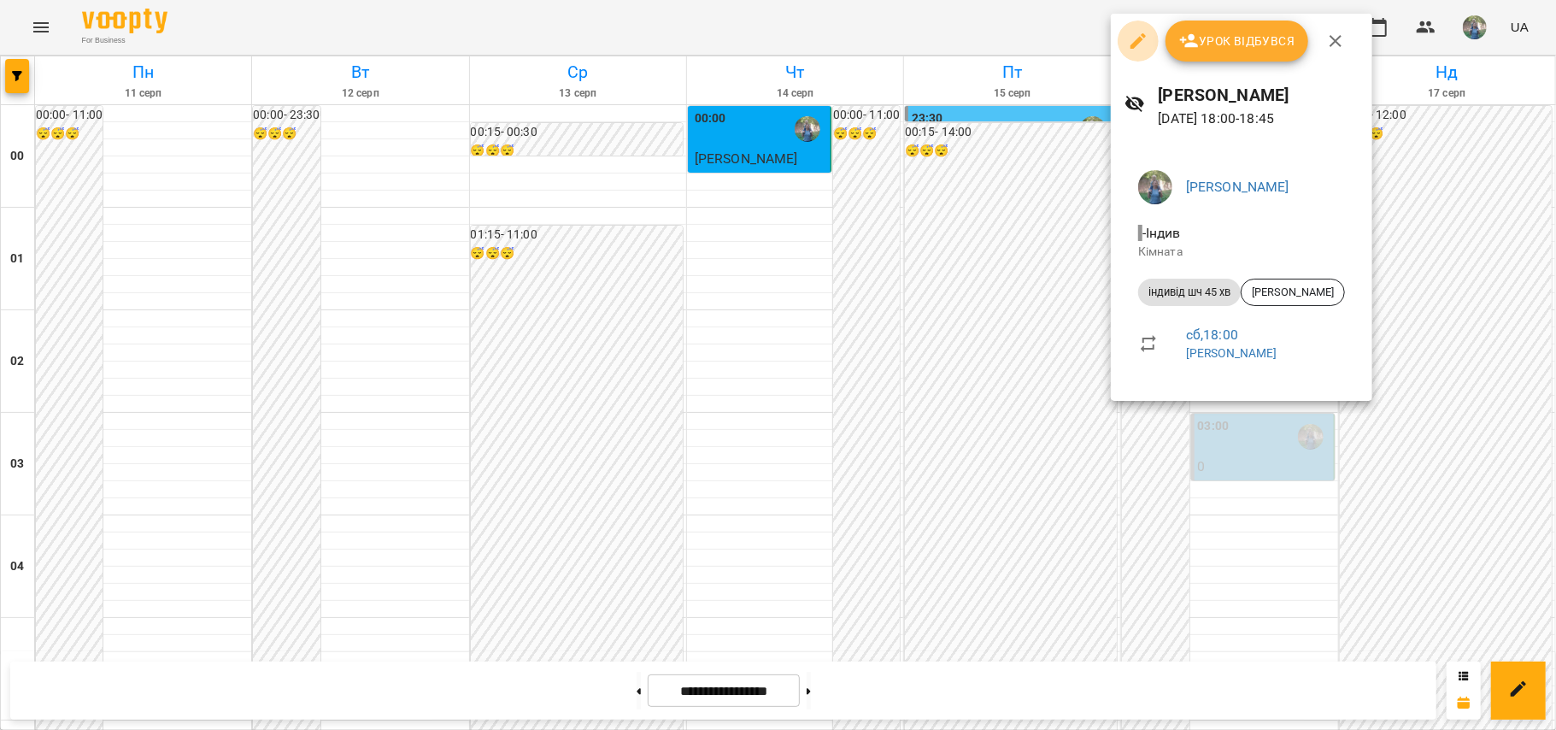
click at [1129, 46] on button "button" at bounding box center [1138, 41] width 41 height 41
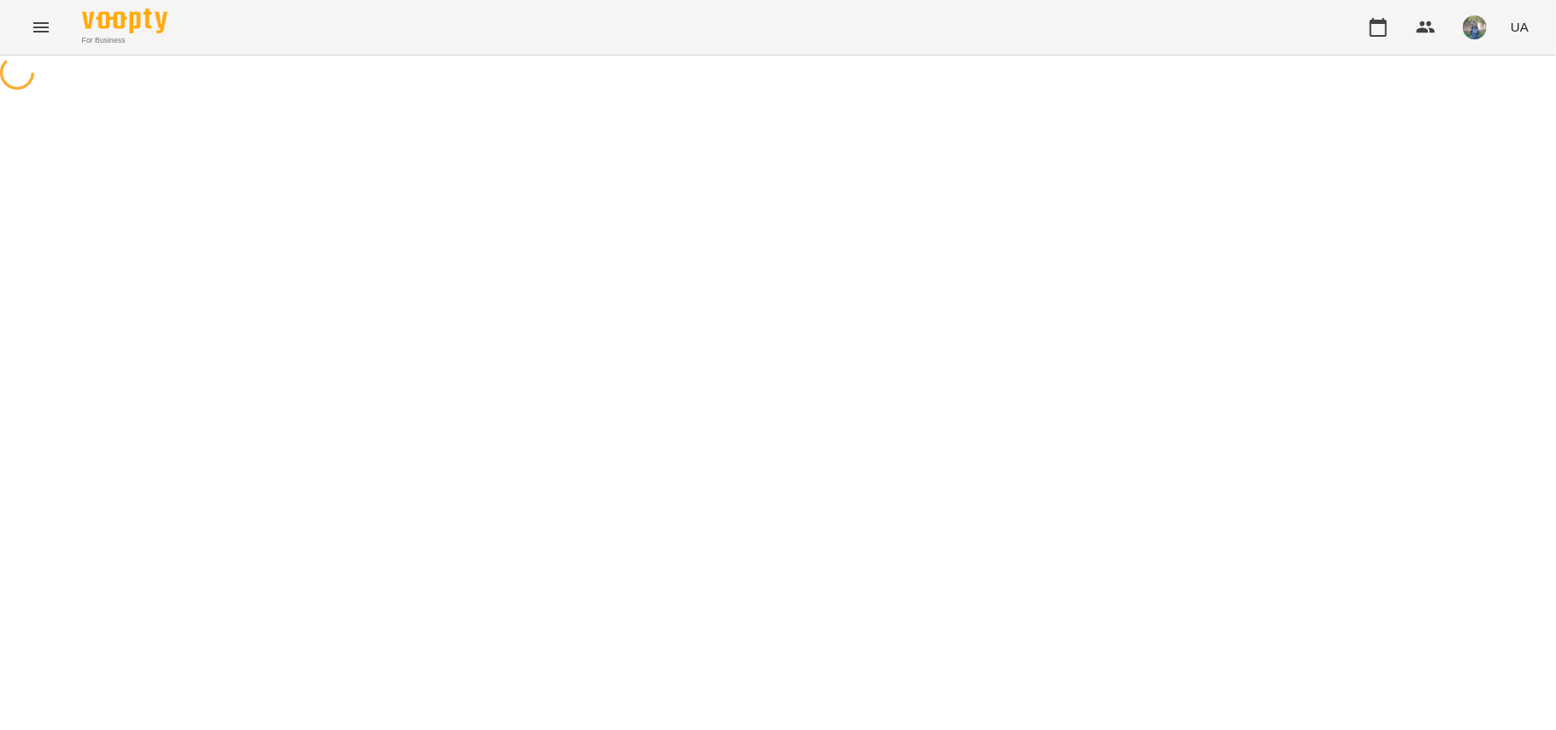
select select "**********"
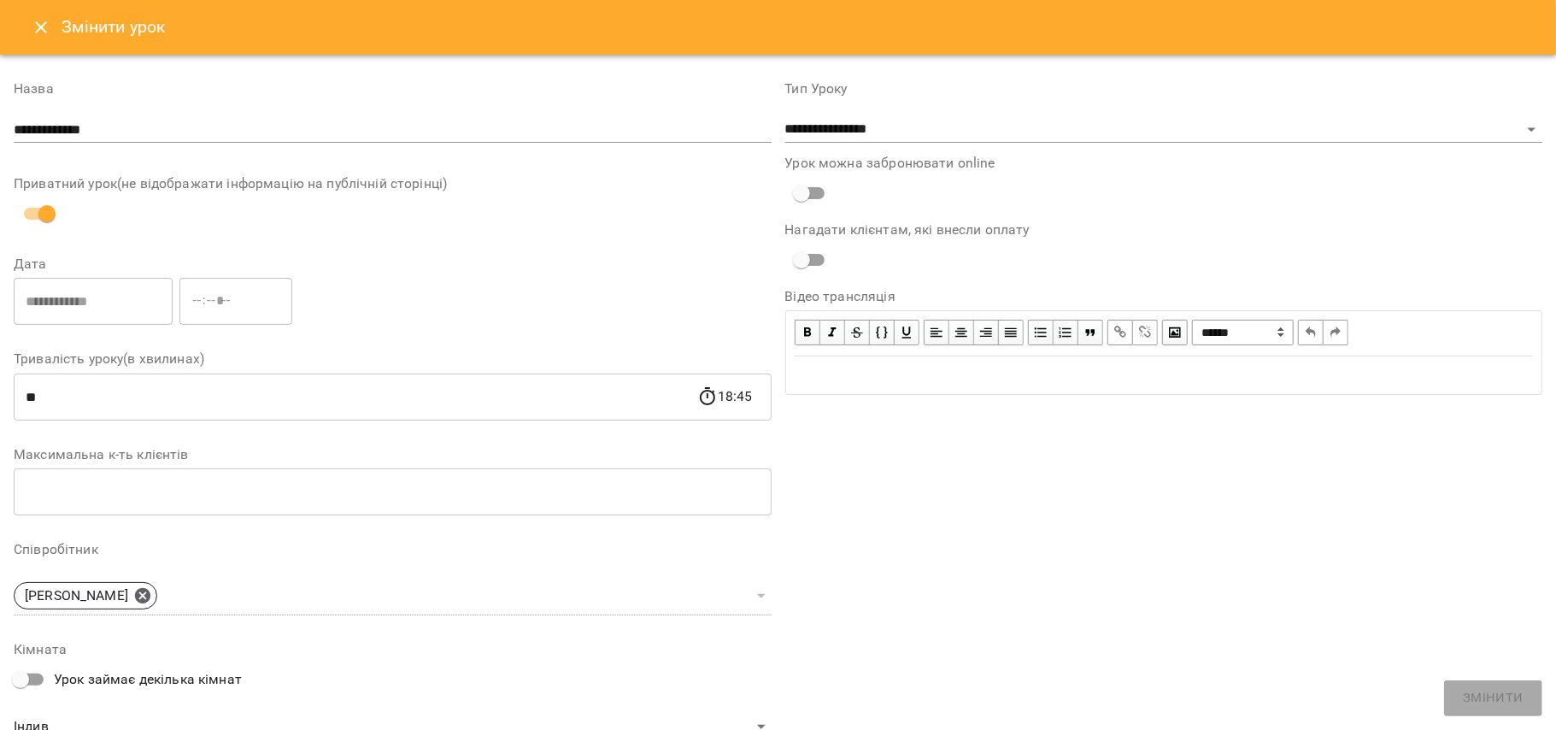
click at [39, 24] on icon "Close" at bounding box center [41, 27] width 21 height 21
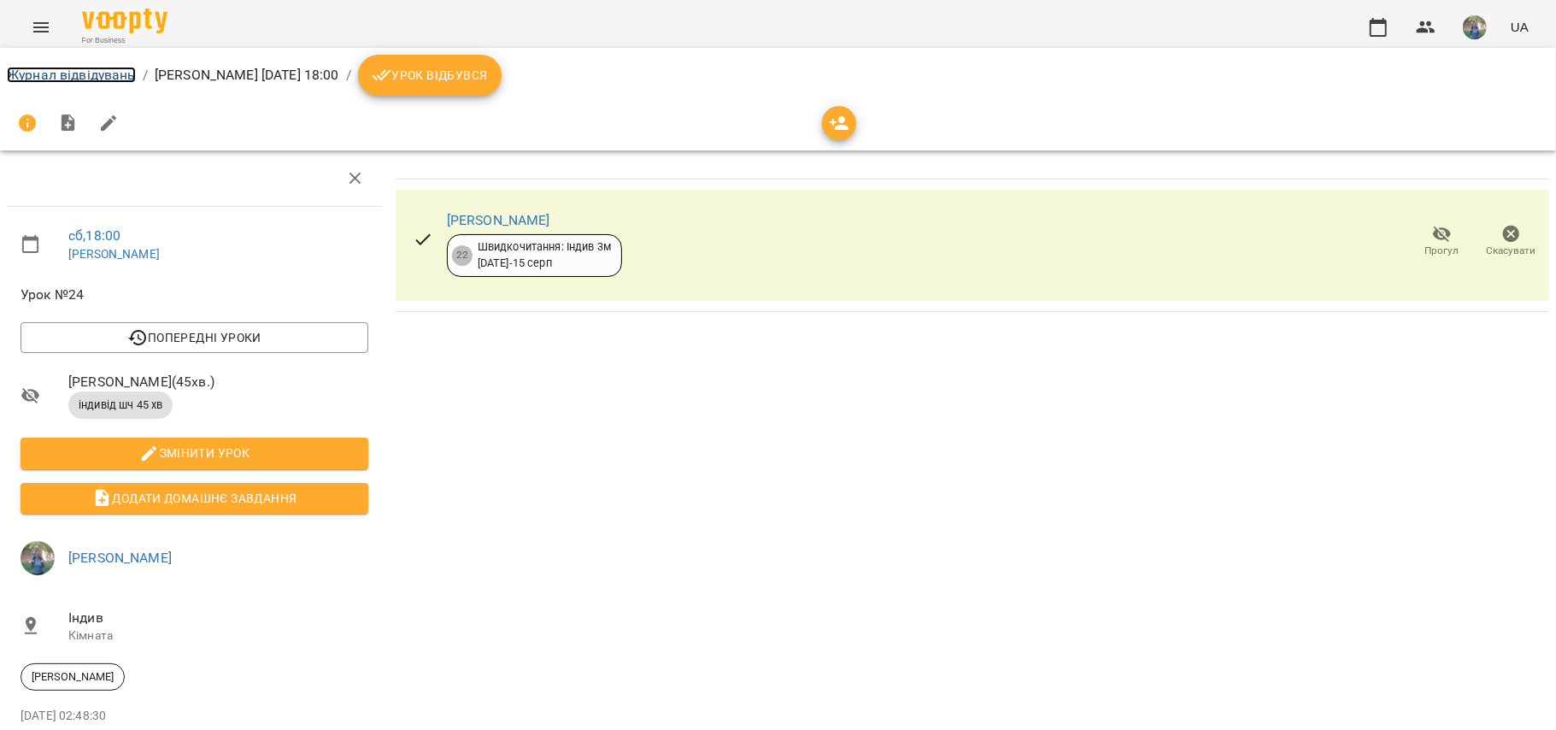
click at [100, 79] on link "Журнал відвідувань" at bounding box center [71, 75] width 129 height 16
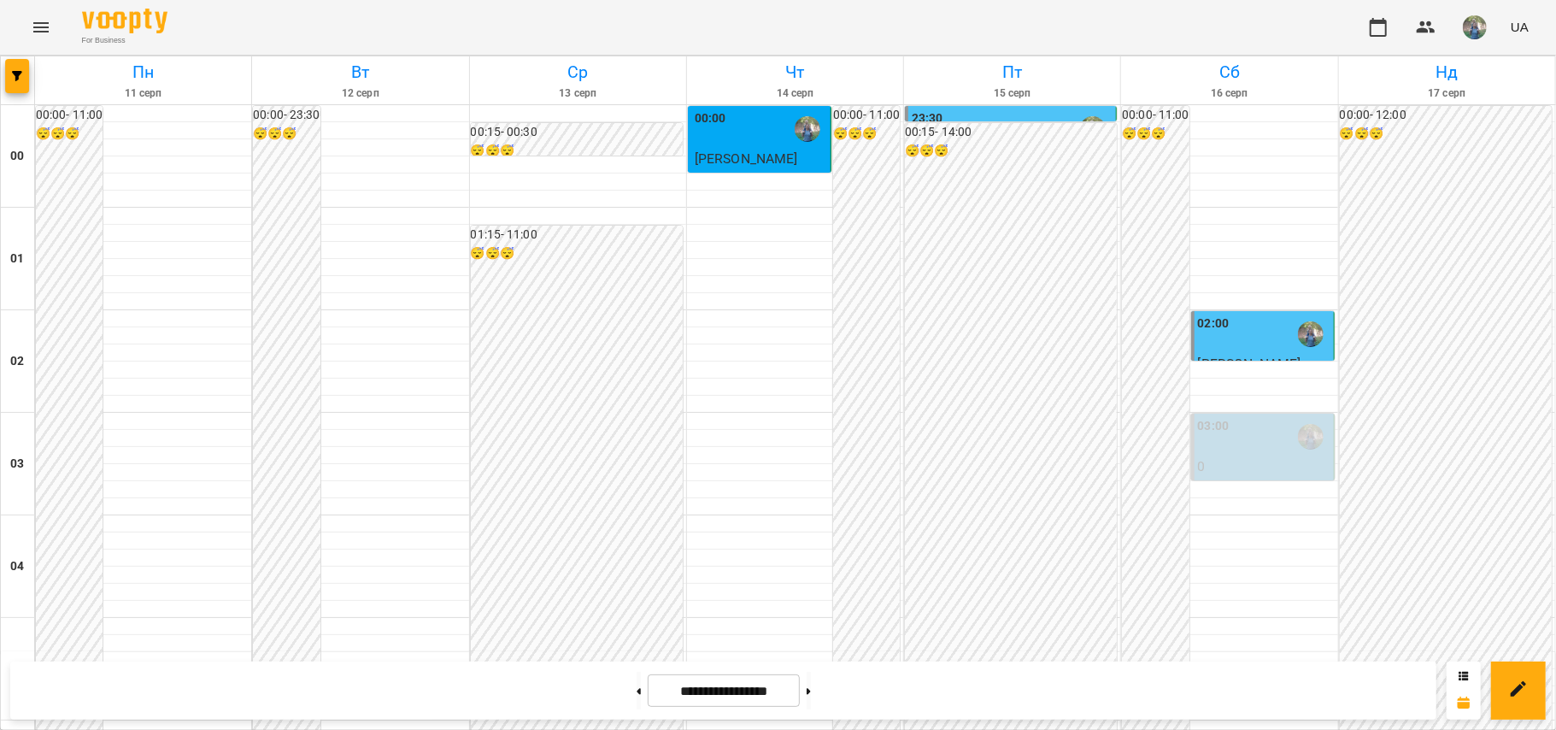
scroll to position [1638, 0]
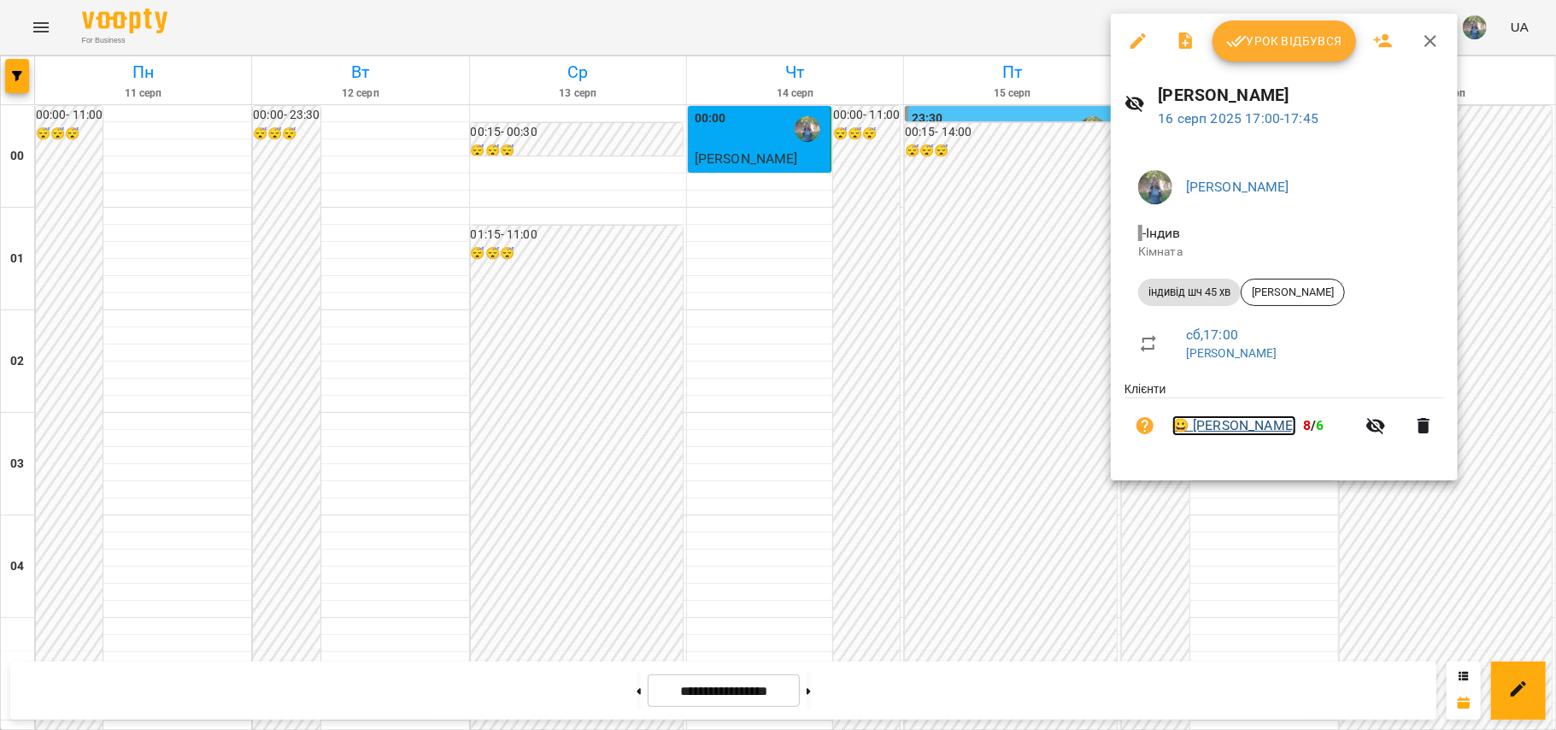
click at [1212, 424] on link "😀 [PERSON_NAME]" at bounding box center [1235, 425] width 124 height 21
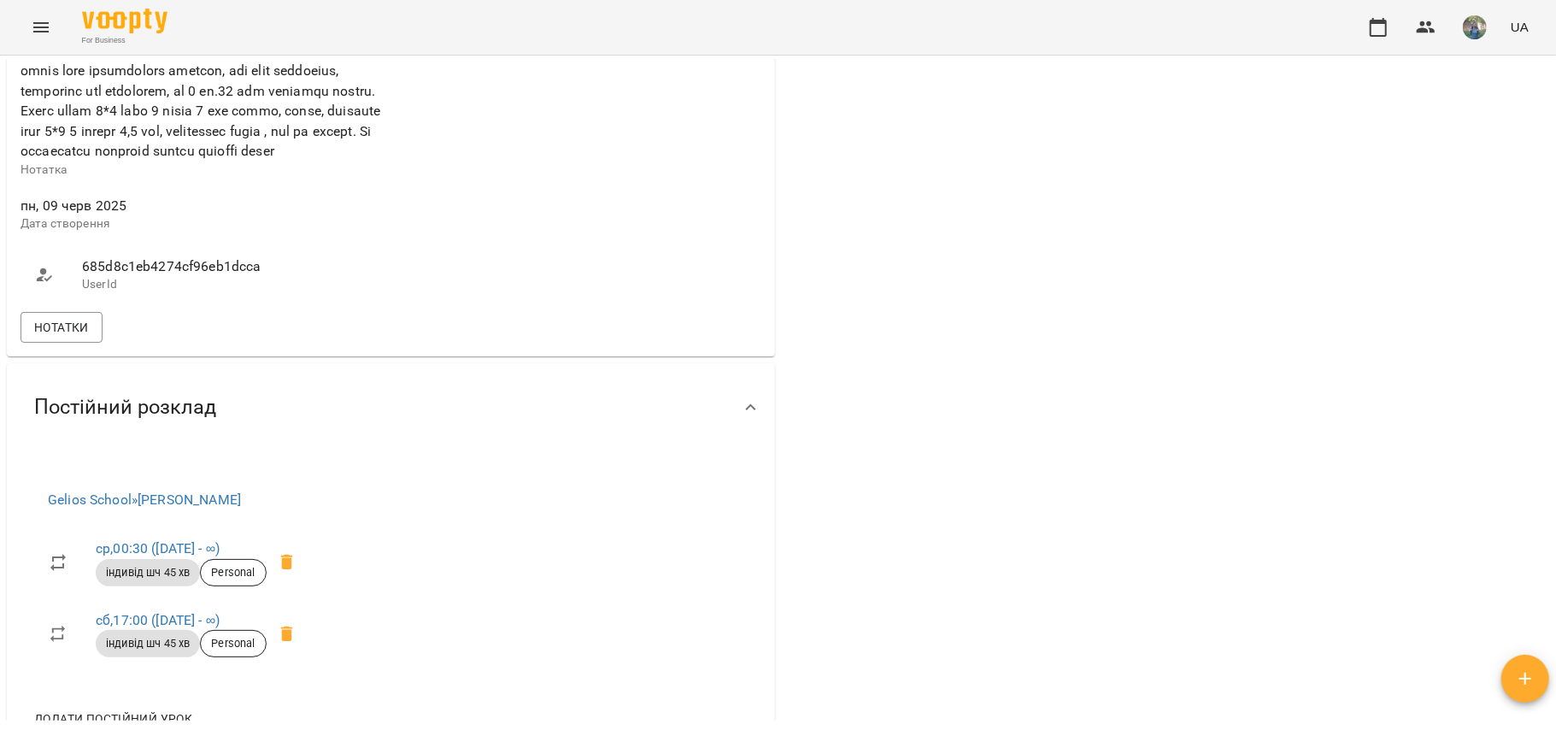
scroll to position [1026, 0]
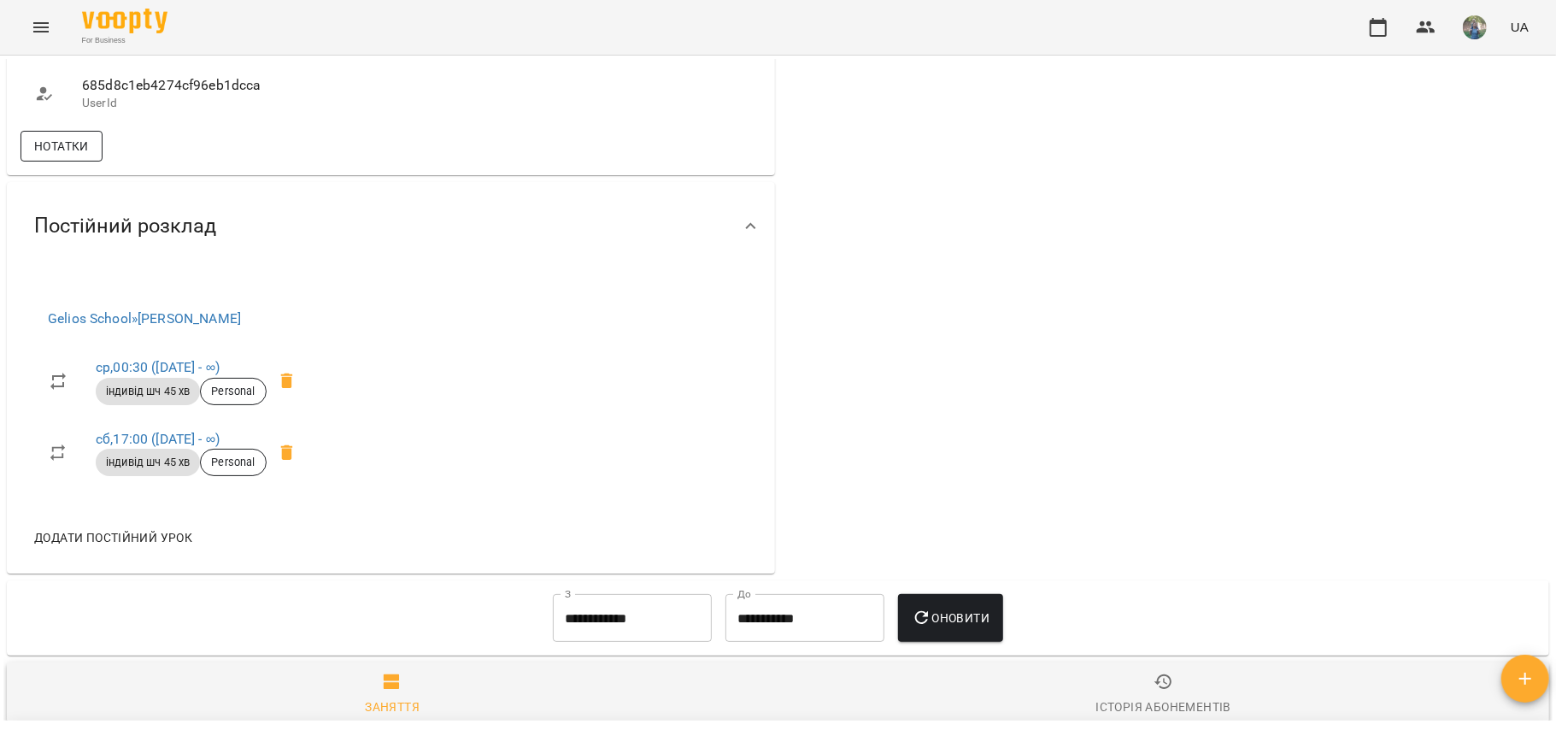
click at [76, 156] on span "Нотатки" at bounding box center [61, 146] width 55 height 21
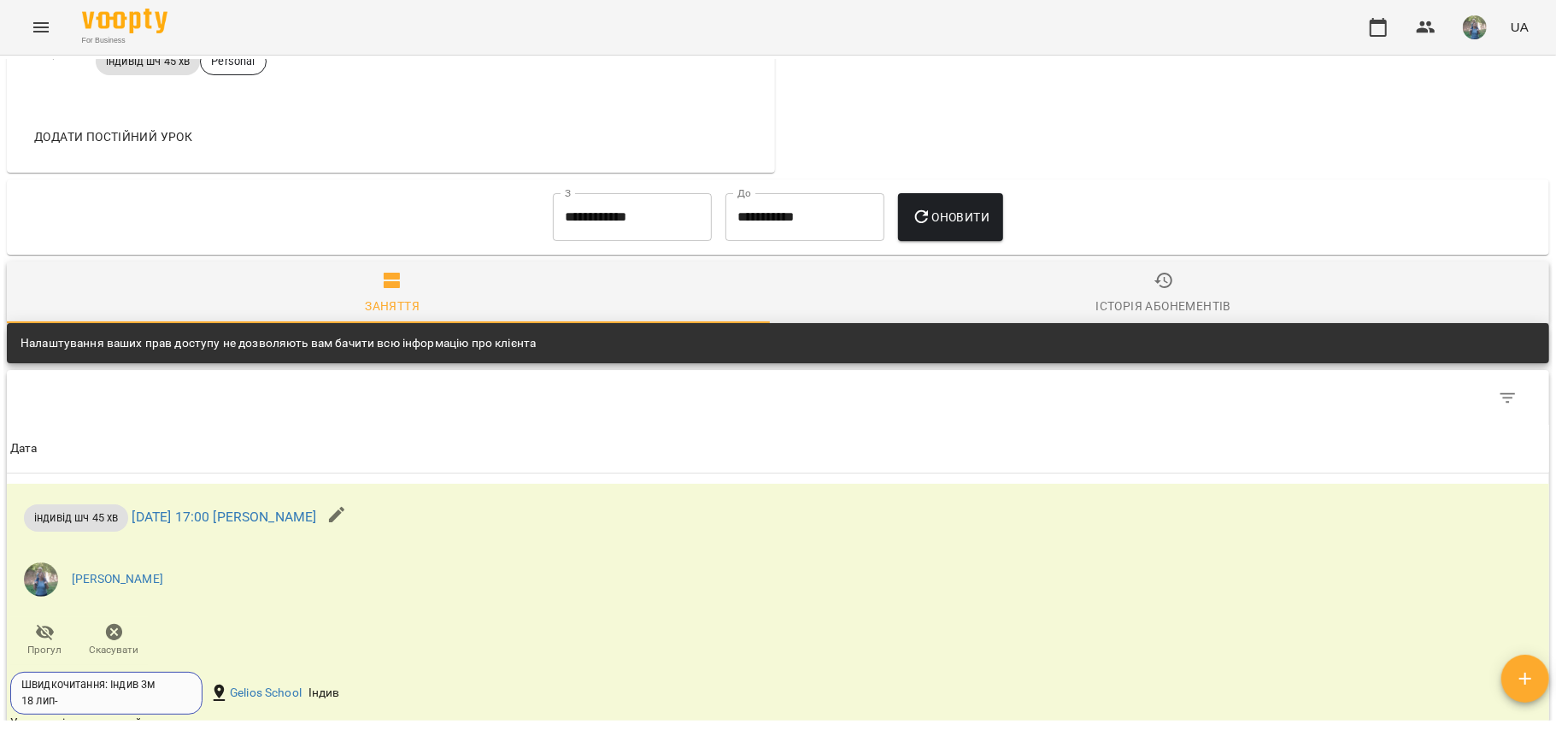
scroll to position [1937, 0]
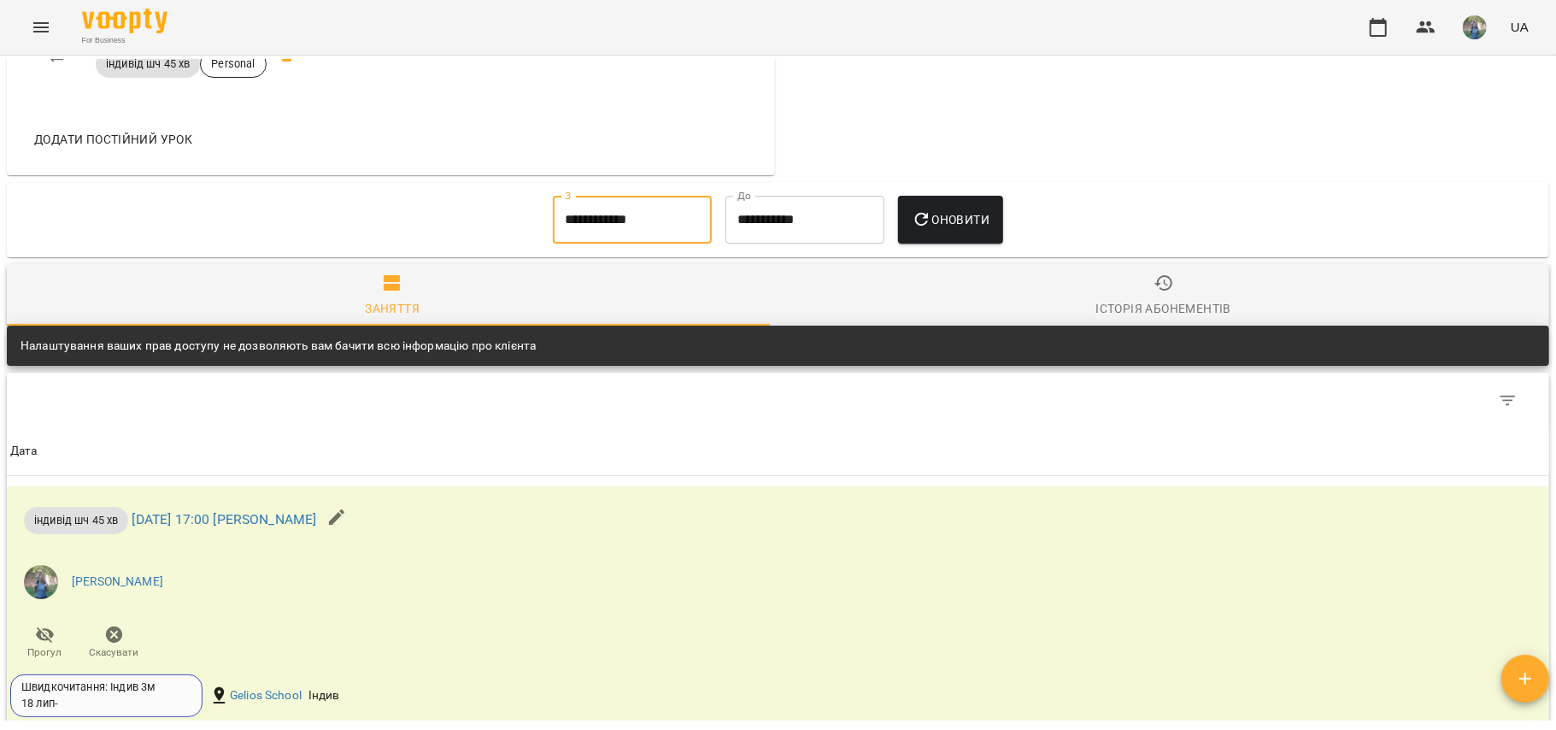
click at [624, 244] on input "**********" at bounding box center [632, 220] width 159 height 48
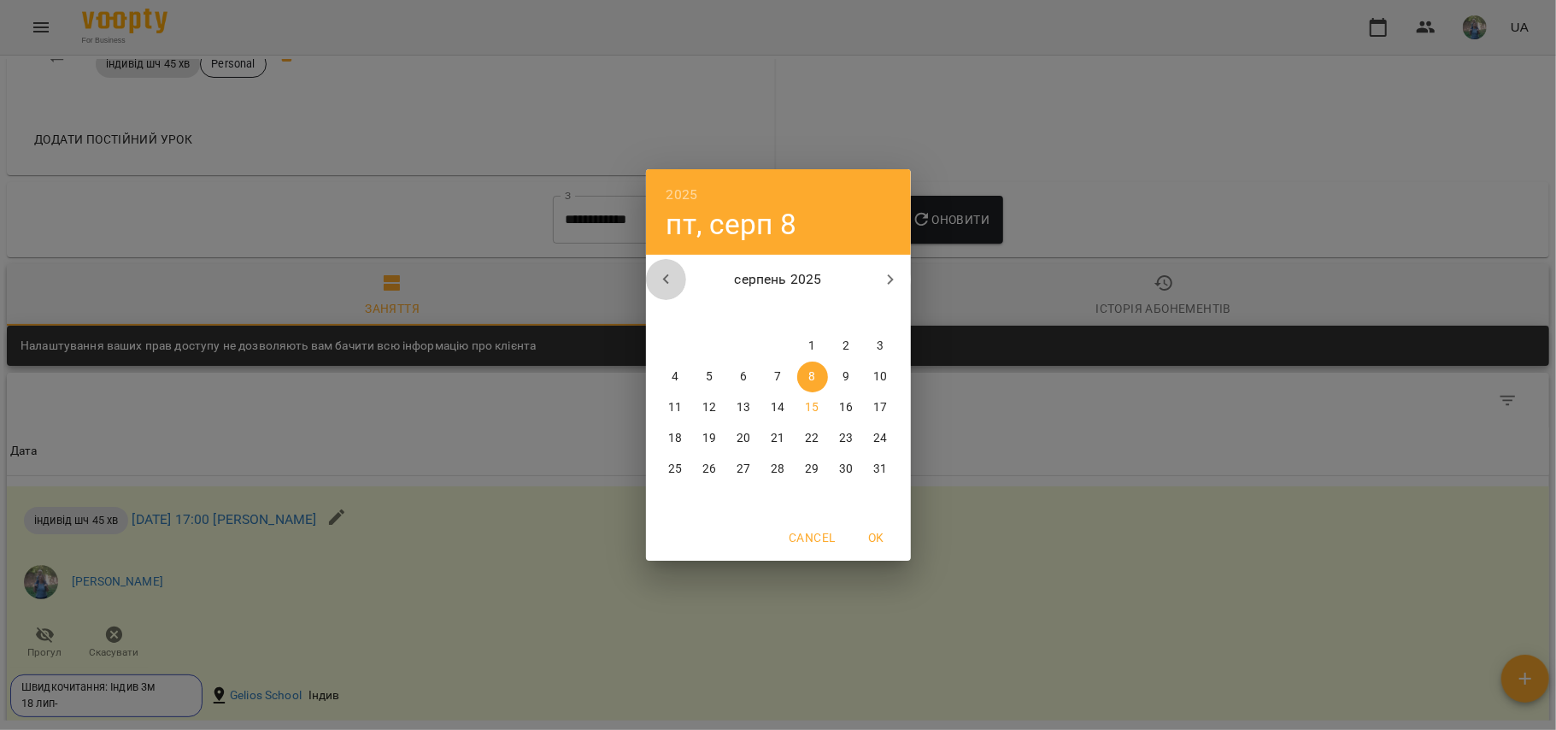
click at [660, 282] on icon "button" at bounding box center [666, 279] width 21 height 21
click at [713, 350] on span "1" at bounding box center [710, 346] width 31 height 17
type input "**********"
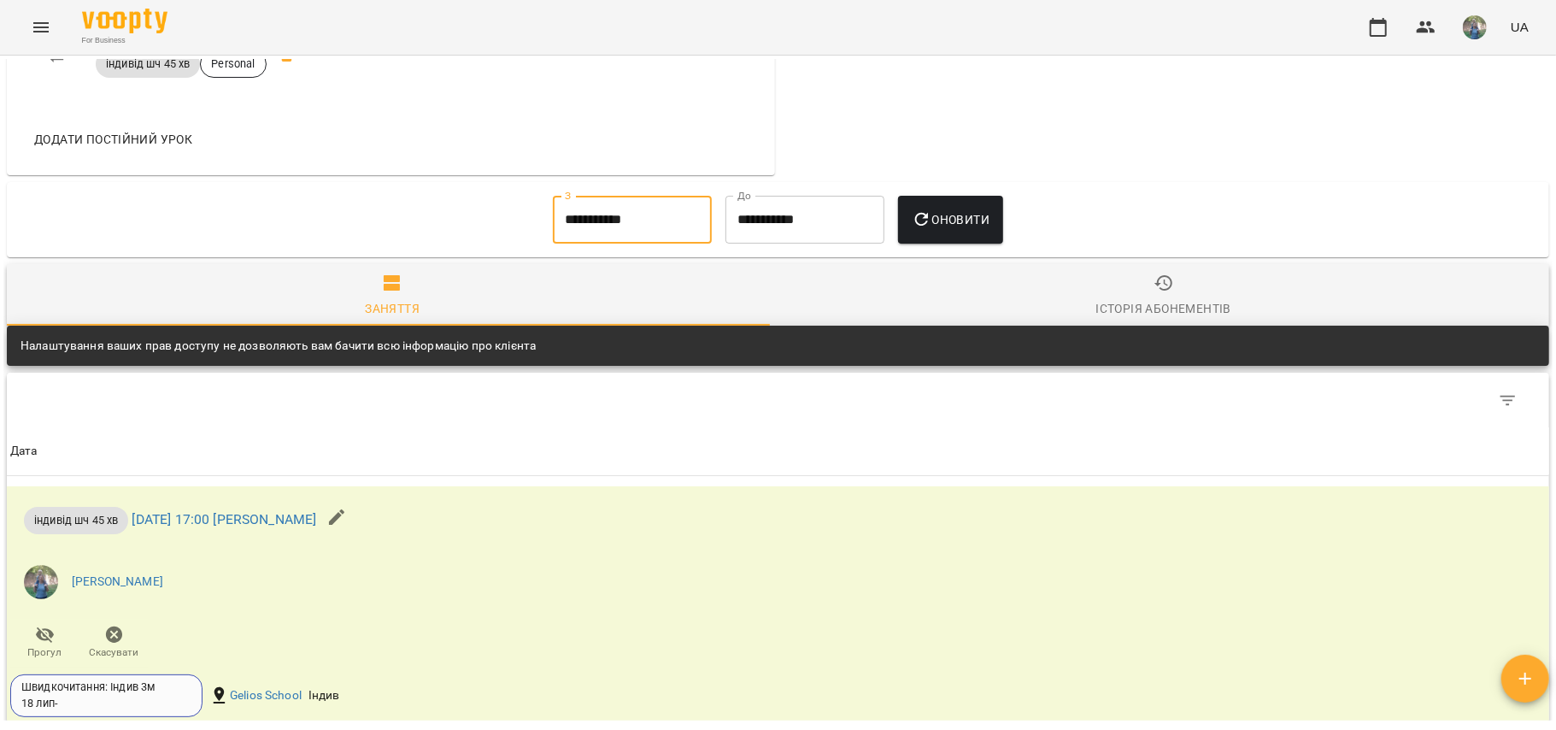
click at [920, 230] on icon "button" at bounding box center [922, 219] width 21 height 21
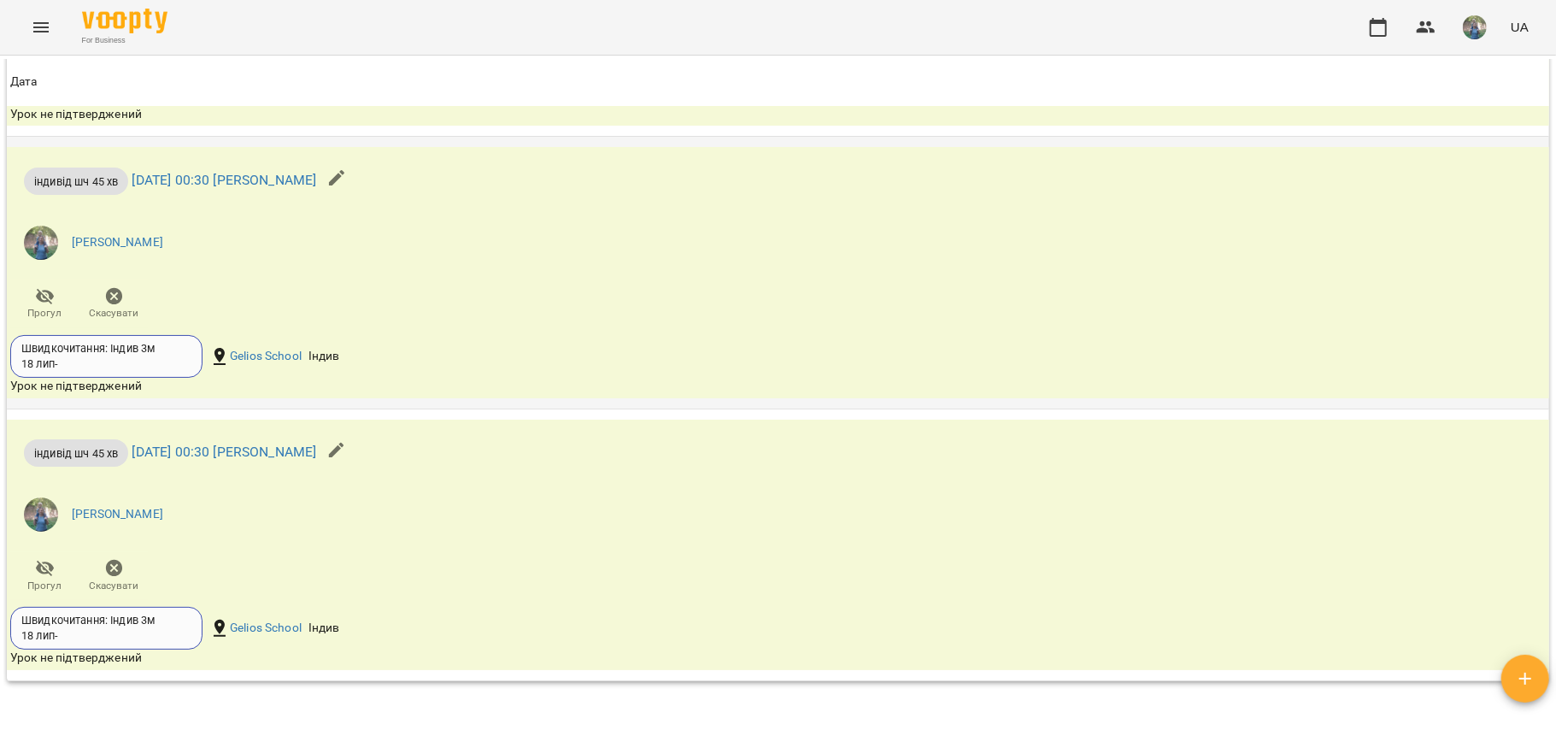
scroll to position [3295, 0]
